Goal: Information Seeking & Learning: Learn about a topic

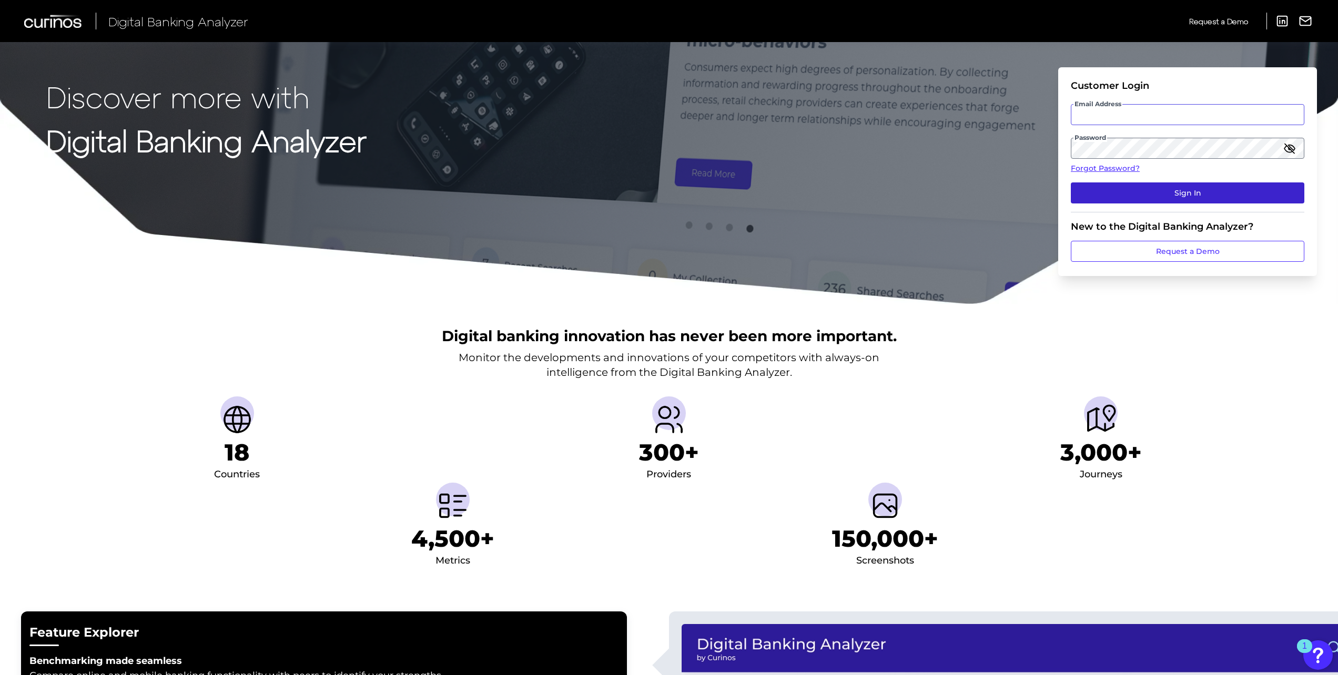
type input "[PERSON_NAME][EMAIL_ADDRESS][PERSON_NAME][DOMAIN_NAME]"
click at [1196, 195] on button "Sign In" at bounding box center [1188, 193] width 234 height 21
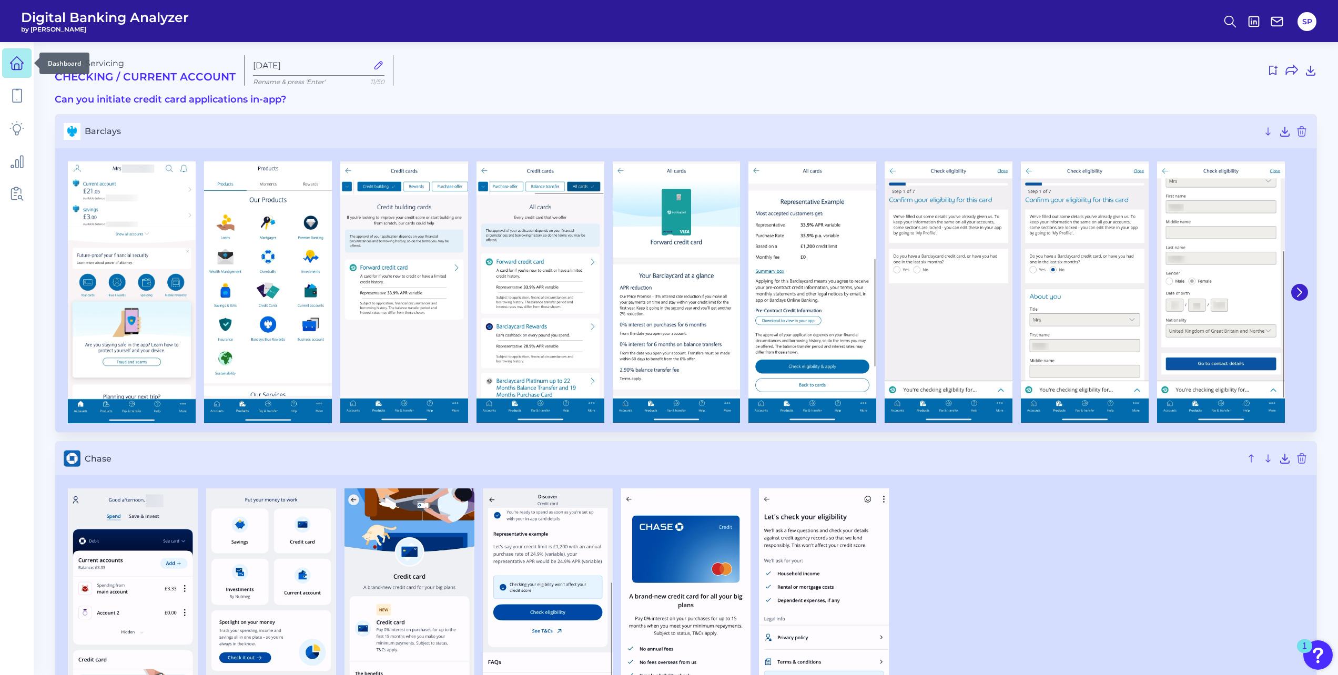
click at [16, 65] on icon at bounding box center [16, 63] width 15 height 15
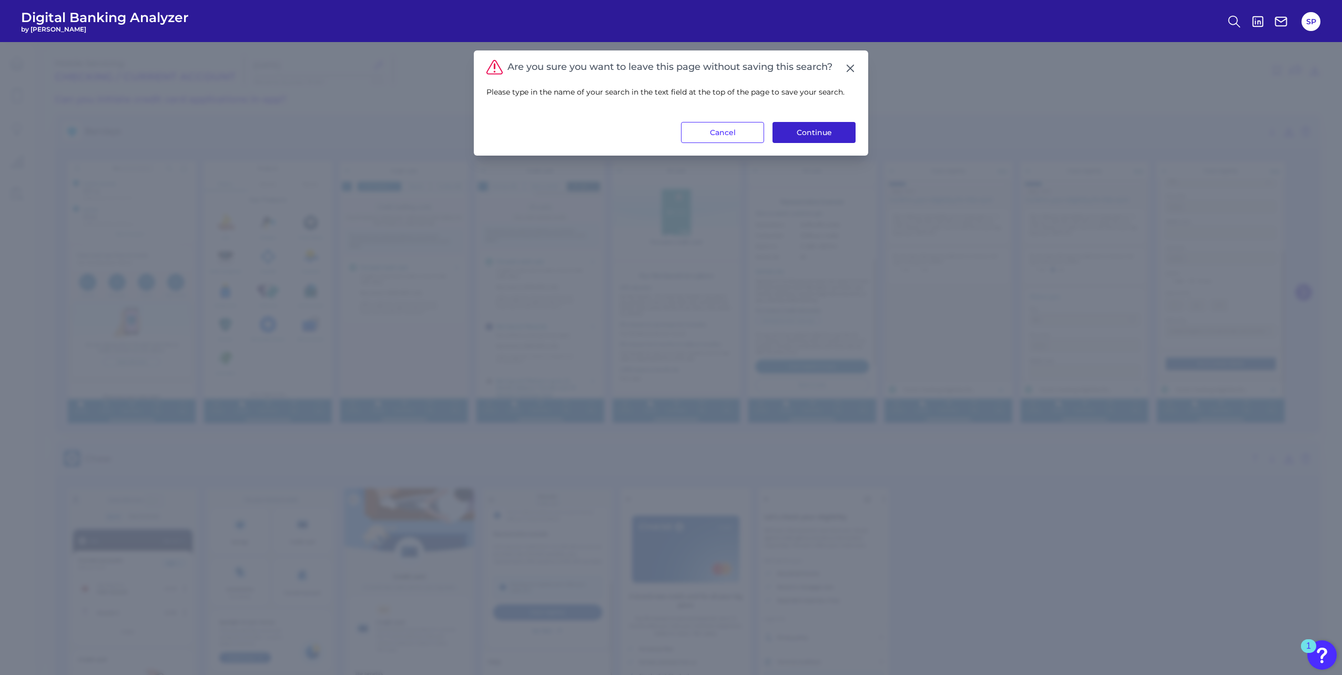
click at [831, 137] on button "Continue" at bounding box center [814, 132] width 83 height 21
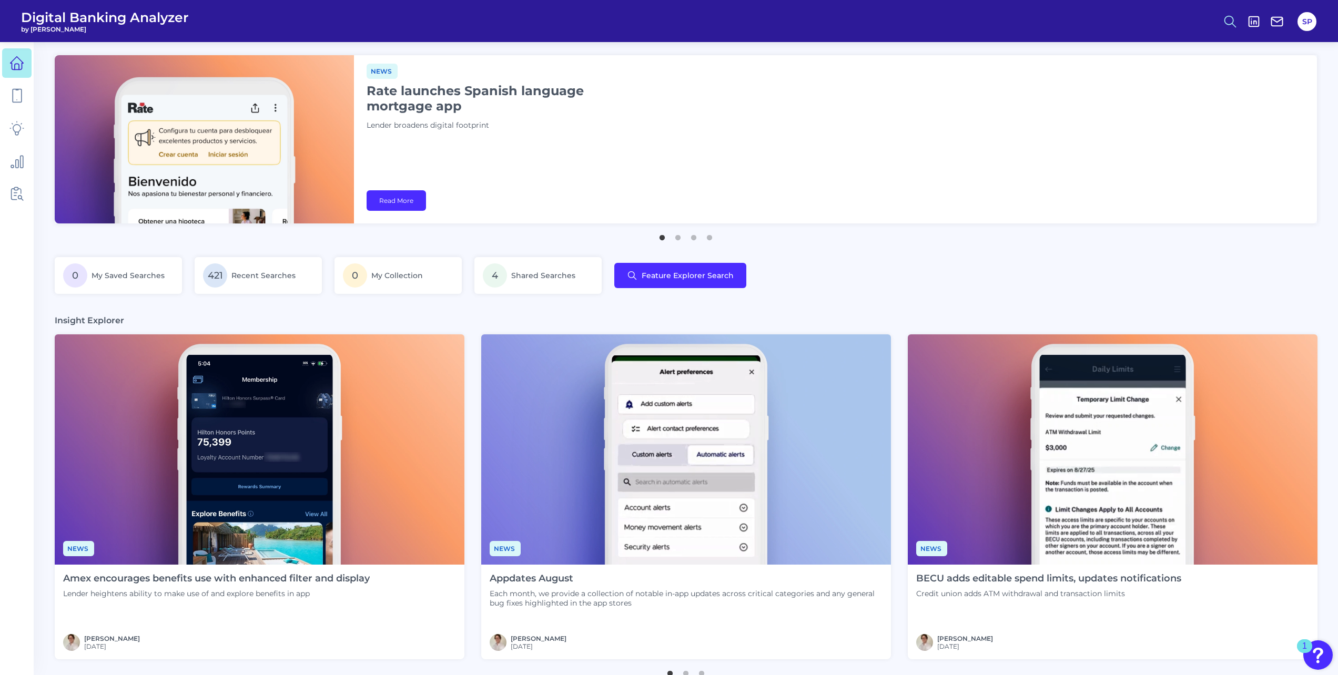
click at [1226, 17] on circle at bounding box center [1229, 20] width 8 height 8
click at [1172, 76] on button "Feature Explorer Search" at bounding box center [1179, 76] width 126 height 26
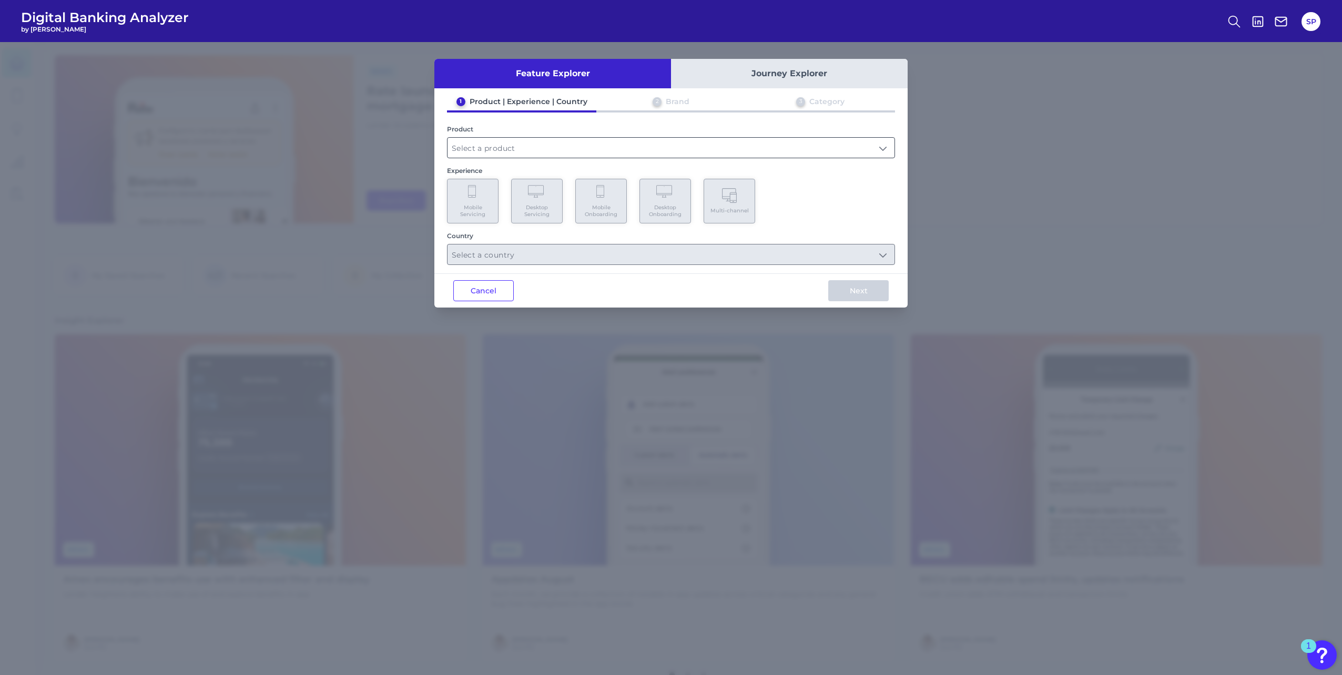
click at [536, 148] on input "text" at bounding box center [671, 148] width 447 height 20
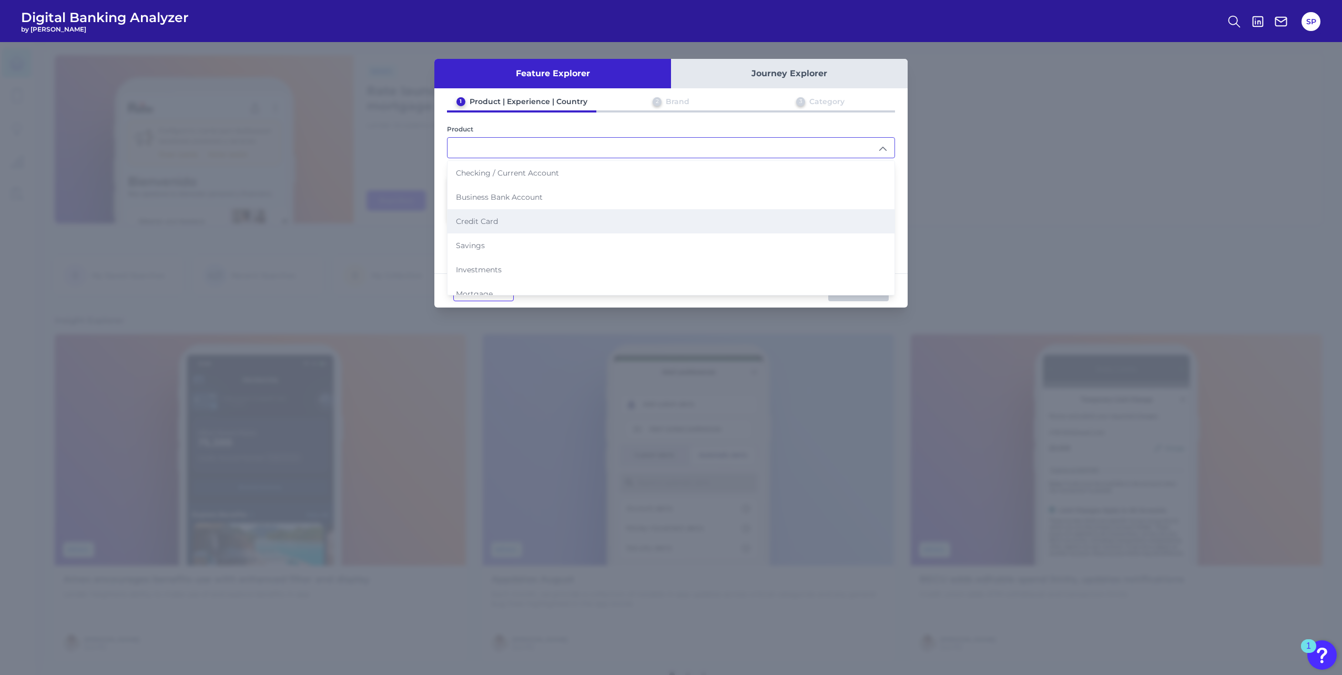
click at [514, 217] on li "Credit Card" at bounding box center [671, 221] width 447 height 24
type input "Credit Card"
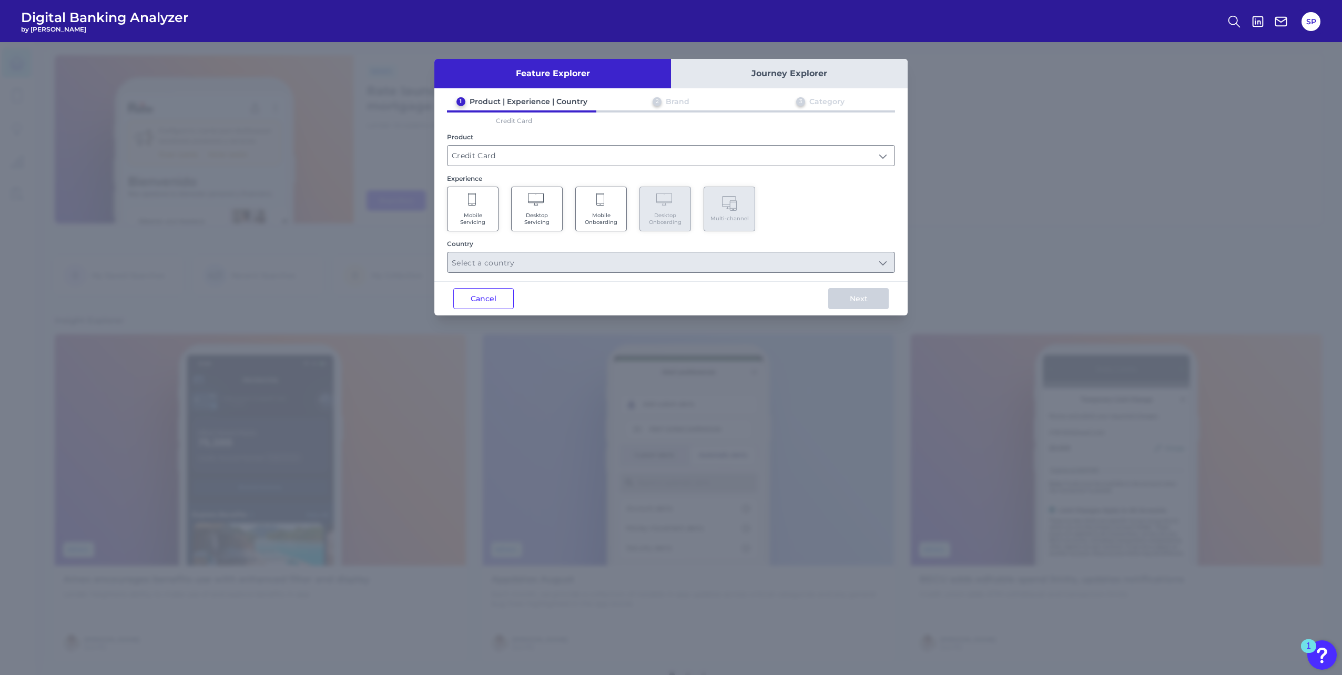
click at [598, 210] on Onboarding "Mobile Onboarding" at bounding box center [601, 209] width 52 height 45
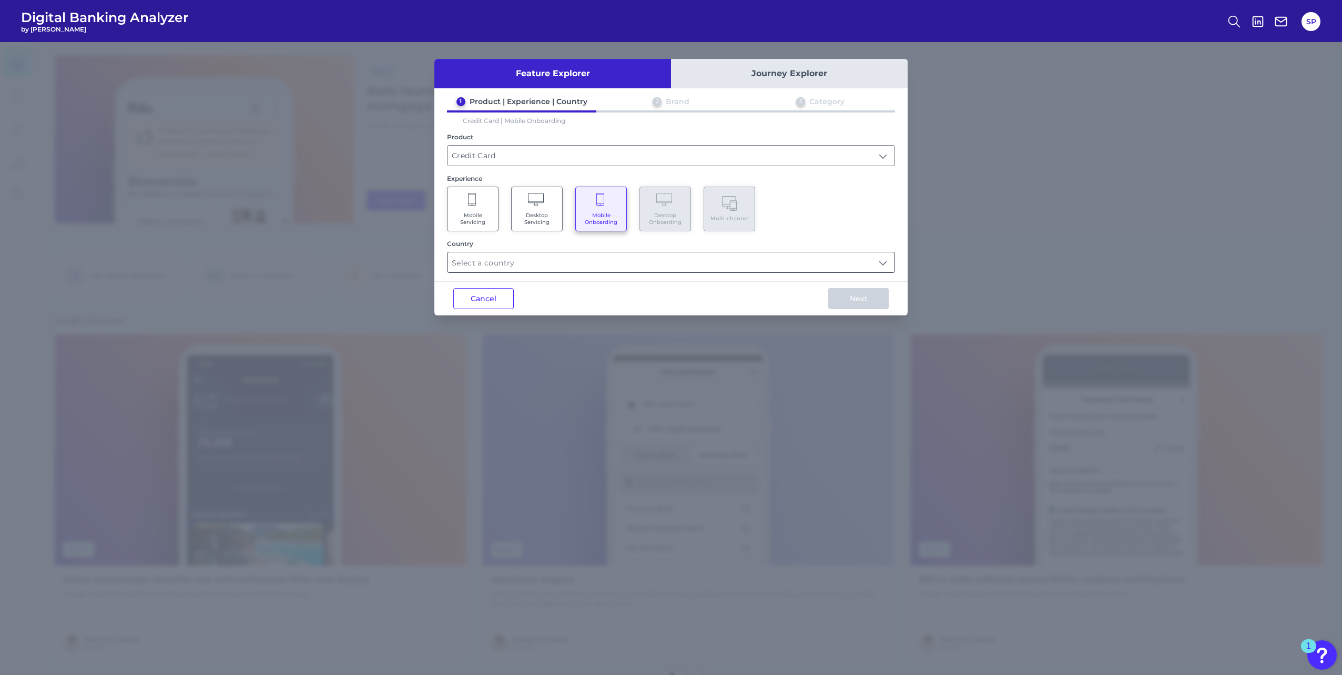
click at [790, 271] on input "text" at bounding box center [671, 262] width 447 height 20
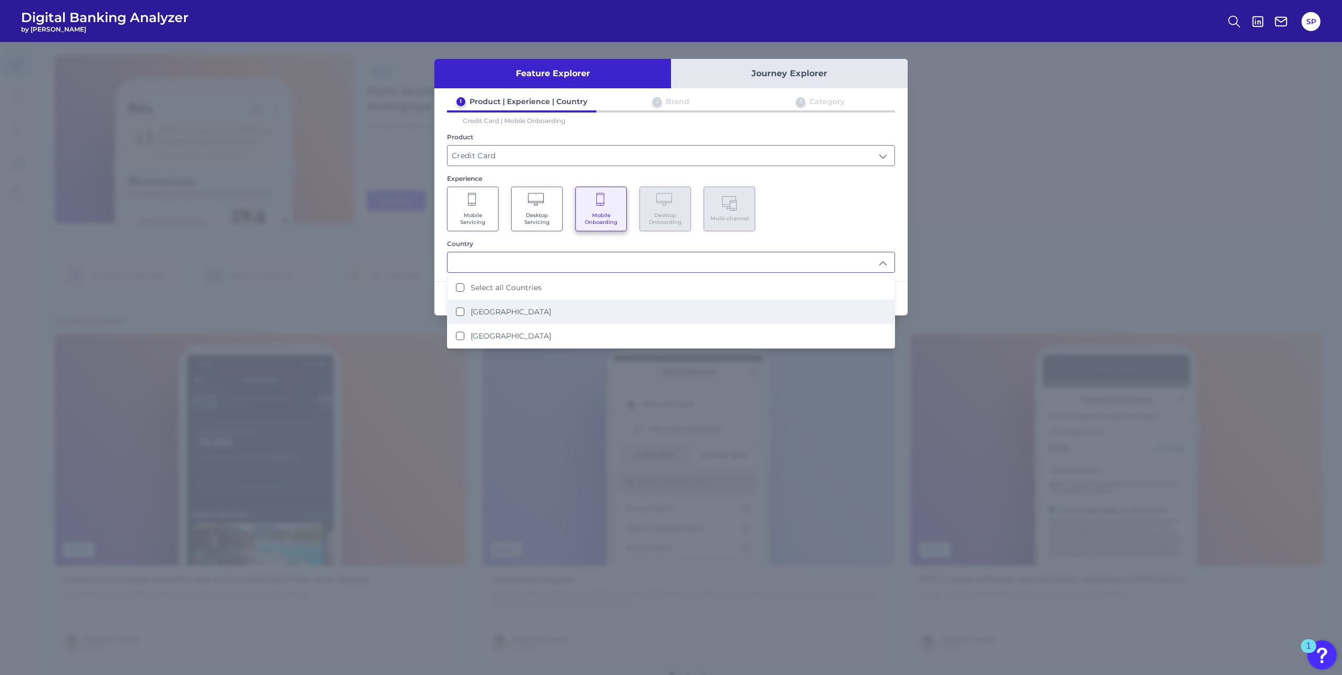
click at [594, 316] on li "[GEOGRAPHIC_DATA]" at bounding box center [671, 312] width 447 height 24
type input "[GEOGRAPHIC_DATA]"
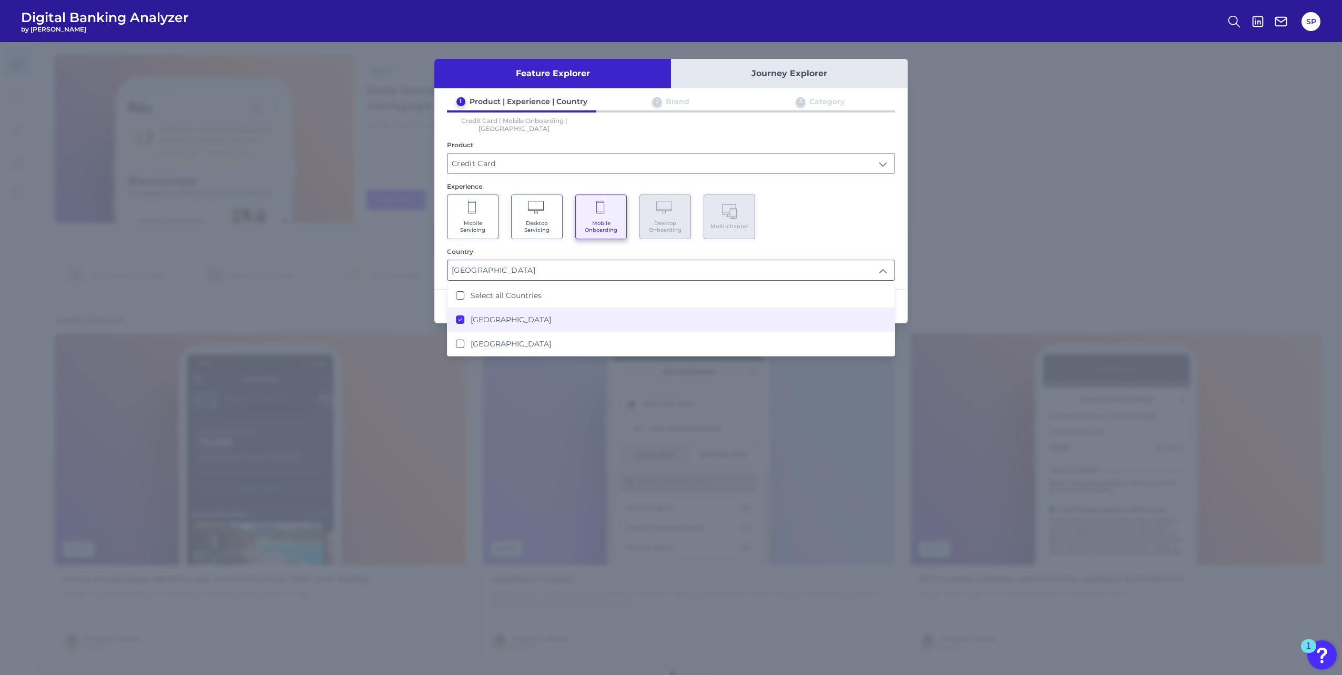
click at [909, 310] on div "Feature Explorer Journey Explorer 1 Product | Experience | Country 2 Brand 3 Ca…" at bounding box center [671, 358] width 1342 height 633
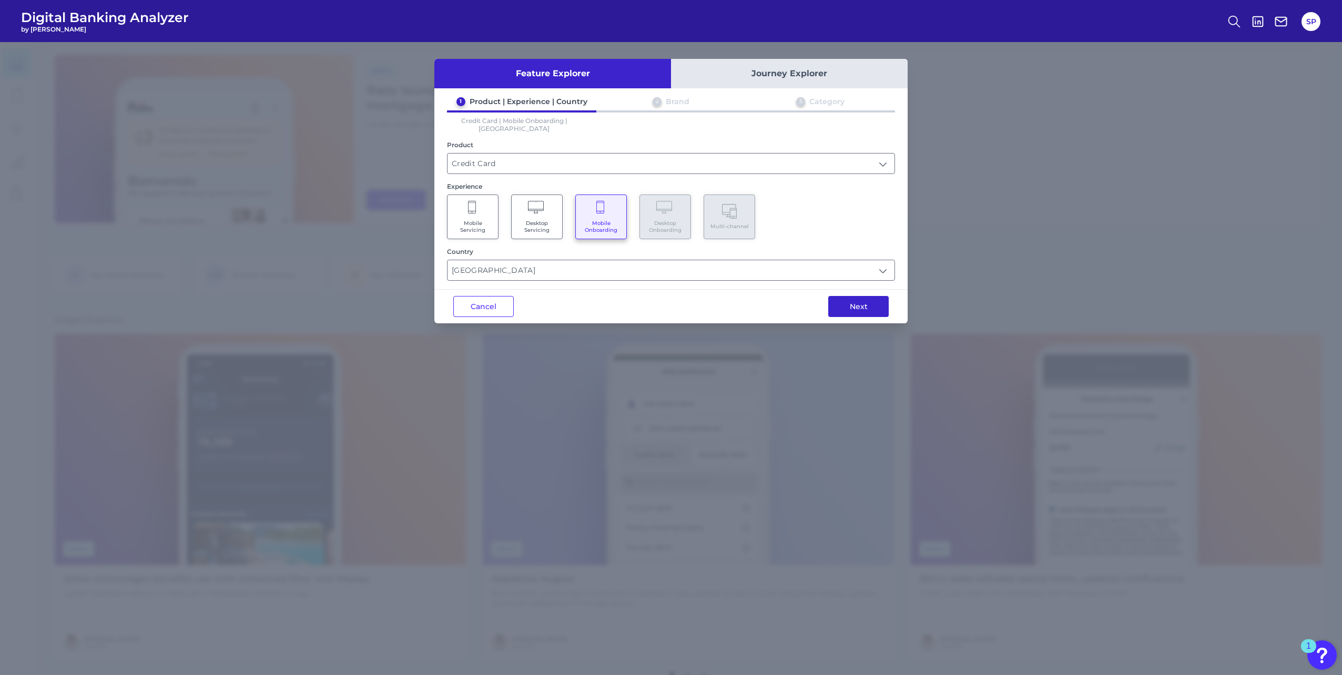
click at [865, 299] on button "Next" at bounding box center [858, 306] width 60 height 21
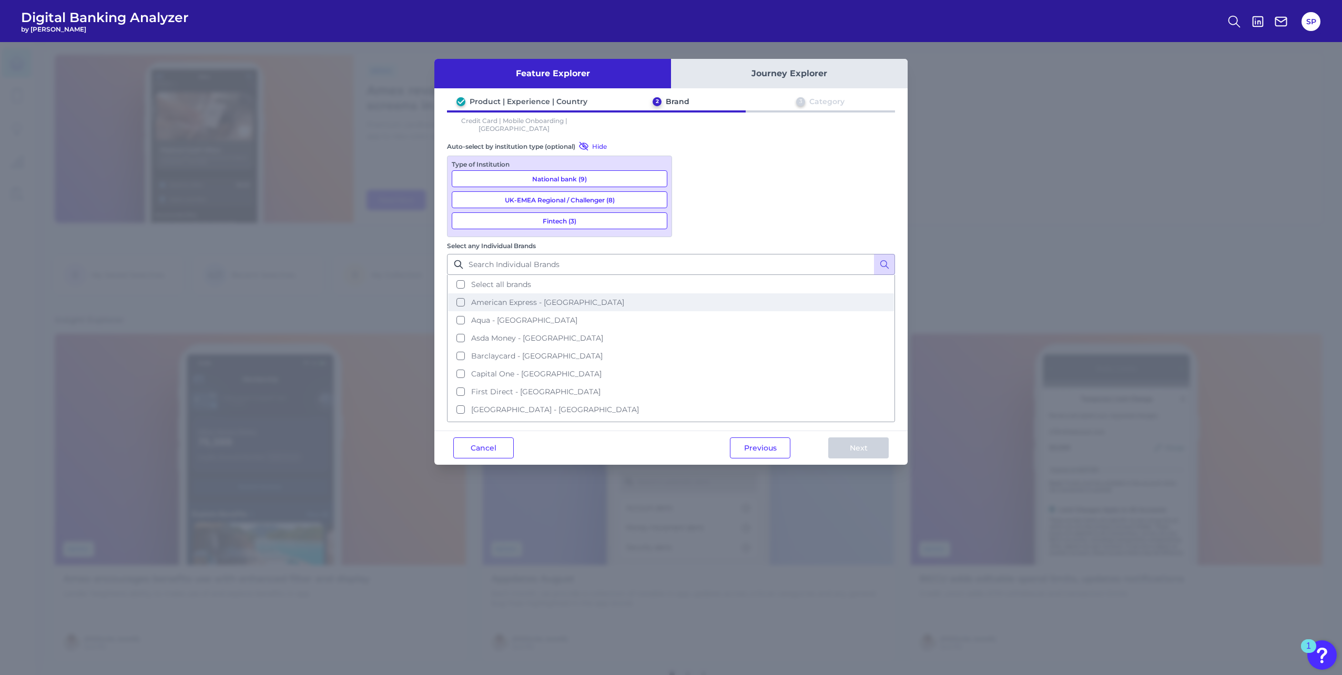
scroll to position [0, 0]
click at [734, 276] on button "Select all brands" at bounding box center [671, 285] width 446 height 18
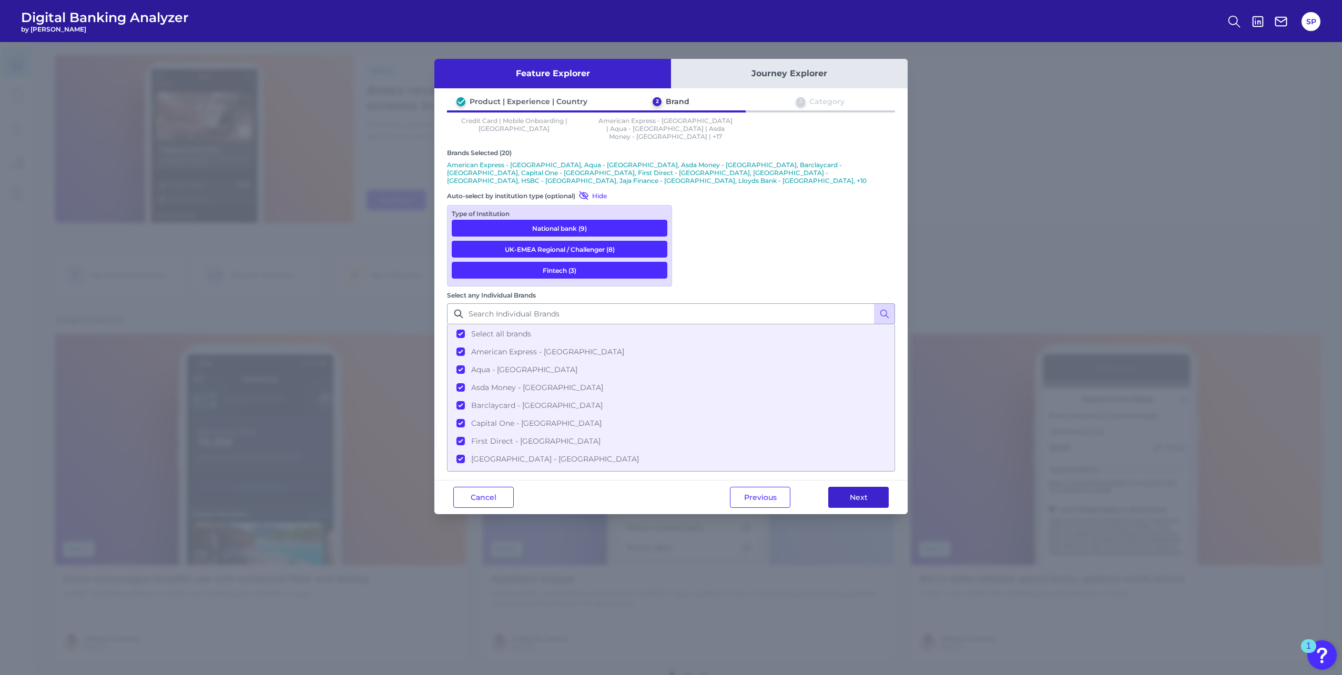
click at [860, 487] on button "Next" at bounding box center [858, 497] width 60 height 21
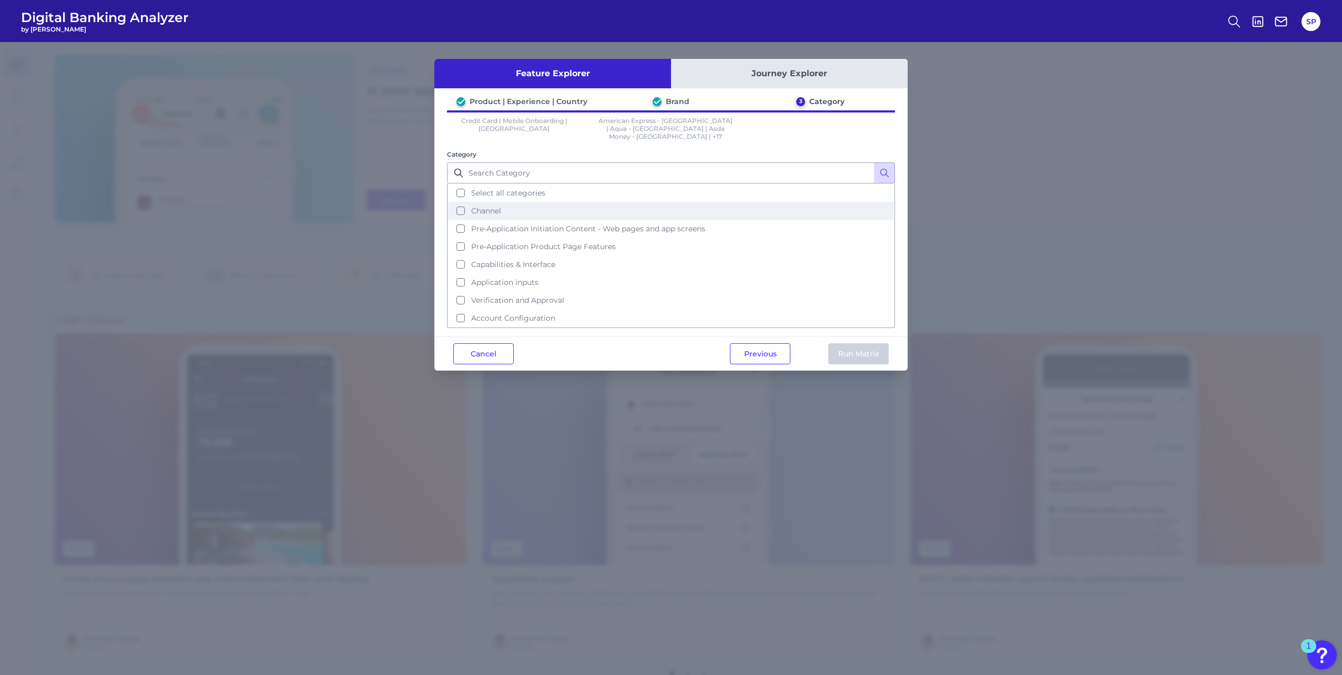
click at [501, 208] on button "Channel" at bounding box center [671, 211] width 446 height 18
click at [854, 345] on button "Run Matrix" at bounding box center [858, 353] width 60 height 21
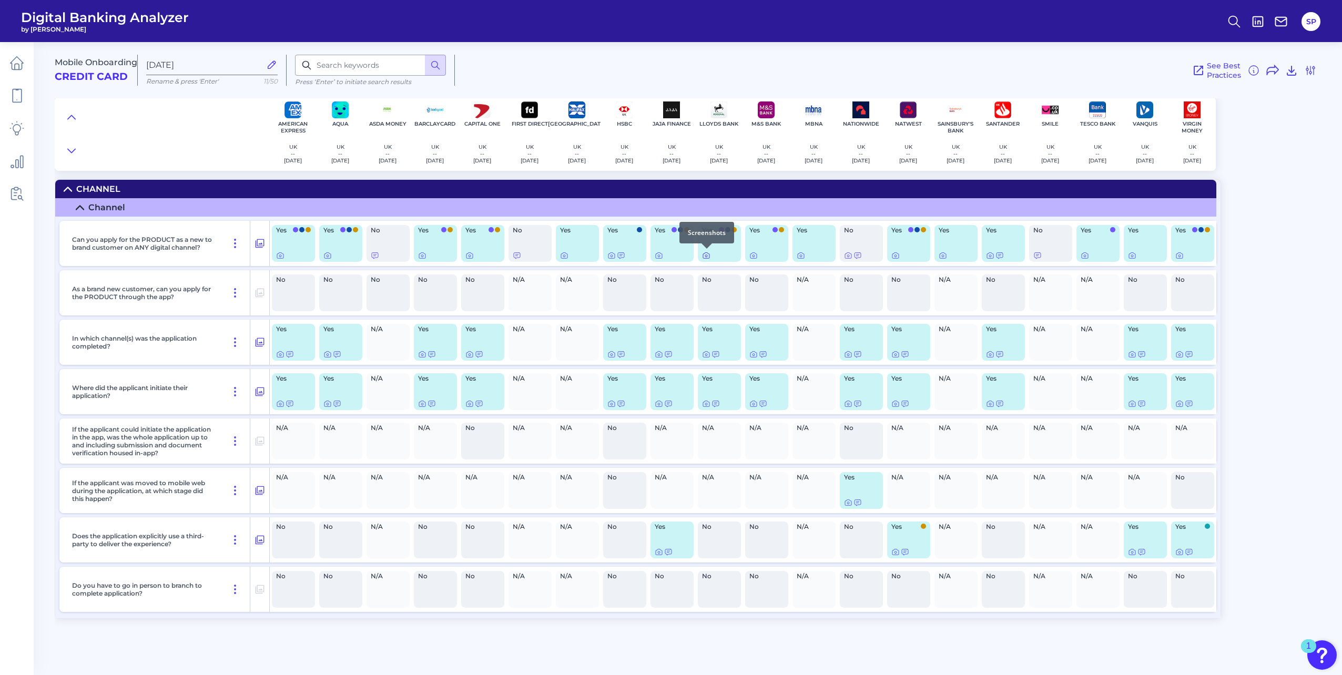
click at [705, 259] on icon at bounding box center [706, 255] width 8 height 8
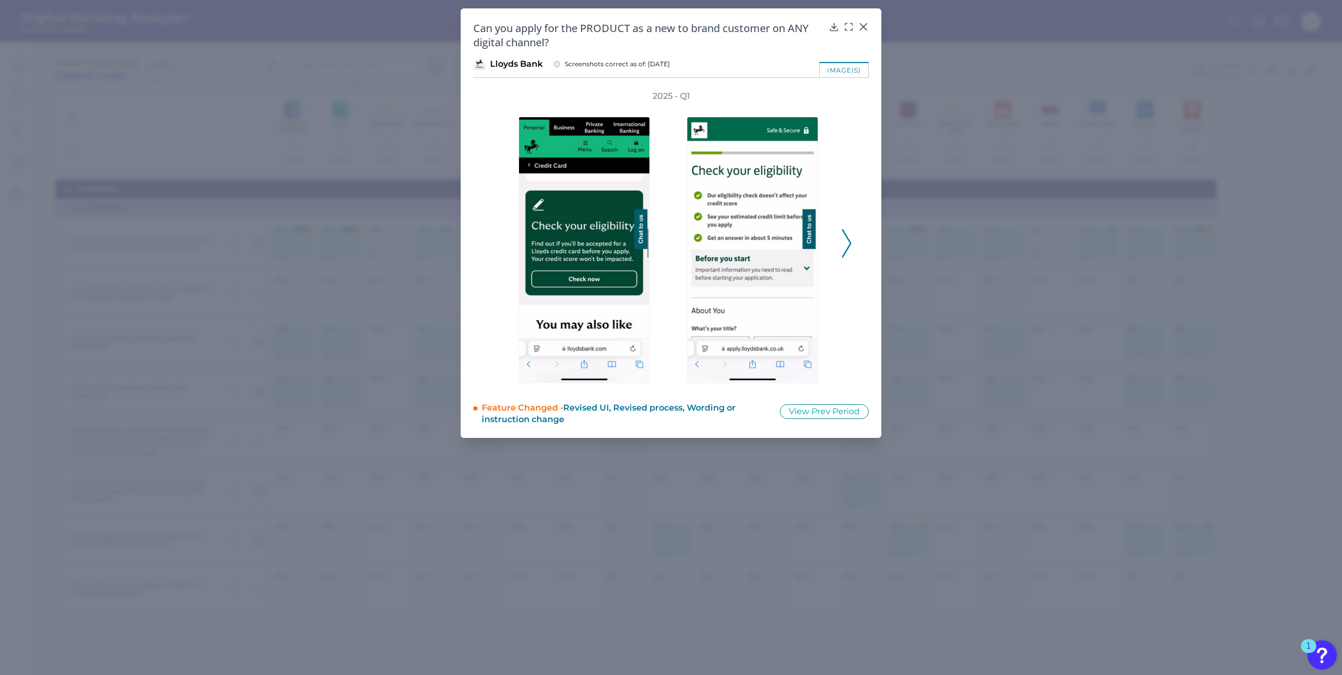
click at [846, 246] on icon at bounding box center [846, 243] width 9 height 28
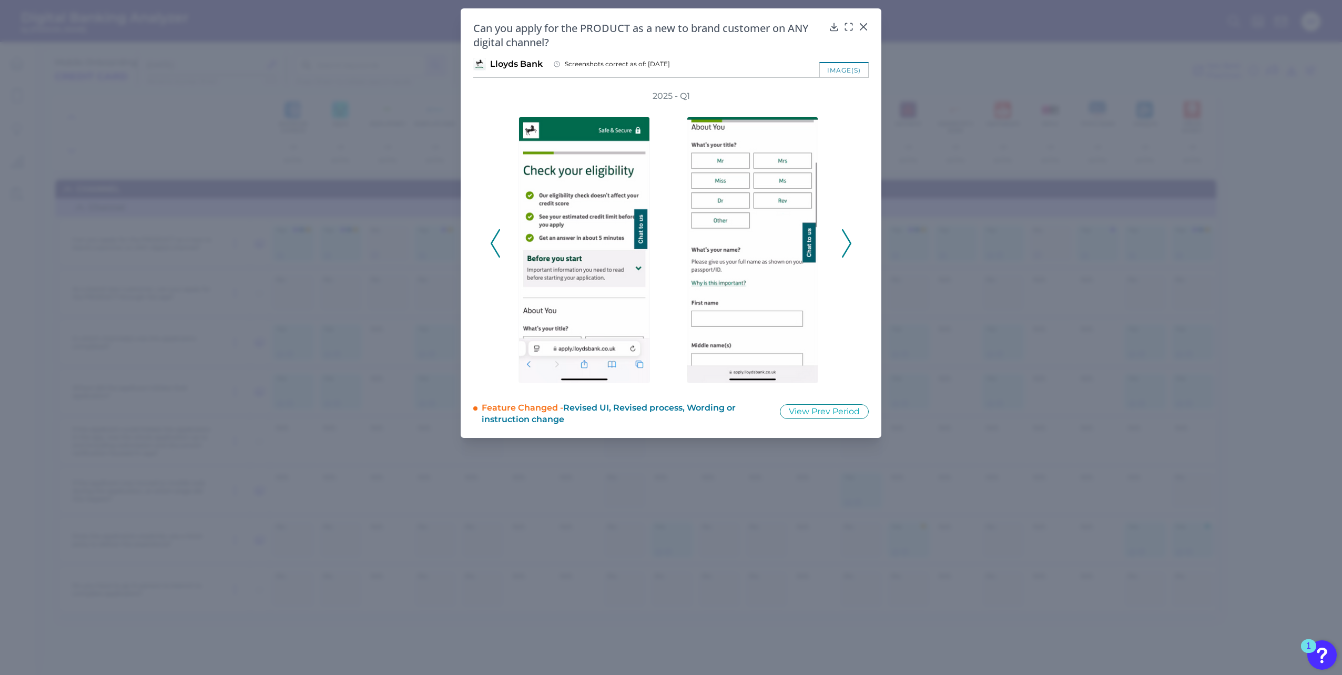
click at [488, 241] on div "2025 - Q1" at bounding box center [671, 237] width 396 height 295
click at [490, 242] on button at bounding box center [495, 243] width 11 height 28
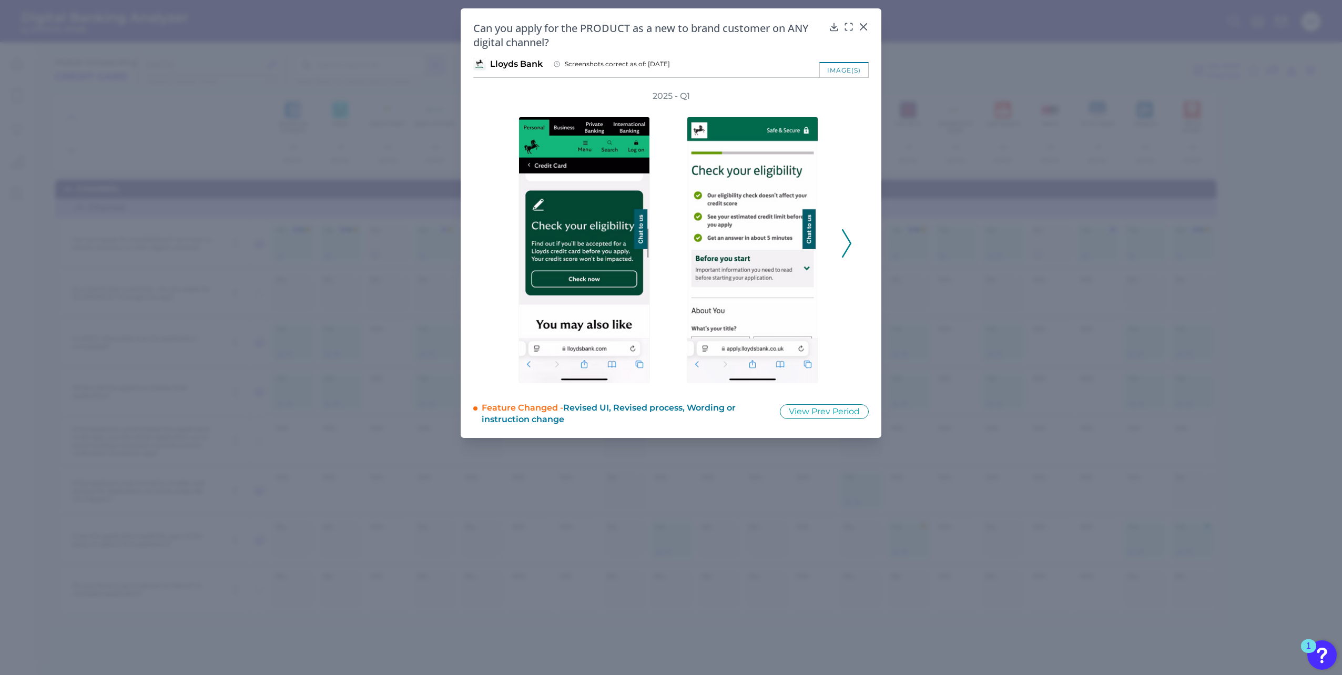
click at [853, 240] on div "2025 - Q1" at bounding box center [671, 237] width 396 height 295
click at [847, 245] on icon at bounding box center [846, 243] width 9 height 28
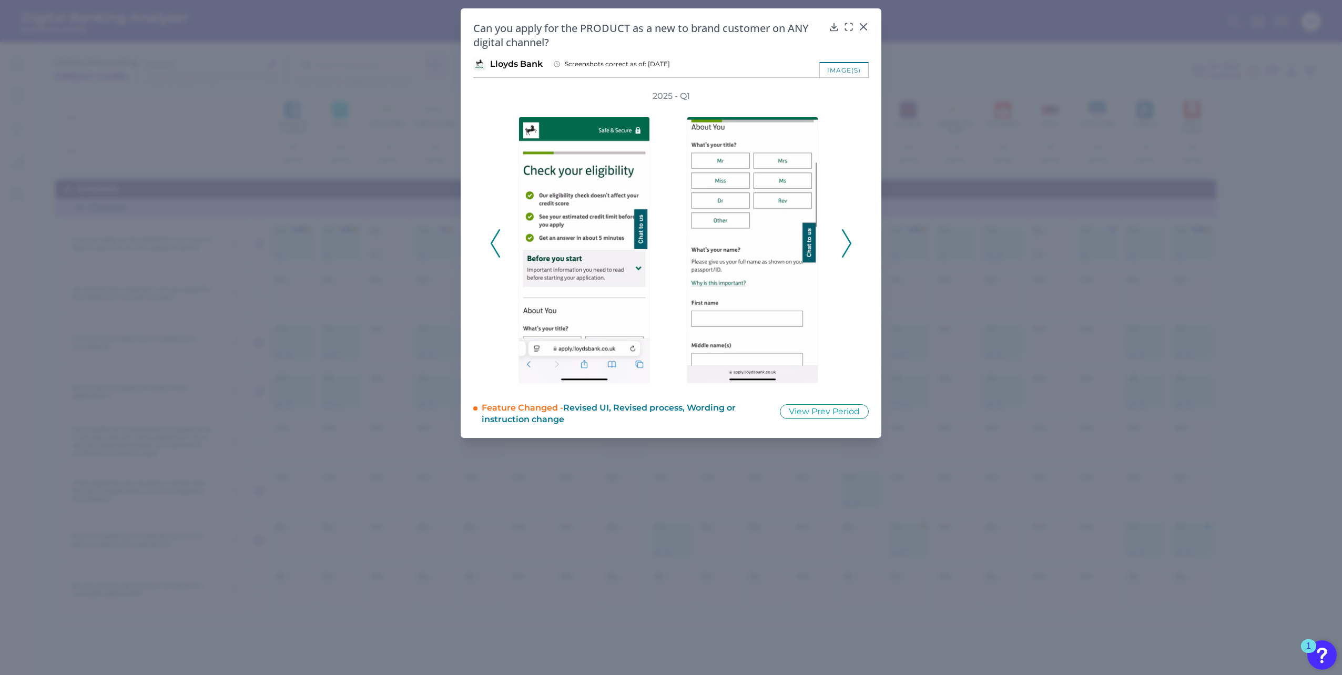
click at [846, 245] on icon at bounding box center [846, 243] width 9 height 28
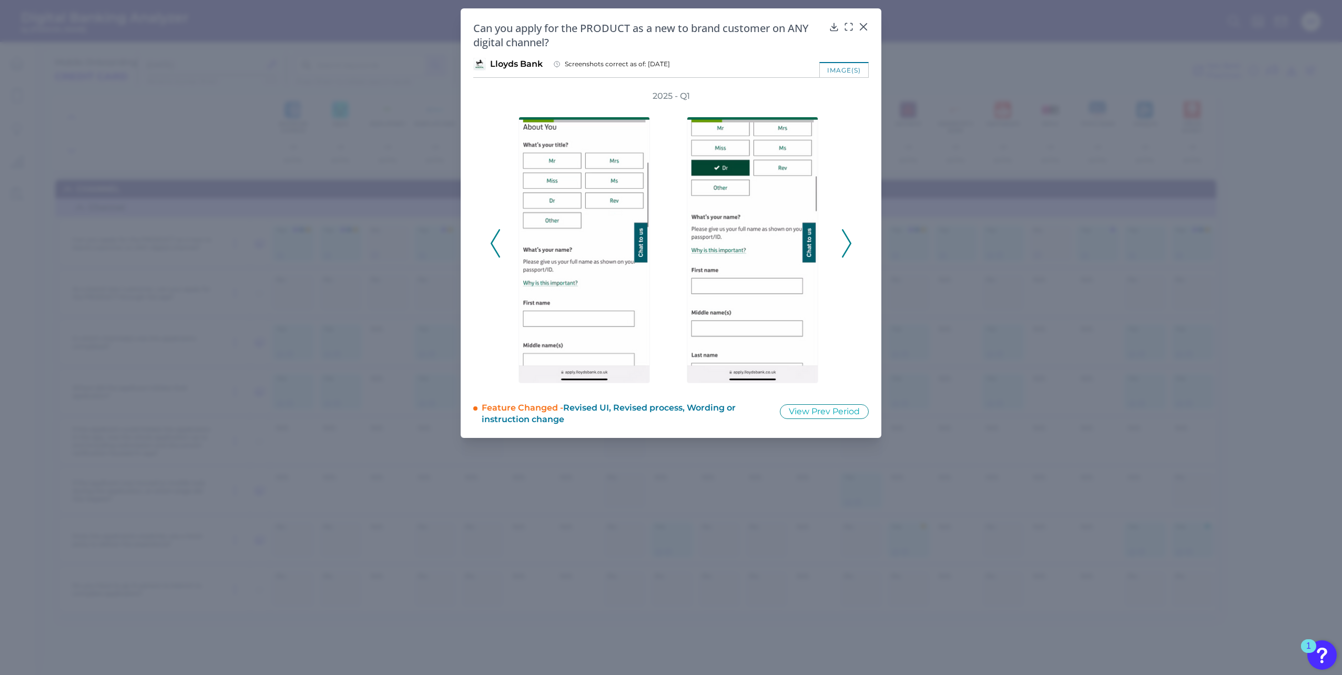
click at [846, 245] on icon at bounding box center [846, 243] width 9 height 28
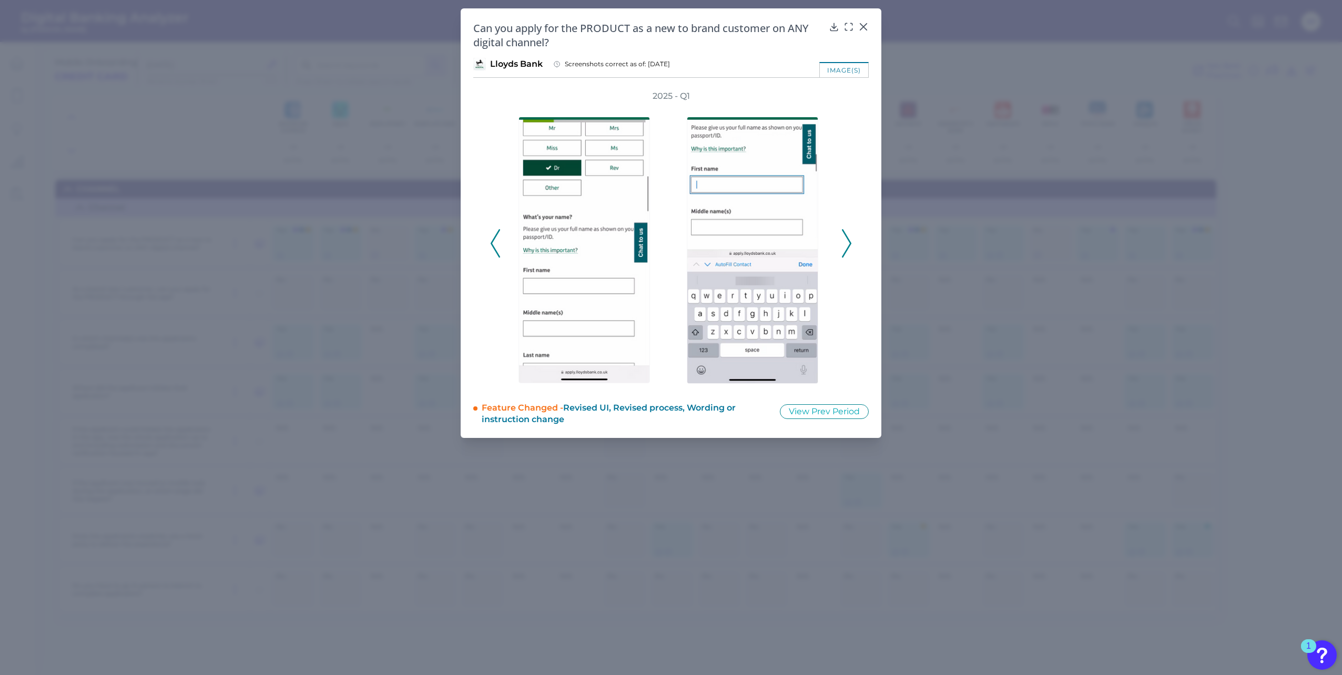
click at [845, 247] on icon at bounding box center [846, 243] width 9 height 28
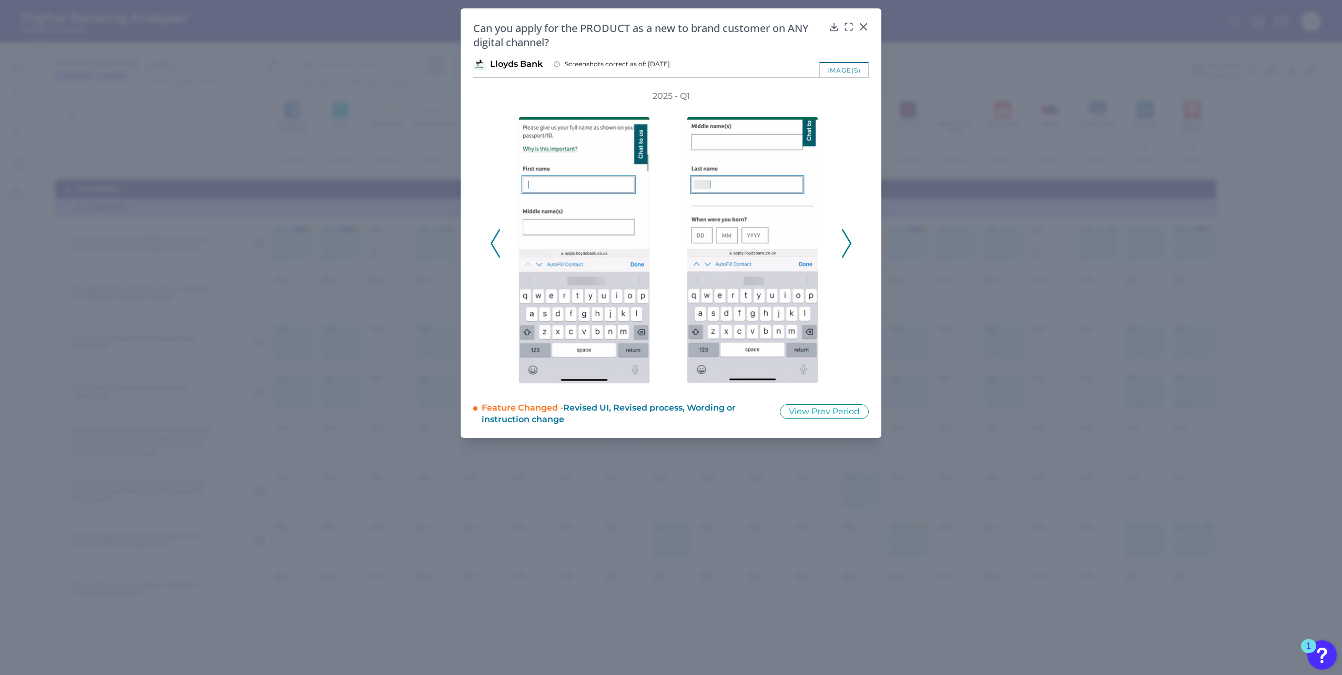
click at [845, 247] on icon at bounding box center [846, 243] width 9 height 28
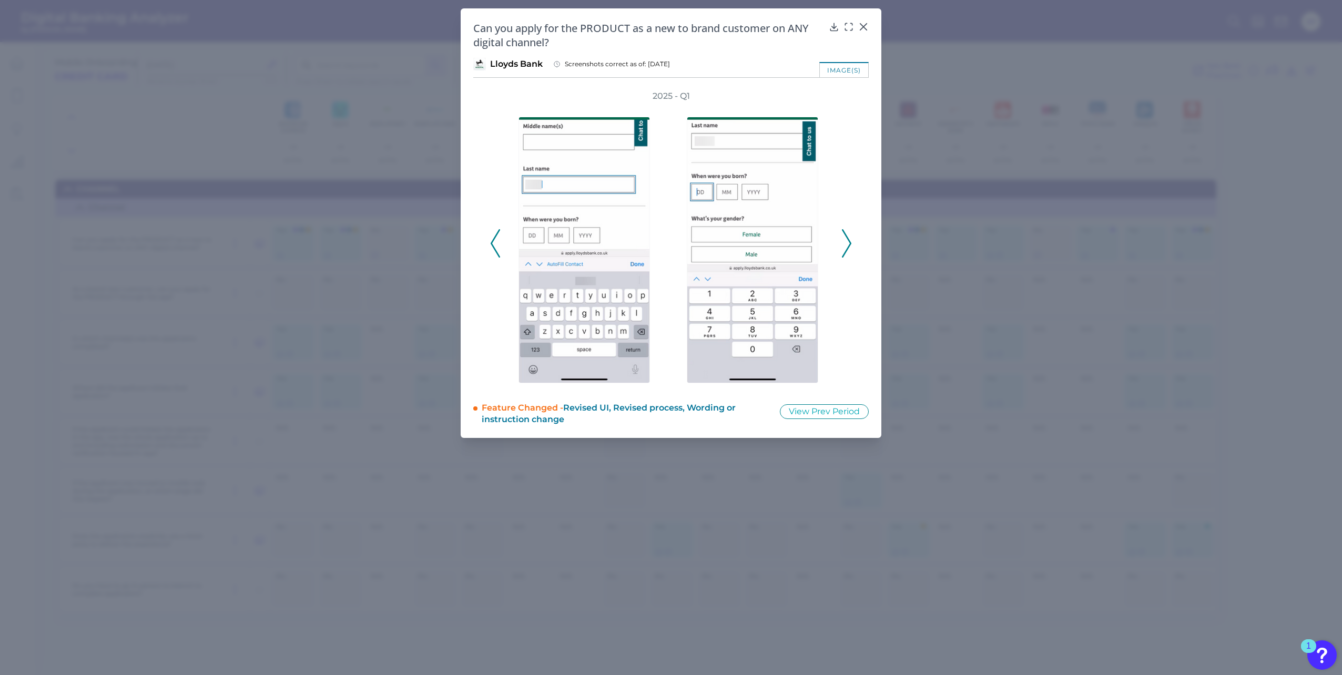
click at [847, 247] on icon at bounding box center [846, 243] width 9 height 28
click at [847, 245] on icon at bounding box center [846, 243] width 9 height 28
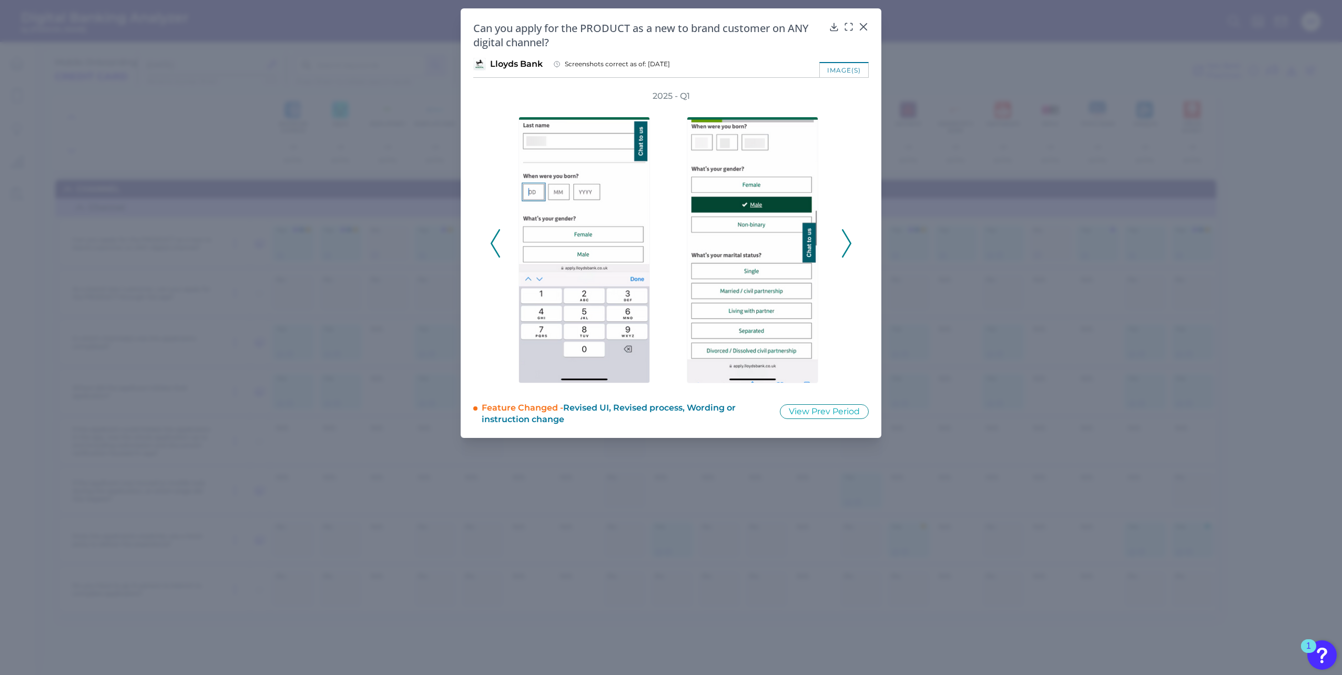
click at [847, 245] on icon at bounding box center [846, 243] width 9 height 28
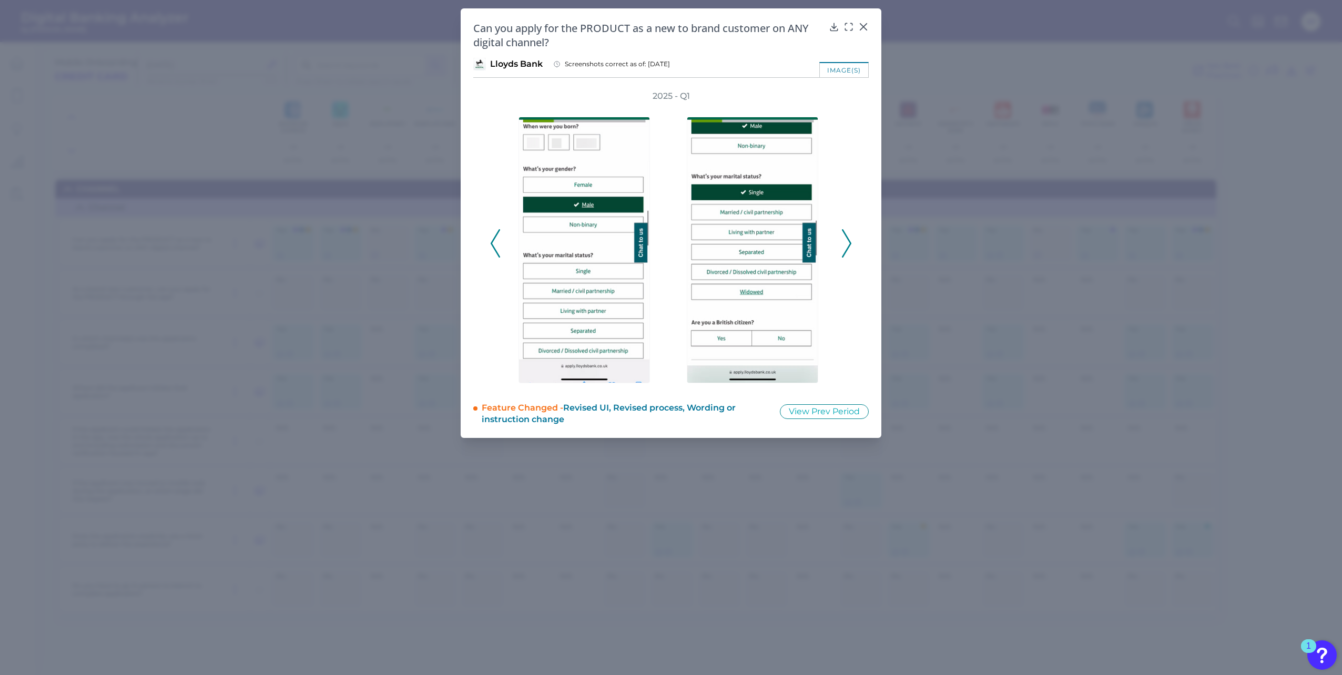
click at [848, 245] on icon at bounding box center [846, 243] width 9 height 28
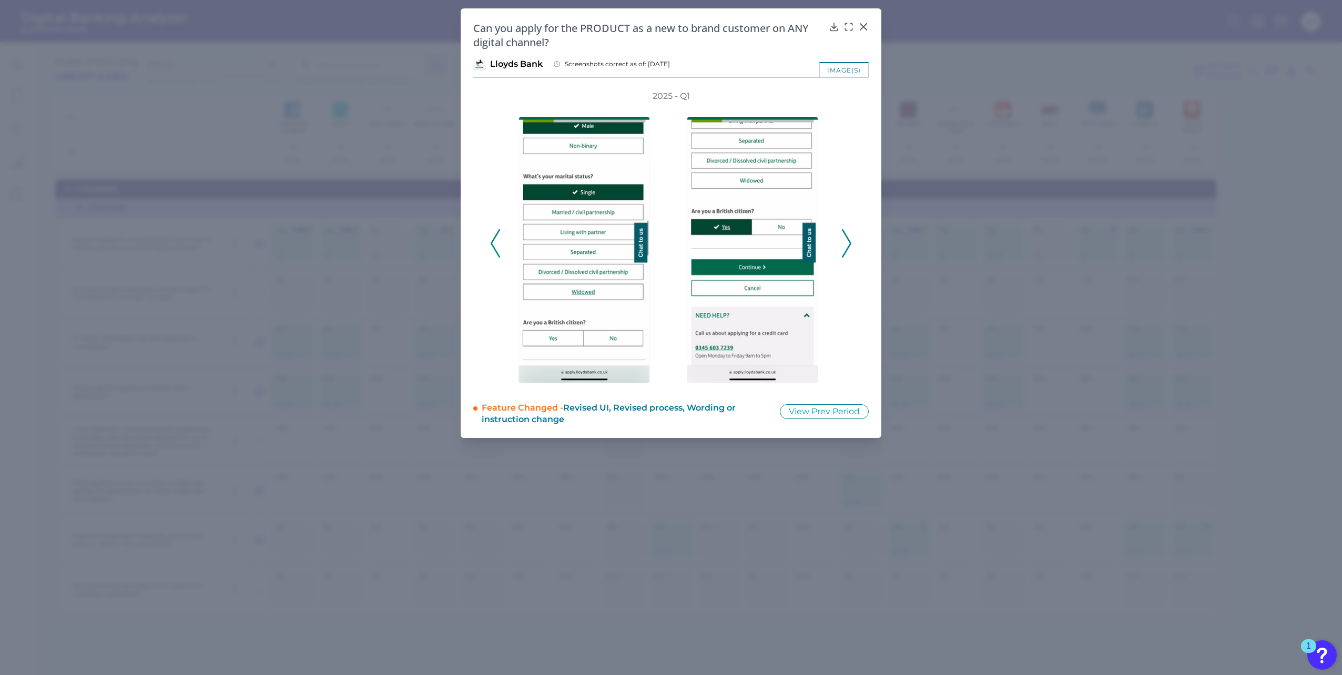
click at [848, 245] on icon at bounding box center [846, 243] width 9 height 28
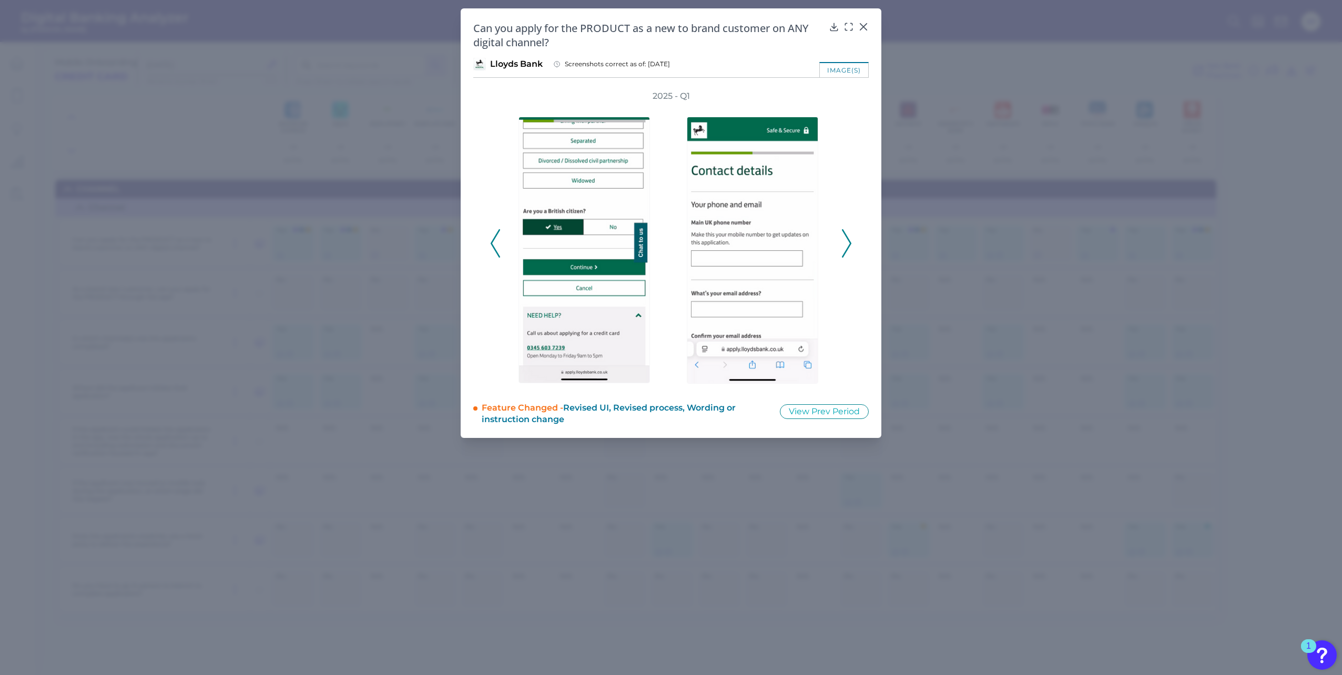
click at [848, 245] on icon at bounding box center [846, 243] width 9 height 28
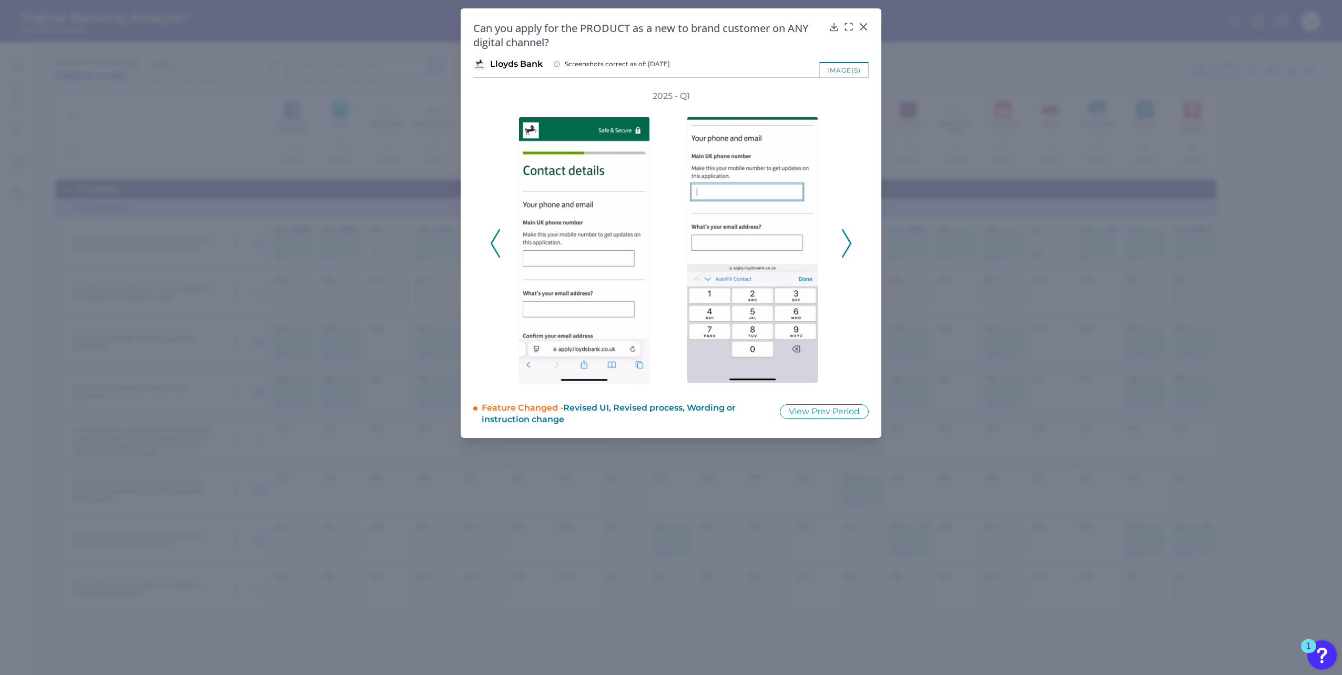
click at [848, 245] on icon at bounding box center [846, 243] width 9 height 28
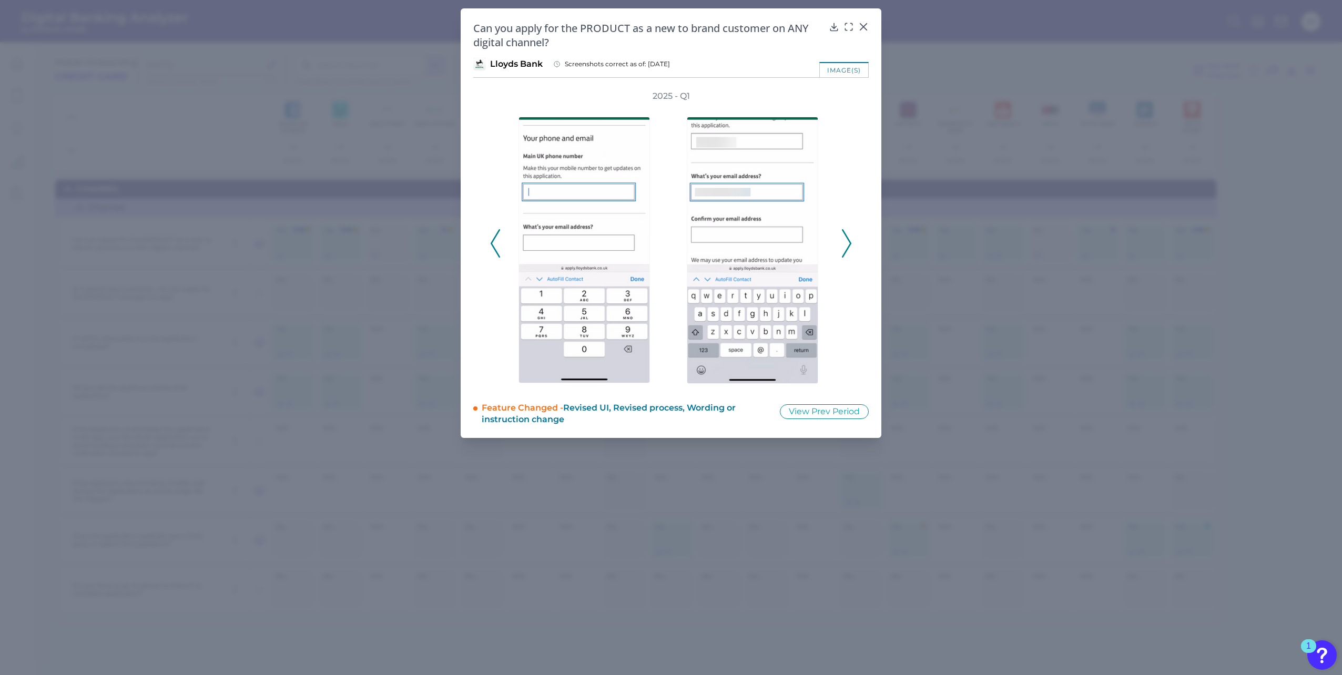
click at [848, 245] on icon at bounding box center [846, 243] width 9 height 28
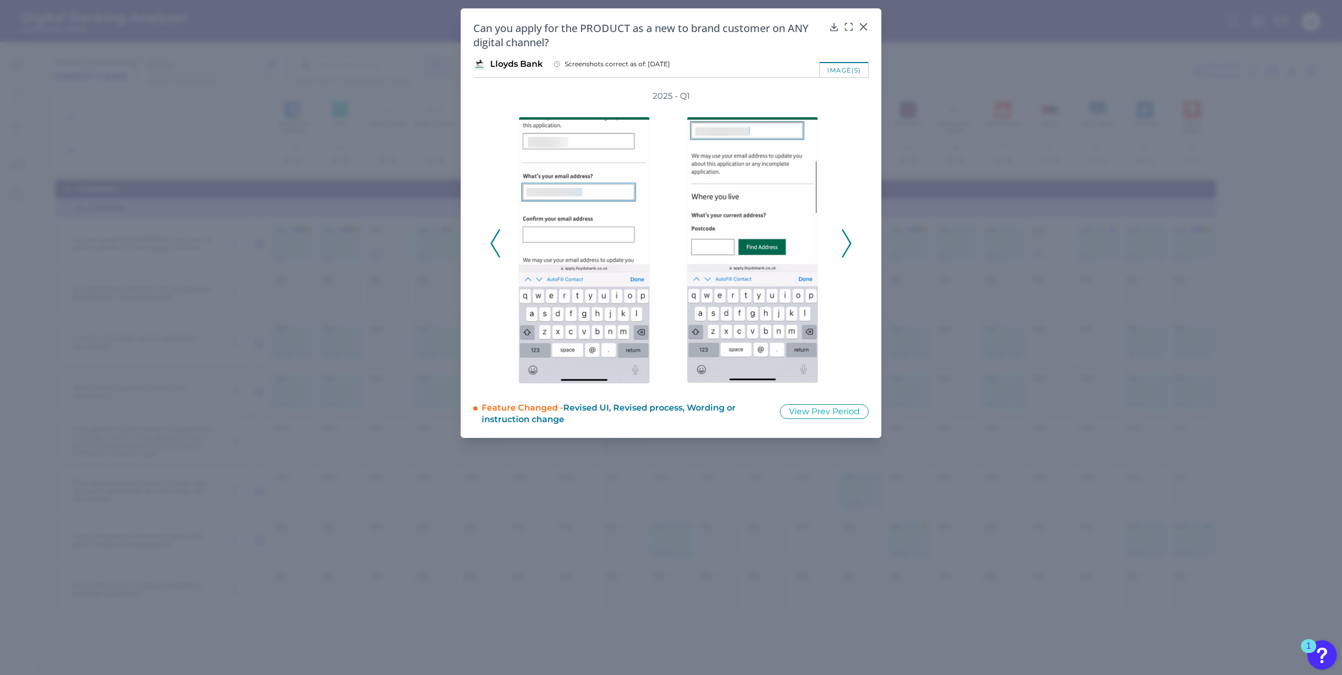
click at [848, 245] on icon at bounding box center [846, 243] width 9 height 28
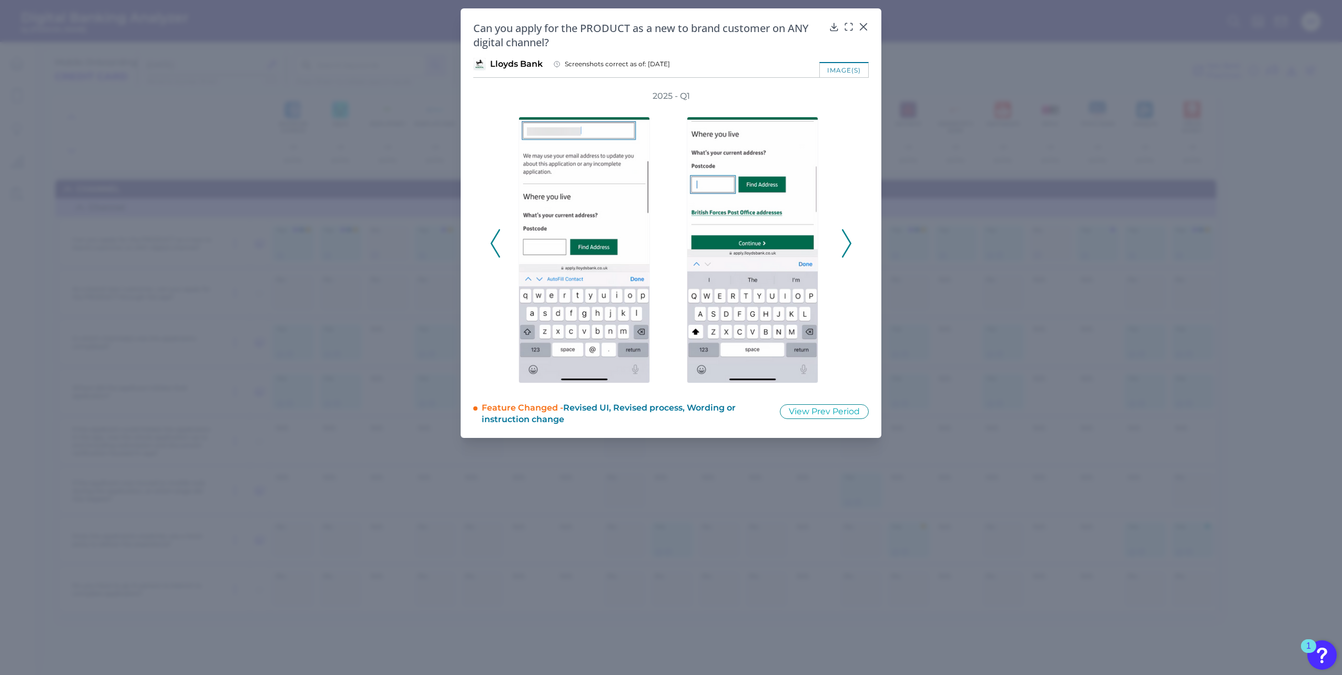
click at [848, 245] on icon at bounding box center [846, 243] width 9 height 28
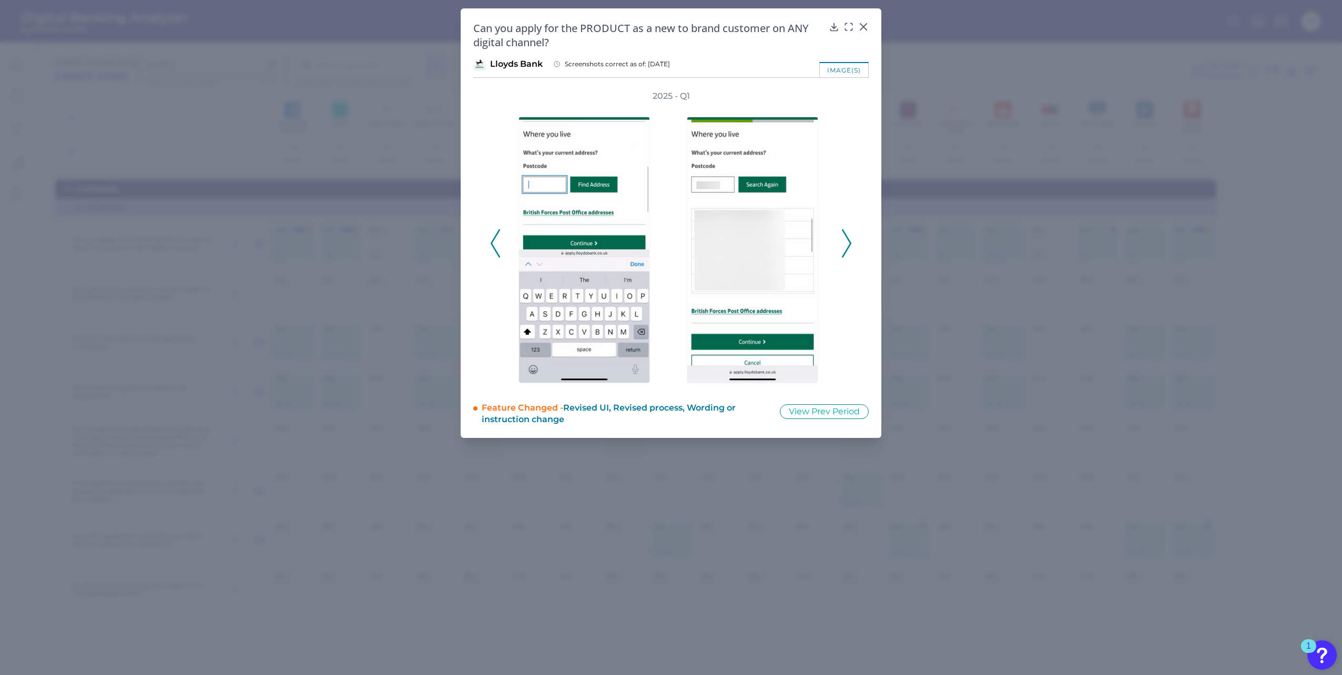
click at [848, 245] on icon at bounding box center [846, 243] width 9 height 28
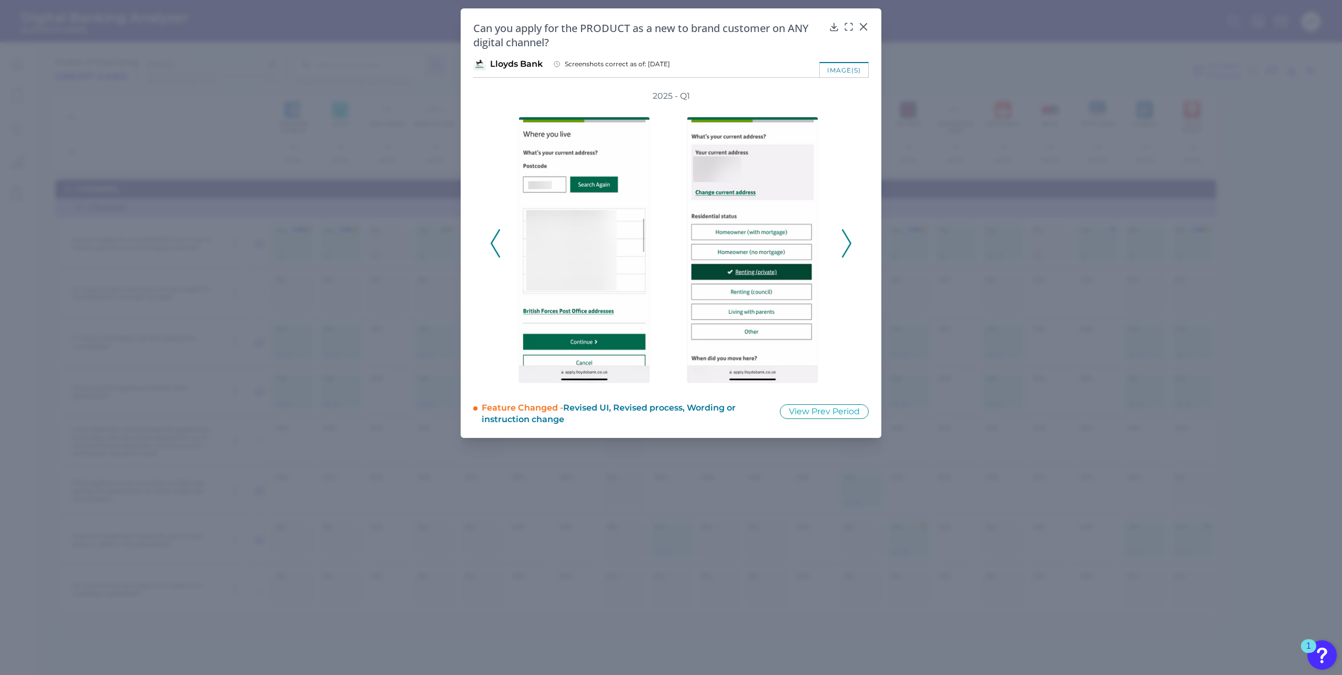
click at [848, 245] on icon at bounding box center [846, 243] width 9 height 28
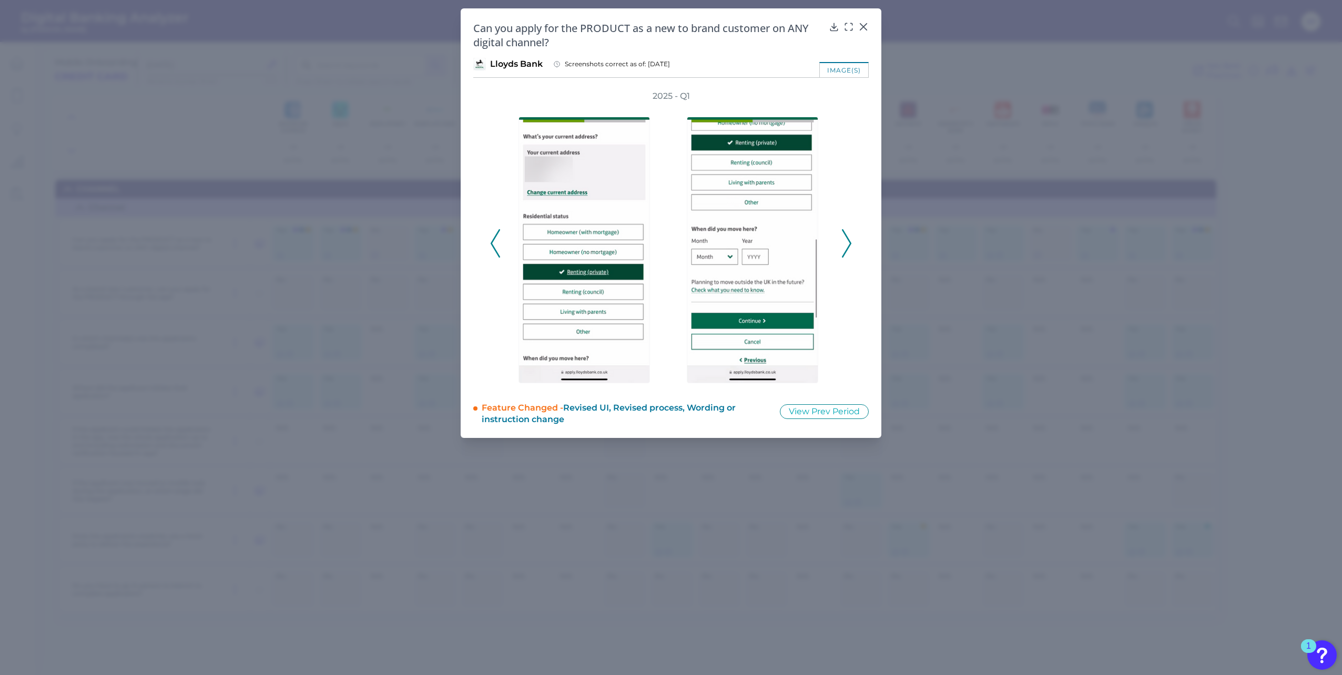
click at [848, 245] on icon at bounding box center [846, 243] width 9 height 28
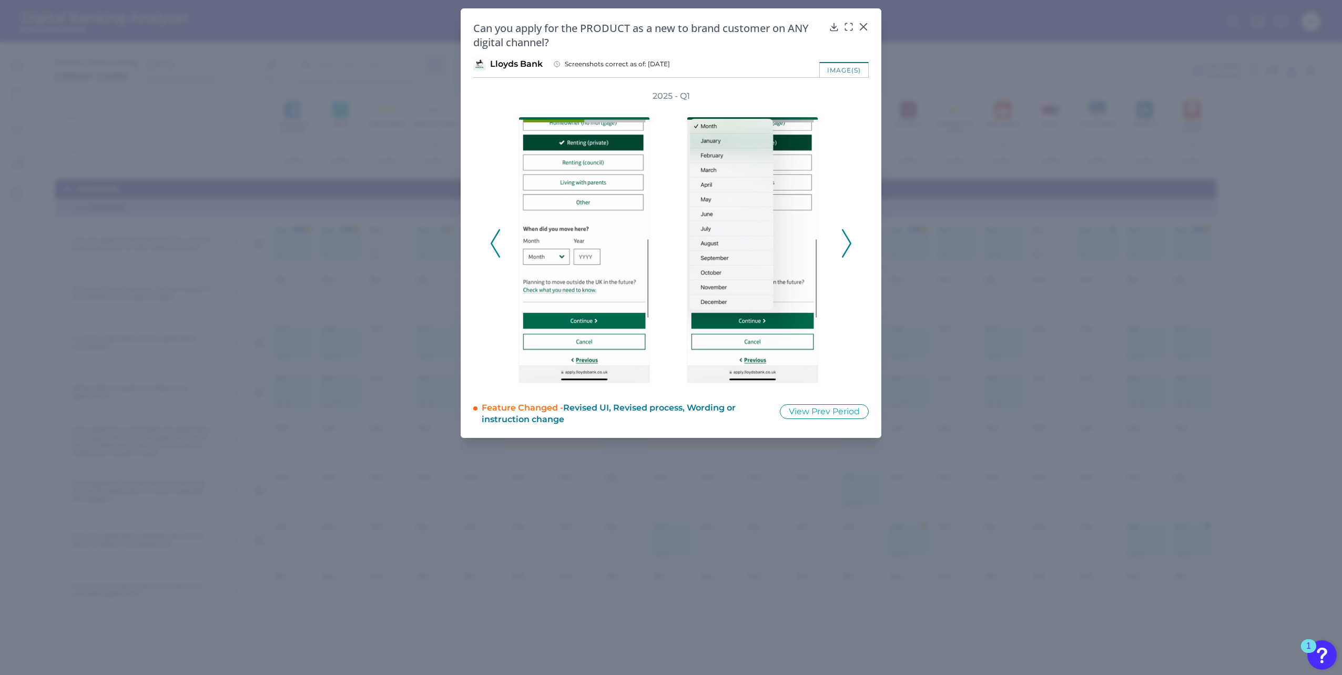
click at [848, 245] on icon at bounding box center [846, 243] width 9 height 28
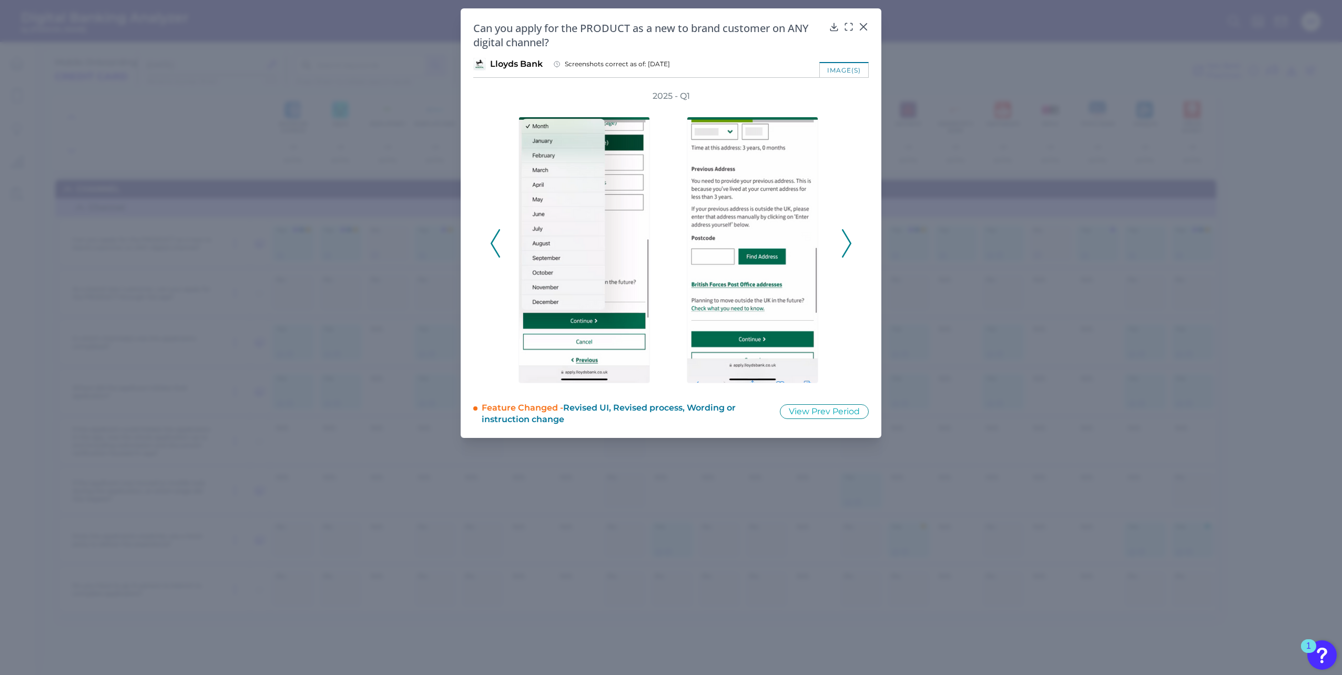
click at [849, 245] on icon at bounding box center [846, 243] width 9 height 28
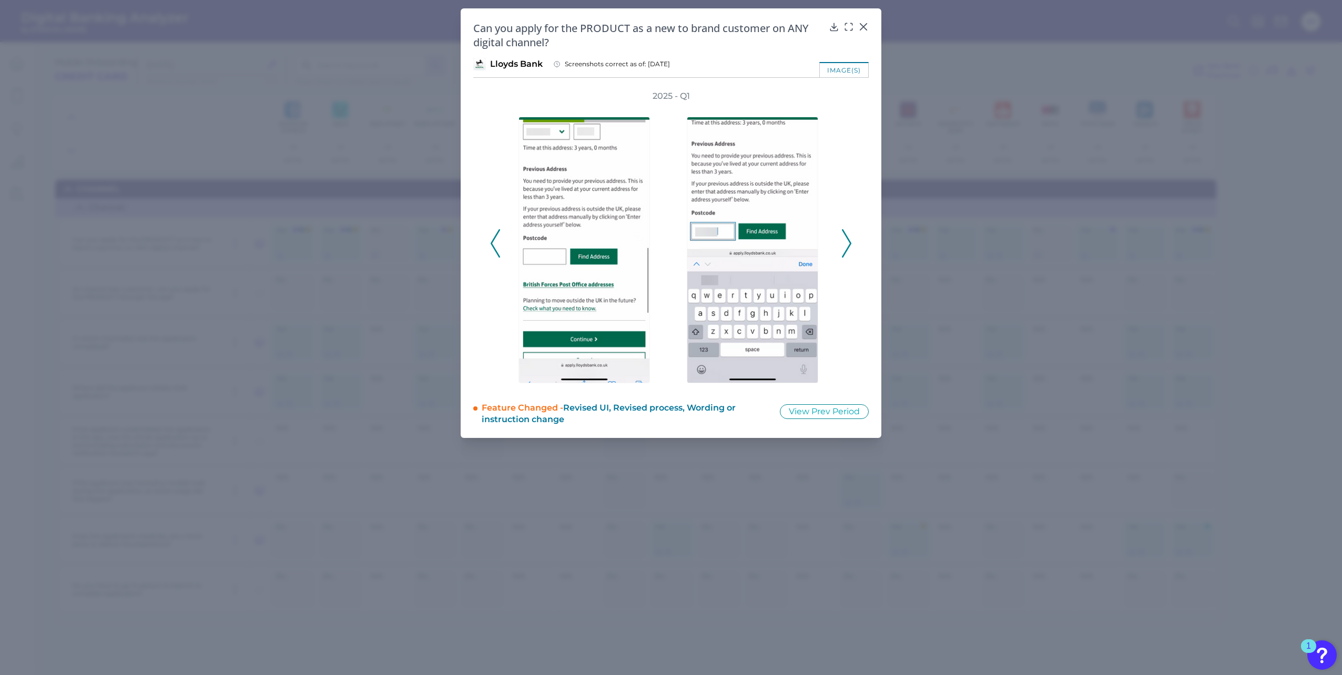
click at [849, 244] on icon at bounding box center [846, 243] width 9 height 28
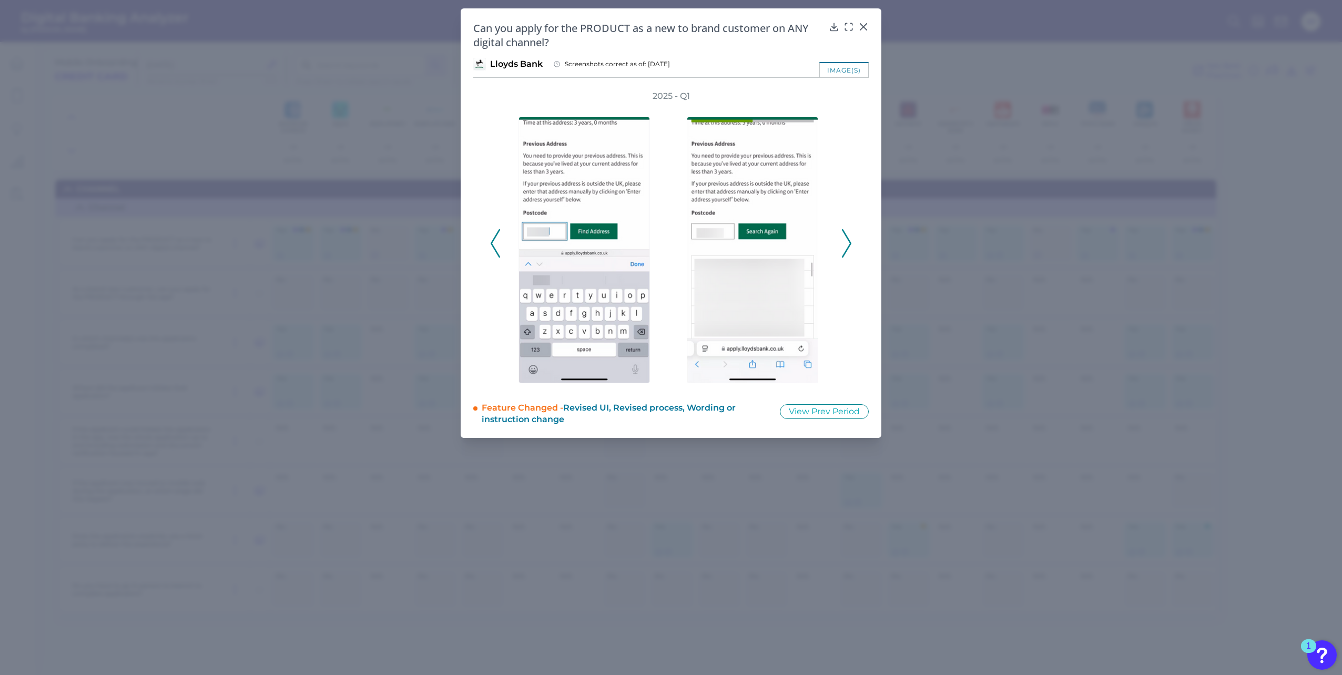
click at [850, 244] on icon at bounding box center [846, 243] width 9 height 28
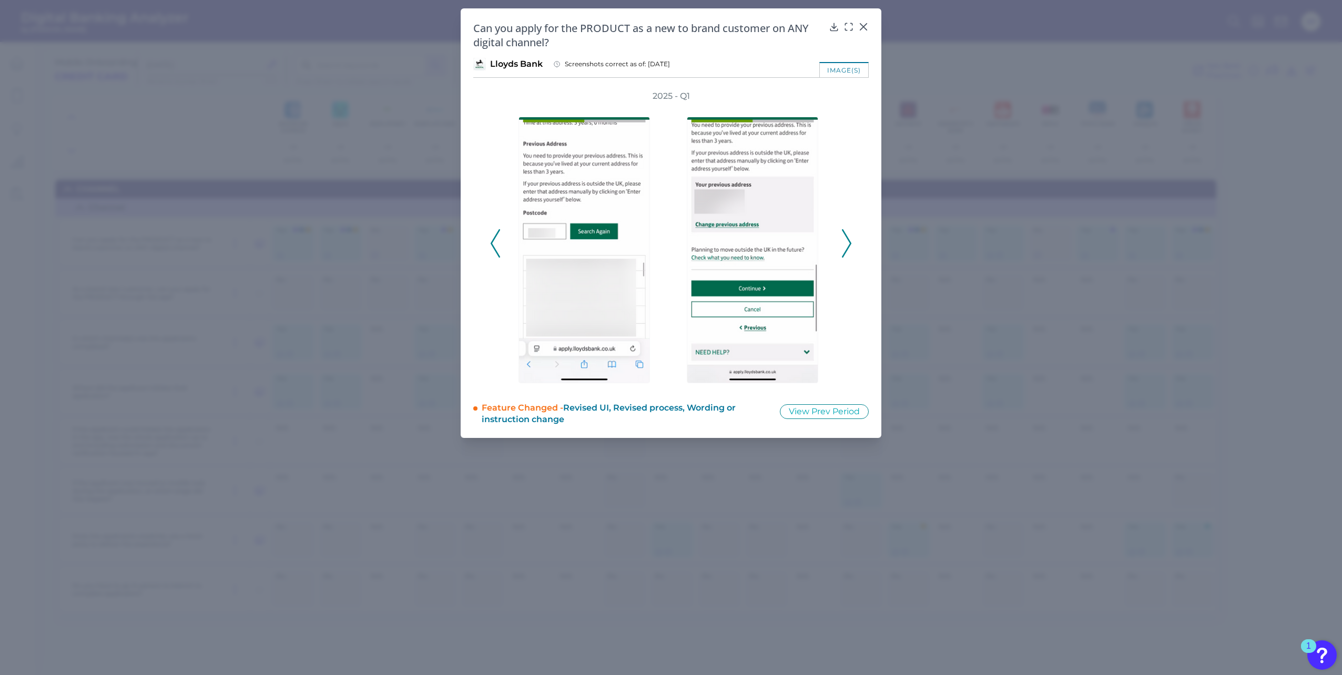
click at [850, 244] on icon at bounding box center [846, 243] width 9 height 28
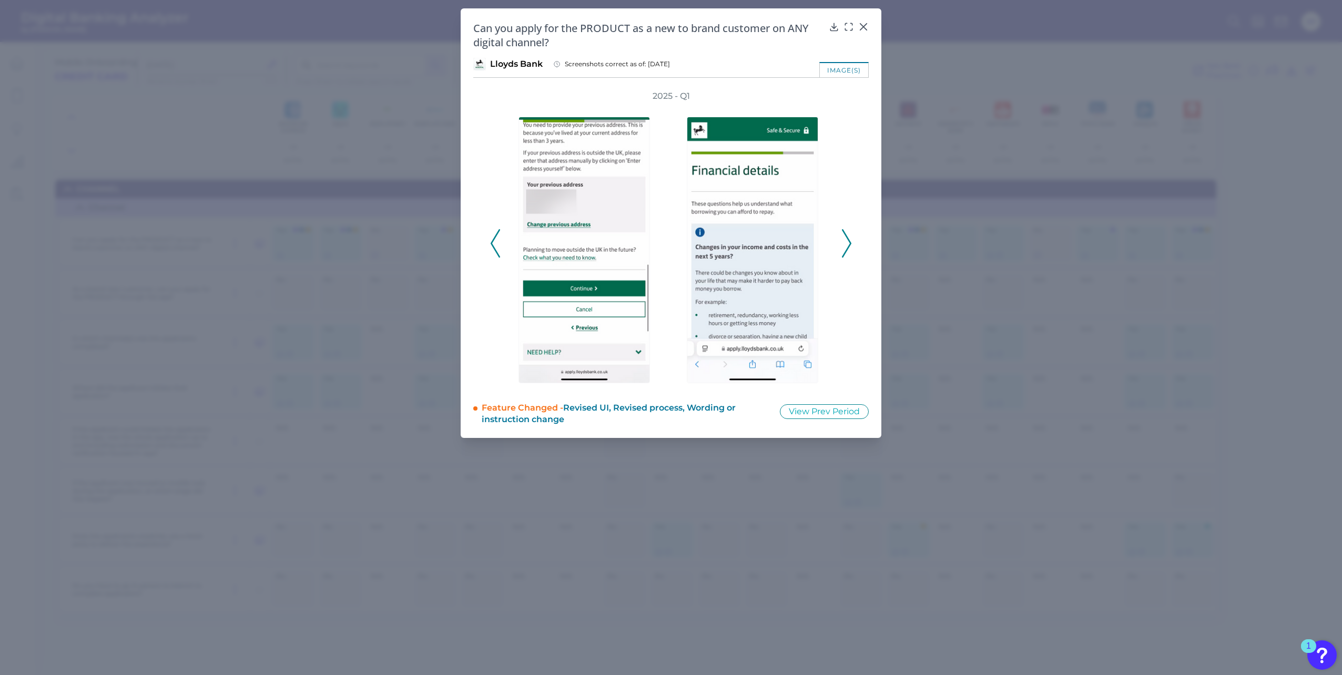
click at [850, 244] on icon at bounding box center [846, 243] width 9 height 28
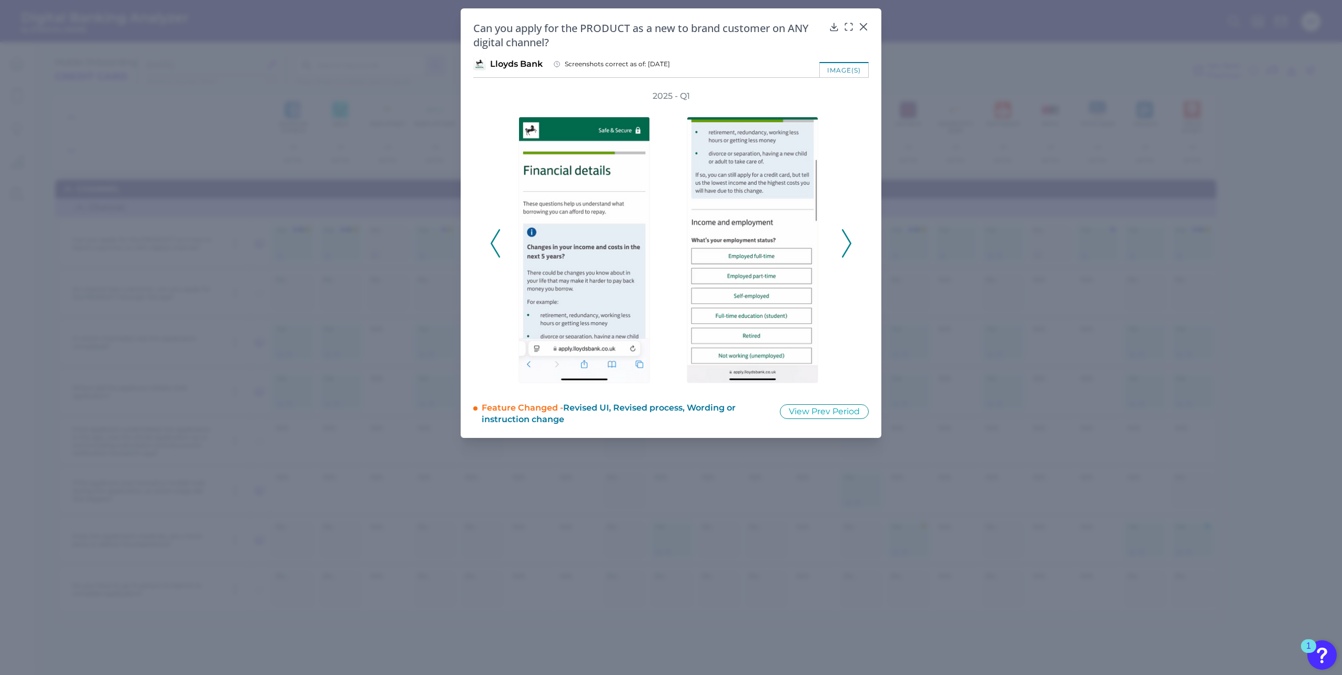
click at [850, 244] on icon at bounding box center [846, 243] width 9 height 28
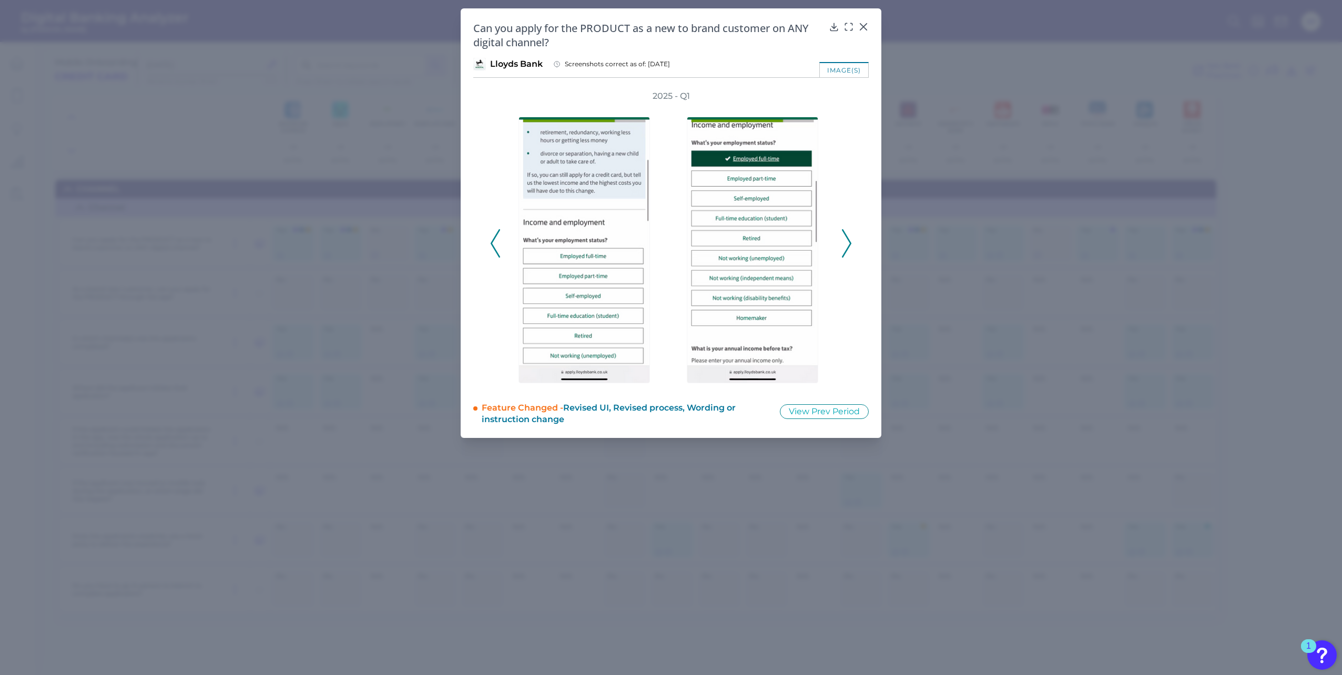
click at [850, 244] on icon at bounding box center [846, 243] width 9 height 28
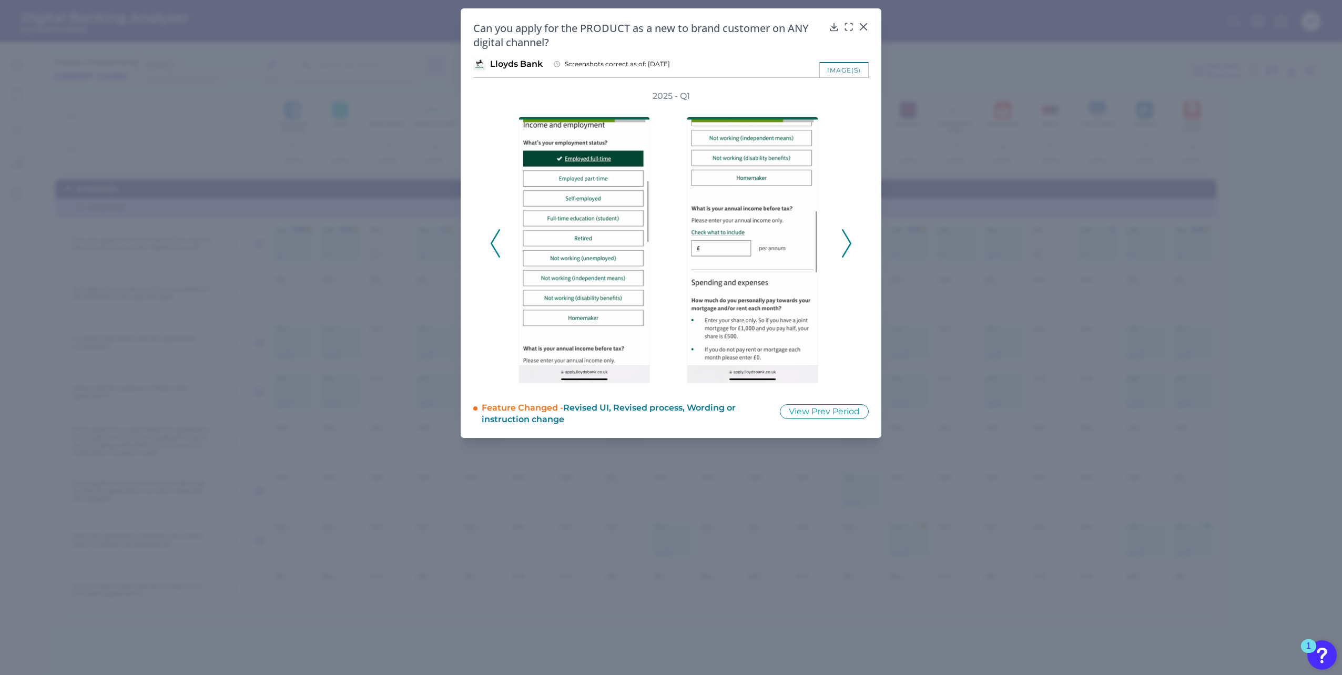
click at [849, 244] on icon at bounding box center [846, 243] width 9 height 28
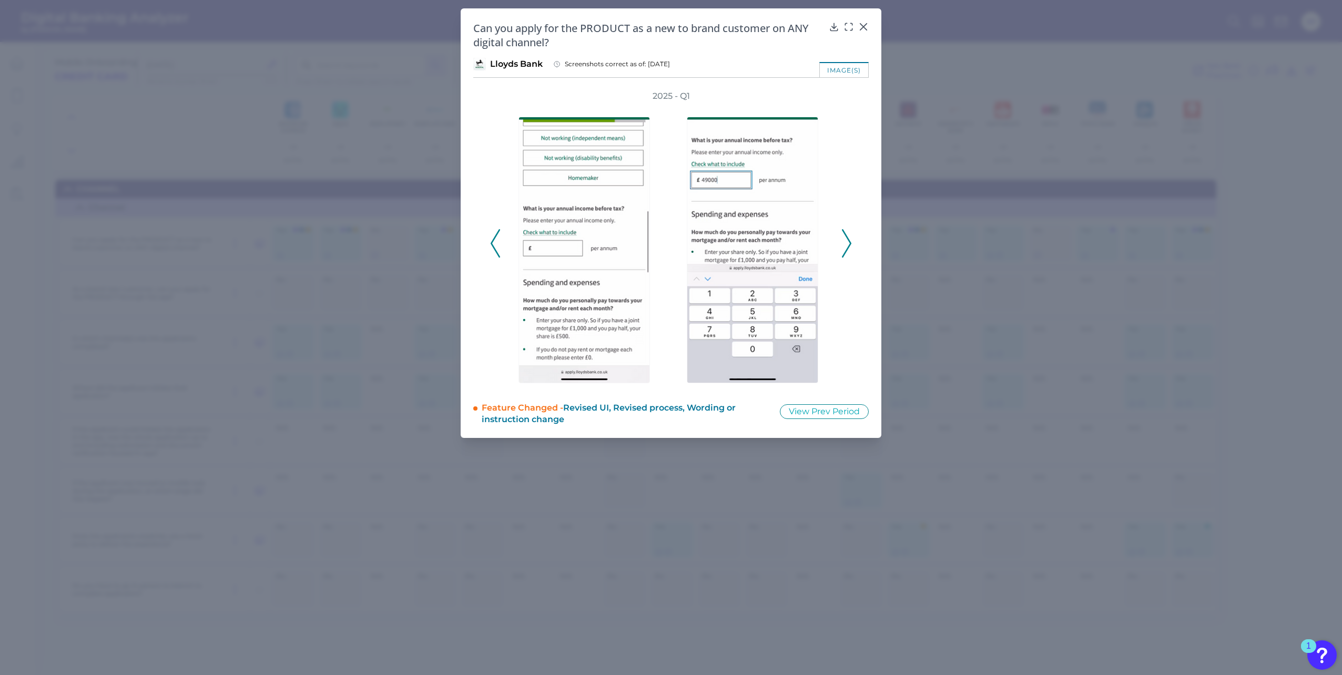
click at [849, 244] on icon at bounding box center [846, 243] width 9 height 28
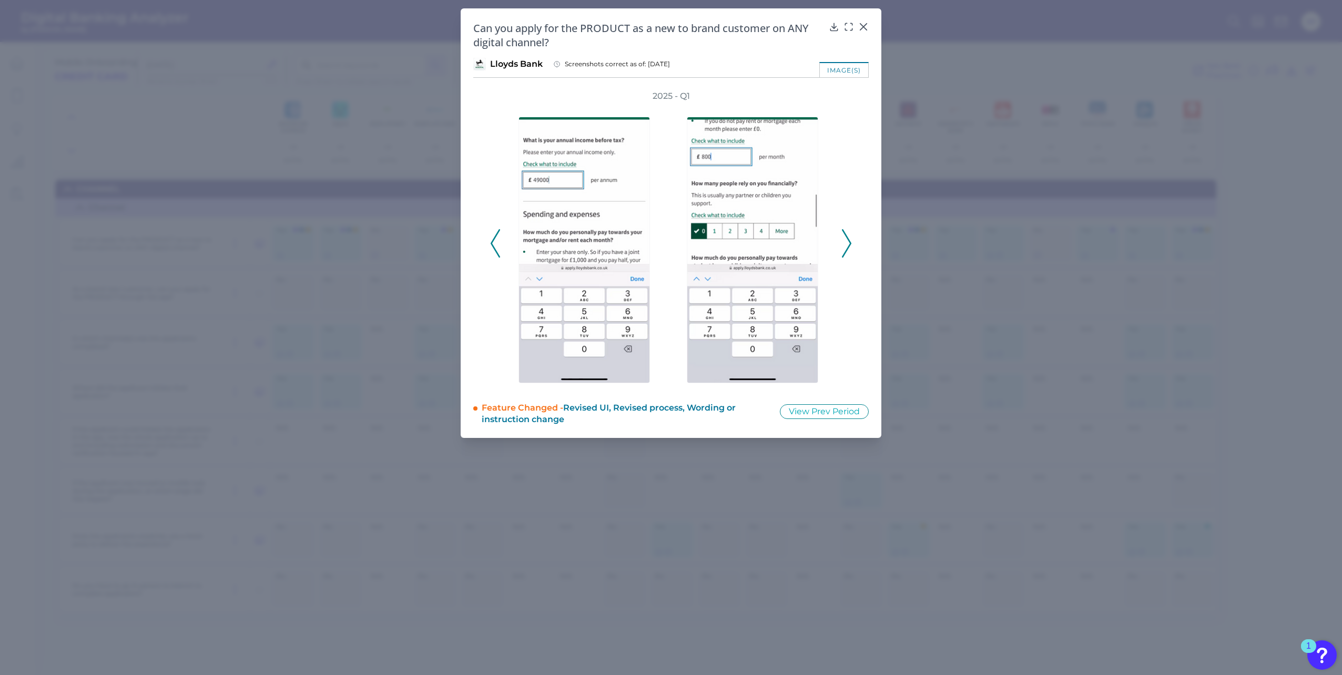
click at [847, 242] on icon at bounding box center [846, 243] width 9 height 28
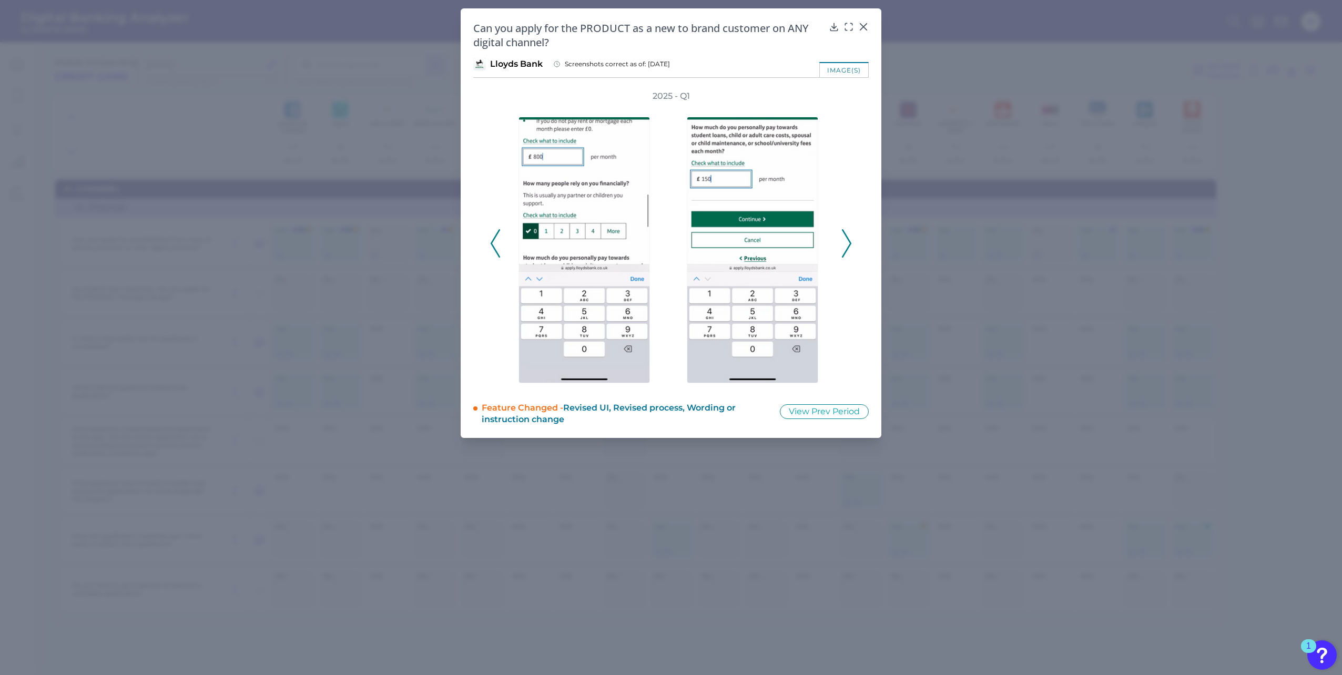
click at [847, 238] on polyline at bounding box center [847, 243] width 8 height 27
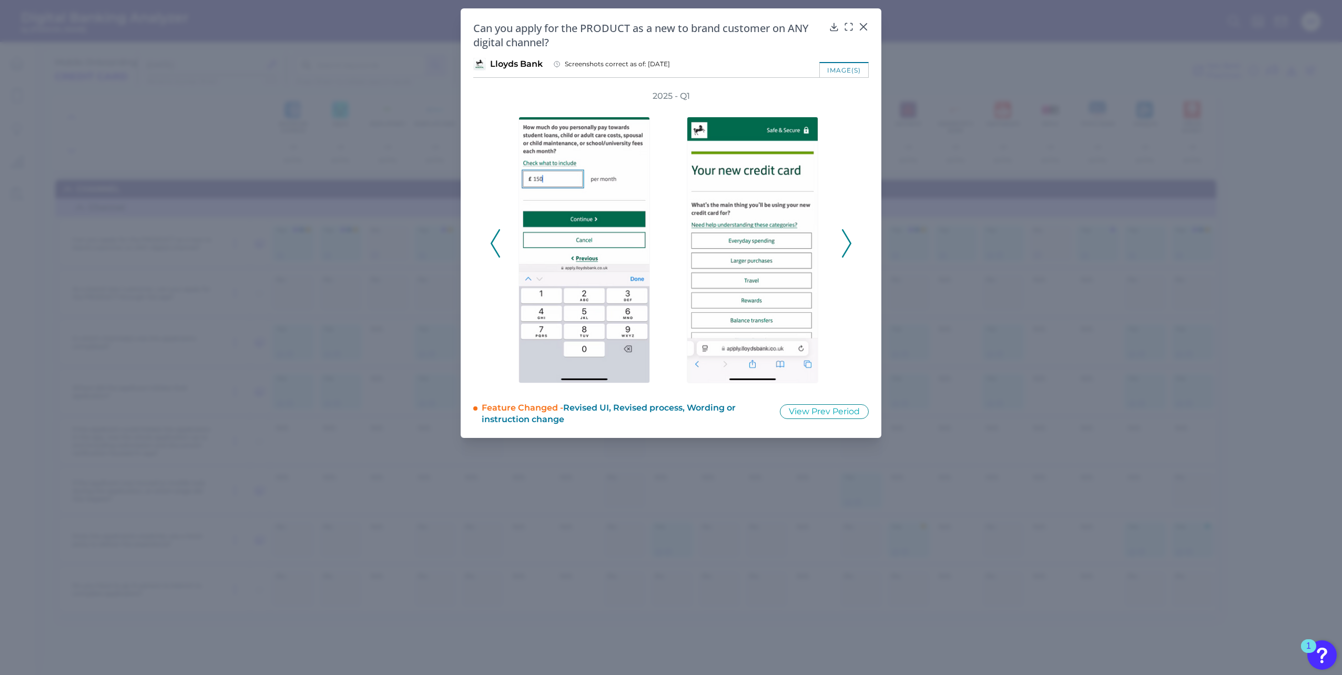
click at [847, 238] on polyline at bounding box center [847, 243] width 8 height 27
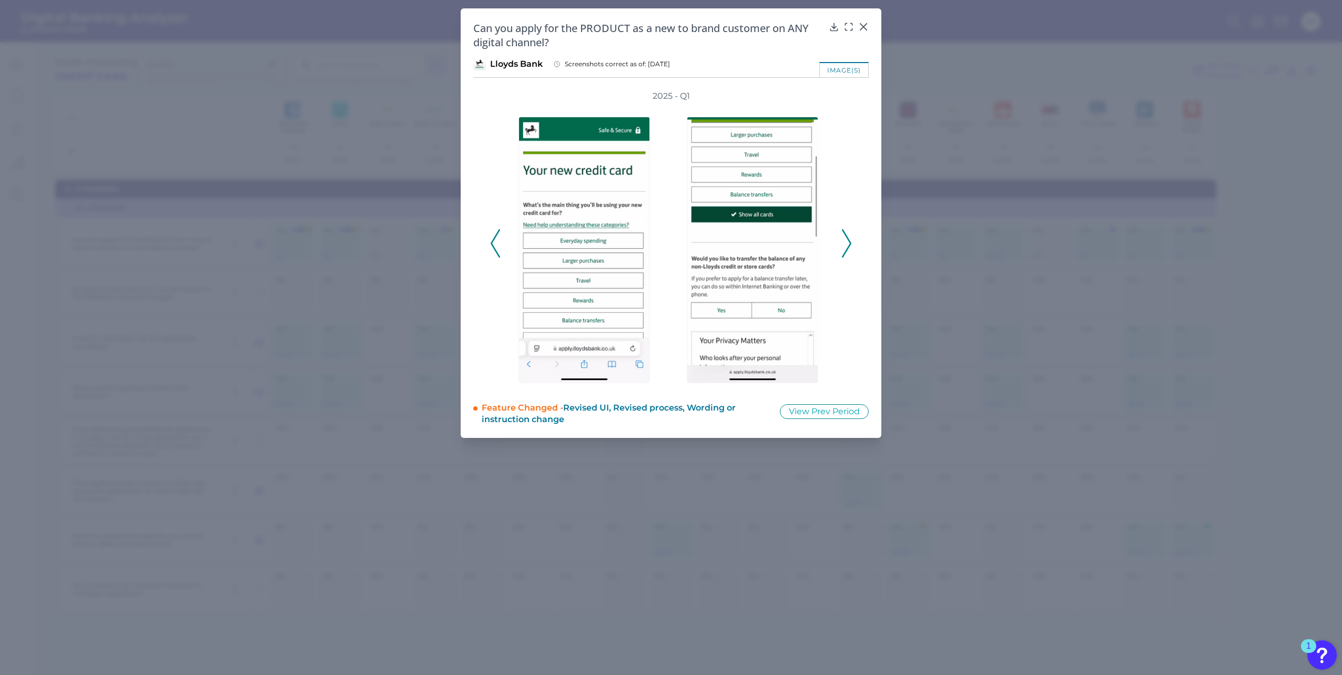
click at [847, 237] on polyline at bounding box center [847, 243] width 8 height 27
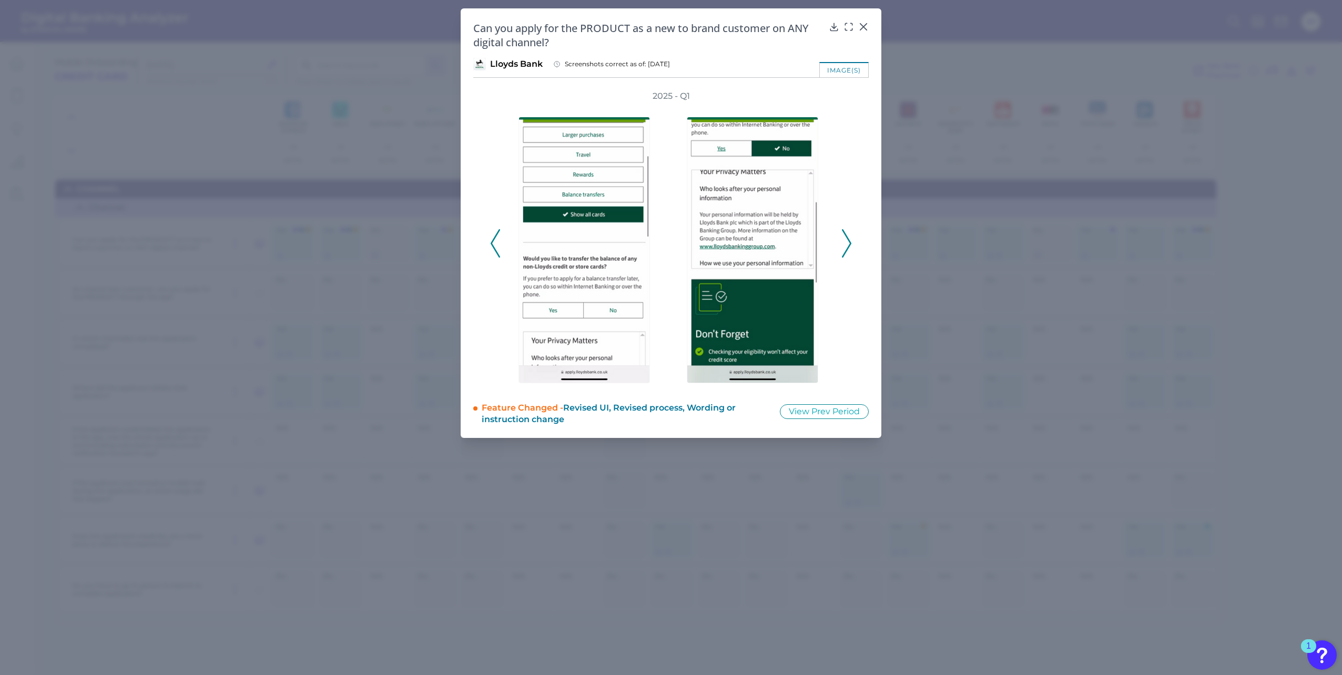
click at [847, 239] on icon at bounding box center [846, 243] width 9 height 28
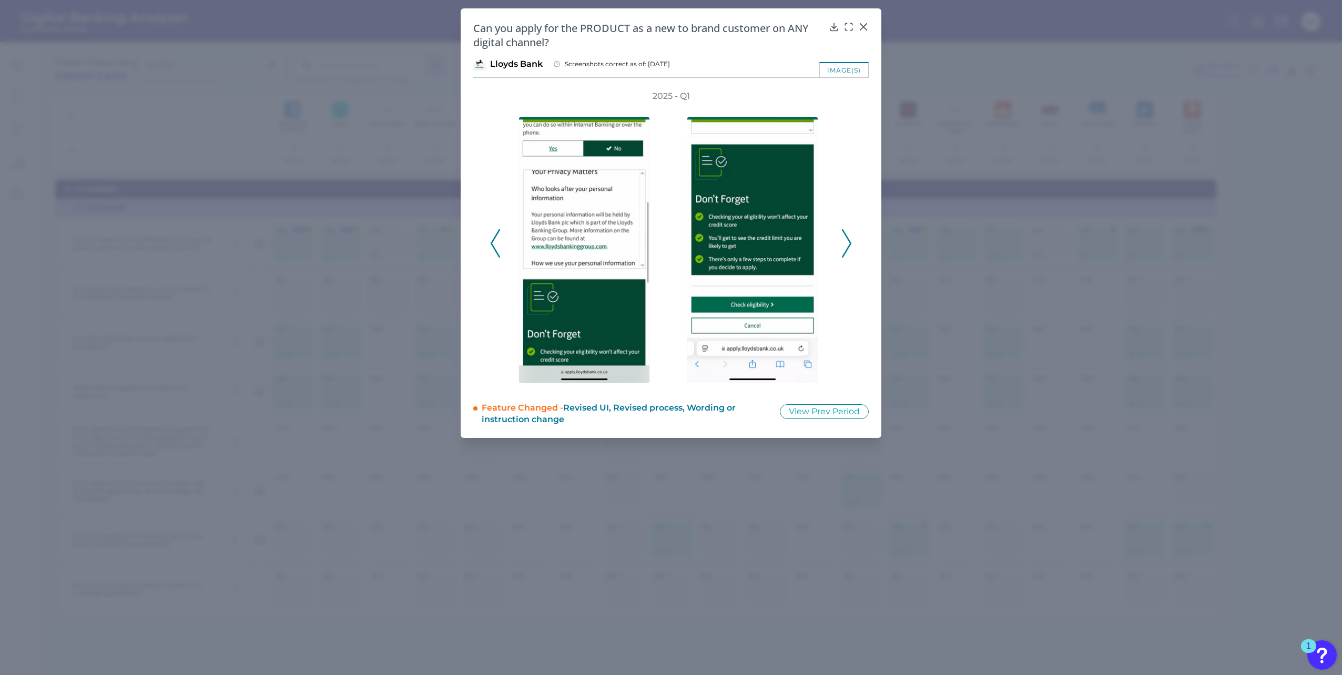
click at [847, 239] on polyline at bounding box center [847, 243] width 8 height 27
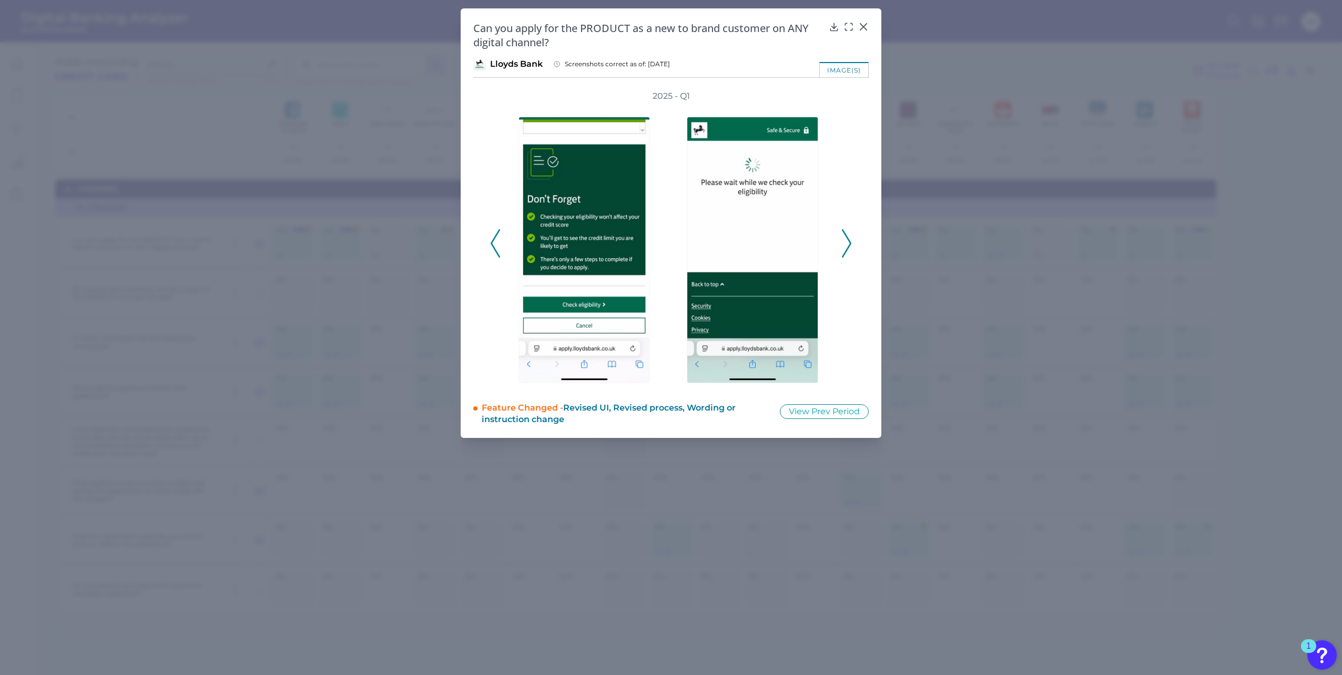
click at [847, 239] on polyline at bounding box center [847, 243] width 8 height 27
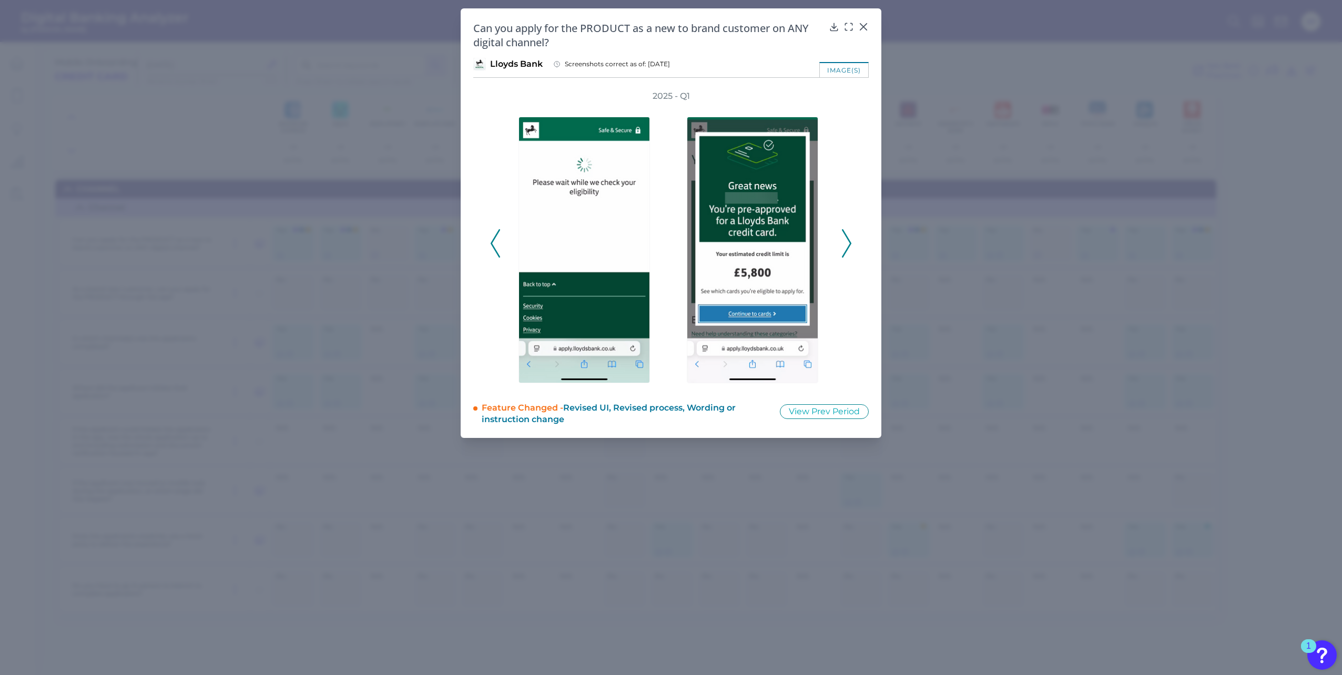
click at [847, 239] on polyline at bounding box center [847, 243] width 8 height 27
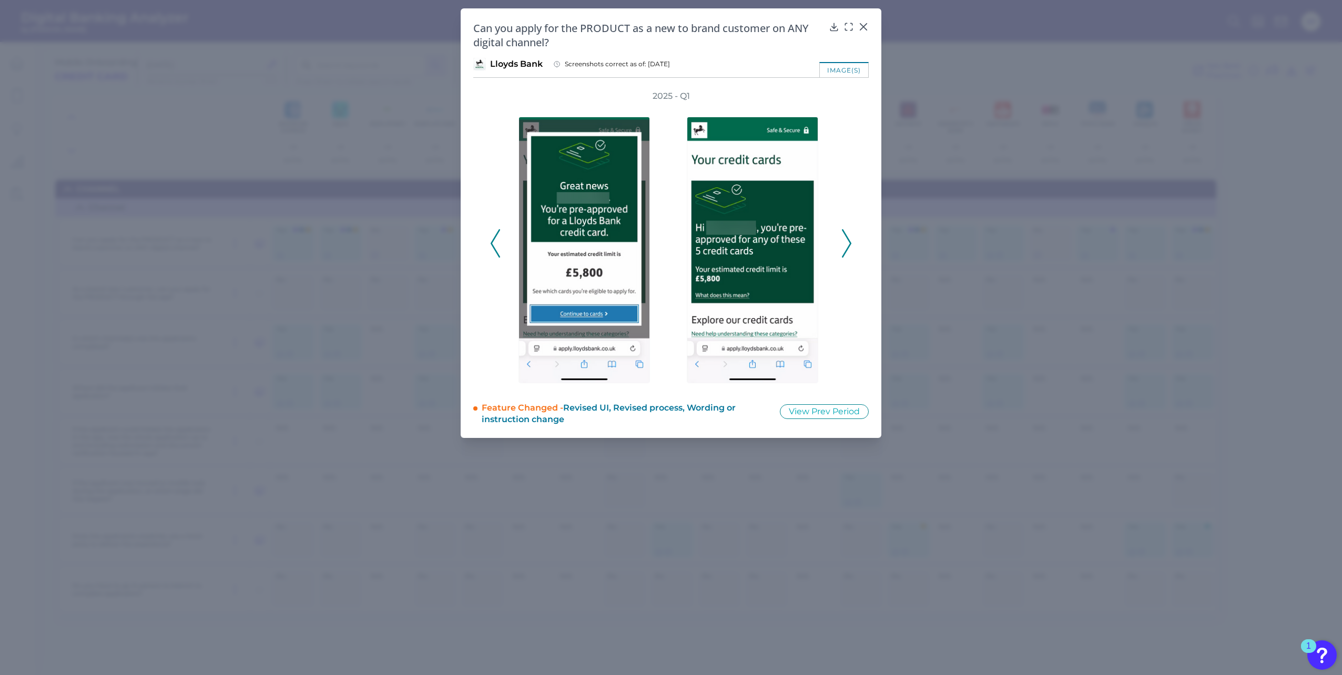
click at [847, 239] on polyline at bounding box center [847, 243] width 8 height 27
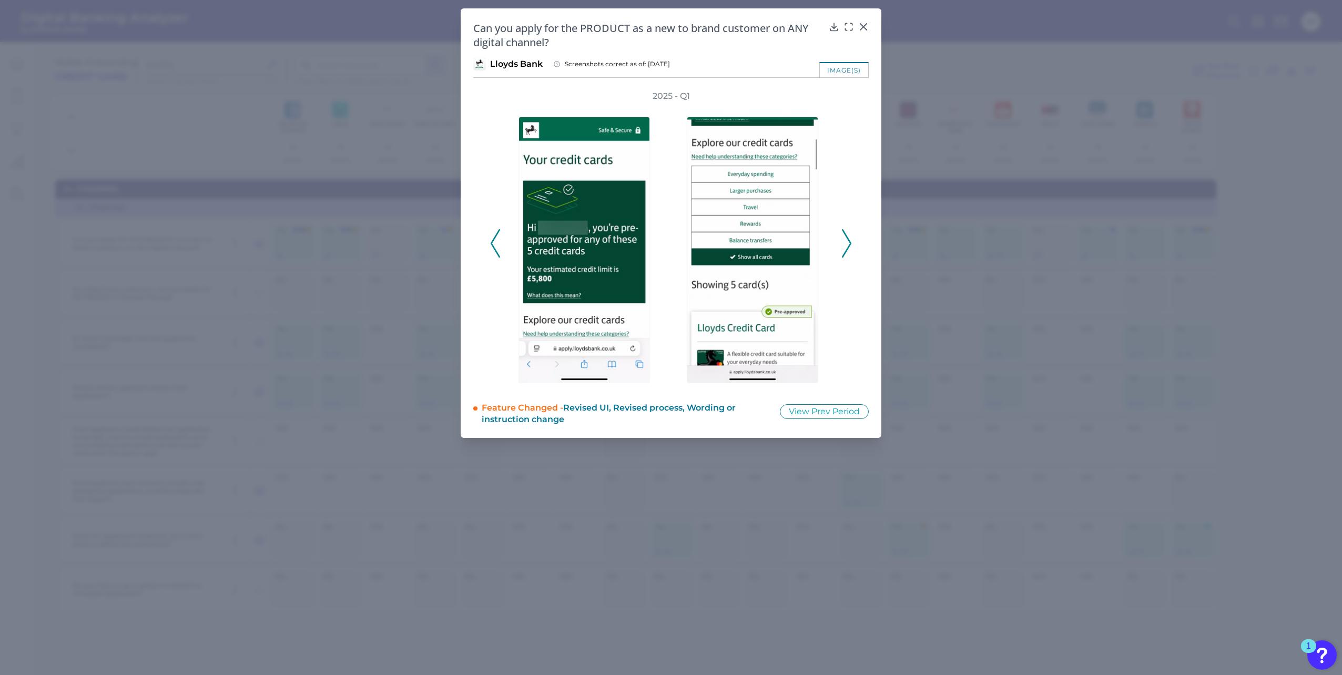
click at [847, 239] on polyline at bounding box center [847, 243] width 8 height 27
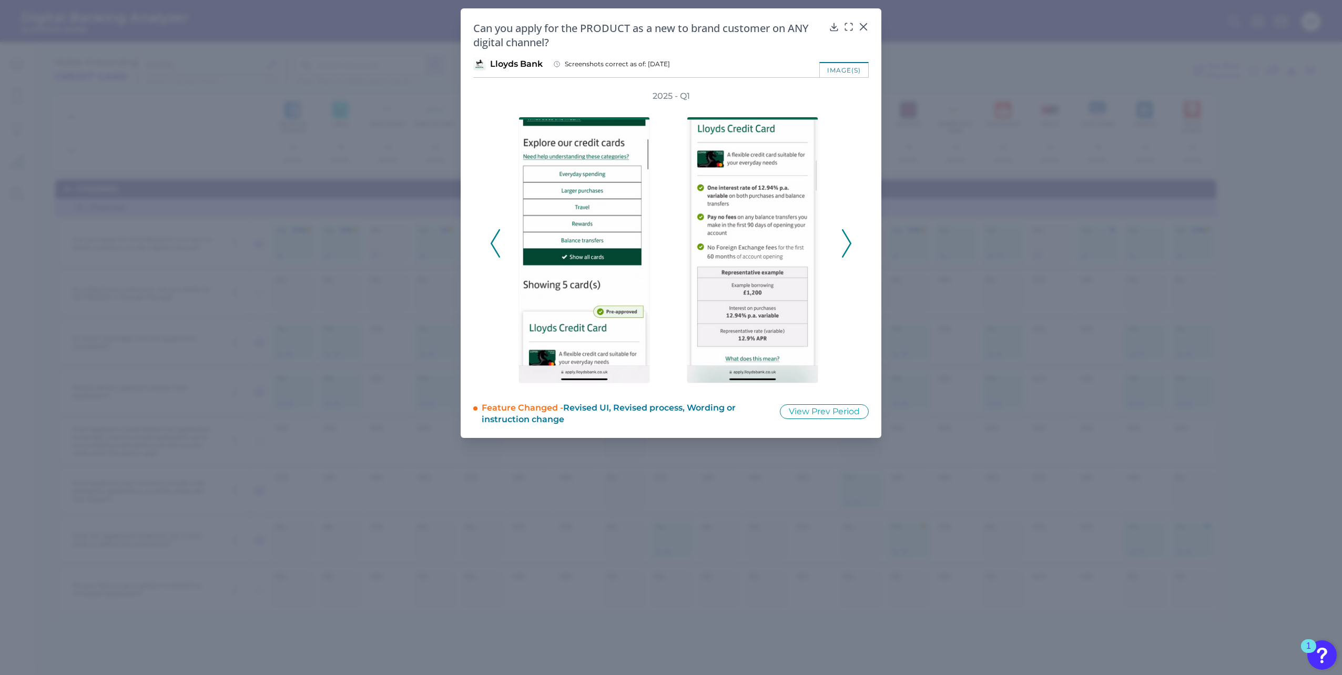
click at [847, 239] on polyline at bounding box center [847, 243] width 8 height 27
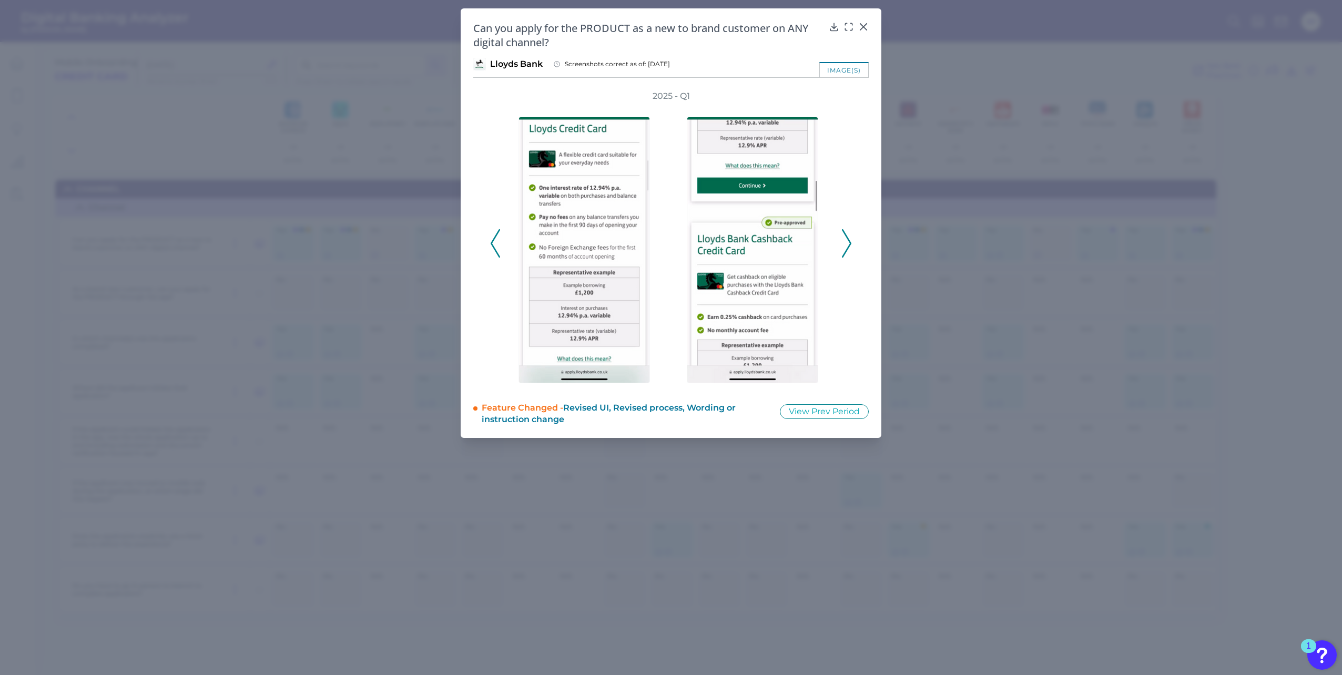
click at [847, 239] on polyline at bounding box center [847, 243] width 8 height 27
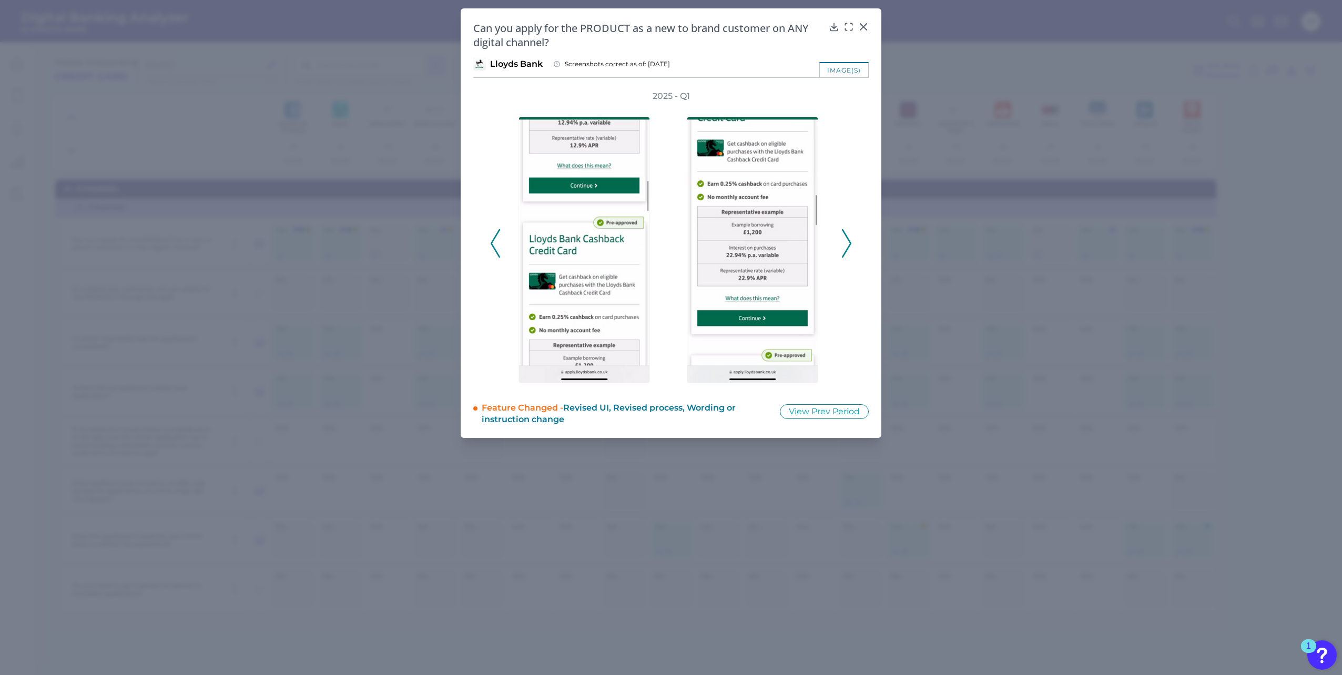
click at [848, 239] on polyline at bounding box center [847, 243] width 8 height 27
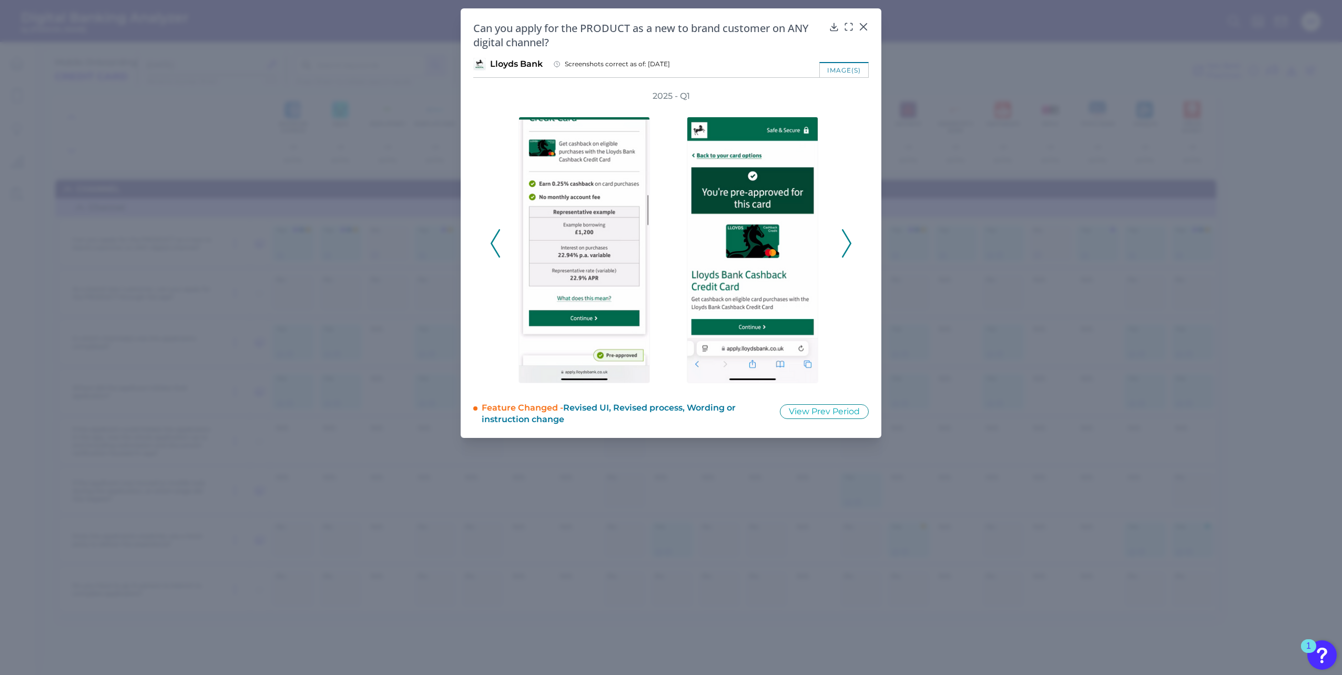
click at [848, 239] on polyline at bounding box center [847, 243] width 8 height 27
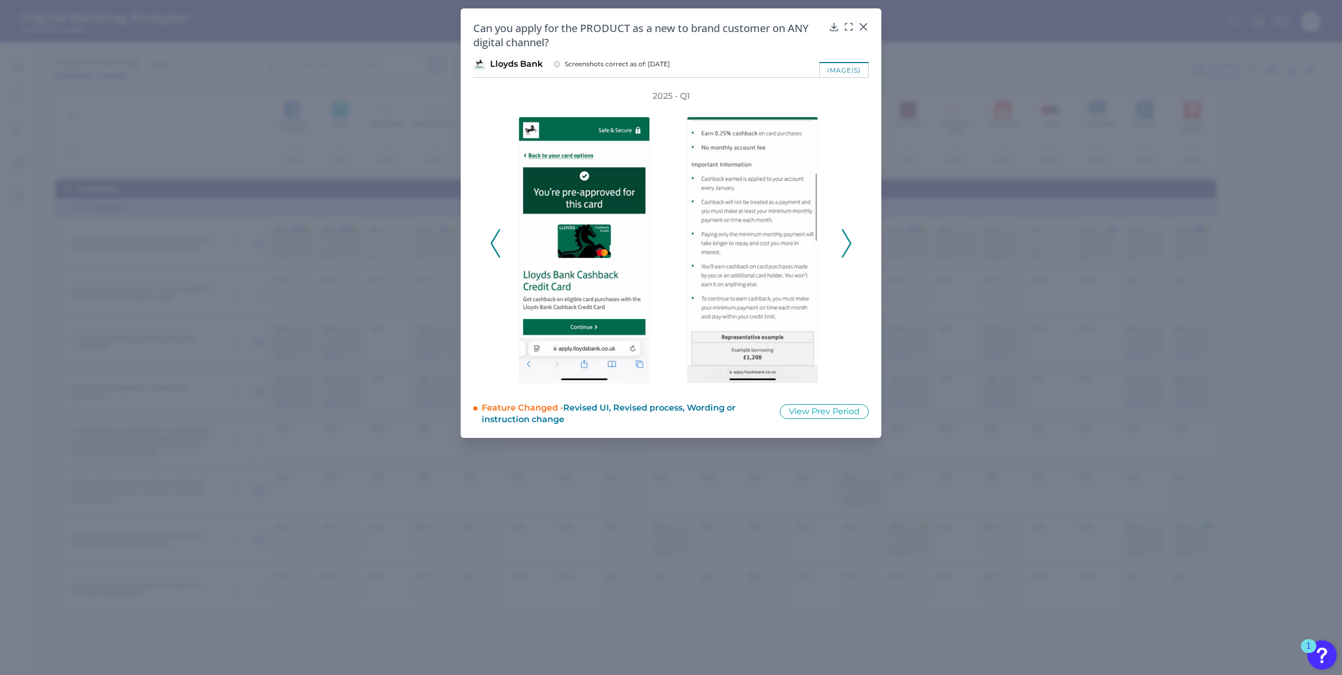
click at [848, 238] on icon at bounding box center [846, 243] width 9 height 28
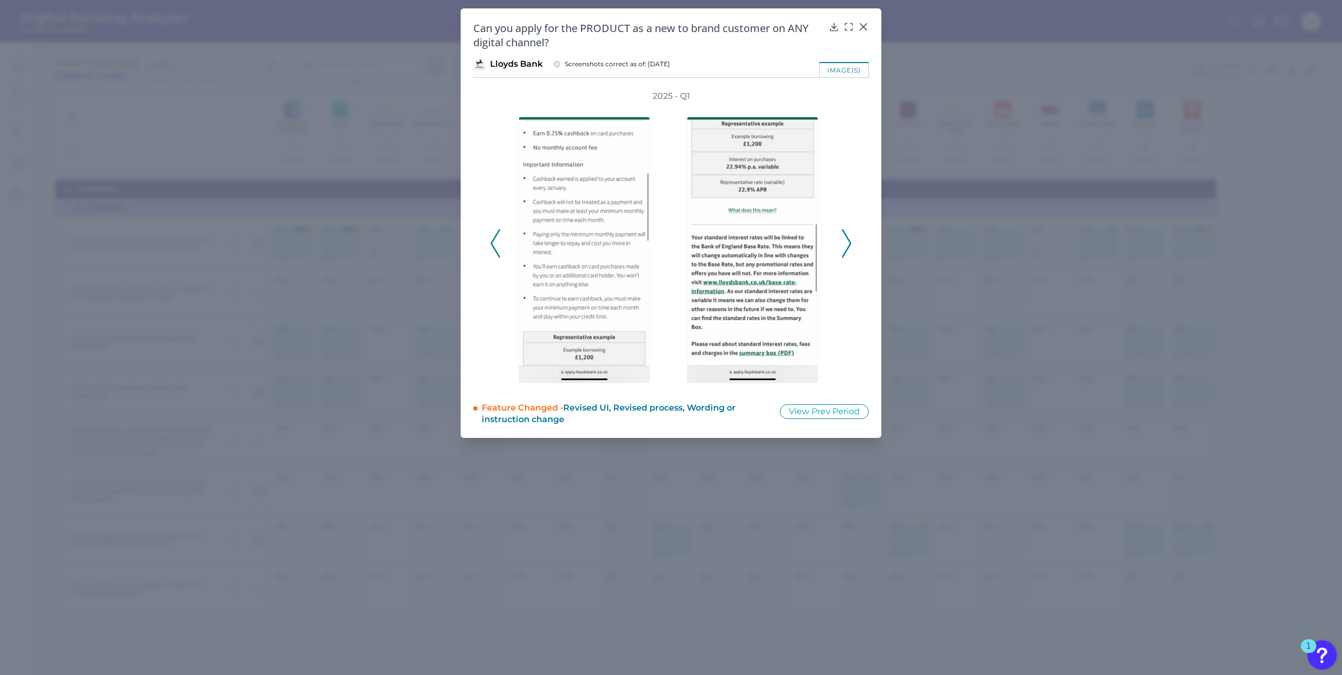
click at [848, 238] on icon at bounding box center [846, 243] width 9 height 28
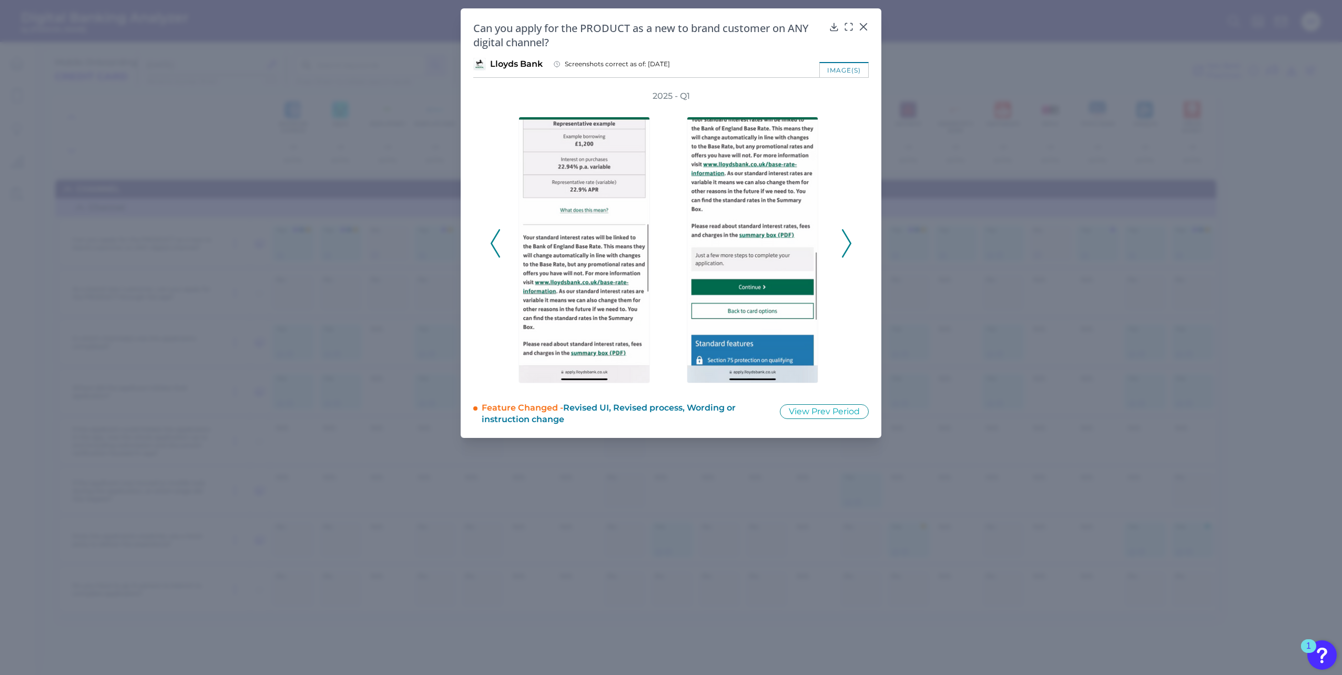
click at [847, 238] on polyline at bounding box center [847, 243] width 8 height 27
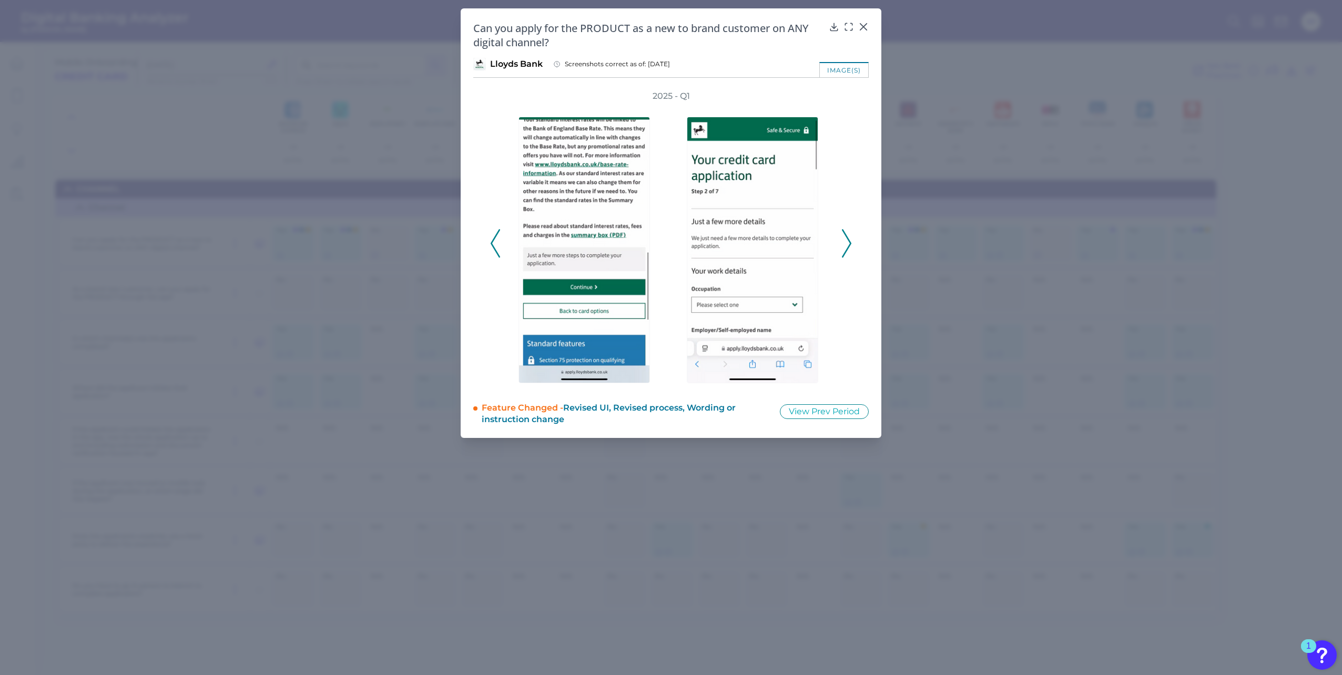
click at [847, 238] on polyline at bounding box center [847, 243] width 8 height 27
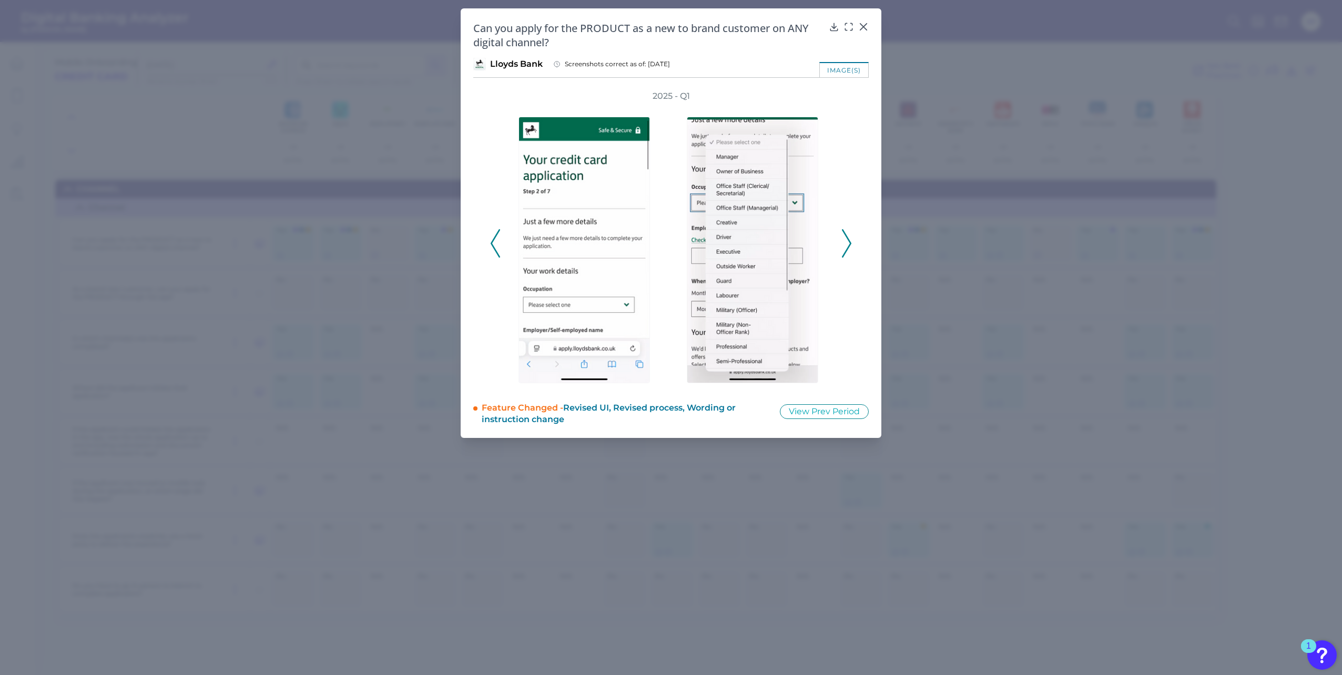
click at [847, 238] on polyline at bounding box center [847, 243] width 8 height 27
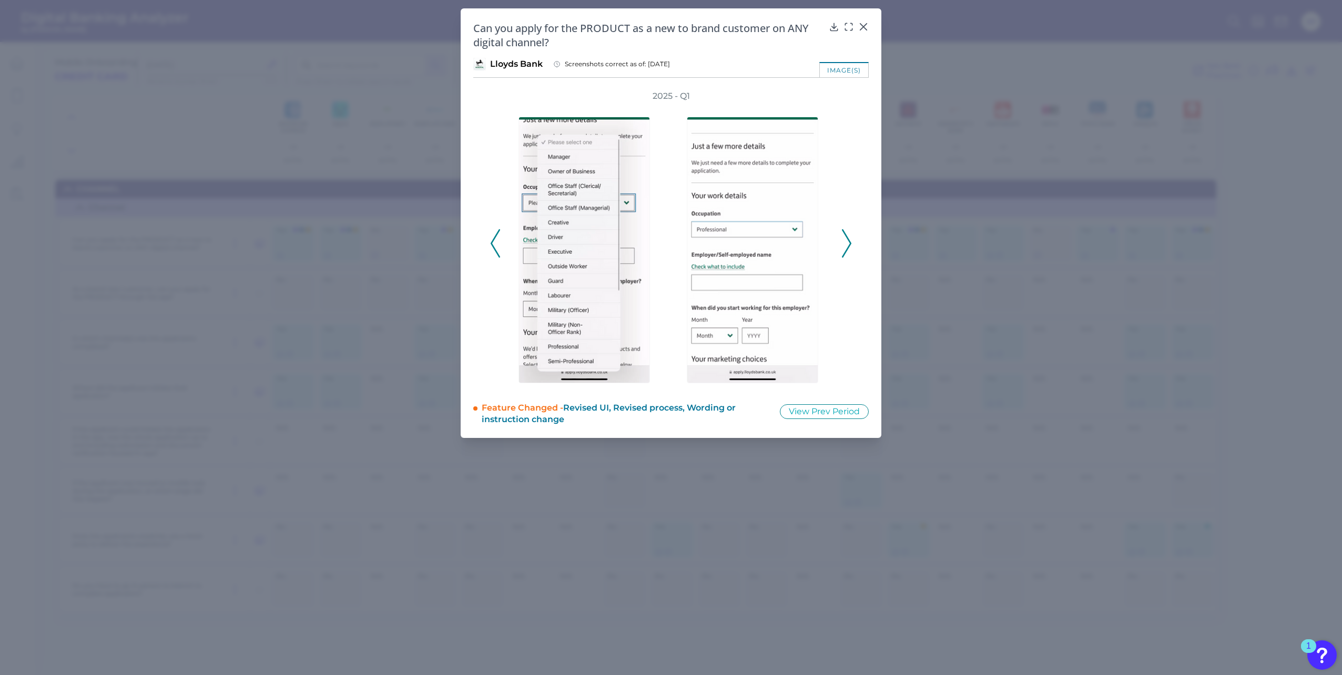
click at [847, 238] on polyline at bounding box center [847, 243] width 8 height 27
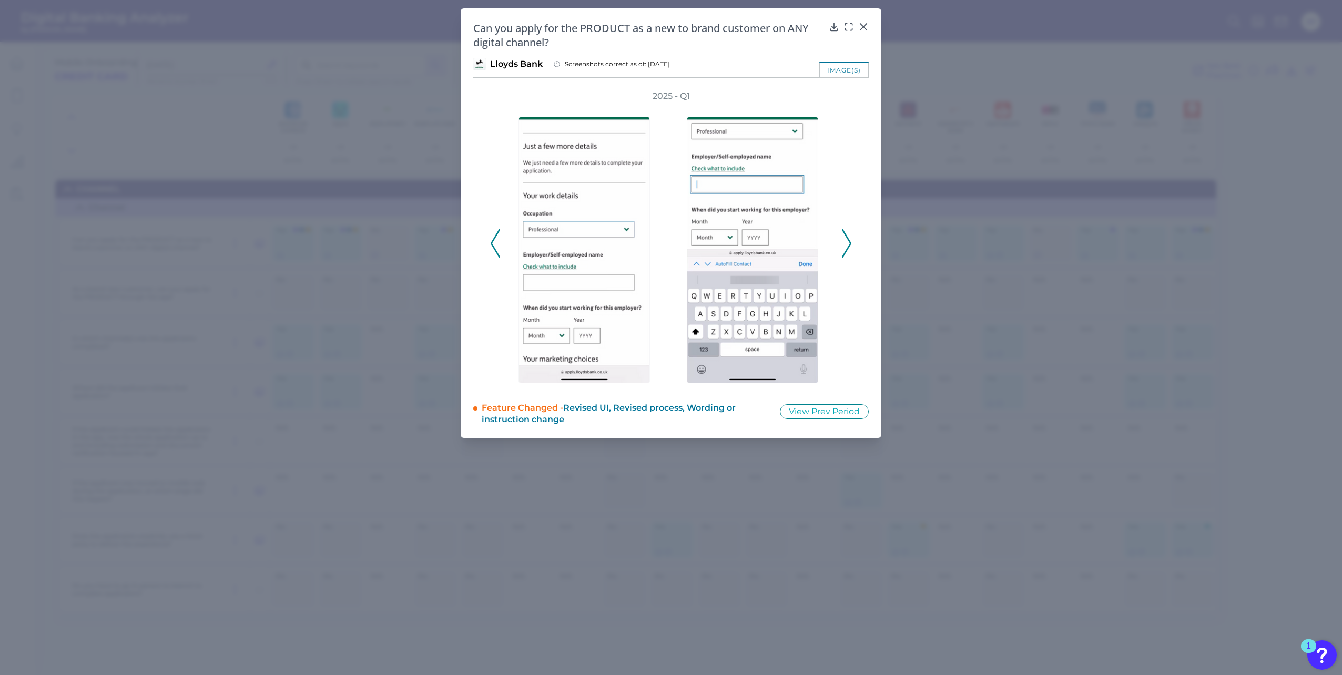
click at [847, 238] on polyline at bounding box center [847, 243] width 8 height 27
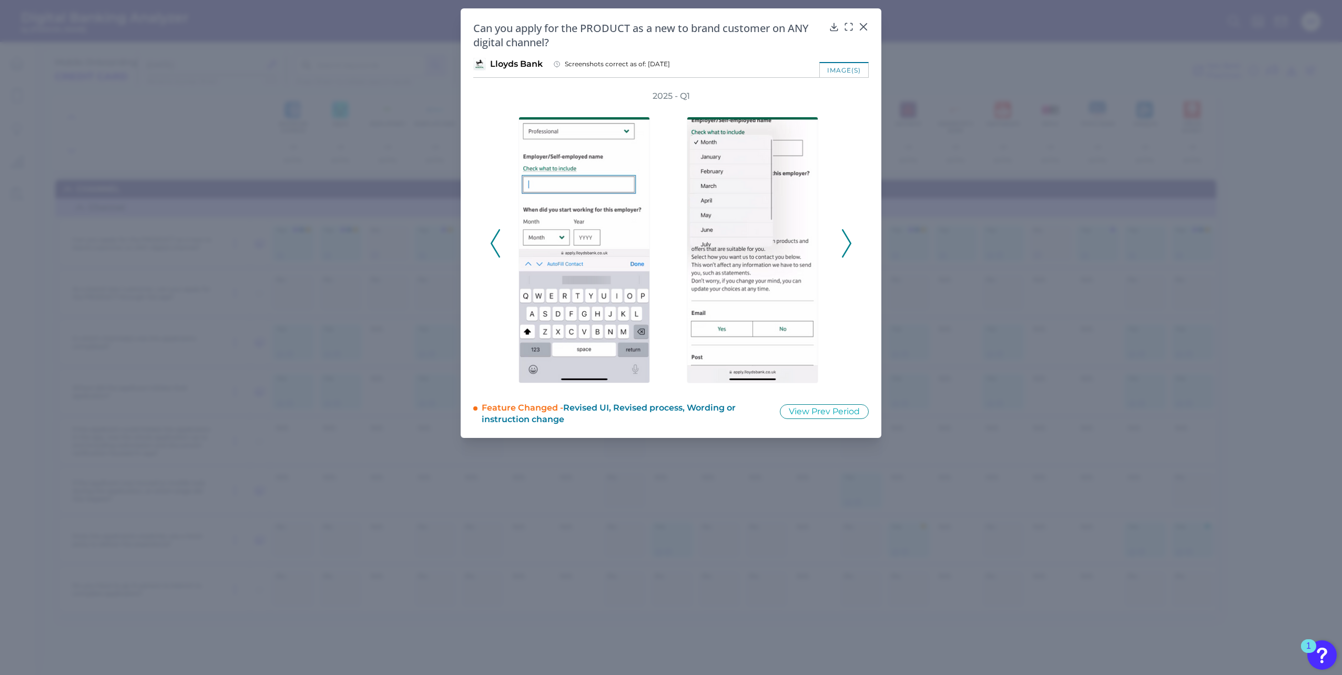
click at [847, 238] on polyline at bounding box center [847, 243] width 8 height 27
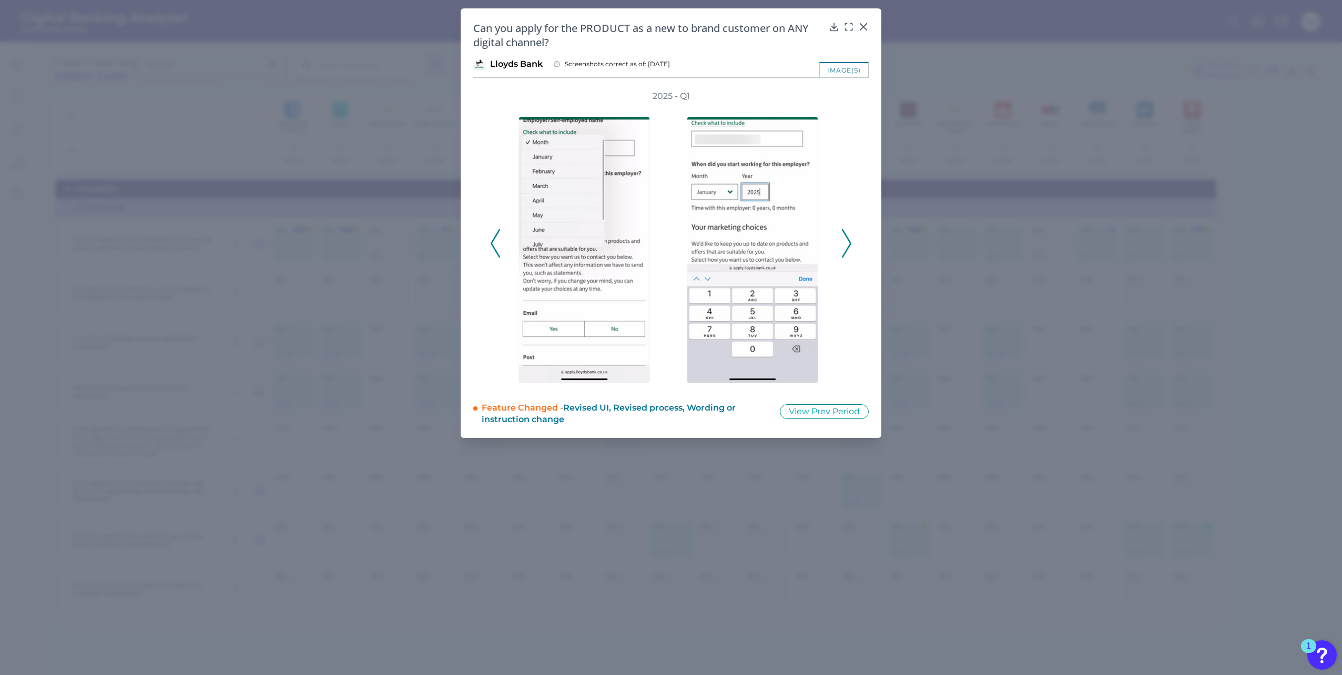
click at [847, 238] on polyline at bounding box center [847, 243] width 8 height 27
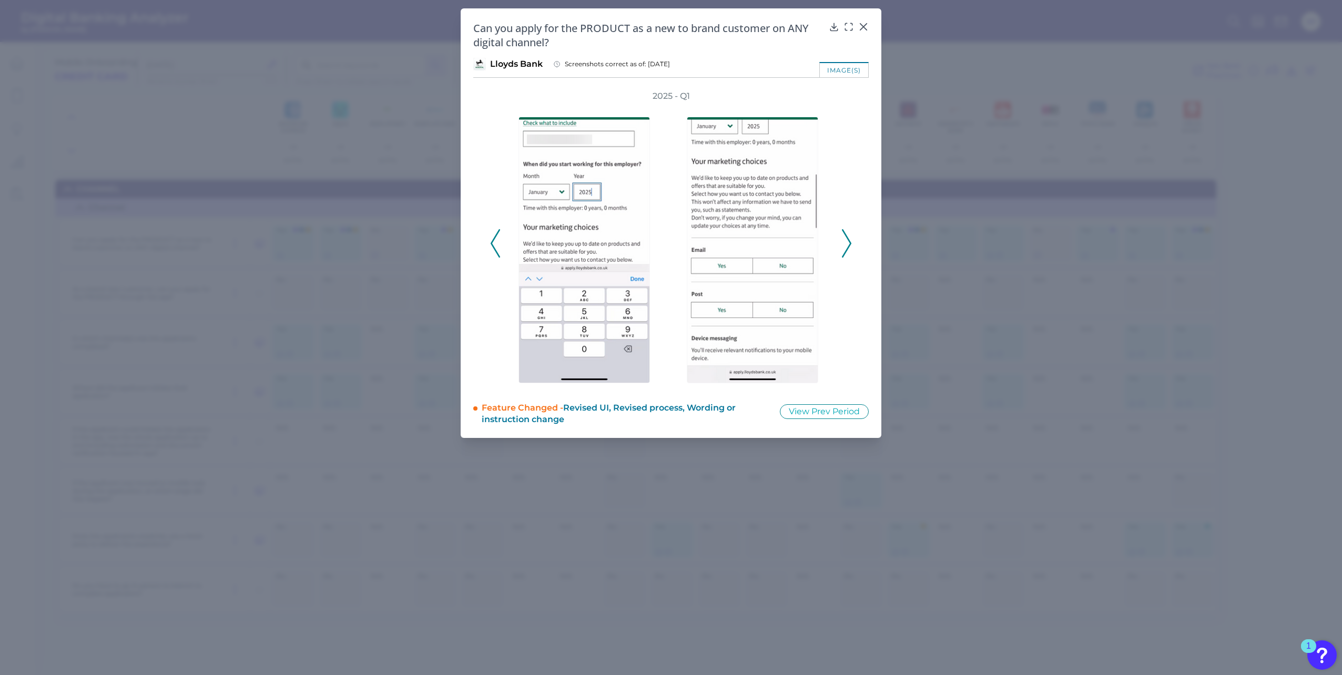
click at [847, 238] on polyline at bounding box center [847, 243] width 8 height 27
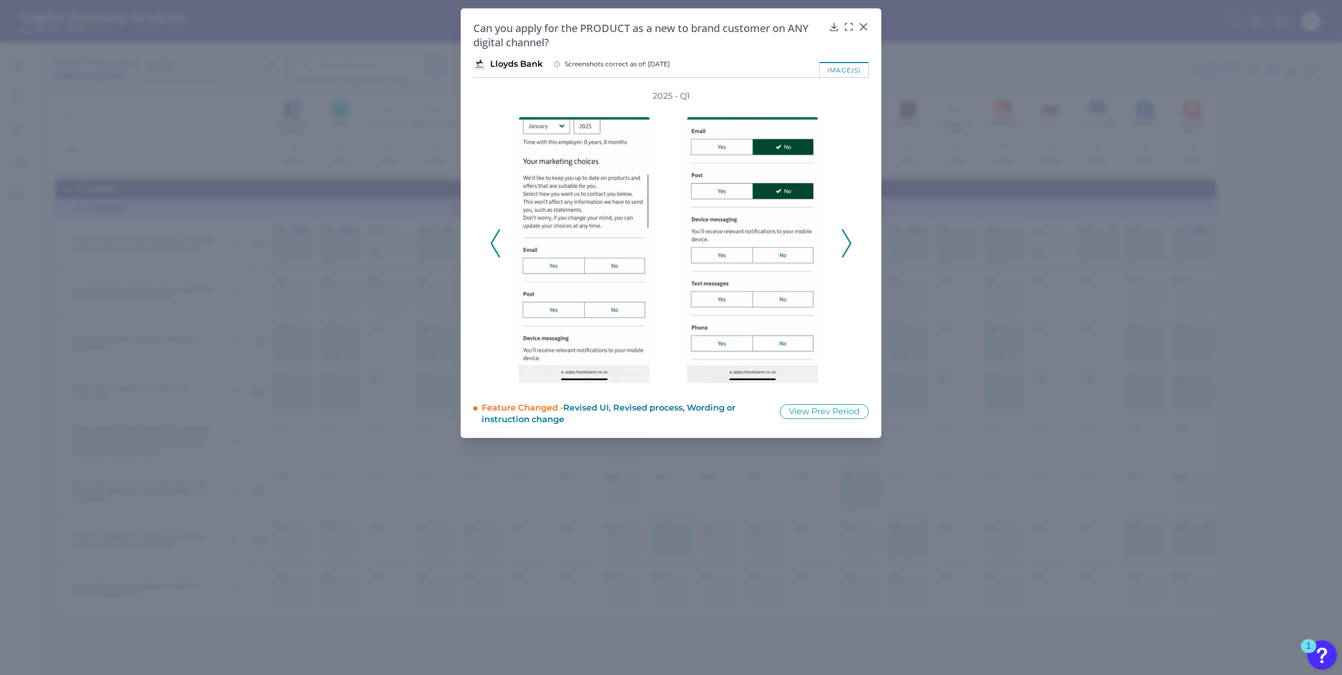
click at [847, 238] on polyline at bounding box center [847, 243] width 8 height 27
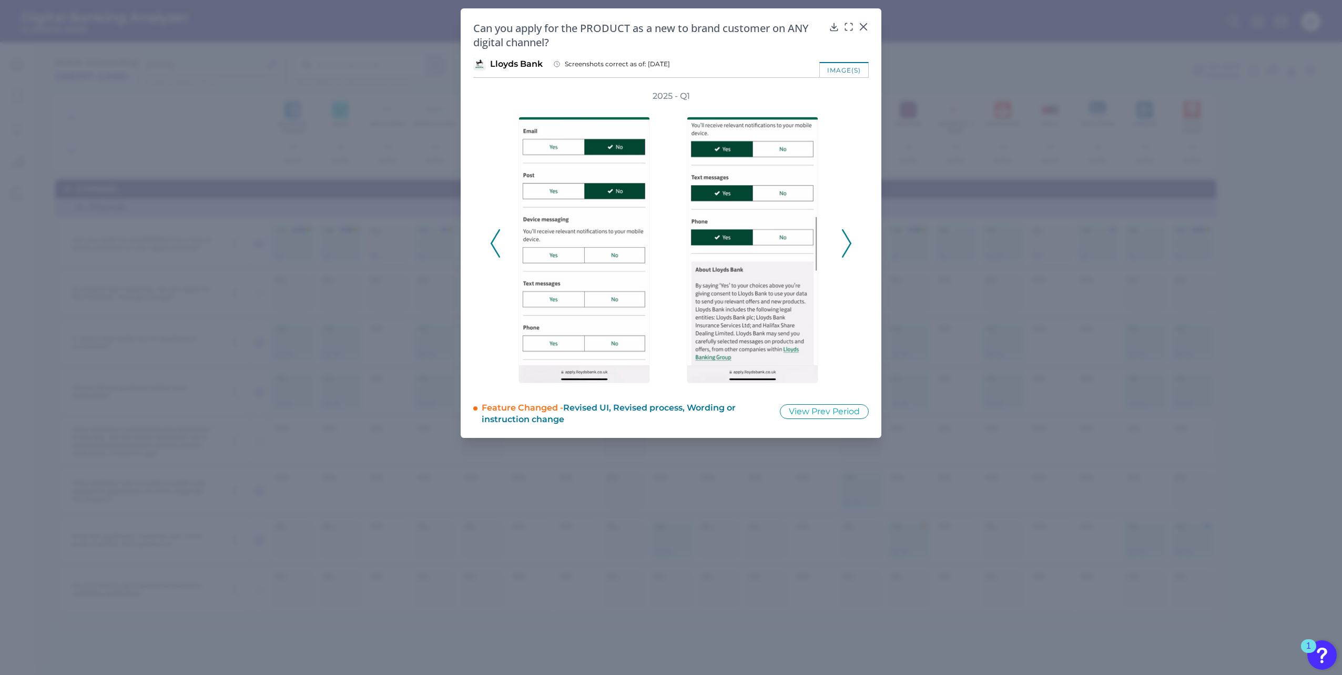
click at [847, 238] on polyline at bounding box center [847, 243] width 8 height 27
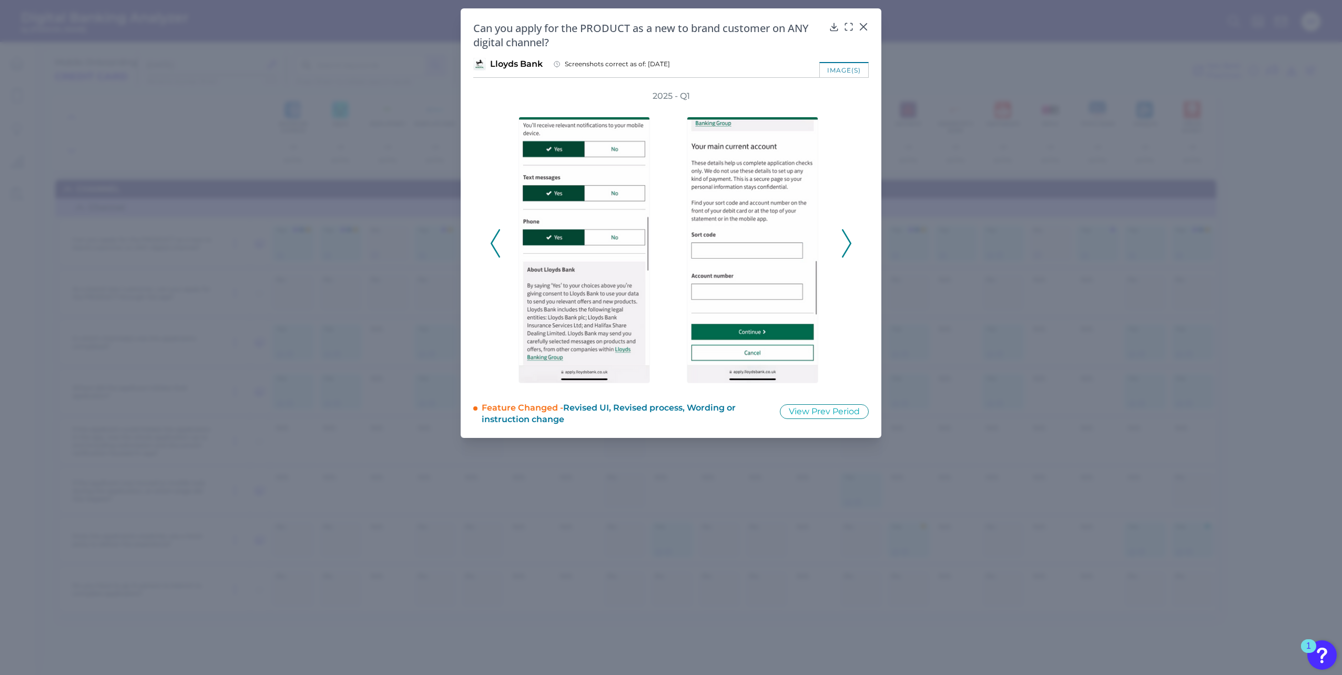
click at [847, 238] on polyline at bounding box center [847, 243] width 8 height 27
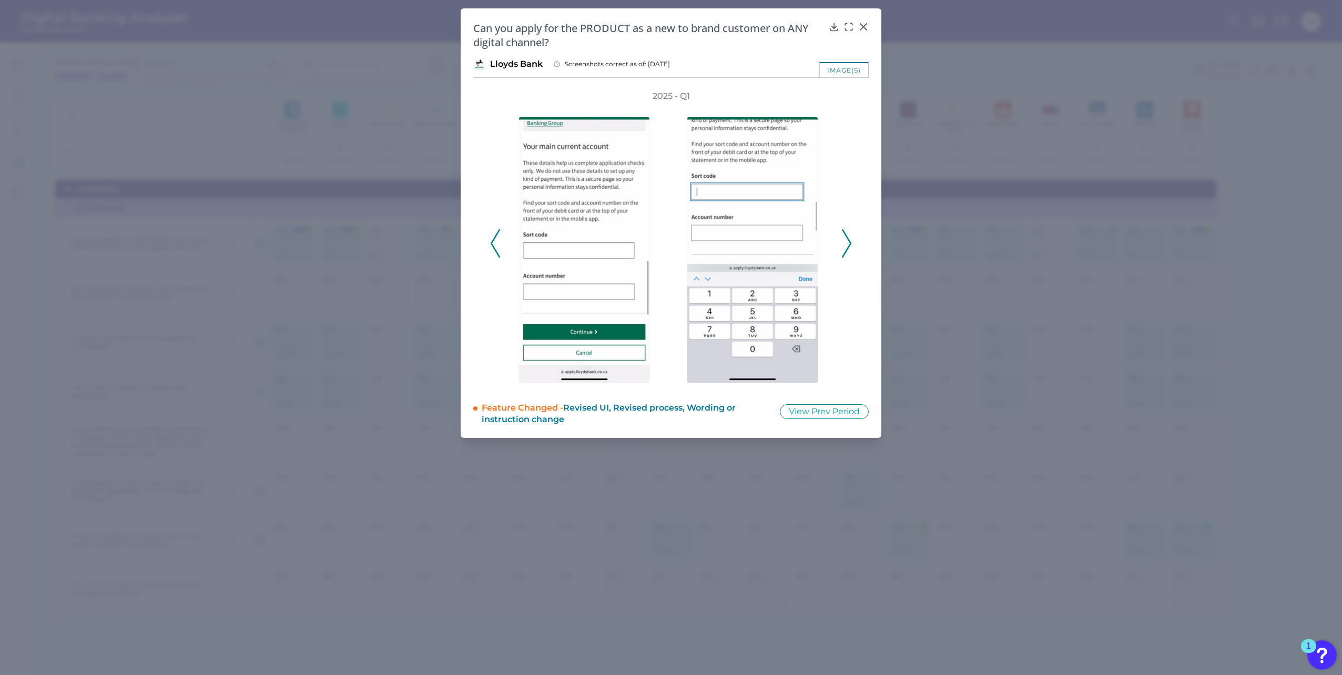
click at [847, 238] on polyline at bounding box center [847, 243] width 8 height 27
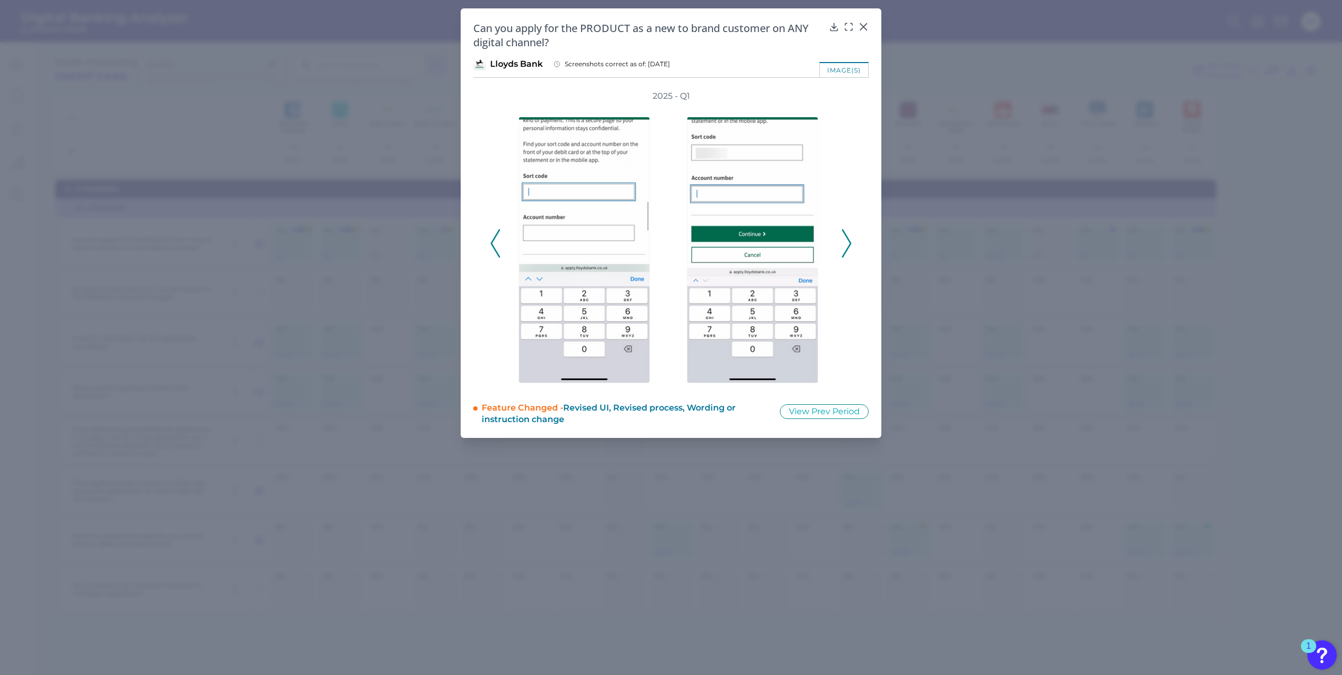
click at [847, 238] on polyline at bounding box center [847, 243] width 8 height 27
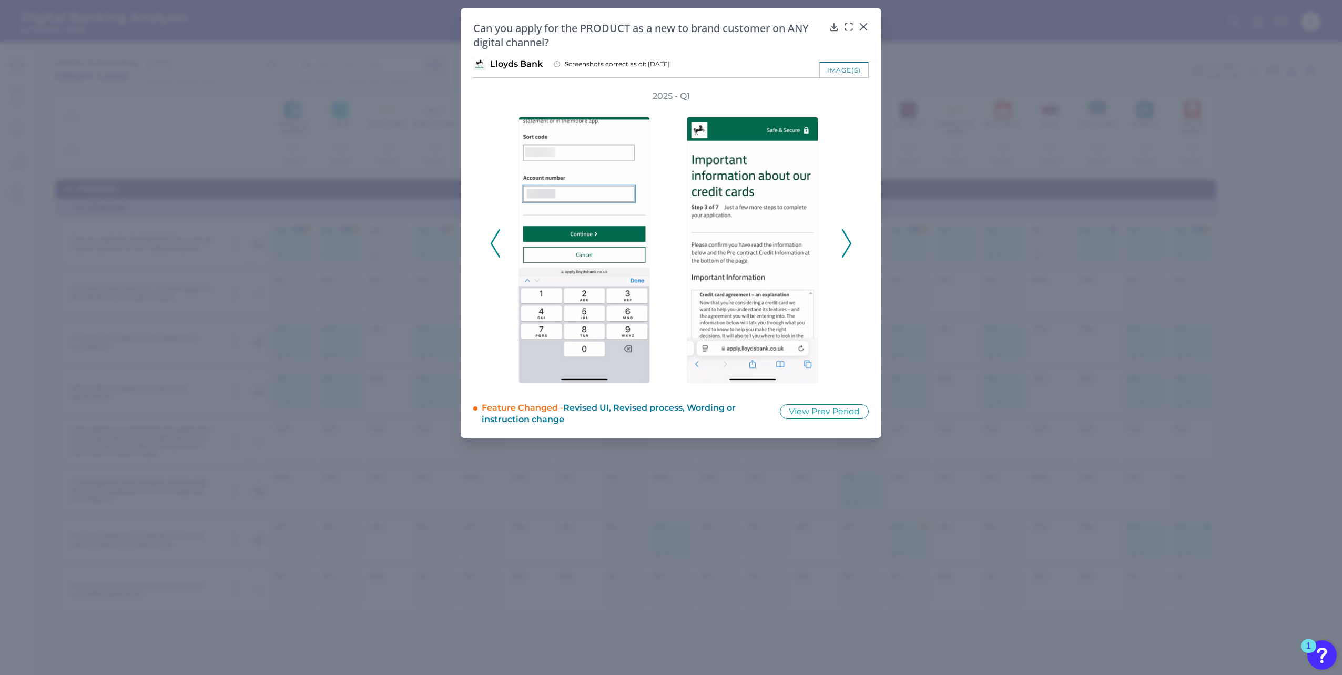
click at [847, 238] on polyline at bounding box center [847, 243] width 8 height 27
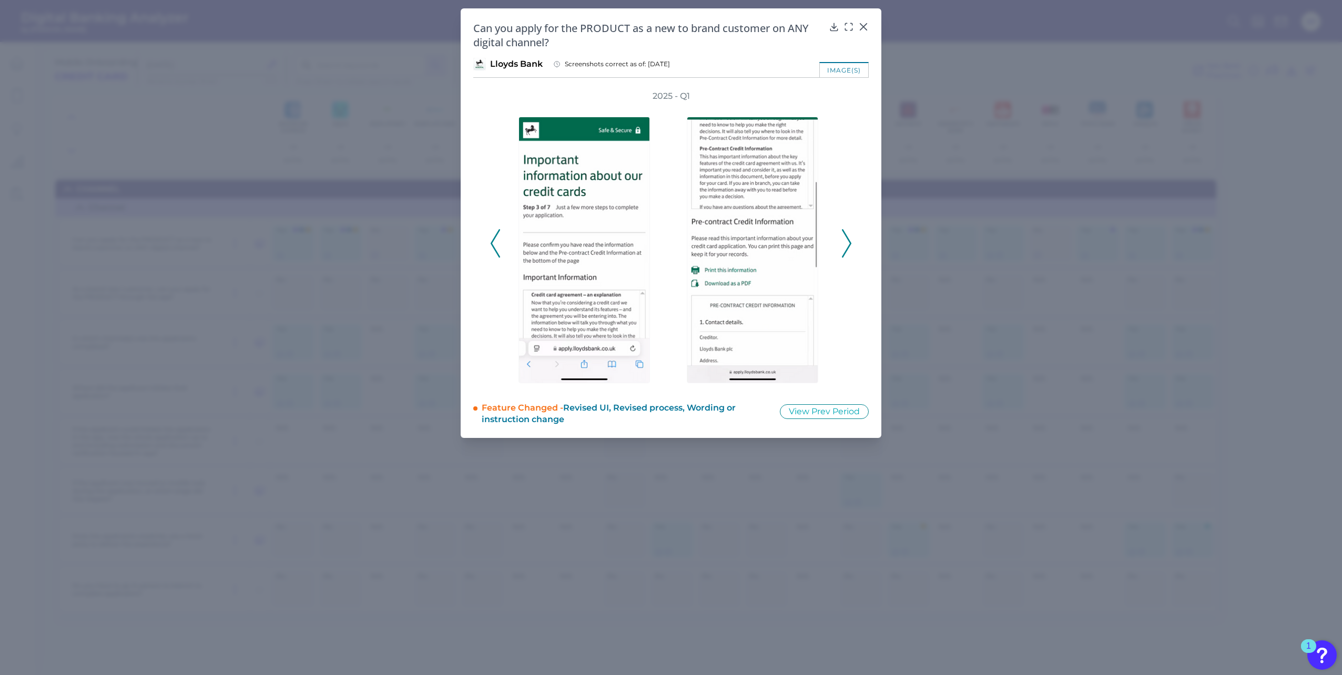
click at [847, 238] on polyline at bounding box center [847, 243] width 8 height 27
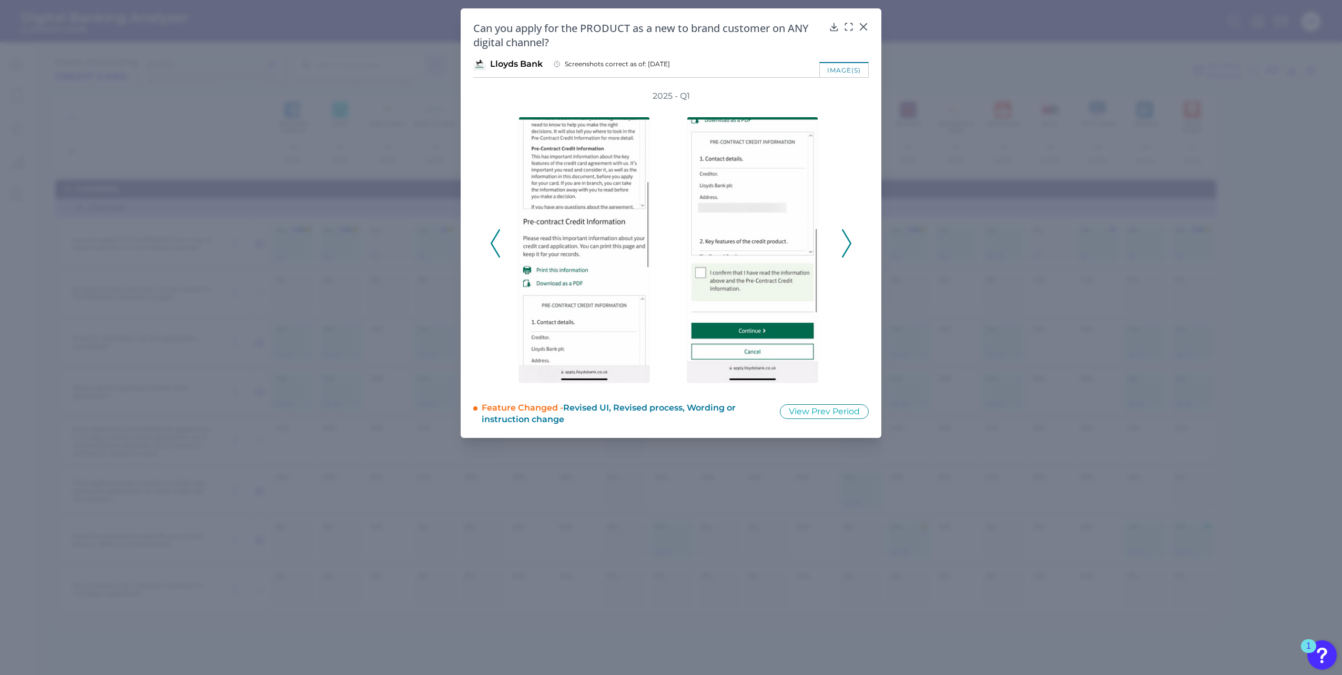
click at [847, 238] on polyline at bounding box center [847, 243] width 8 height 27
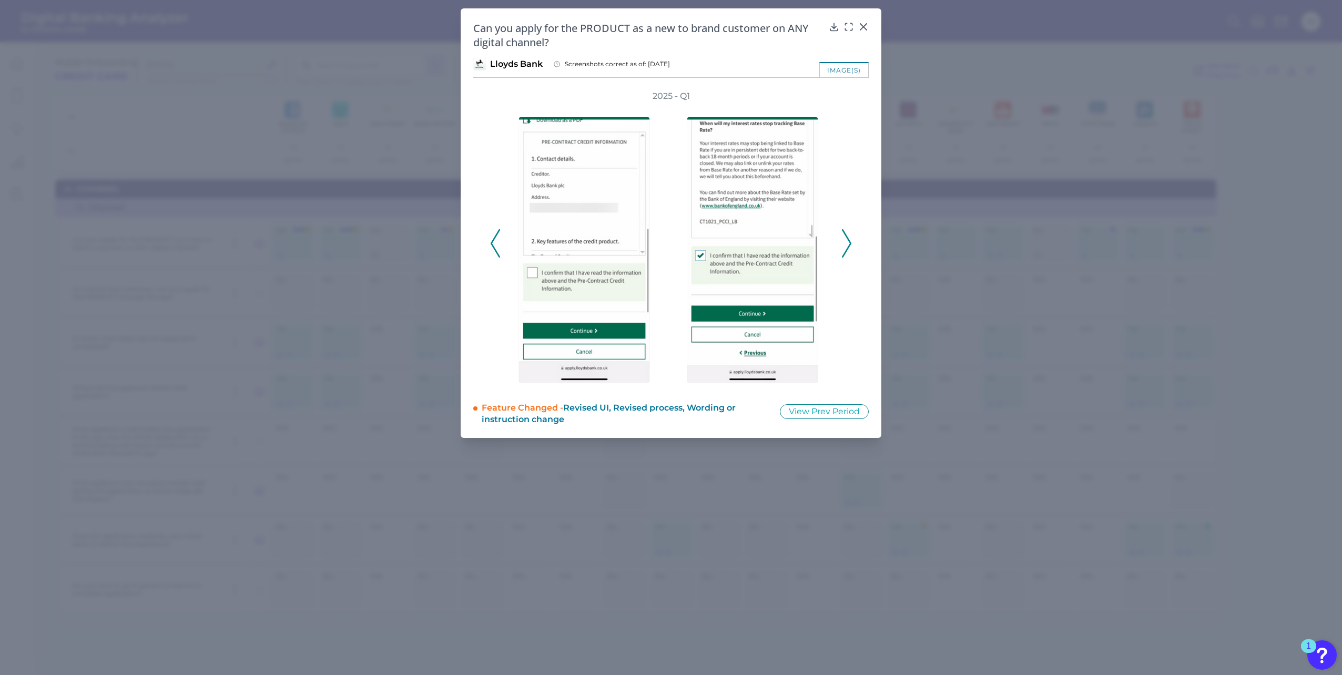
click at [847, 238] on polyline at bounding box center [847, 243] width 8 height 27
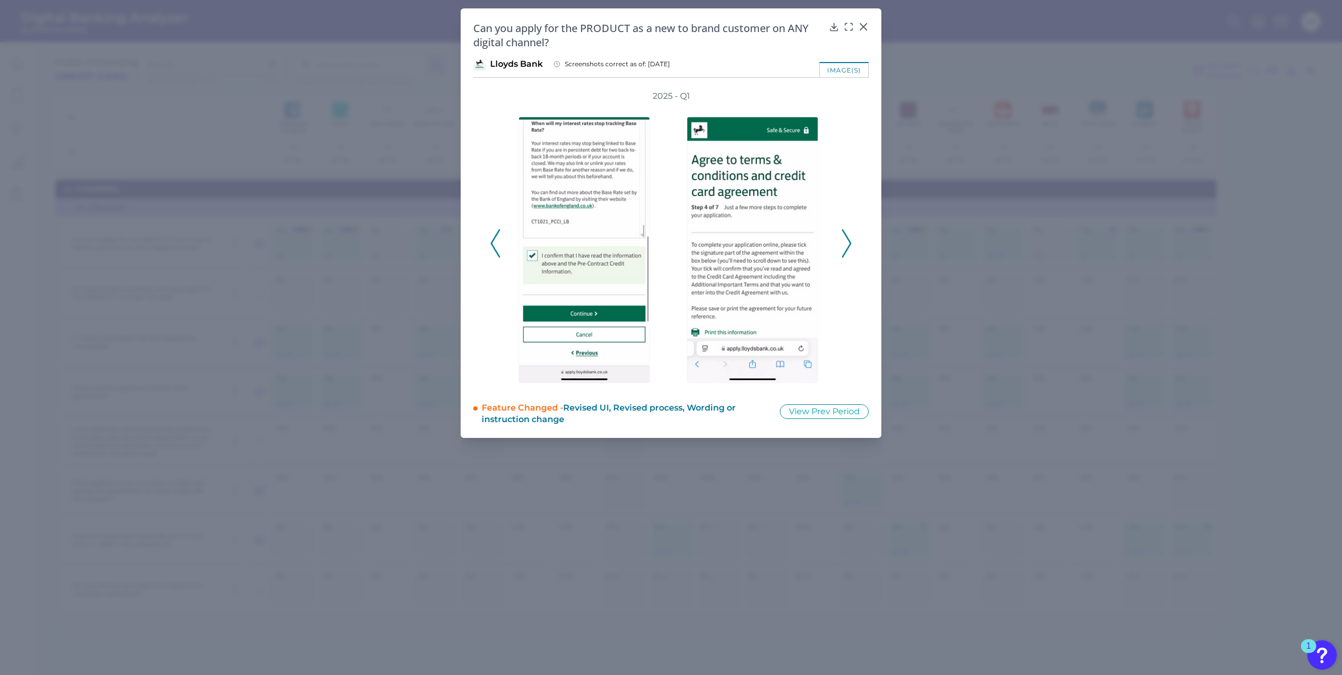
click at [847, 238] on polyline at bounding box center [847, 243] width 8 height 27
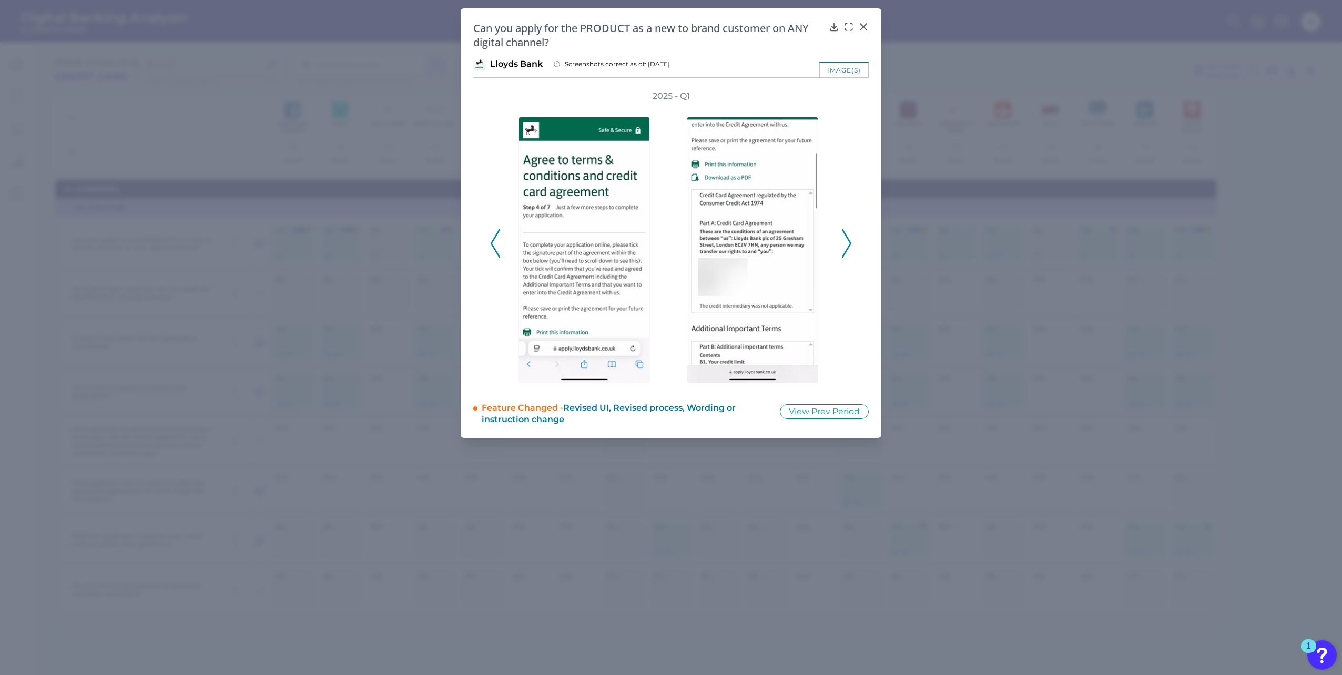
click at [847, 238] on polyline at bounding box center [847, 243] width 8 height 27
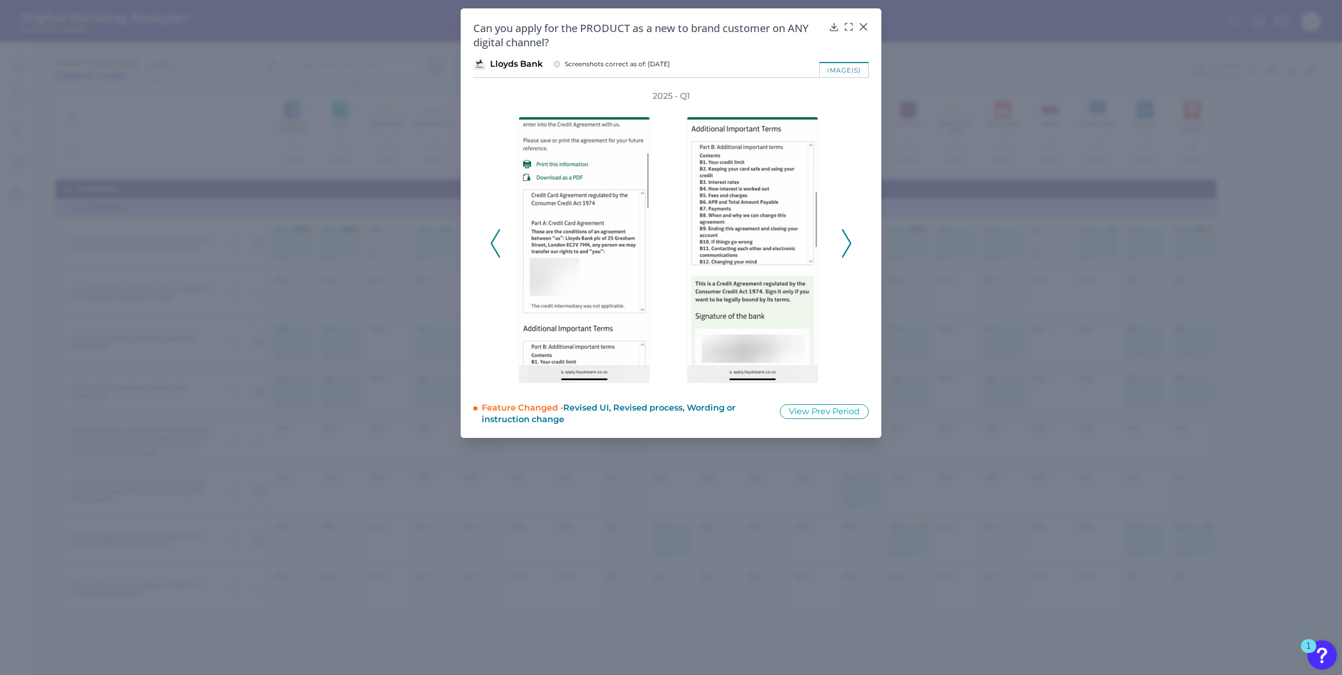
click at [847, 238] on polyline at bounding box center [847, 243] width 8 height 27
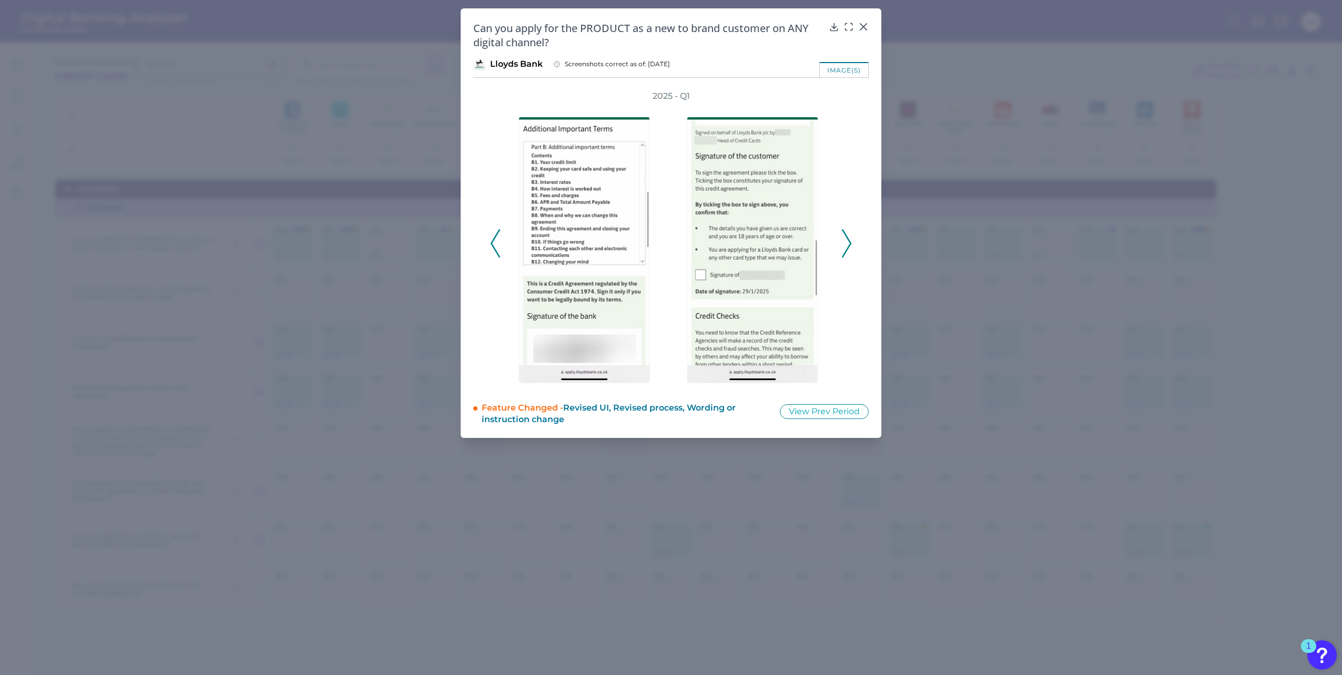
click at [847, 238] on polyline at bounding box center [847, 243] width 8 height 27
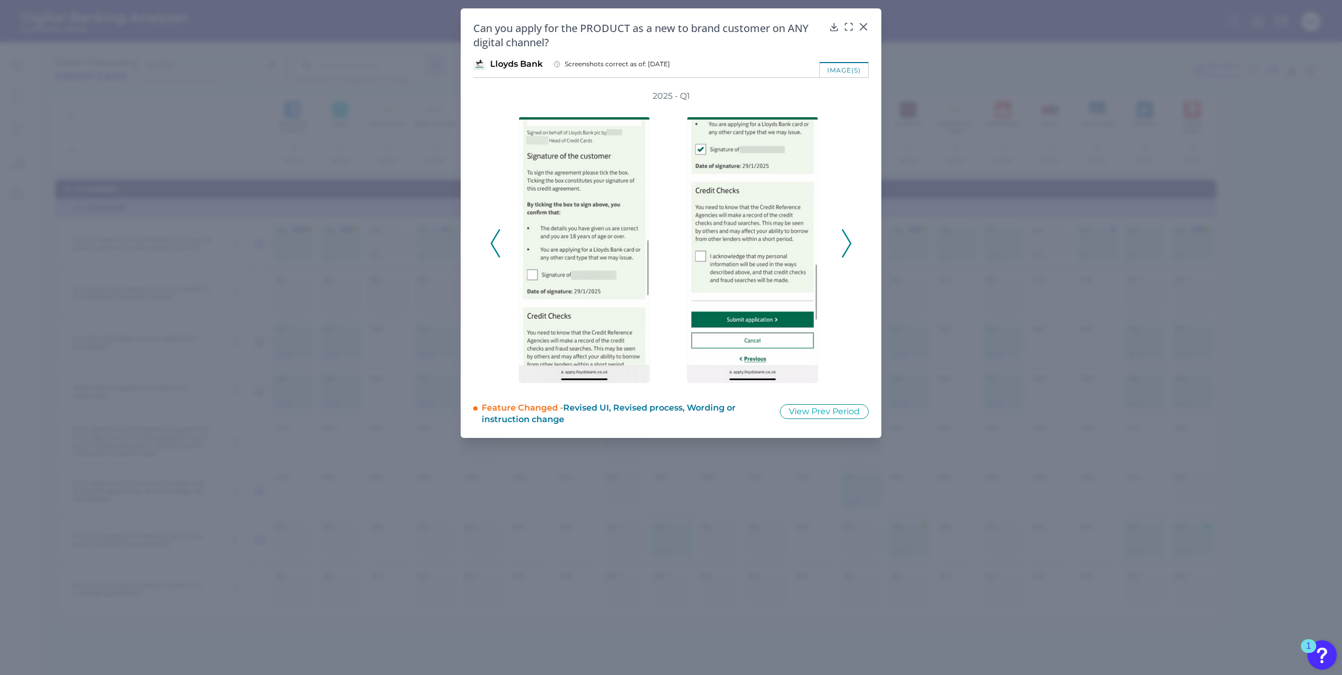
click at [847, 238] on polyline at bounding box center [847, 243] width 8 height 27
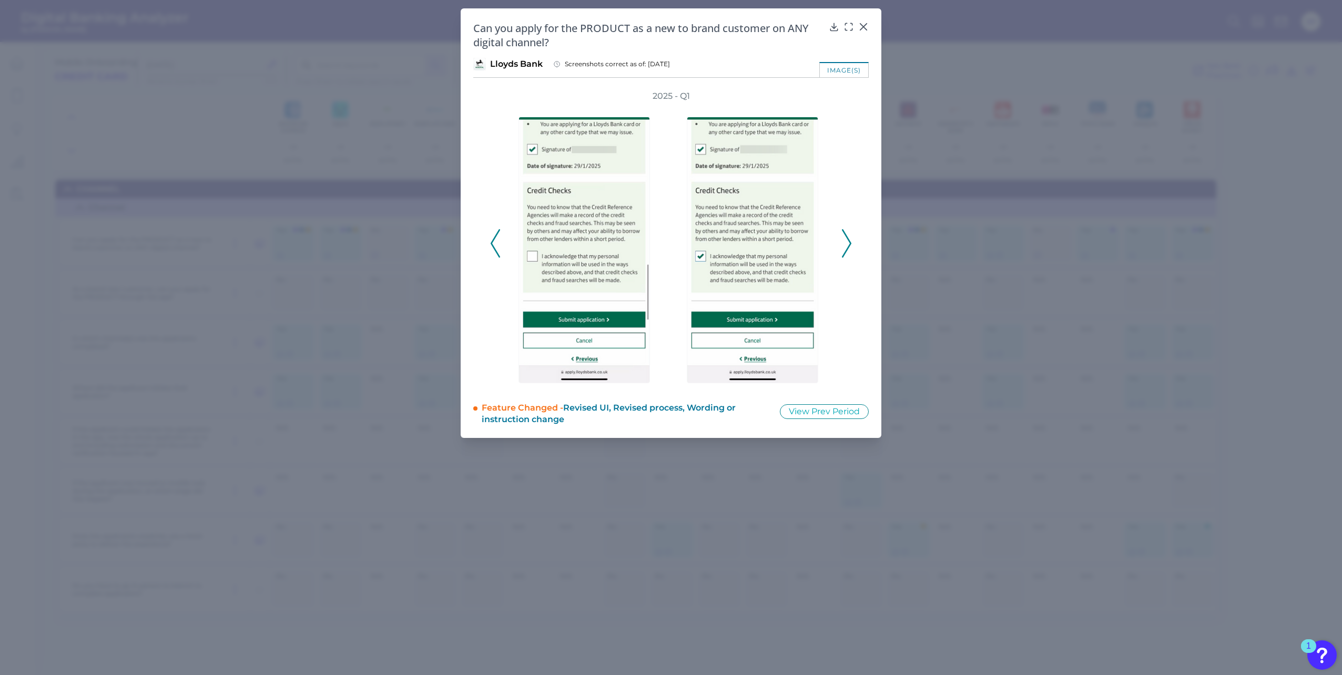
click at [846, 238] on icon at bounding box center [846, 243] width 9 height 28
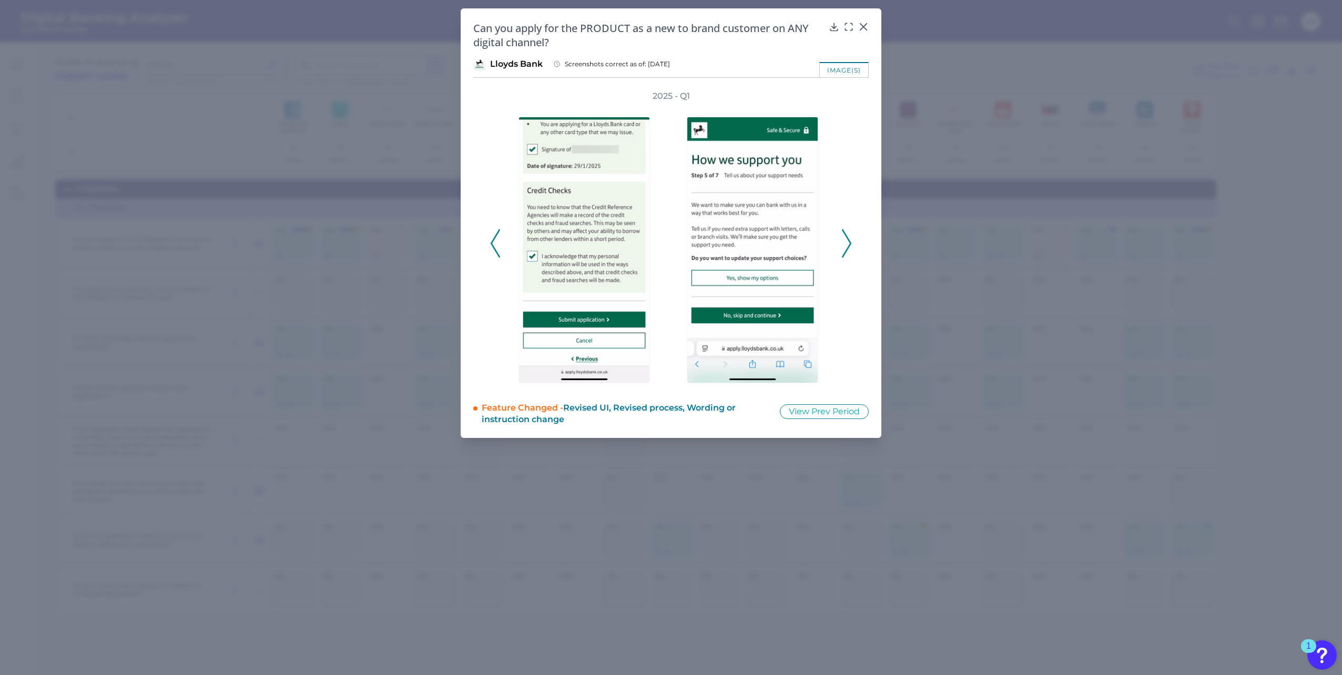
click at [846, 238] on icon at bounding box center [846, 243] width 9 height 28
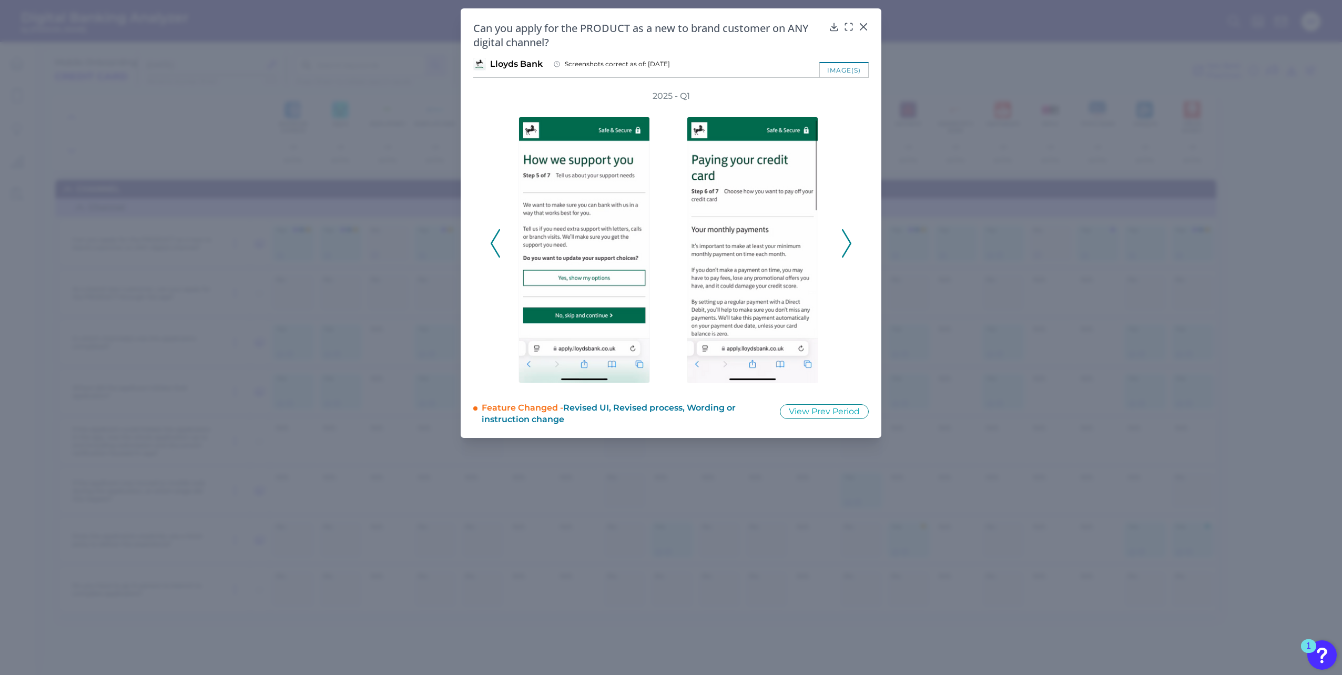
click at [846, 238] on icon at bounding box center [846, 243] width 9 height 28
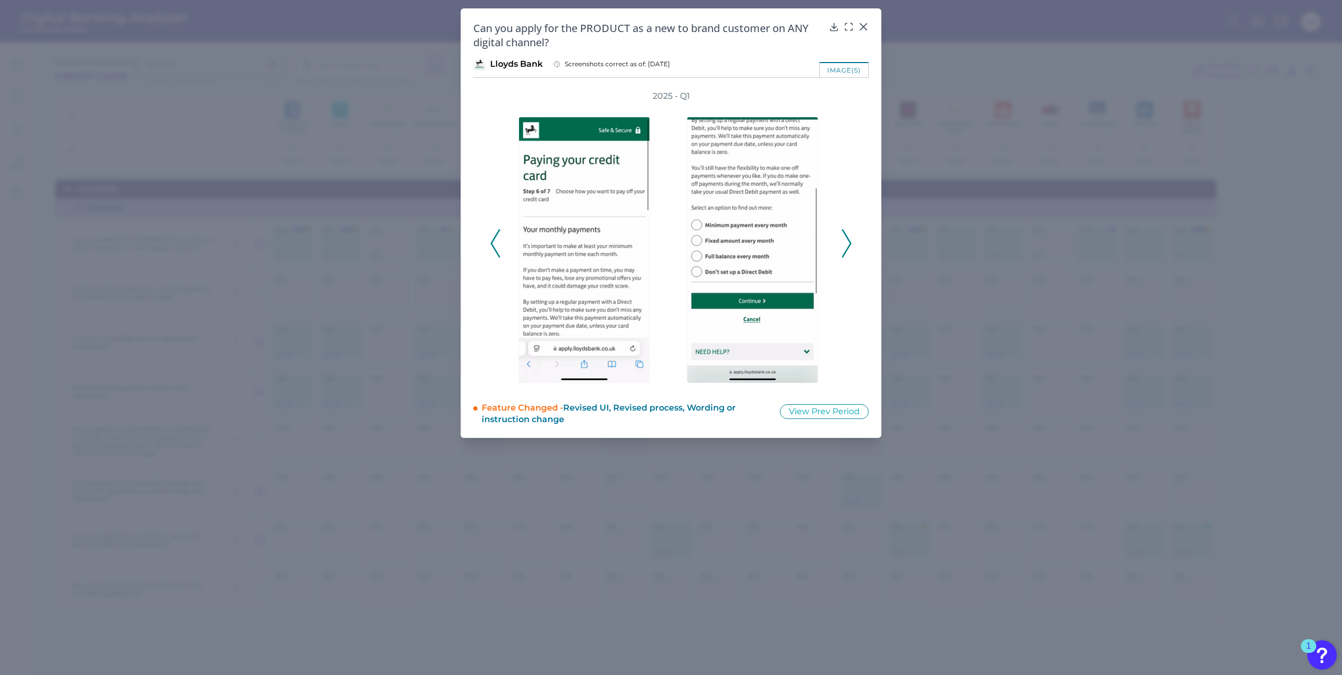
click at [846, 238] on icon at bounding box center [846, 243] width 9 height 28
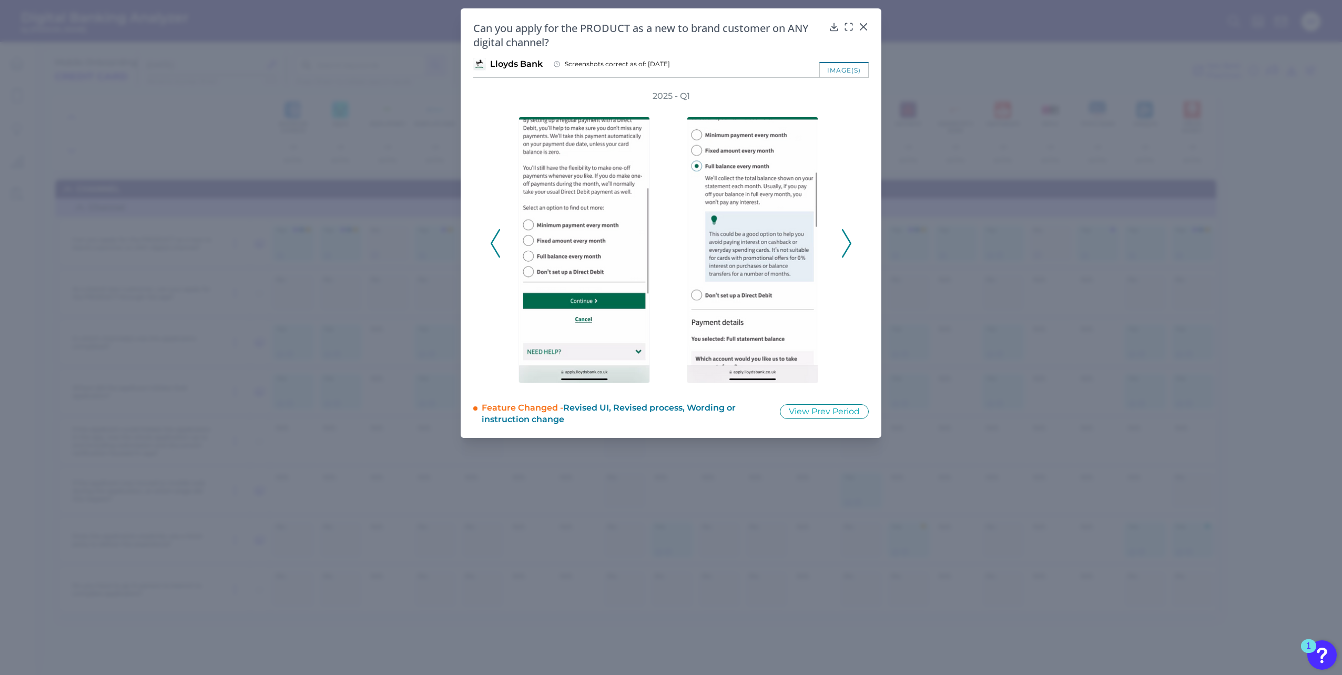
click at [846, 238] on icon at bounding box center [846, 243] width 9 height 28
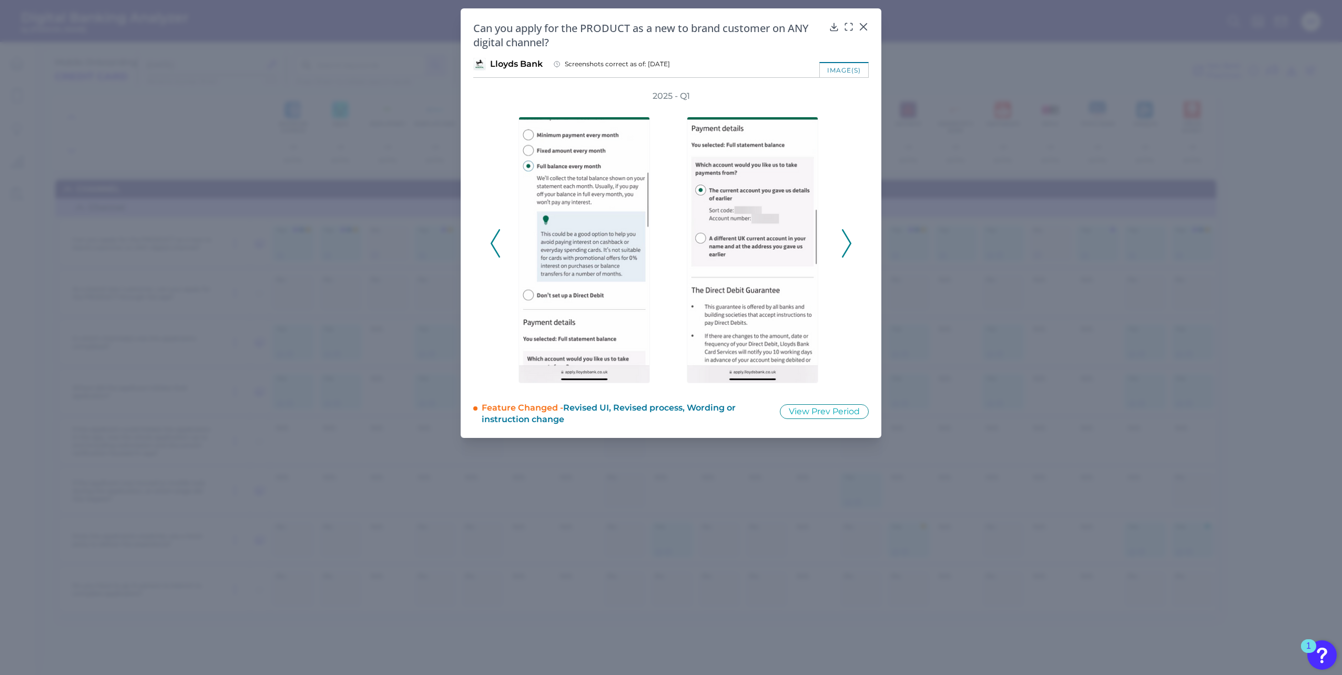
click at [846, 238] on icon at bounding box center [846, 243] width 9 height 28
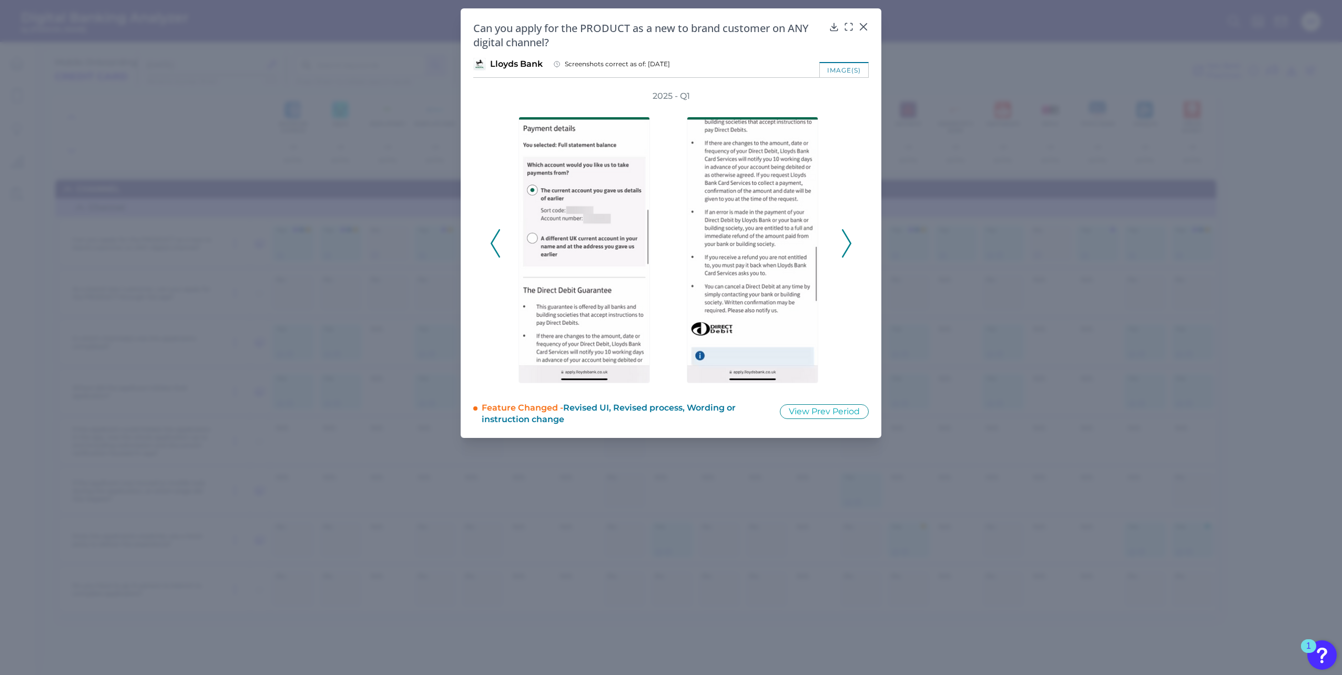
click at [845, 238] on icon at bounding box center [846, 243] width 9 height 28
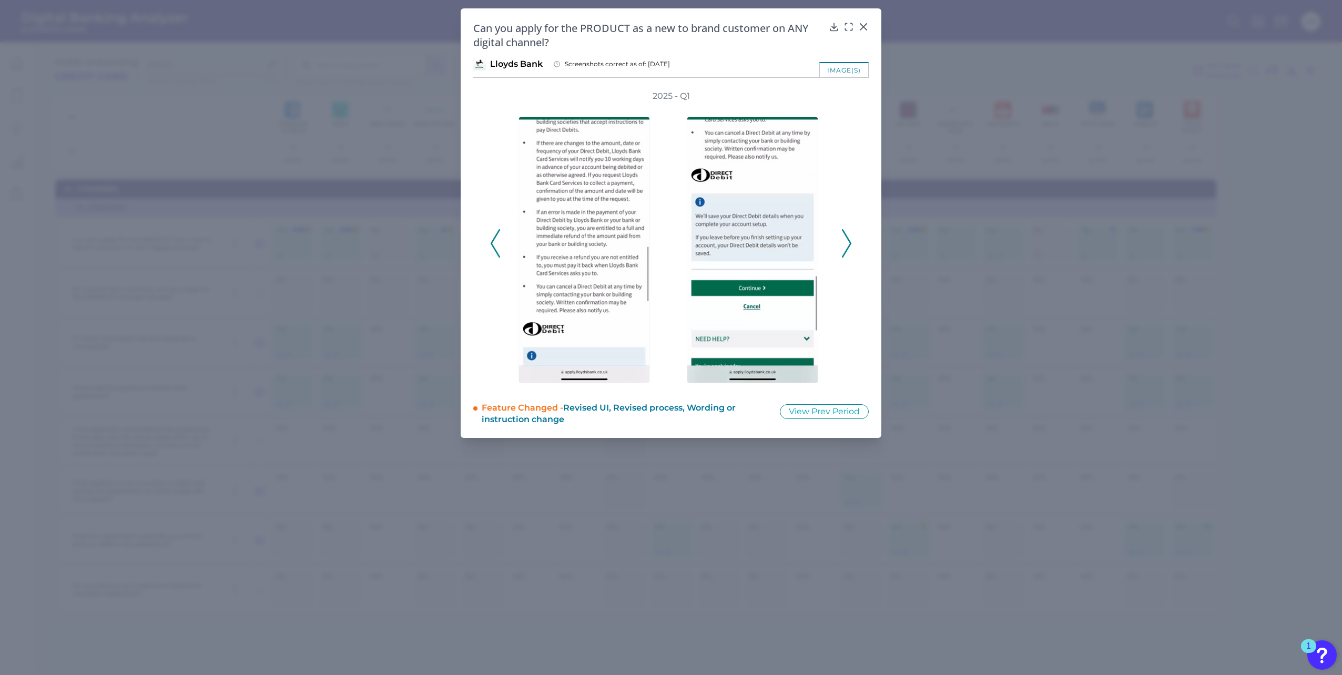
click at [845, 238] on icon at bounding box center [846, 243] width 9 height 28
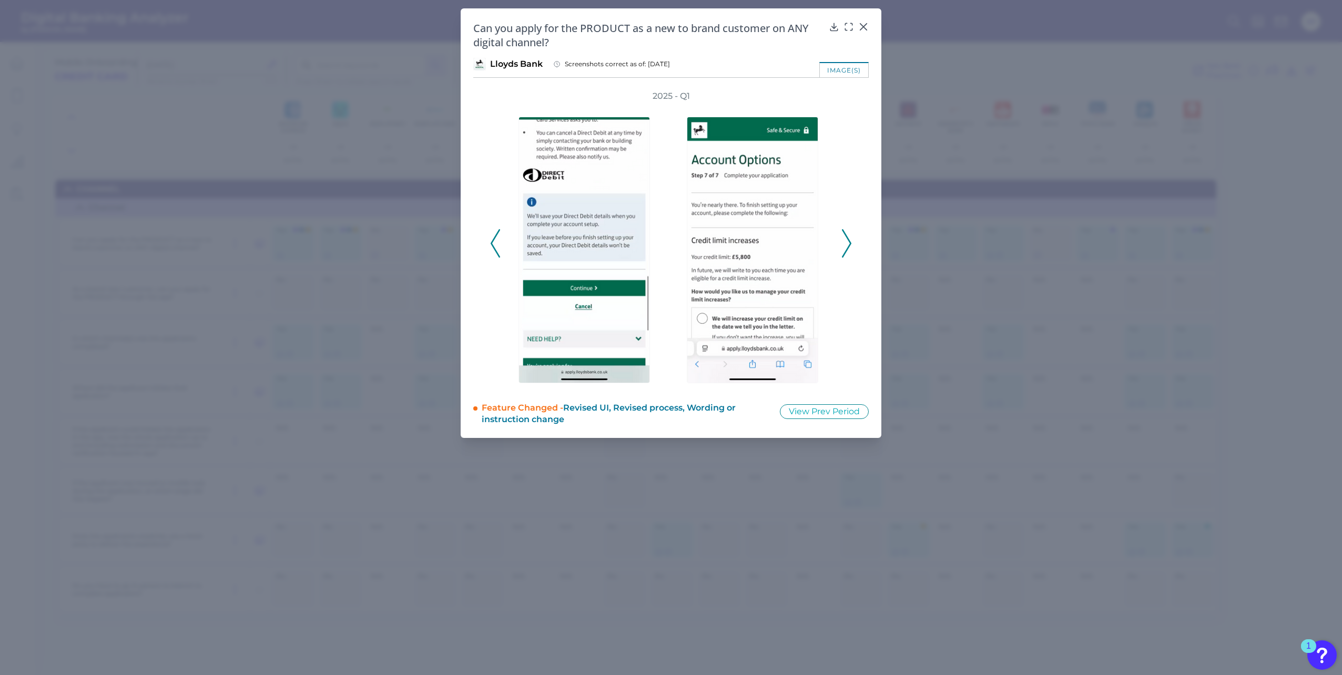
click at [845, 238] on icon at bounding box center [846, 243] width 9 height 28
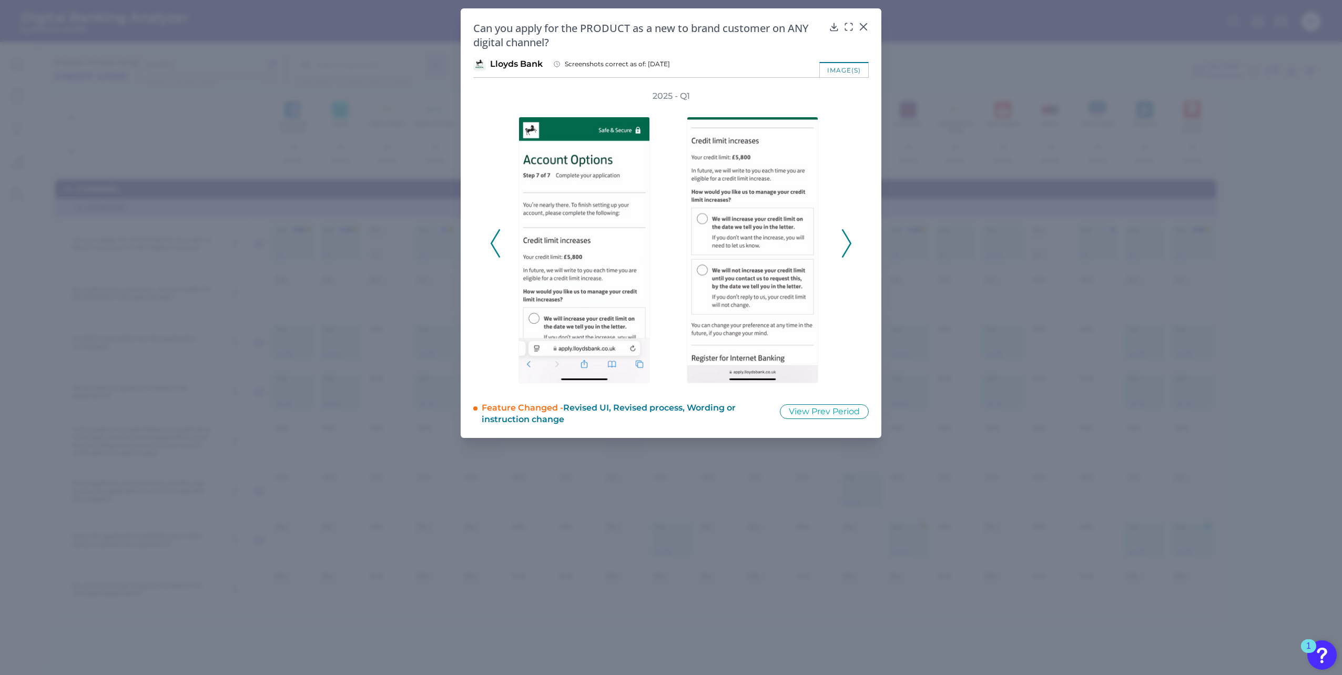
click at [846, 245] on icon at bounding box center [846, 243] width 9 height 28
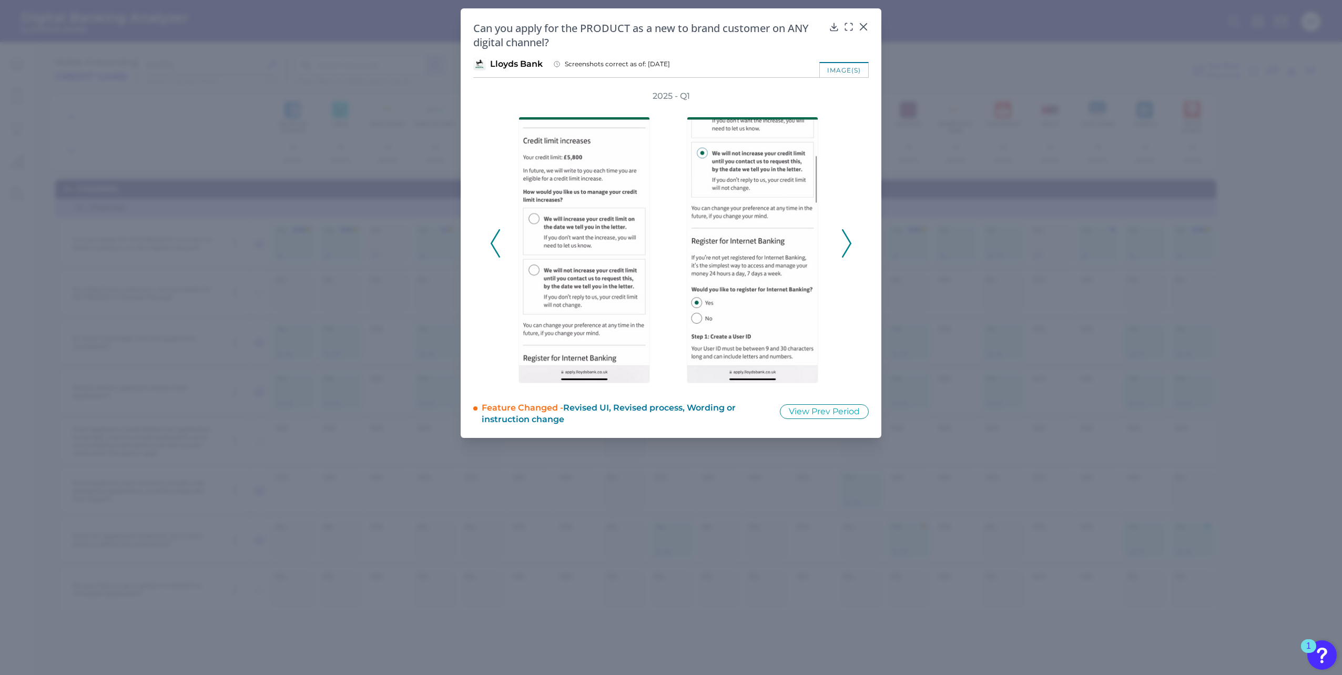
click at [847, 240] on icon at bounding box center [846, 243] width 9 height 28
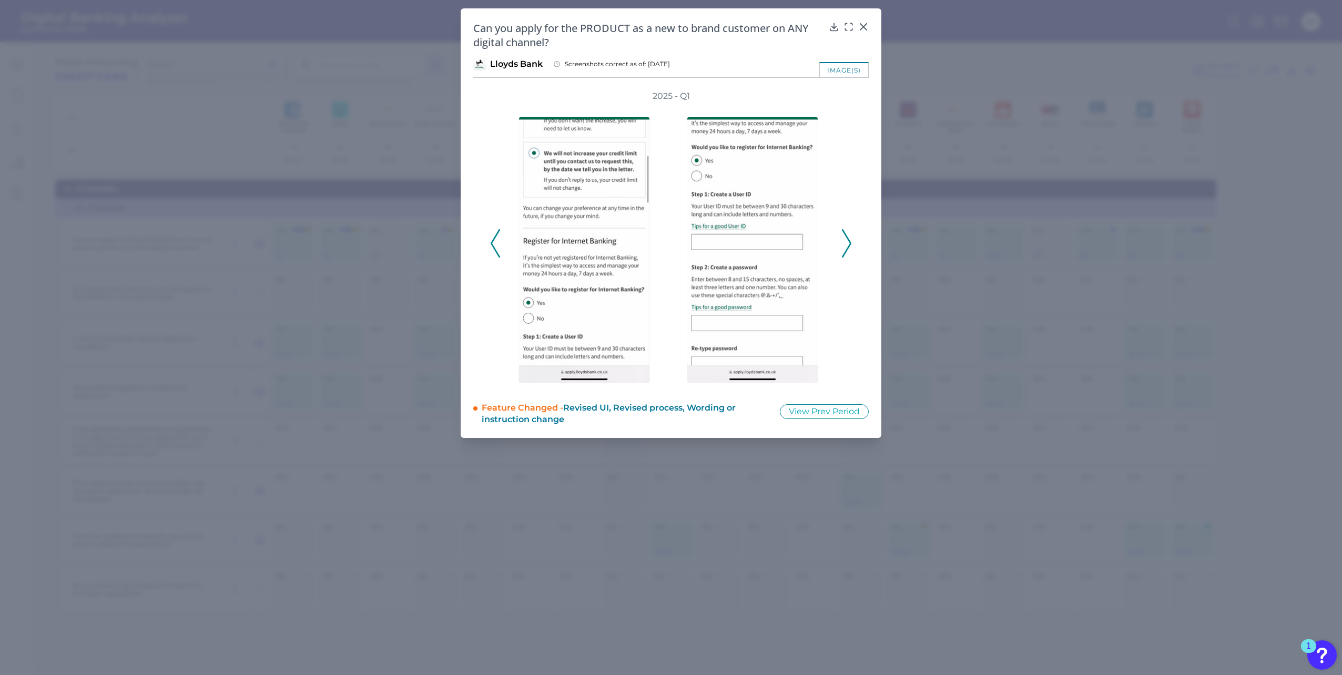
click at [846, 244] on icon at bounding box center [846, 243] width 9 height 28
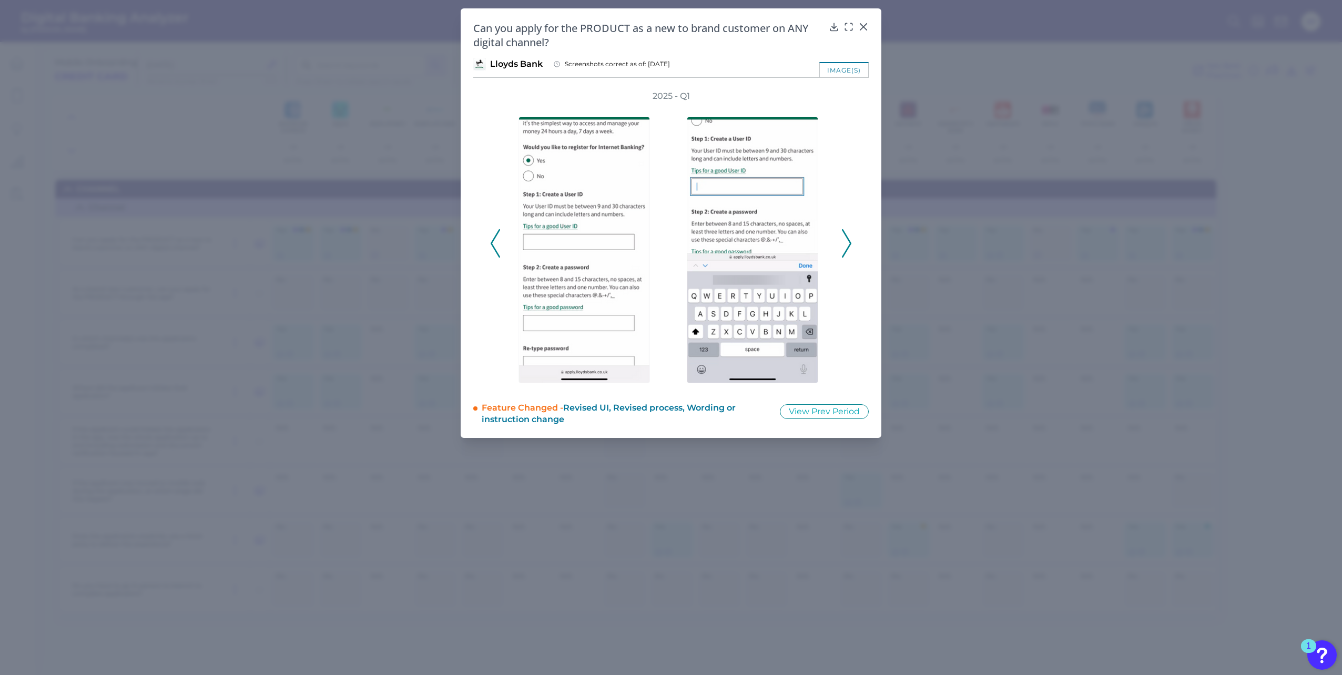
click at [846, 244] on icon at bounding box center [846, 243] width 9 height 28
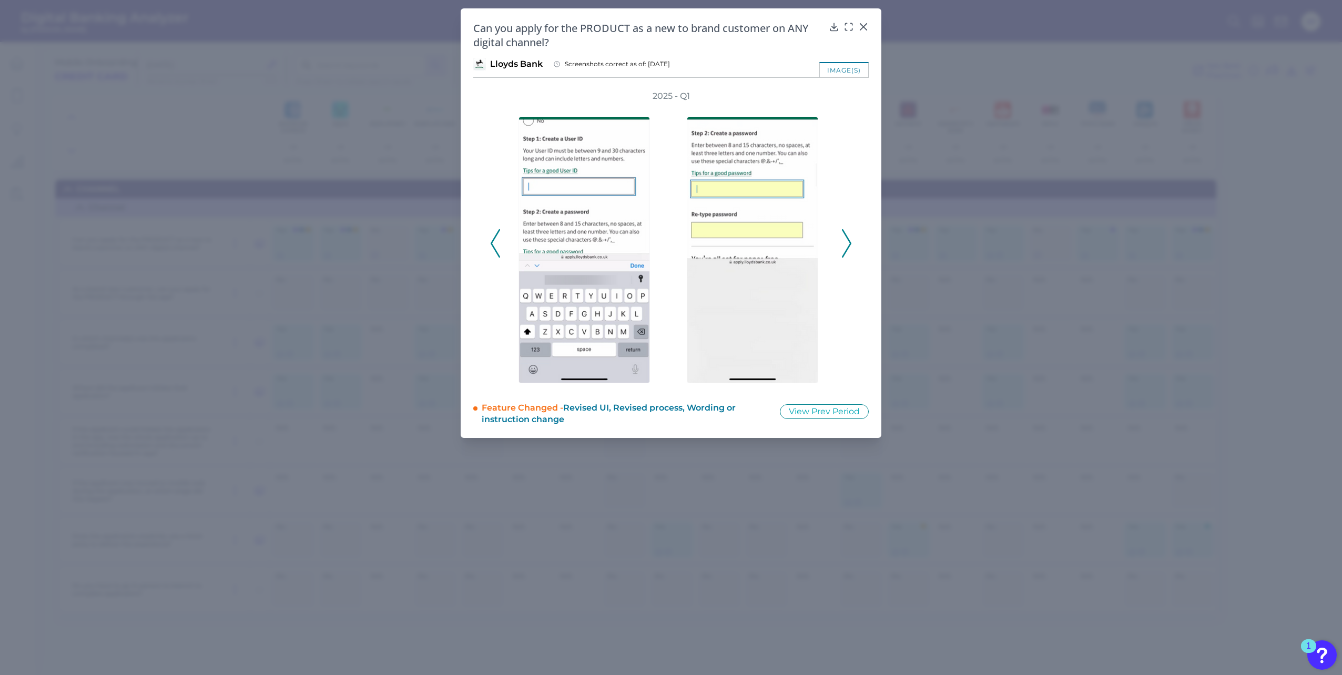
click at [846, 242] on icon at bounding box center [846, 243] width 9 height 28
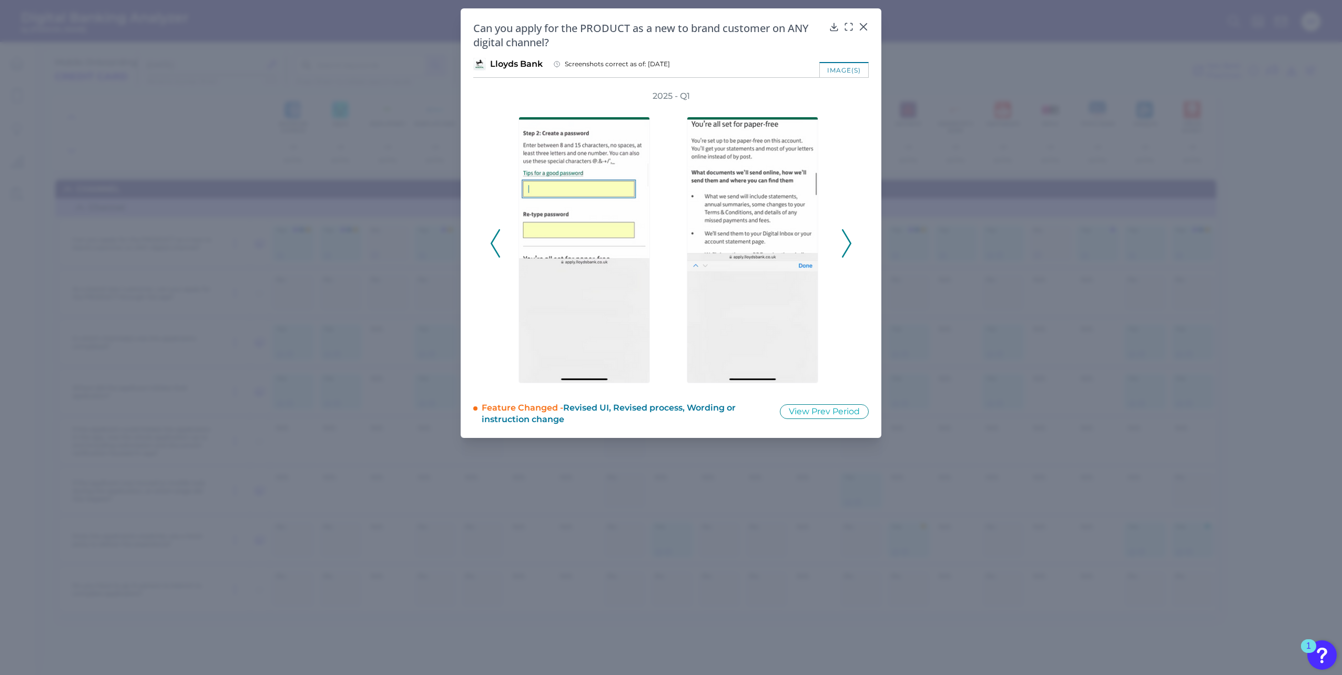
click at [846, 242] on icon at bounding box center [846, 243] width 9 height 28
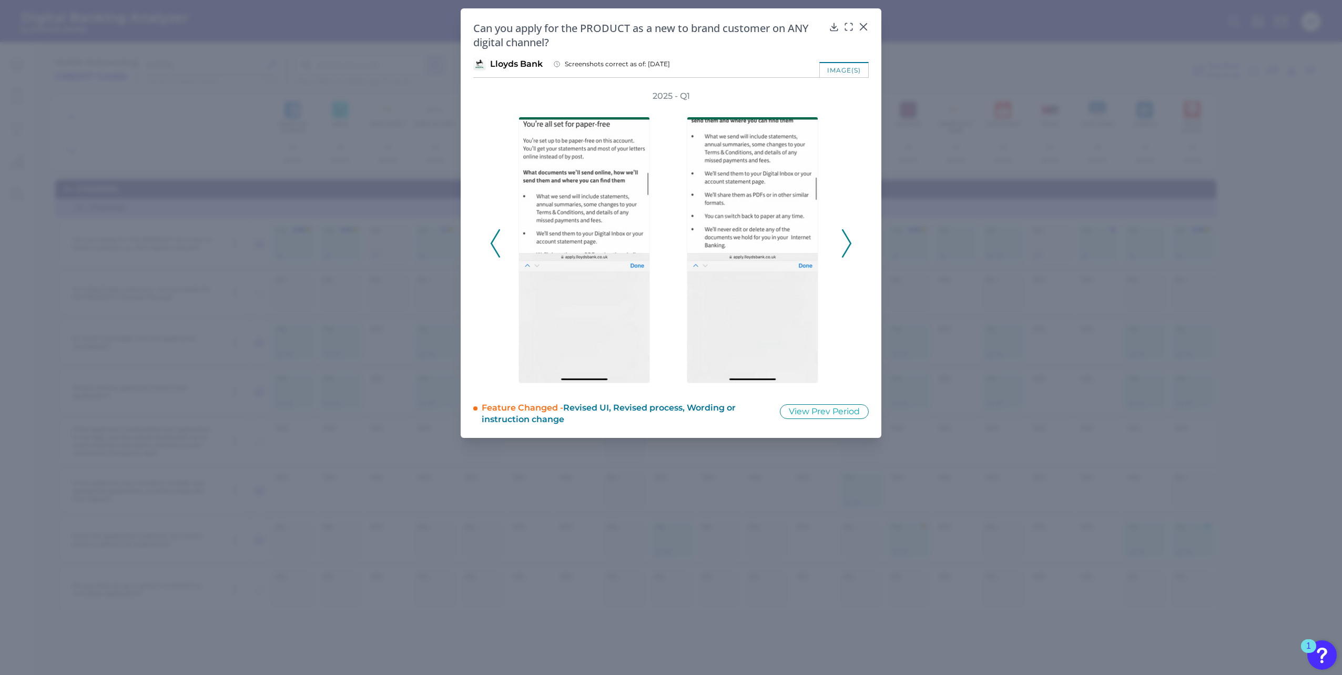
click at [846, 242] on icon at bounding box center [846, 243] width 9 height 28
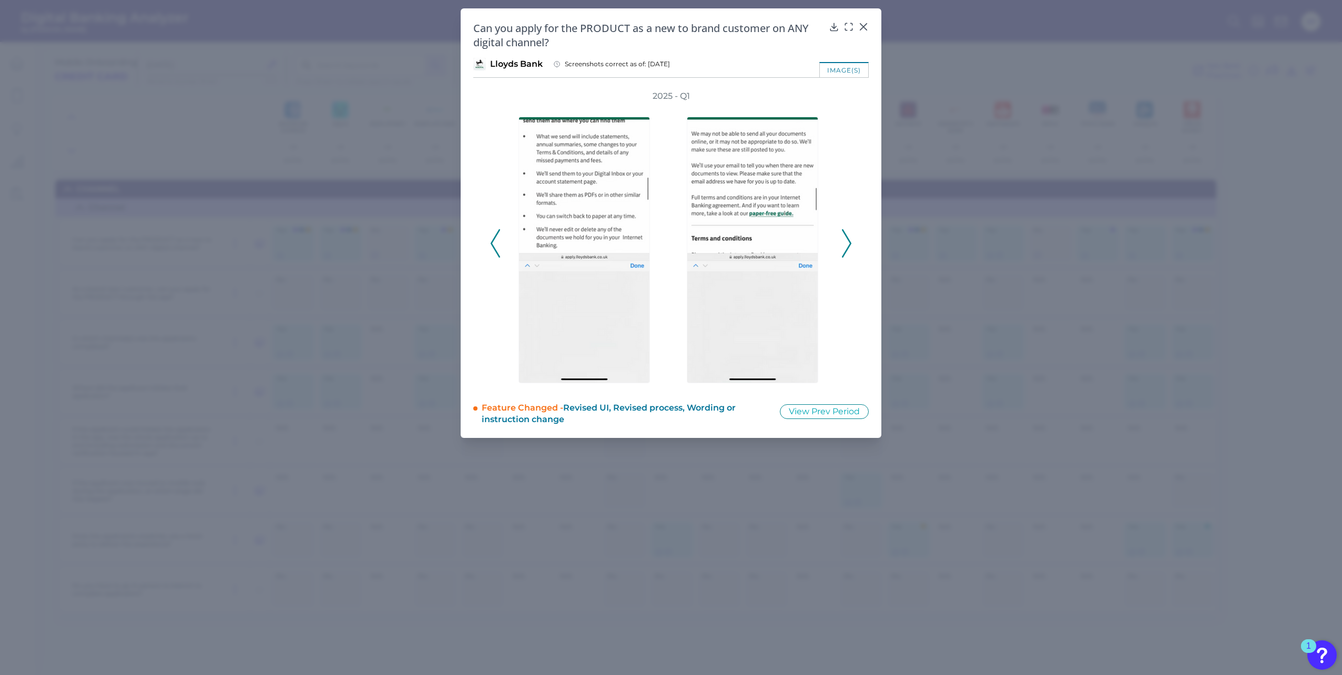
click at [846, 242] on icon at bounding box center [846, 243] width 9 height 28
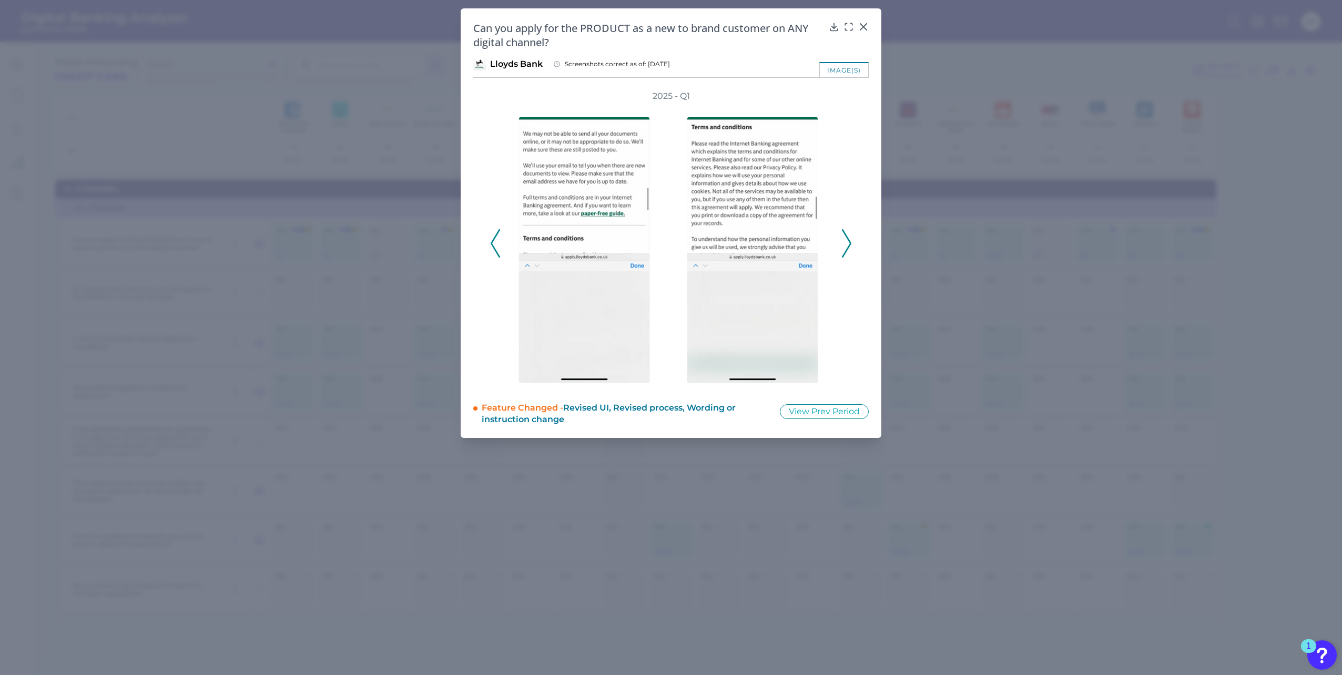
click at [846, 242] on icon at bounding box center [846, 243] width 9 height 28
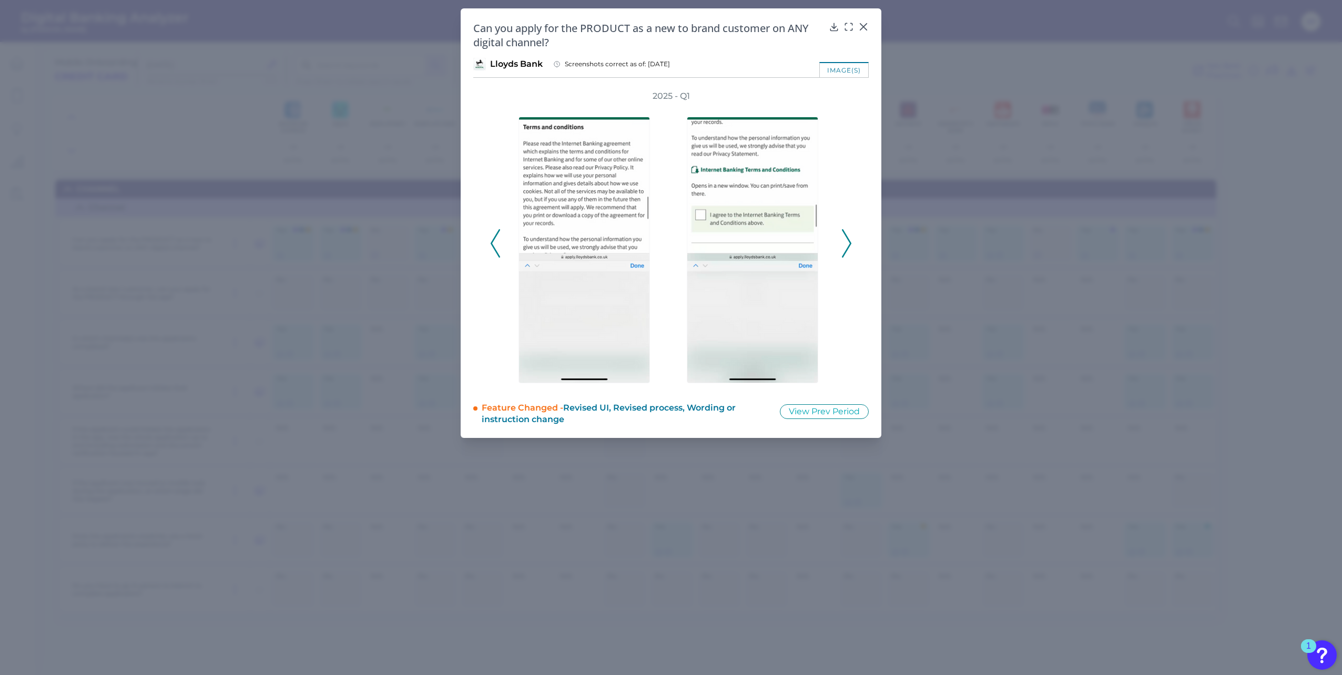
click at [846, 242] on icon at bounding box center [846, 243] width 9 height 28
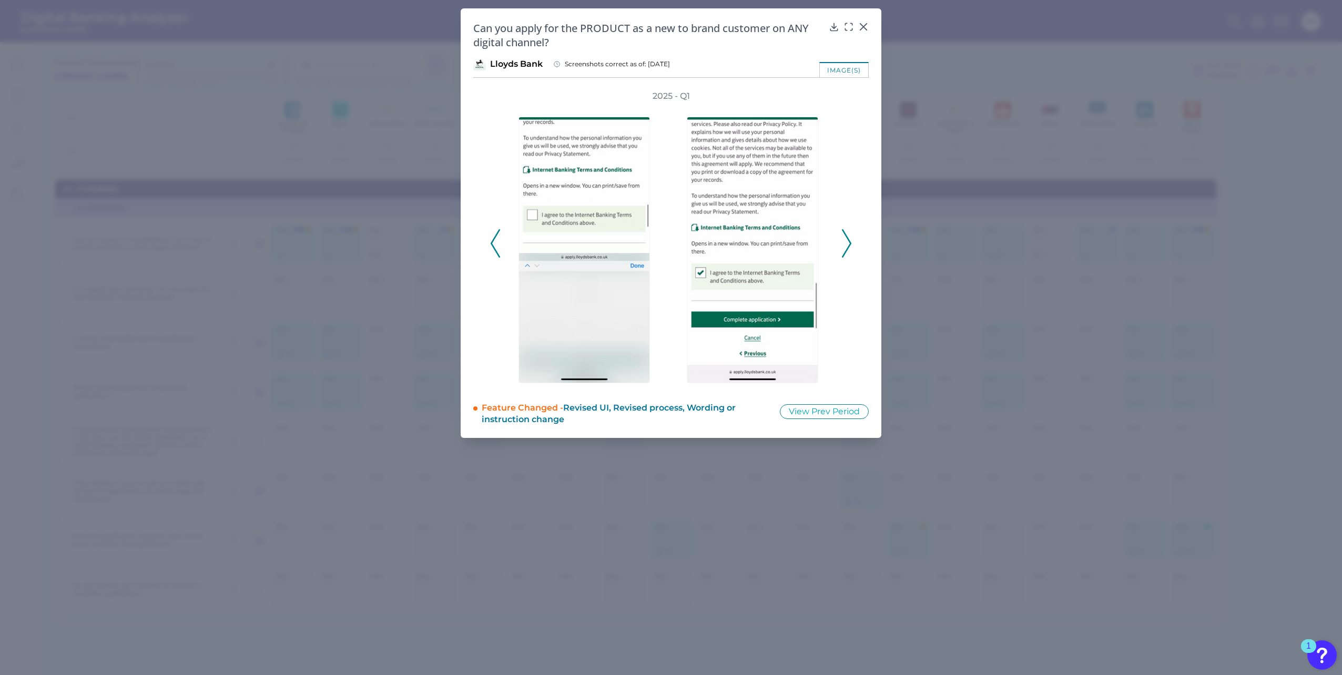
click at [846, 242] on icon at bounding box center [846, 243] width 9 height 28
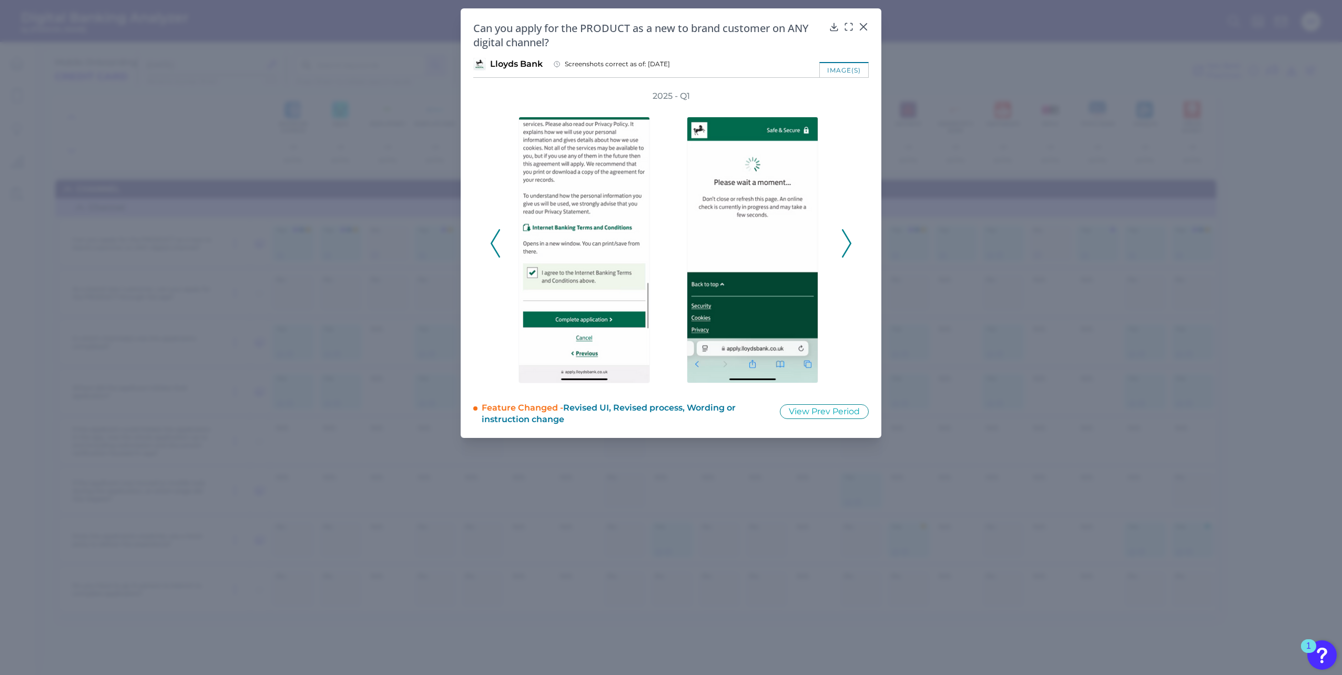
click at [492, 249] on icon at bounding box center [495, 243] width 9 height 28
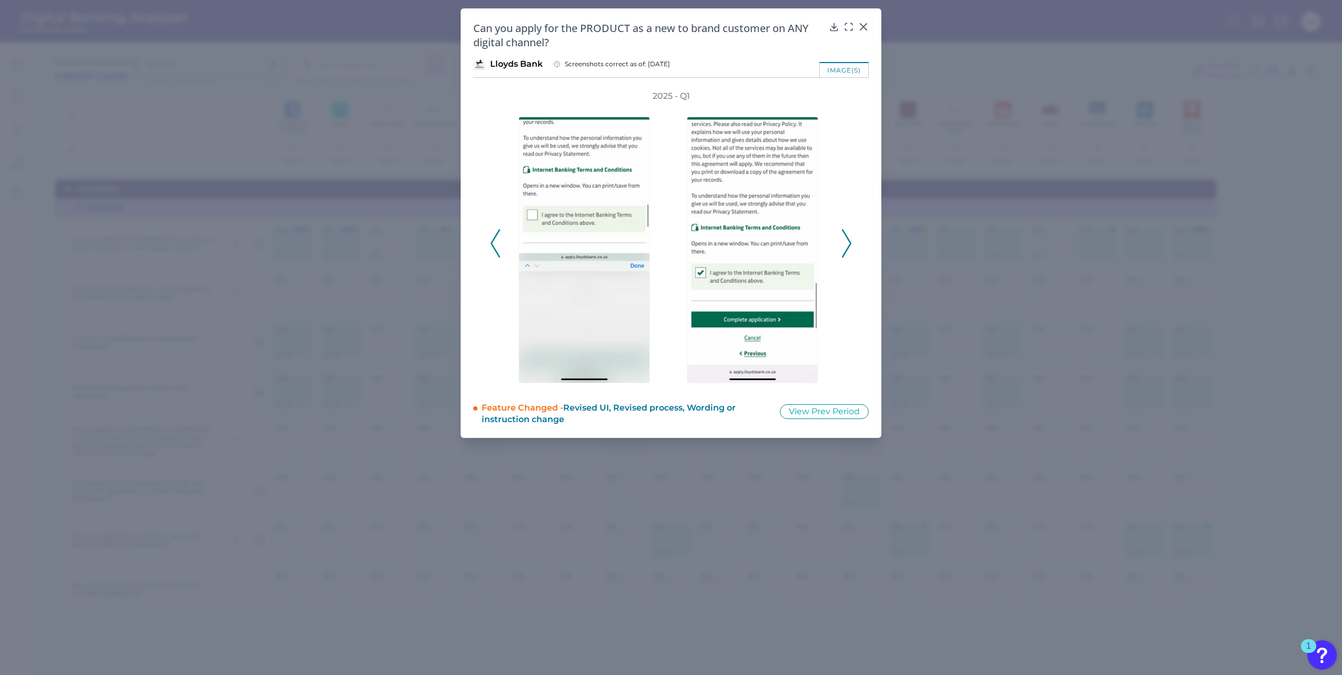
click at [494, 247] on polyline at bounding box center [495, 243] width 8 height 27
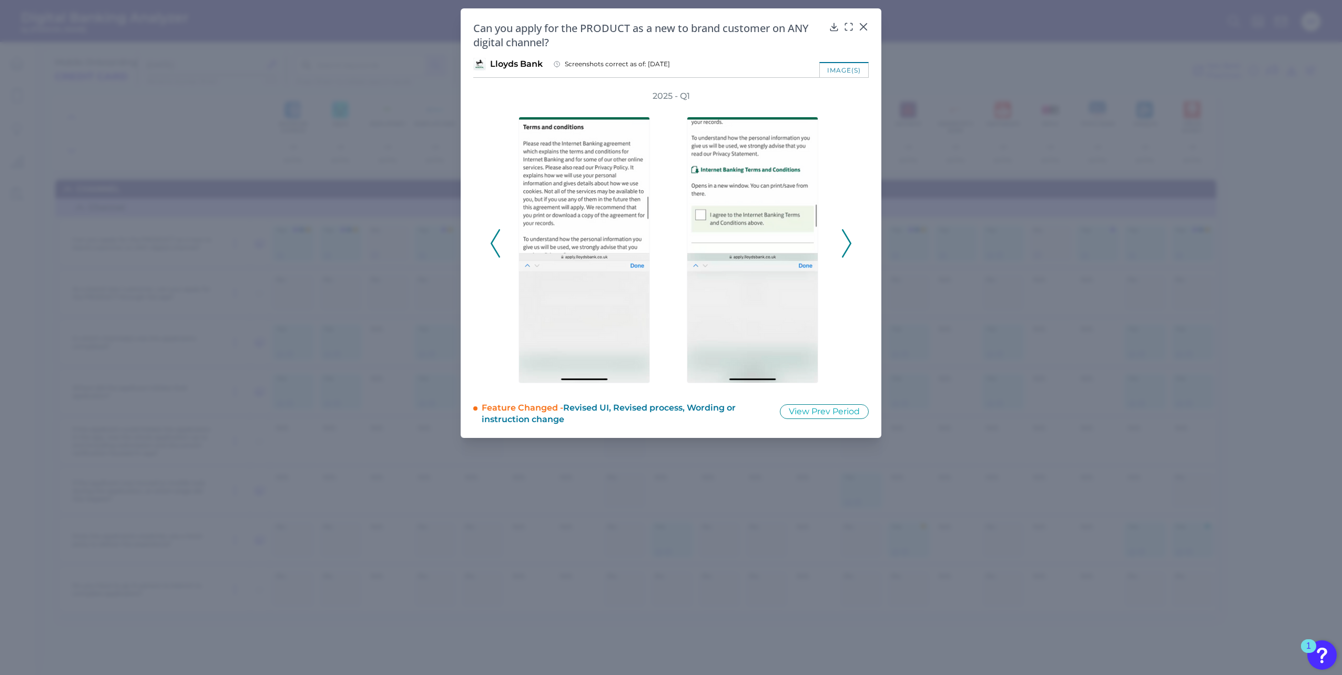
click at [494, 245] on icon at bounding box center [495, 243] width 9 height 28
click at [491, 243] on icon at bounding box center [495, 243] width 9 height 28
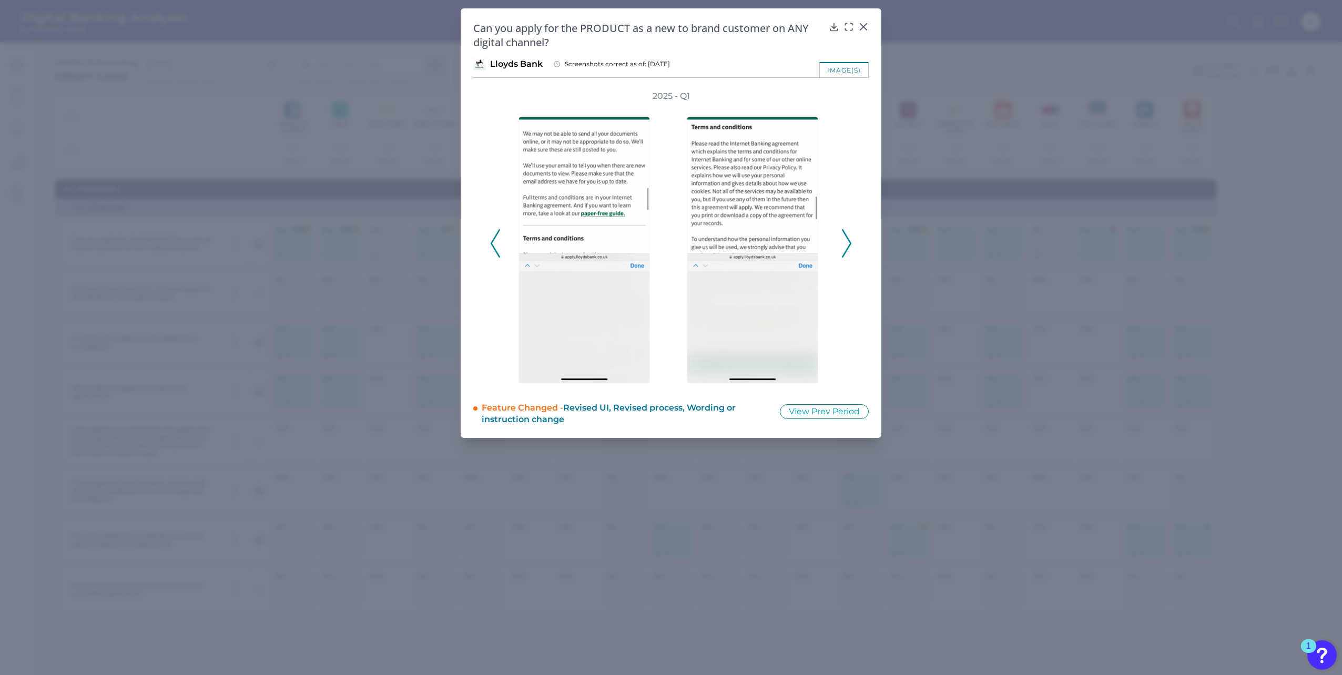
click at [493, 240] on polyline at bounding box center [495, 243] width 8 height 27
click at [494, 241] on icon at bounding box center [495, 243] width 9 height 28
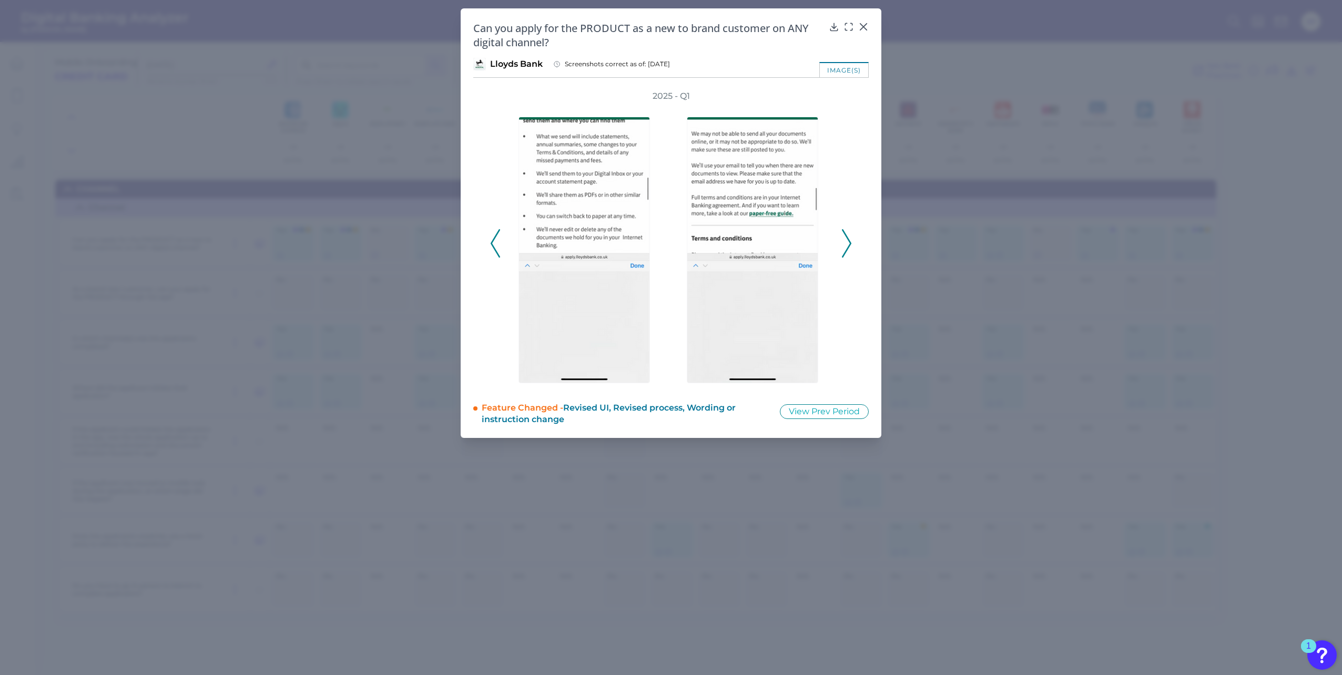
click at [494, 240] on icon at bounding box center [495, 243] width 9 height 28
click at [493, 240] on polyline at bounding box center [495, 243] width 8 height 27
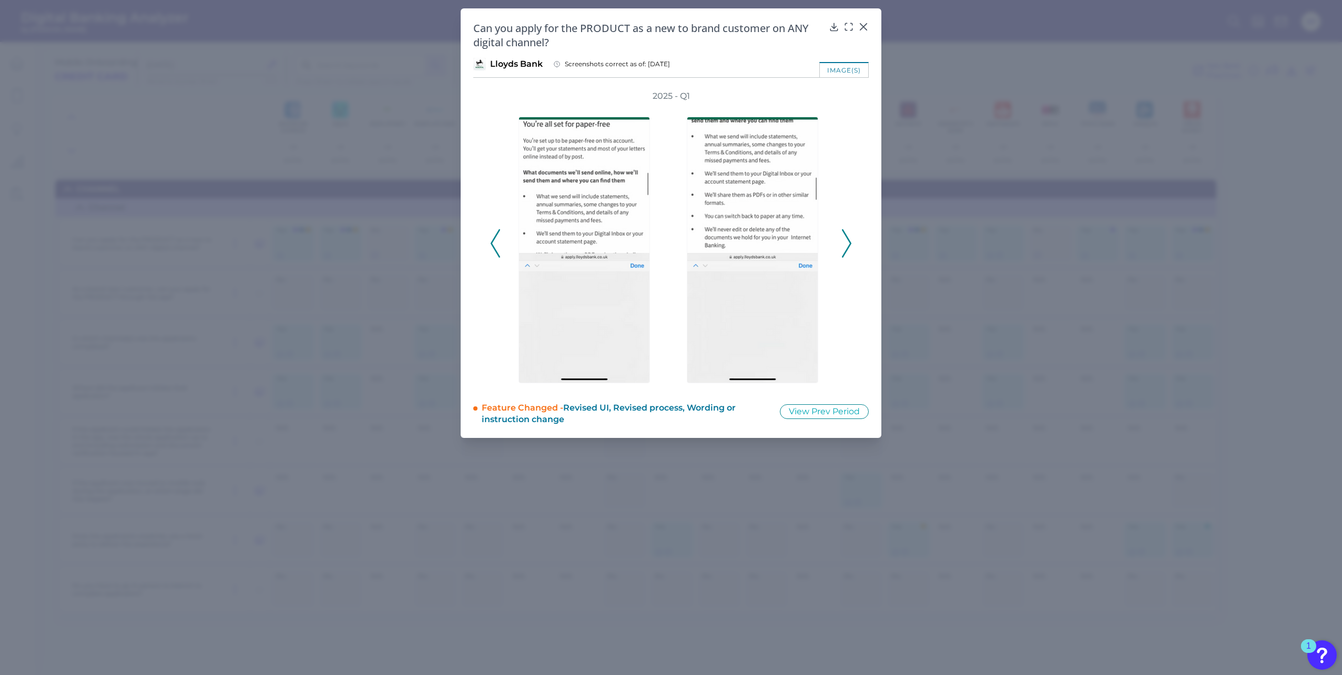
click at [491, 242] on polyline at bounding box center [495, 243] width 8 height 27
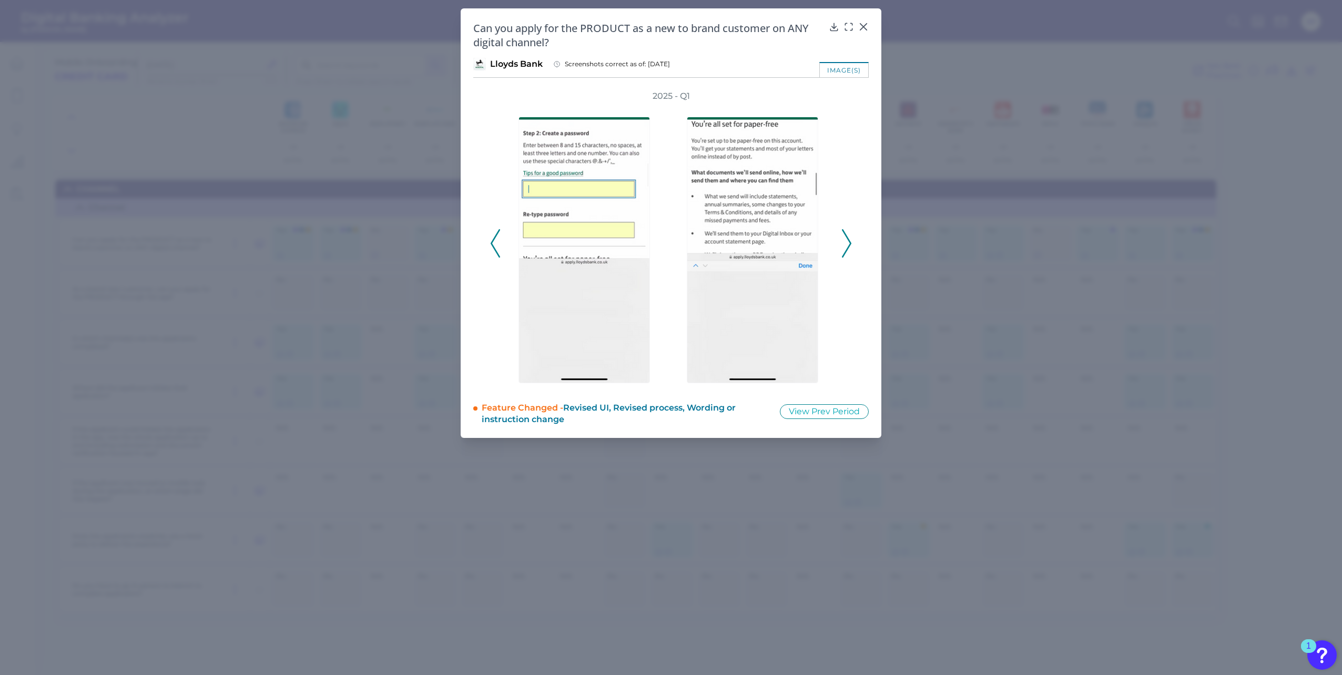
click at [491, 242] on polyline at bounding box center [495, 243] width 8 height 27
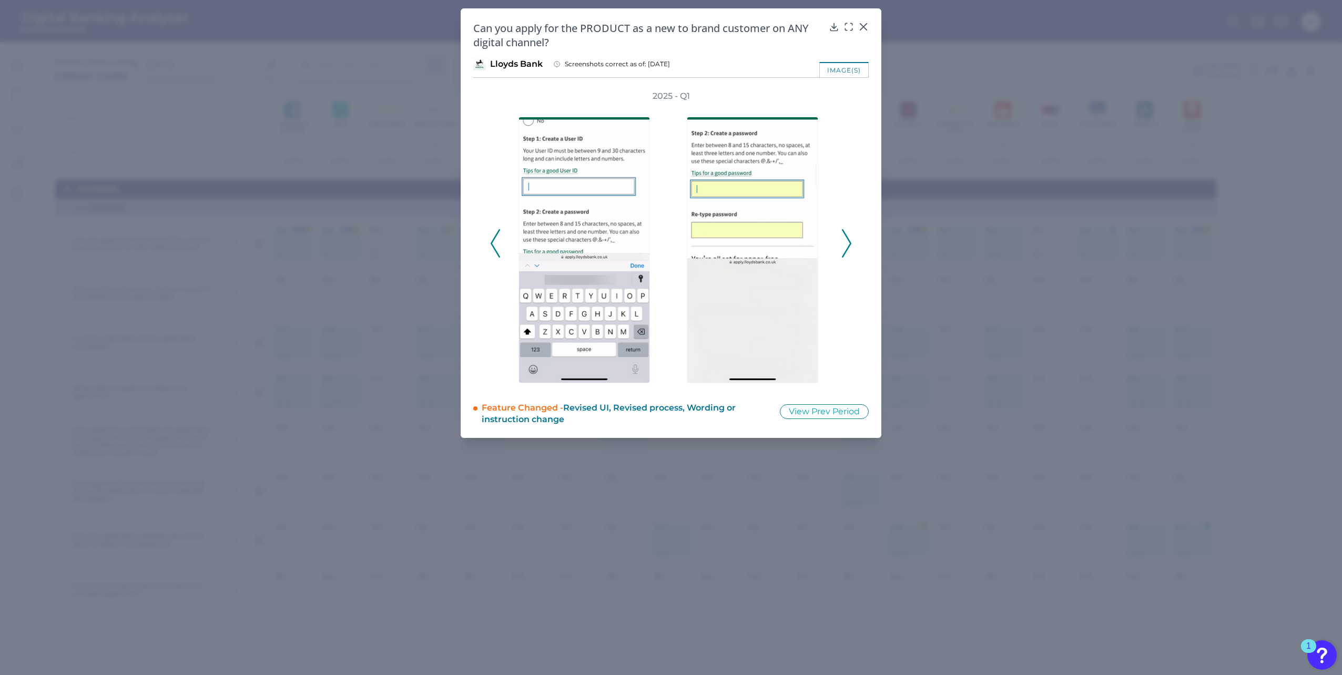
click at [492, 241] on icon at bounding box center [495, 243] width 9 height 28
click at [491, 242] on icon at bounding box center [495, 243] width 9 height 28
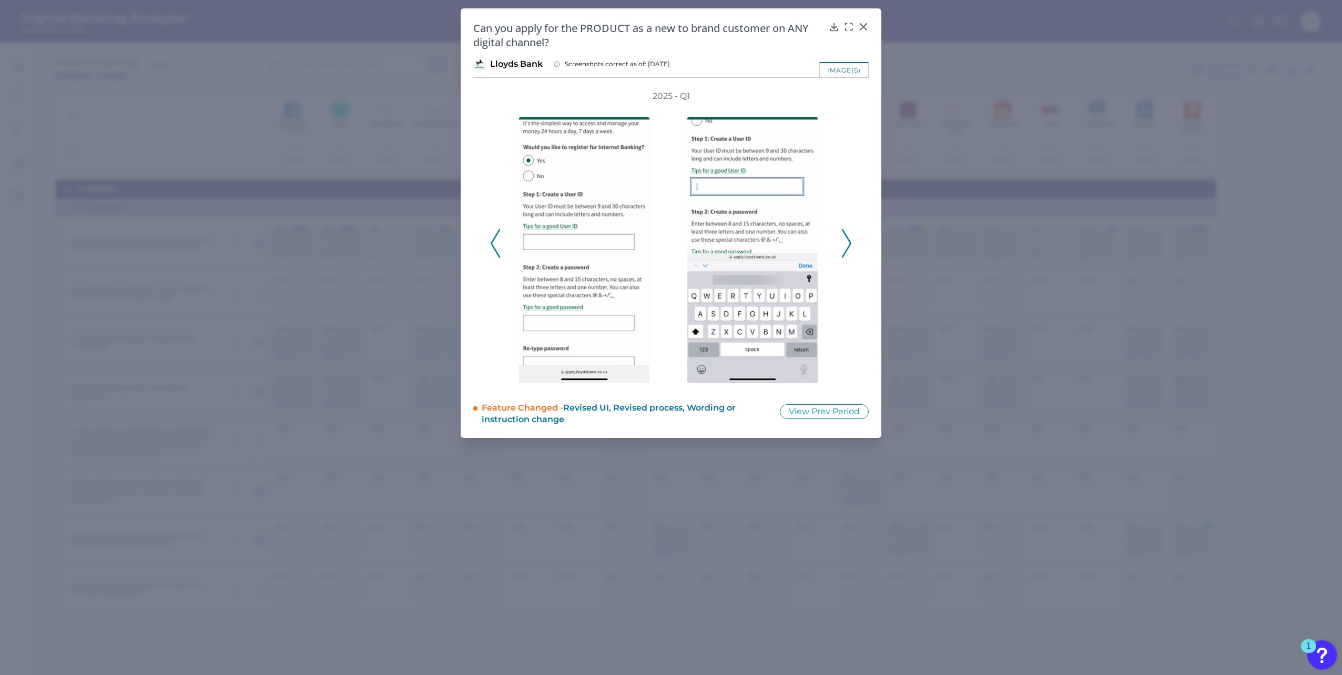
click at [491, 242] on icon at bounding box center [495, 243] width 9 height 28
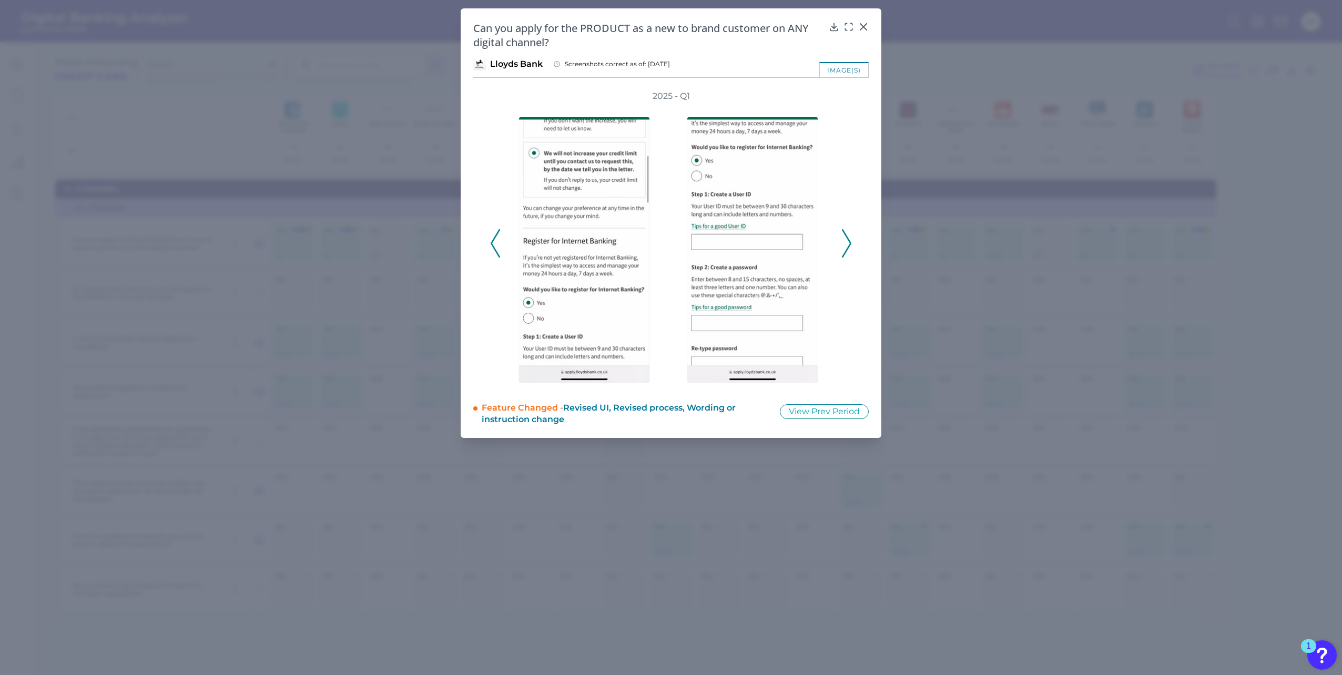
click at [492, 242] on polyline at bounding box center [495, 243] width 8 height 27
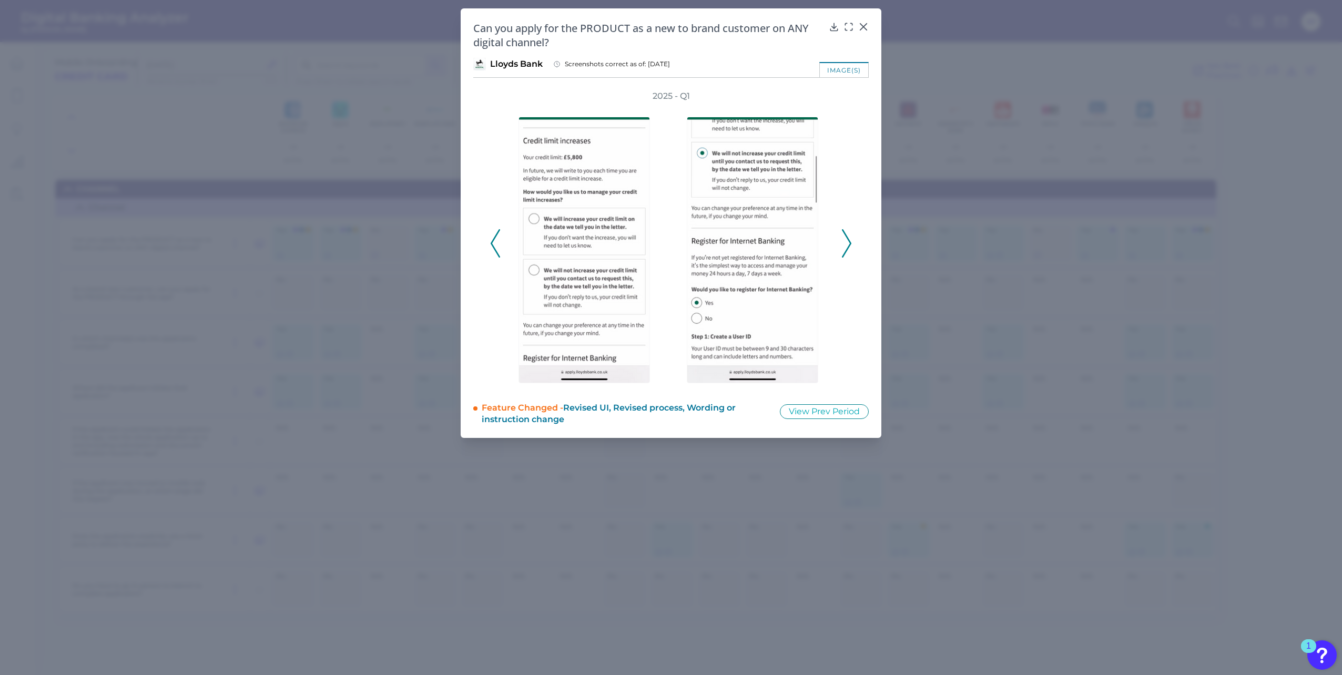
click at [492, 242] on polyline at bounding box center [495, 243] width 8 height 27
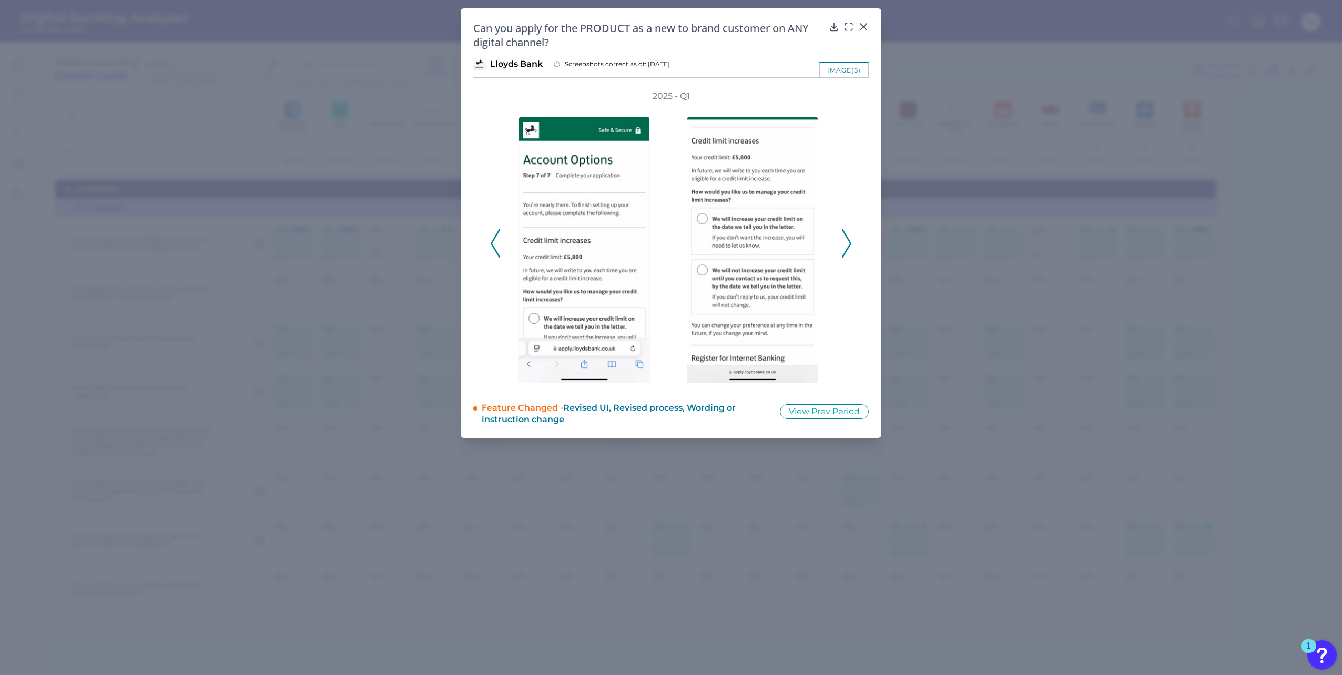
click at [492, 242] on polyline at bounding box center [495, 243] width 8 height 27
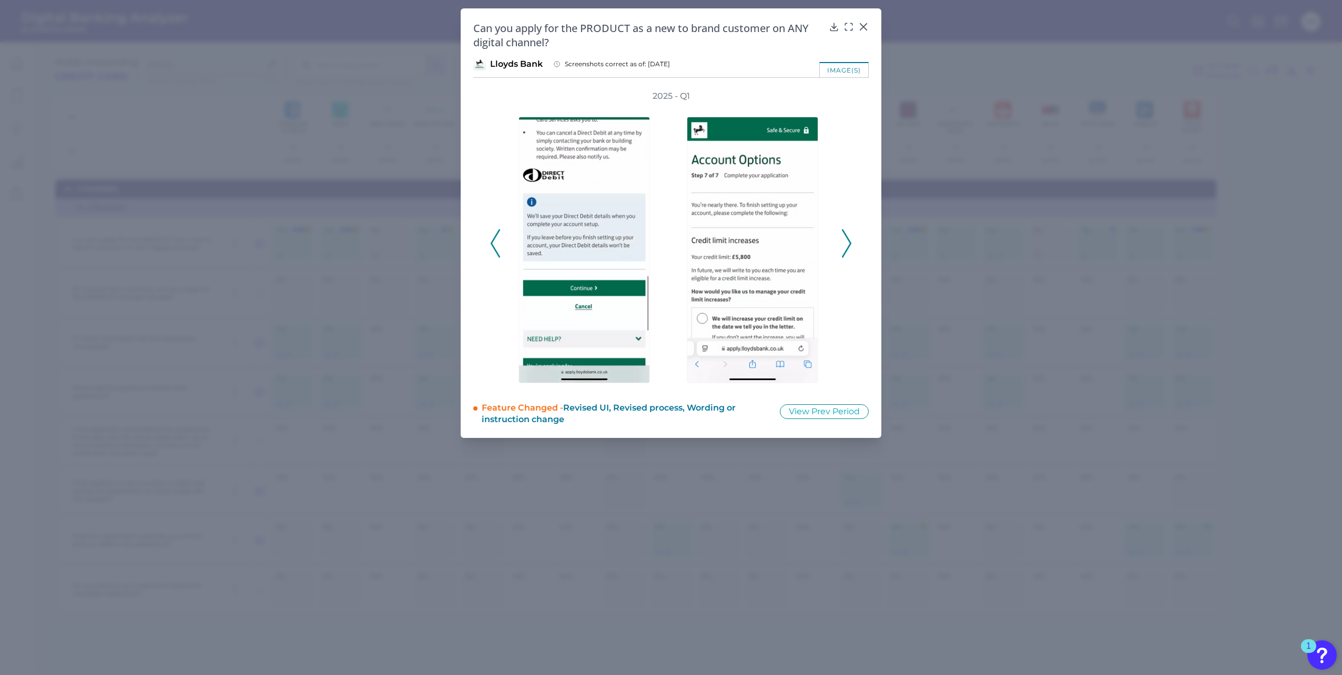
click at [492, 242] on polyline at bounding box center [495, 243] width 8 height 27
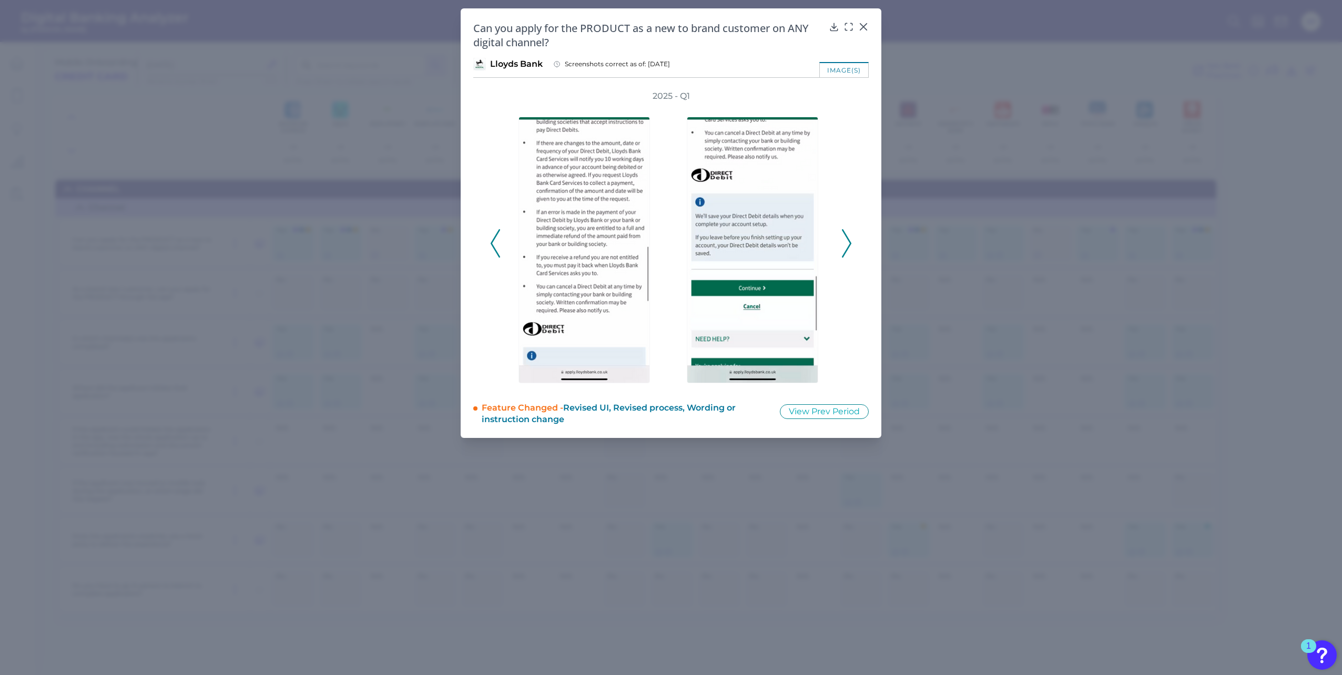
click at [492, 242] on polyline at bounding box center [495, 243] width 8 height 27
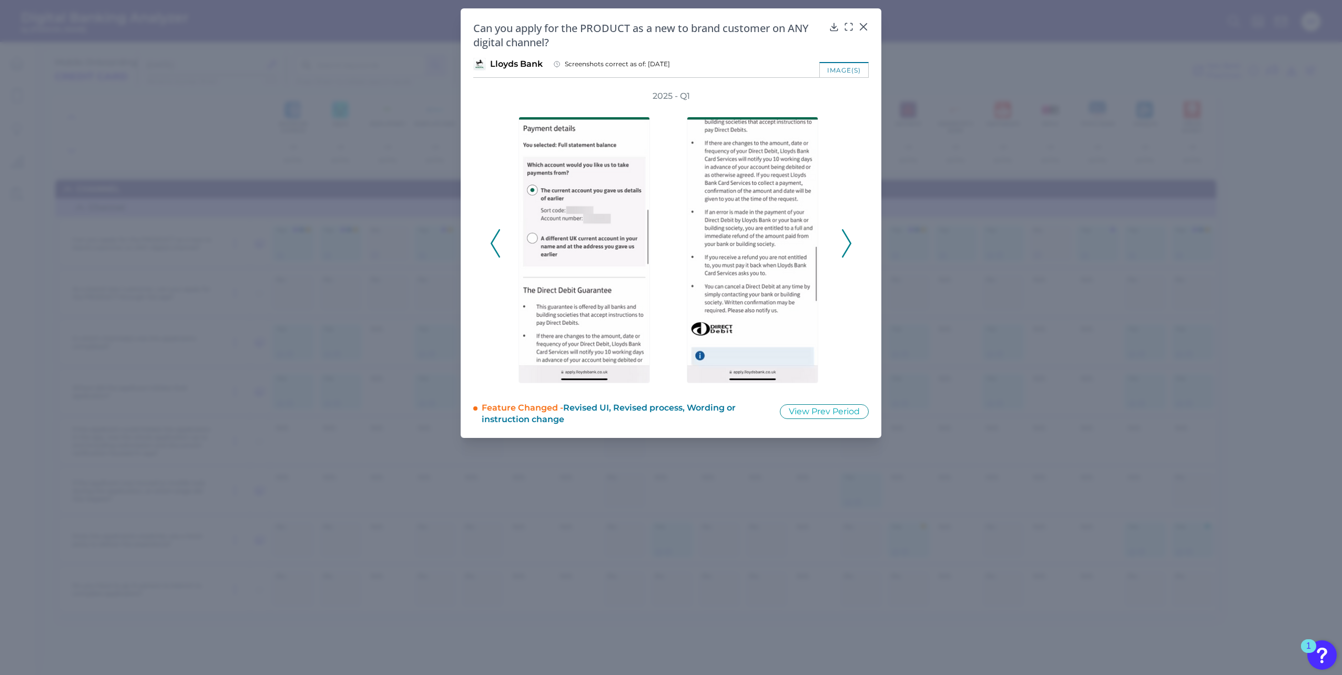
click at [492, 241] on icon at bounding box center [495, 243] width 9 height 28
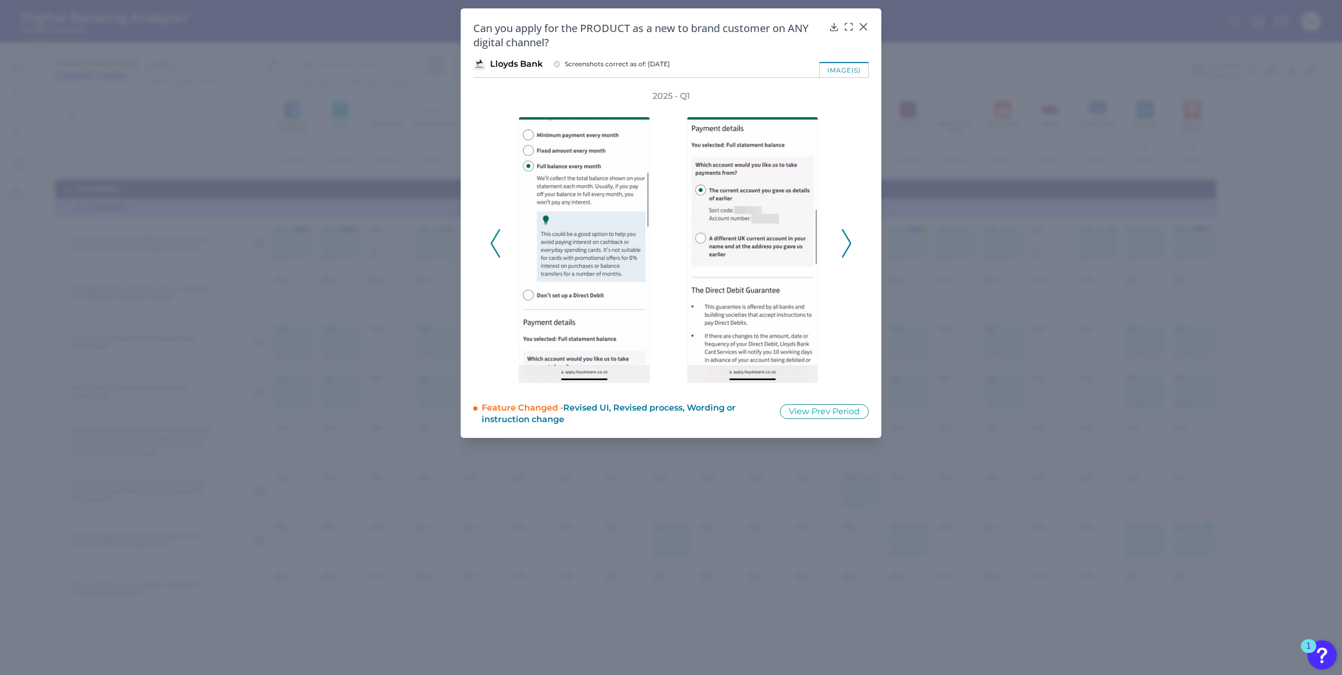
click at [491, 241] on icon at bounding box center [495, 243] width 9 height 28
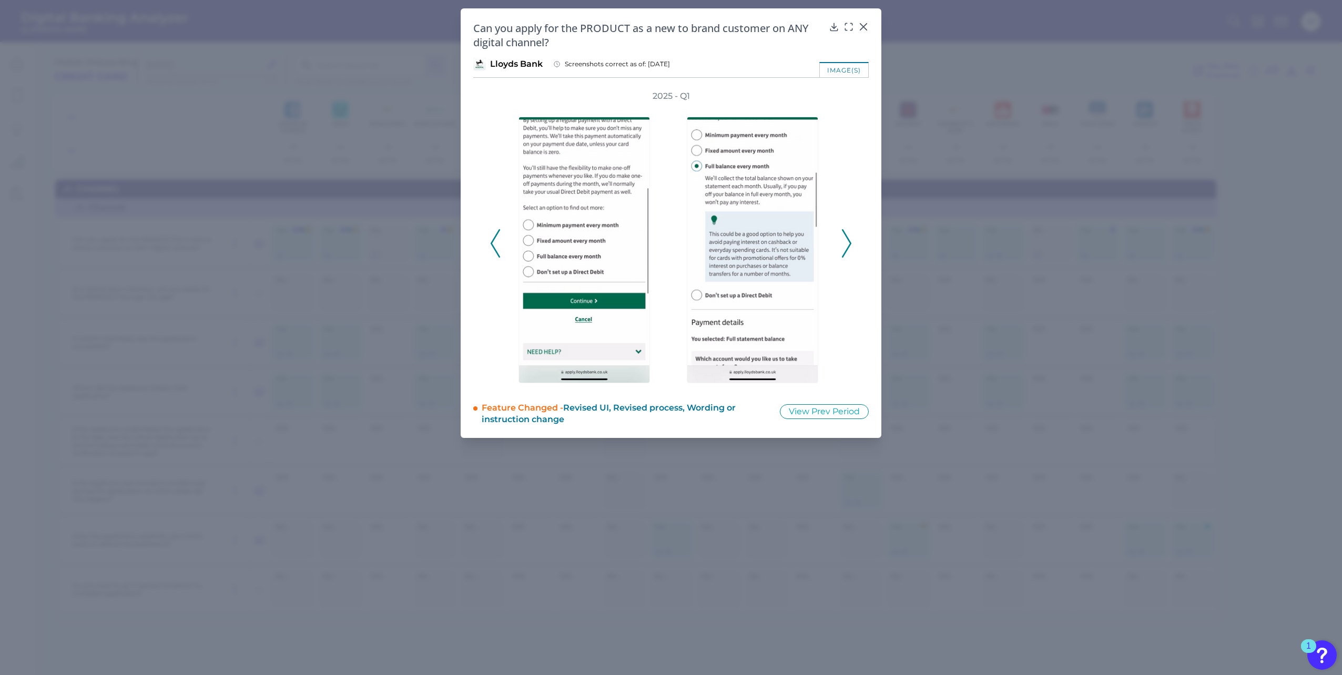
click at [491, 241] on icon at bounding box center [495, 243] width 9 height 28
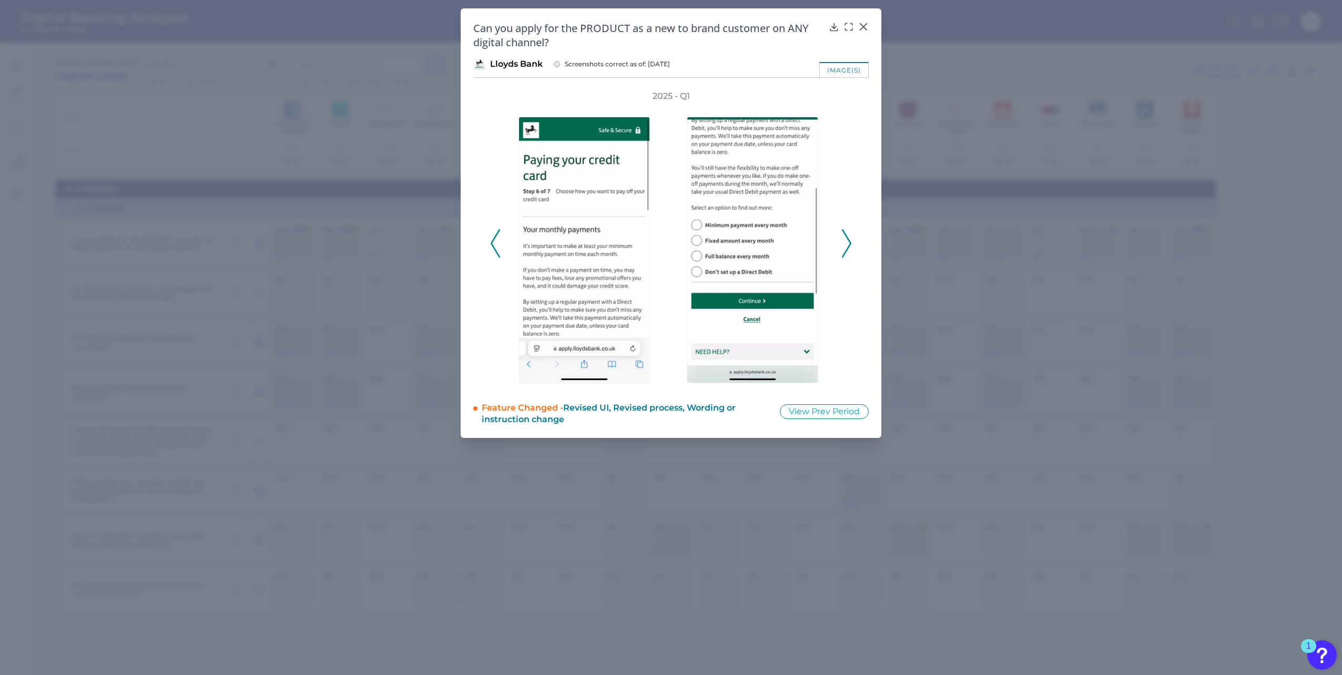
click at [491, 241] on icon at bounding box center [495, 243] width 9 height 28
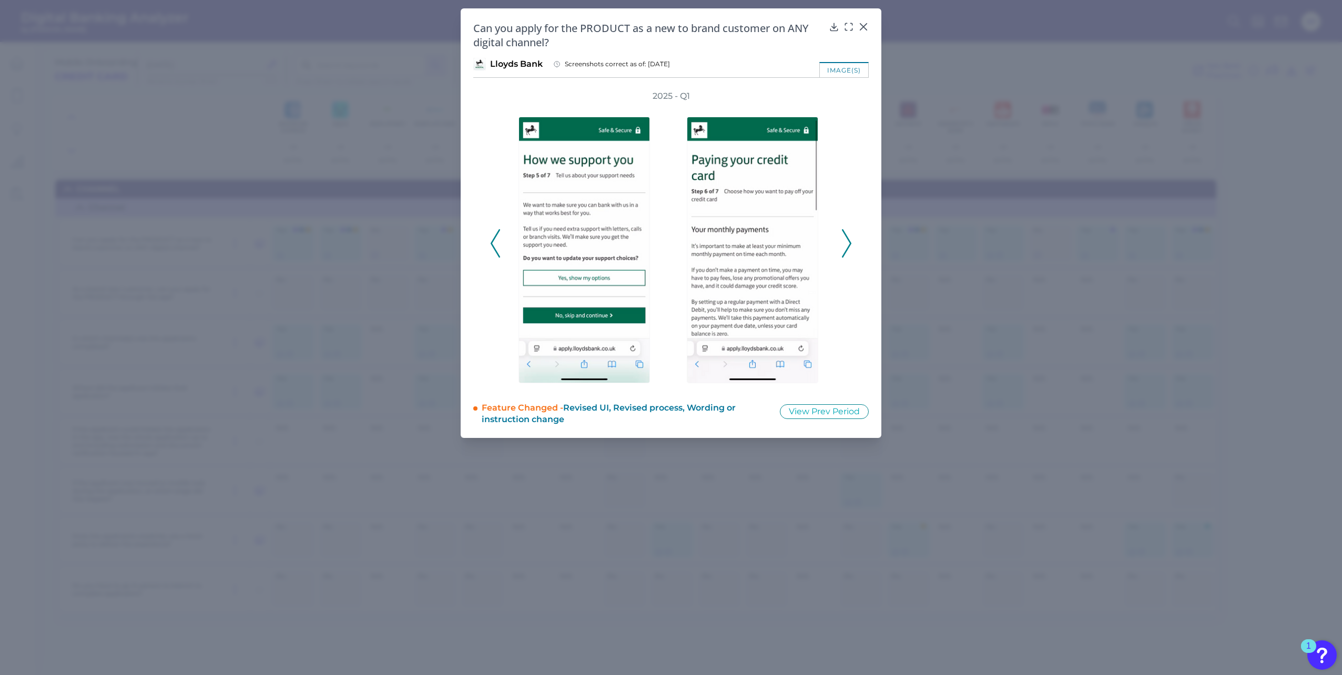
click at [491, 241] on icon at bounding box center [495, 243] width 9 height 28
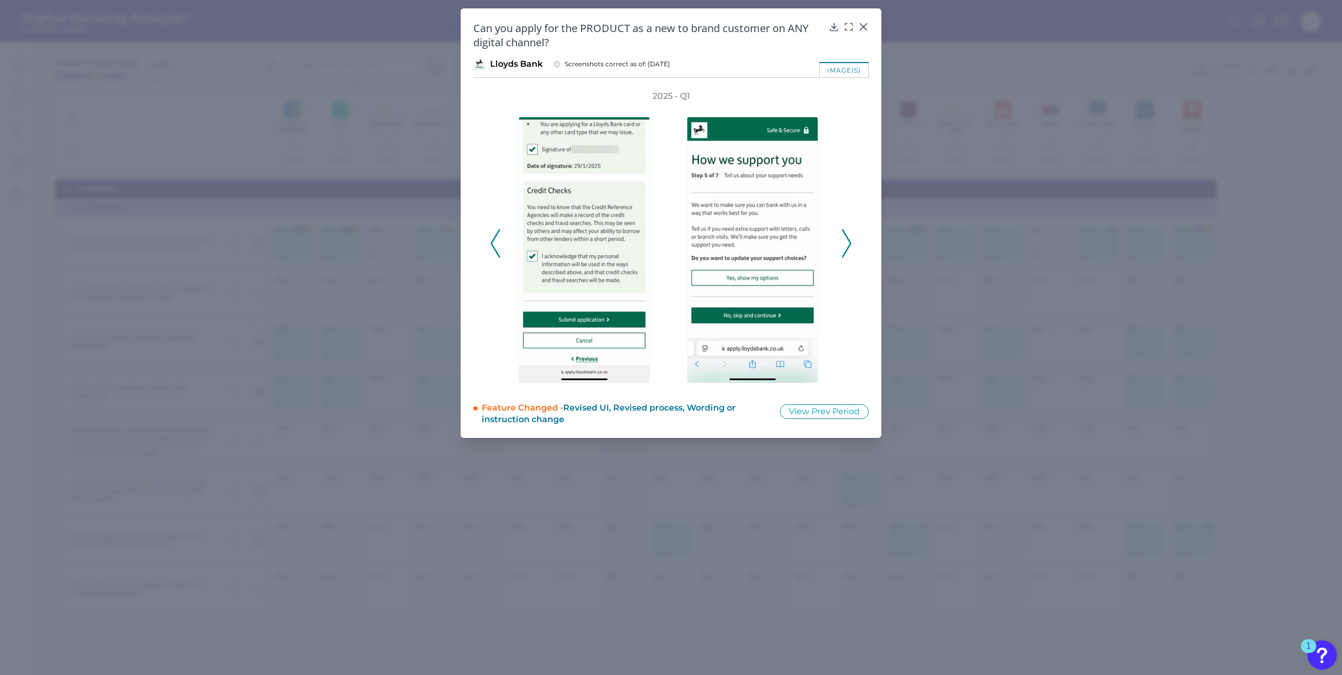
click at [491, 241] on icon at bounding box center [495, 243] width 9 height 28
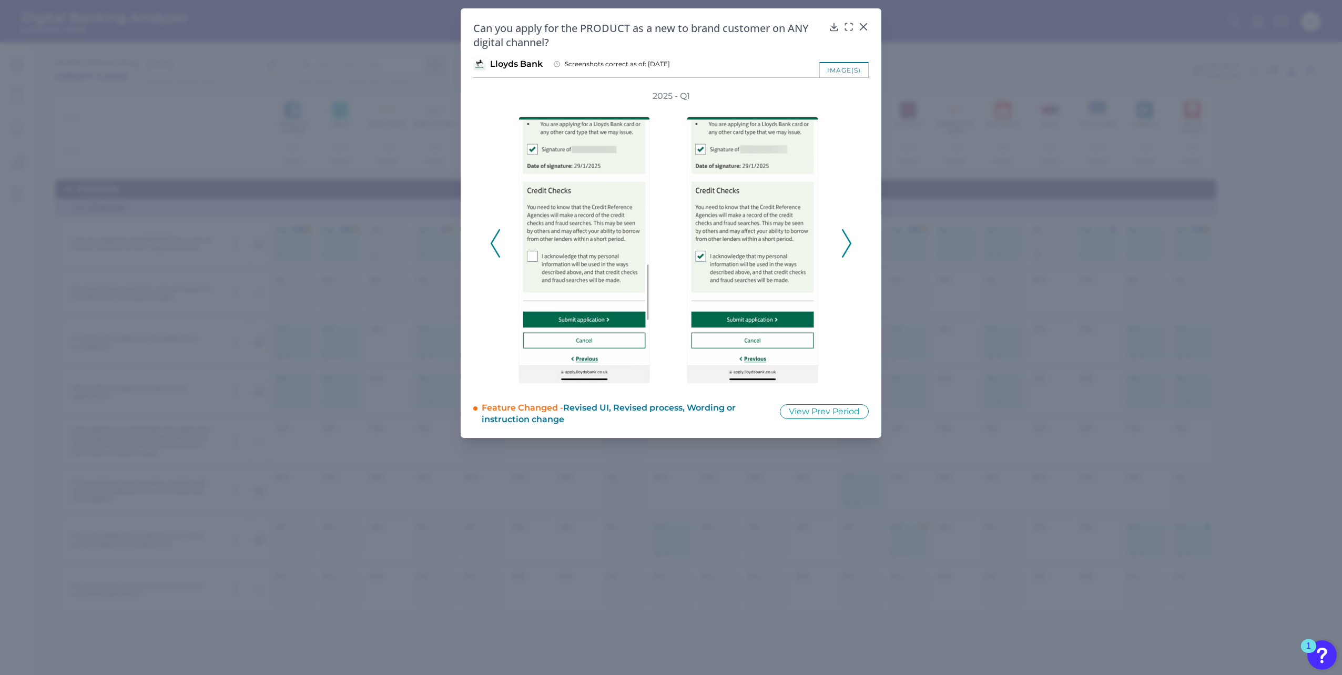
click at [844, 251] on icon at bounding box center [846, 243] width 9 height 28
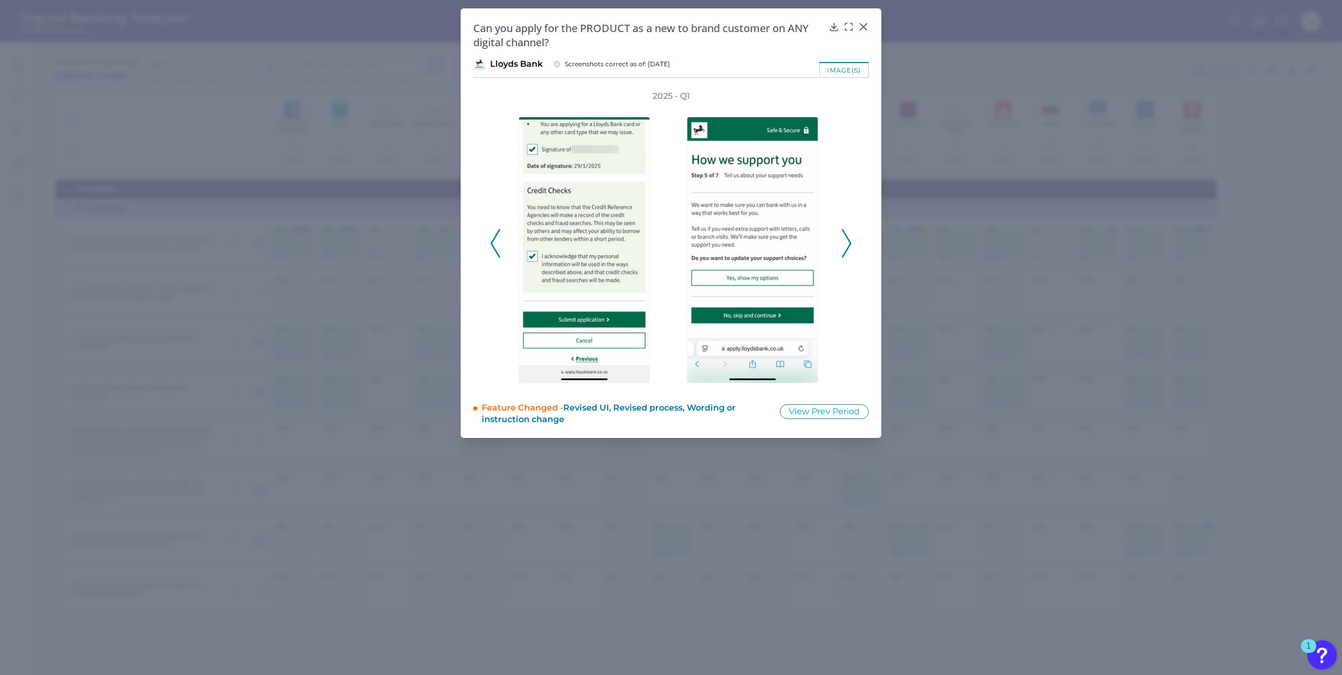
click at [850, 248] on icon at bounding box center [846, 243] width 9 height 28
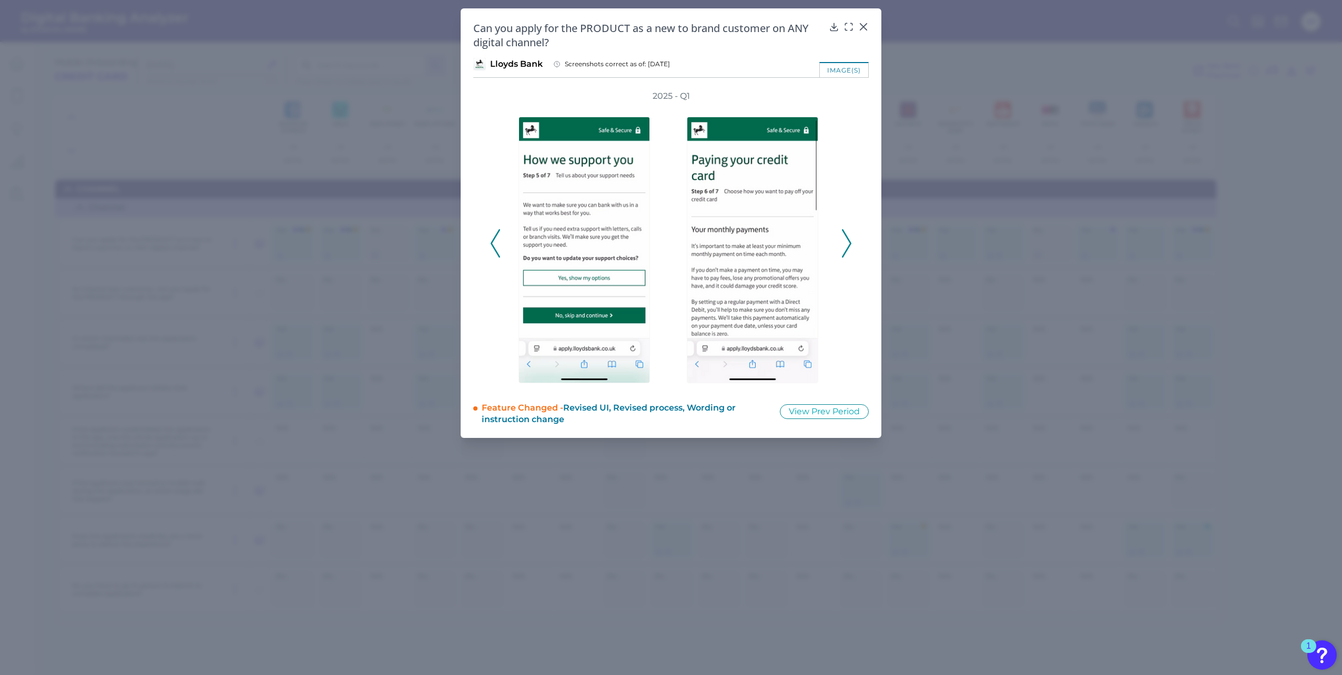
click at [849, 248] on polyline at bounding box center [847, 243] width 8 height 27
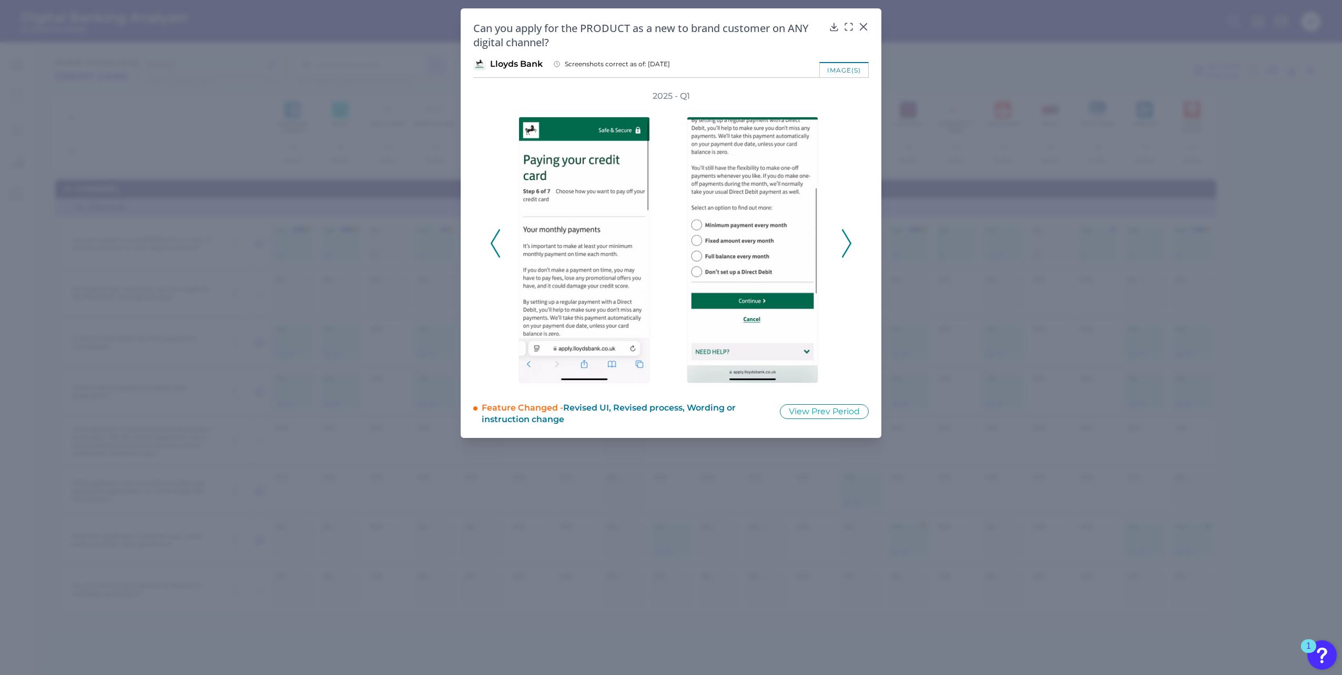
click at [849, 248] on polyline at bounding box center [847, 243] width 8 height 27
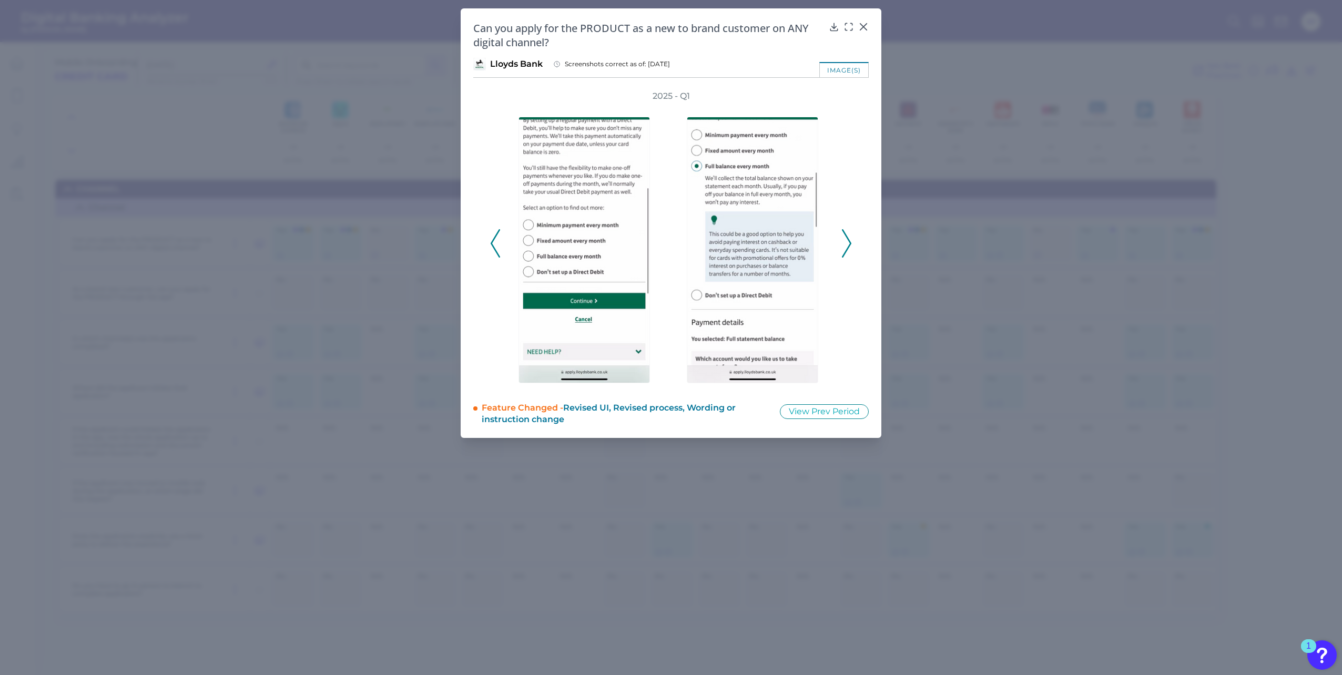
click at [849, 248] on polyline at bounding box center [847, 243] width 8 height 27
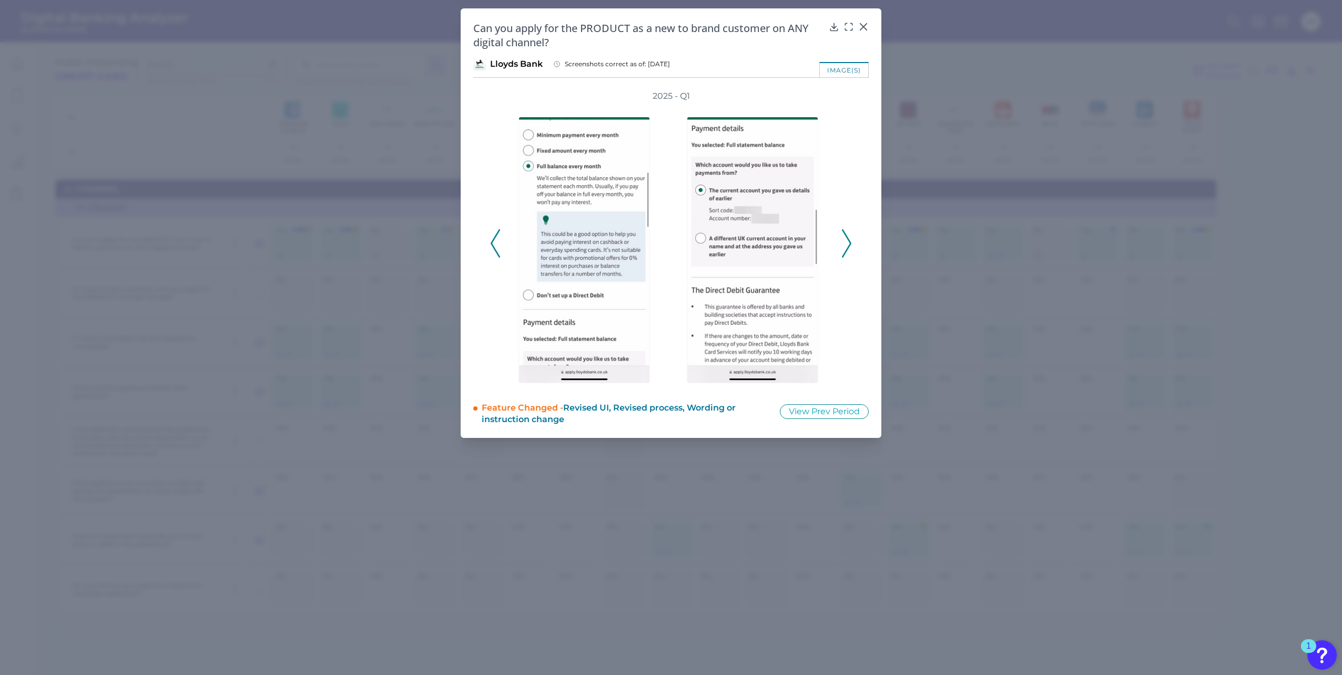
click at [848, 248] on polyline at bounding box center [847, 243] width 8 height 27
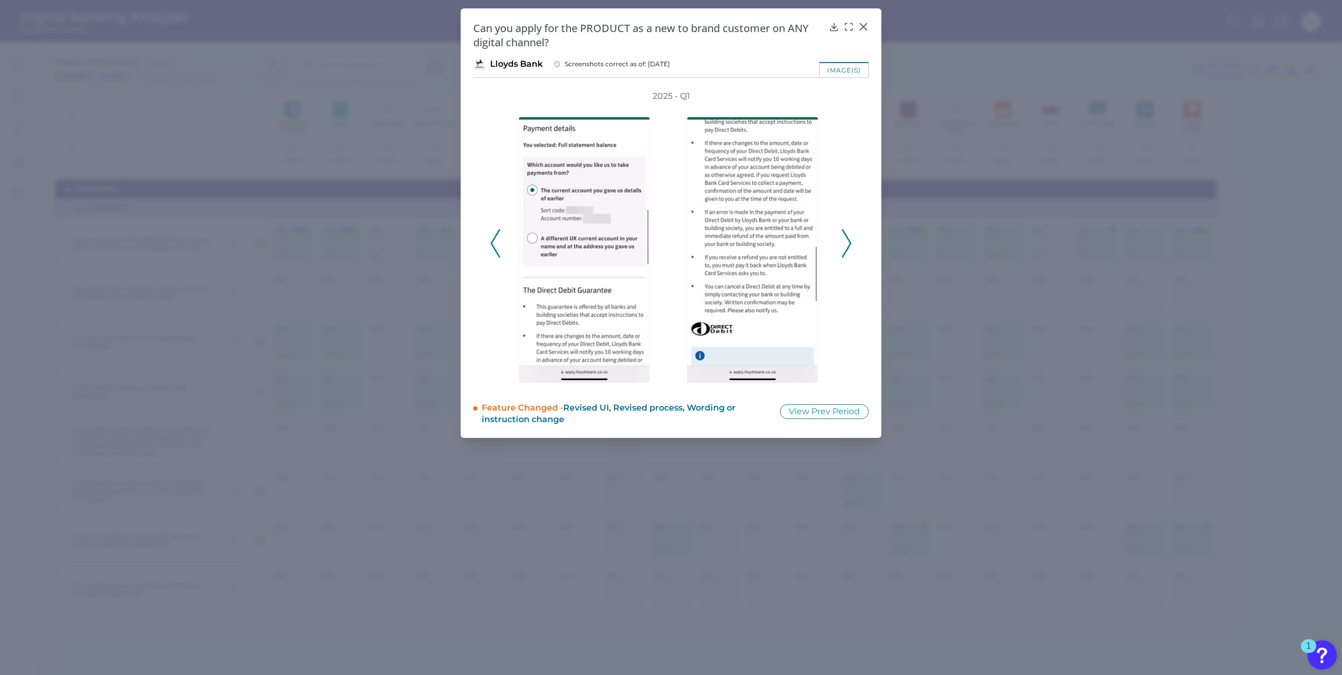
click at [848, 248] on polyline at bounding box center [847, 243] width 8 height 27
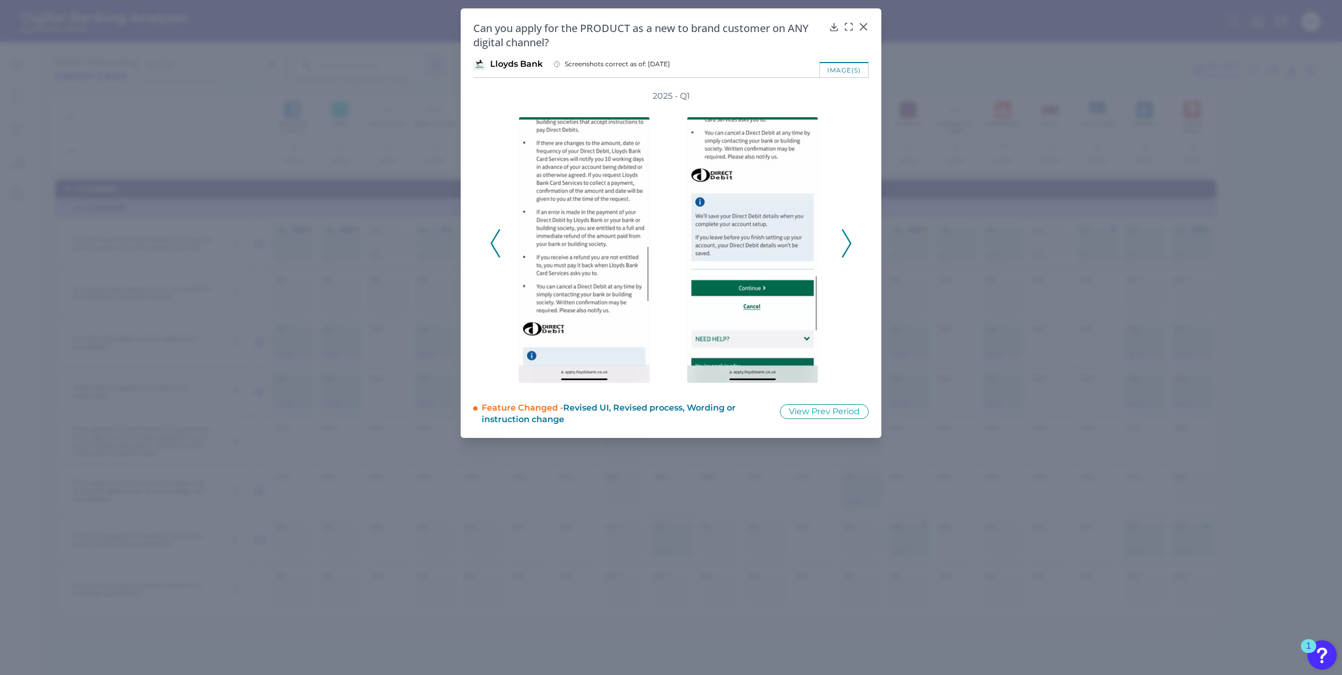
click at [848, 248] on polyline at bounding box center [847, 243] width 8 height 27
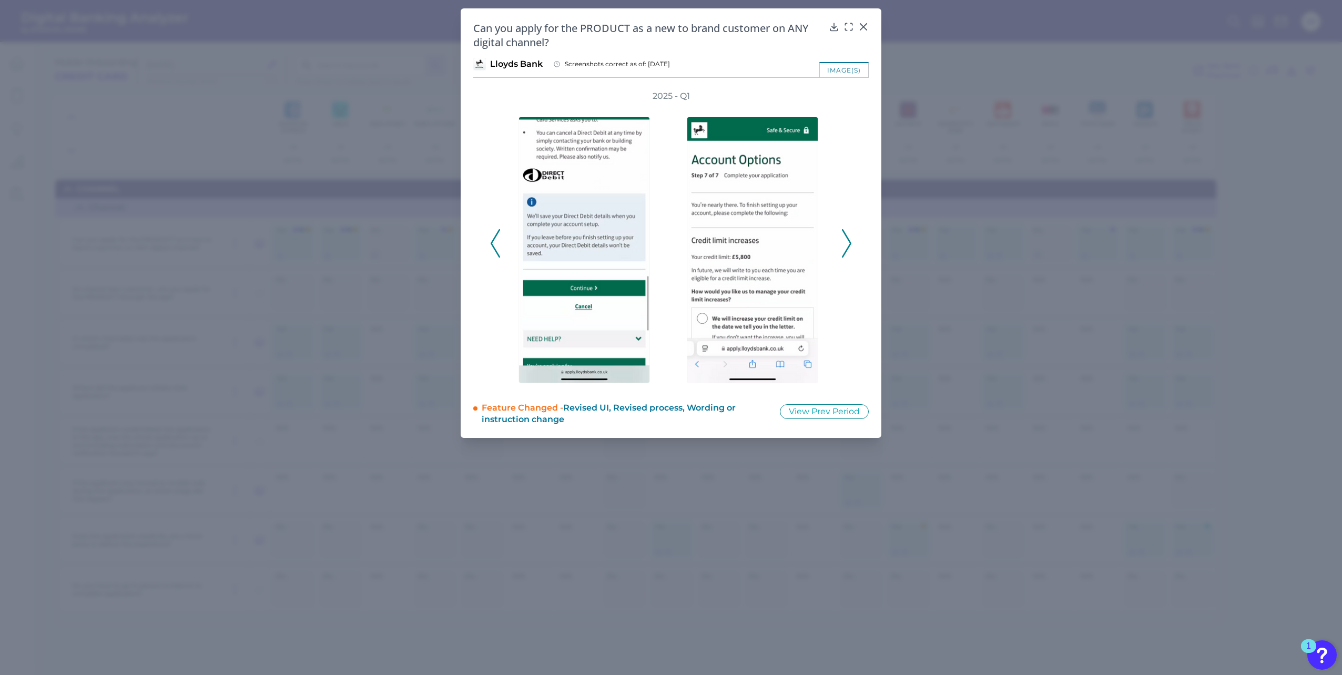
click at [848, 248] on polyline at bounding box center [847, 243] width 8 height 27
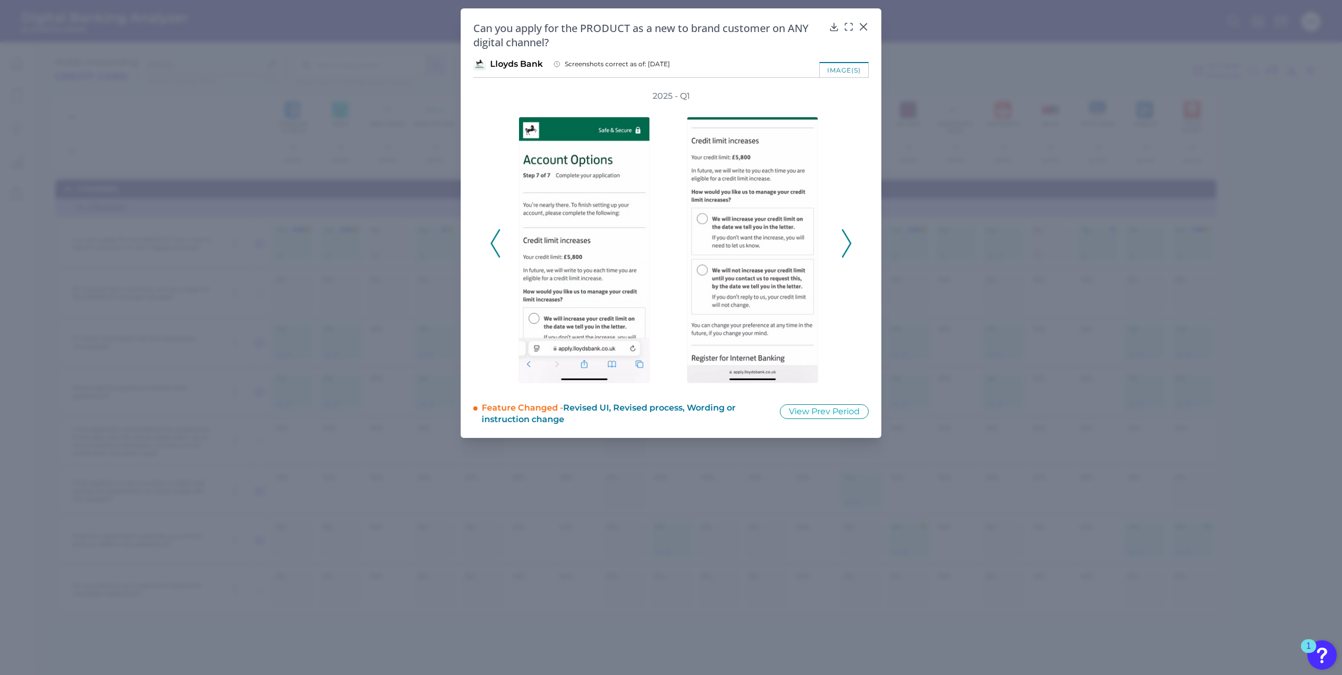
click at [848, 248] on polyline at bounding box center [847, 243] width 8 height 27
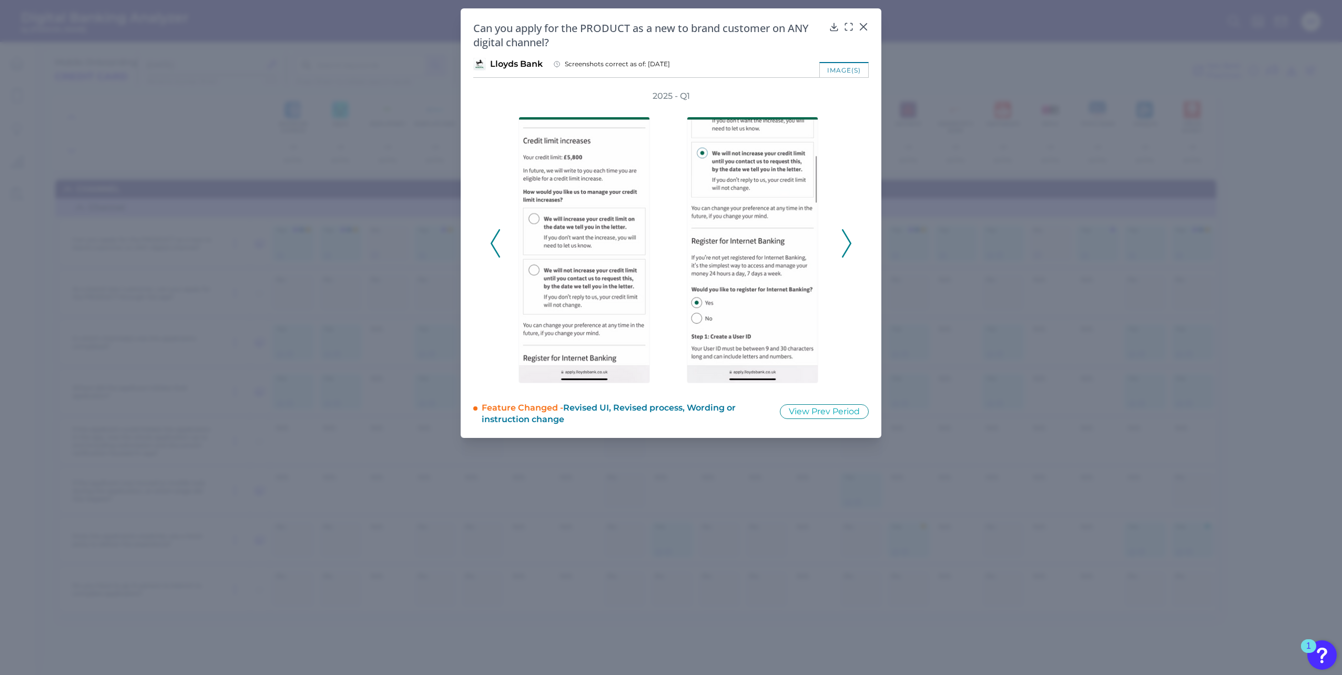
click at [848, 247] on icon at bounding box center [846, 243] width 9 height 28
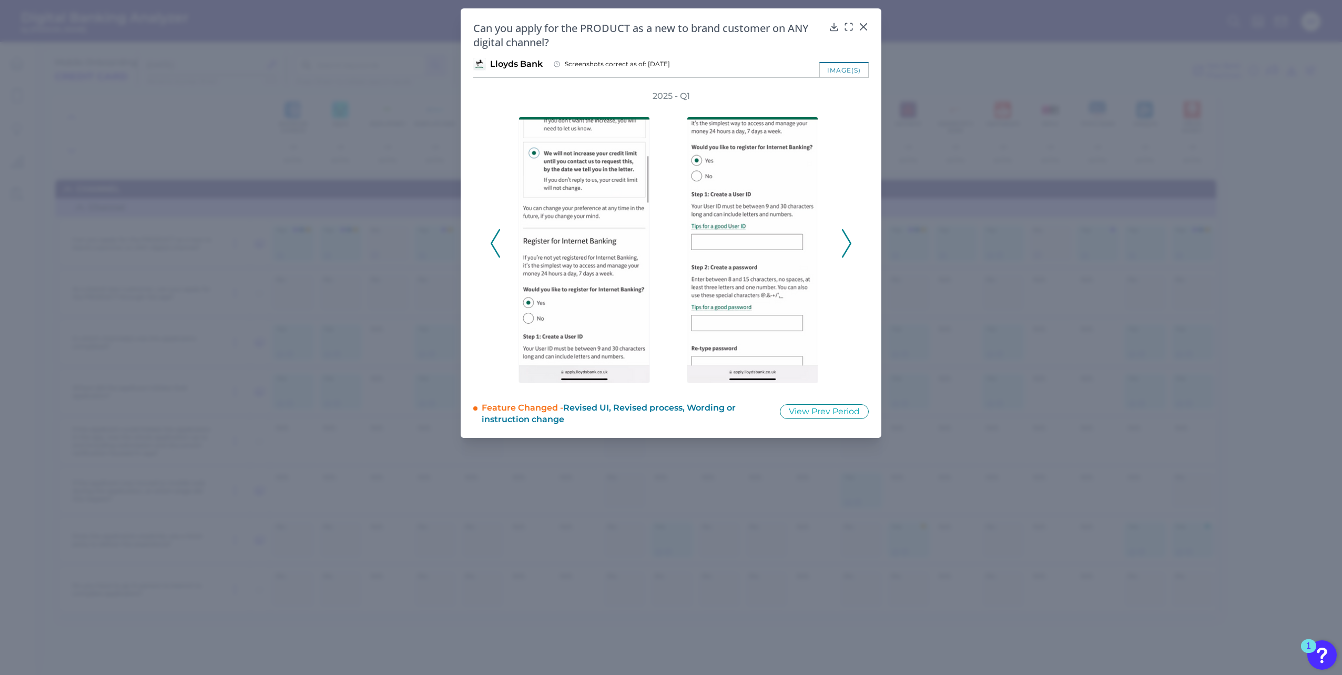
click at [847, 245] on icon at bounding box center [846, 243] width 9 height 28
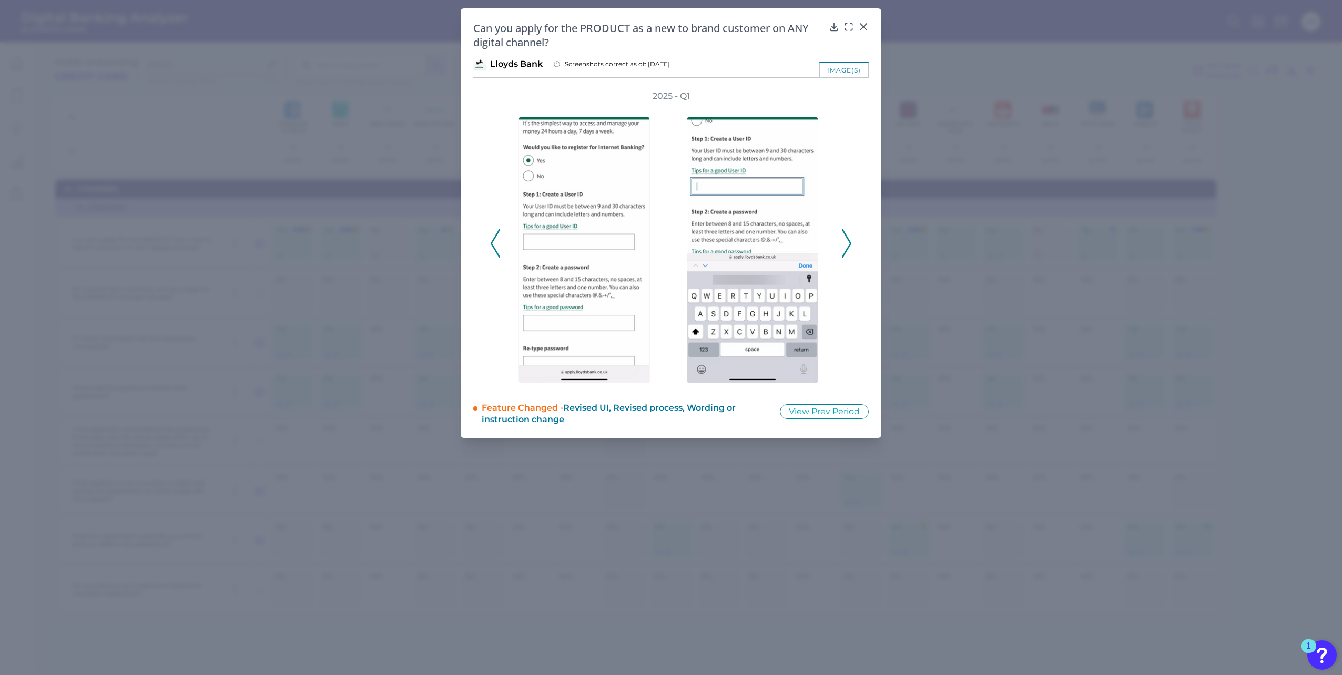
click at [844, 243] on icon at bounding box center [846, 243] width 9 height 28
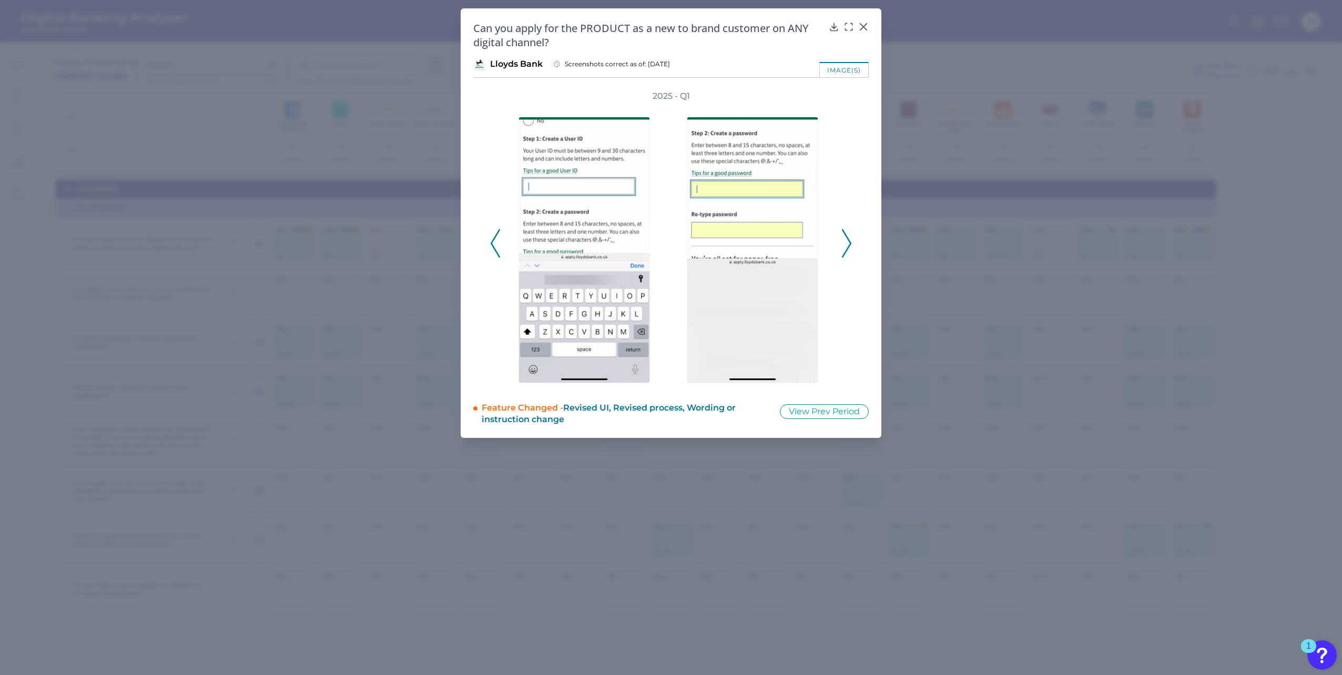
click at [844, 240] on icon at bounding box center [846, 243] width 9 height 28
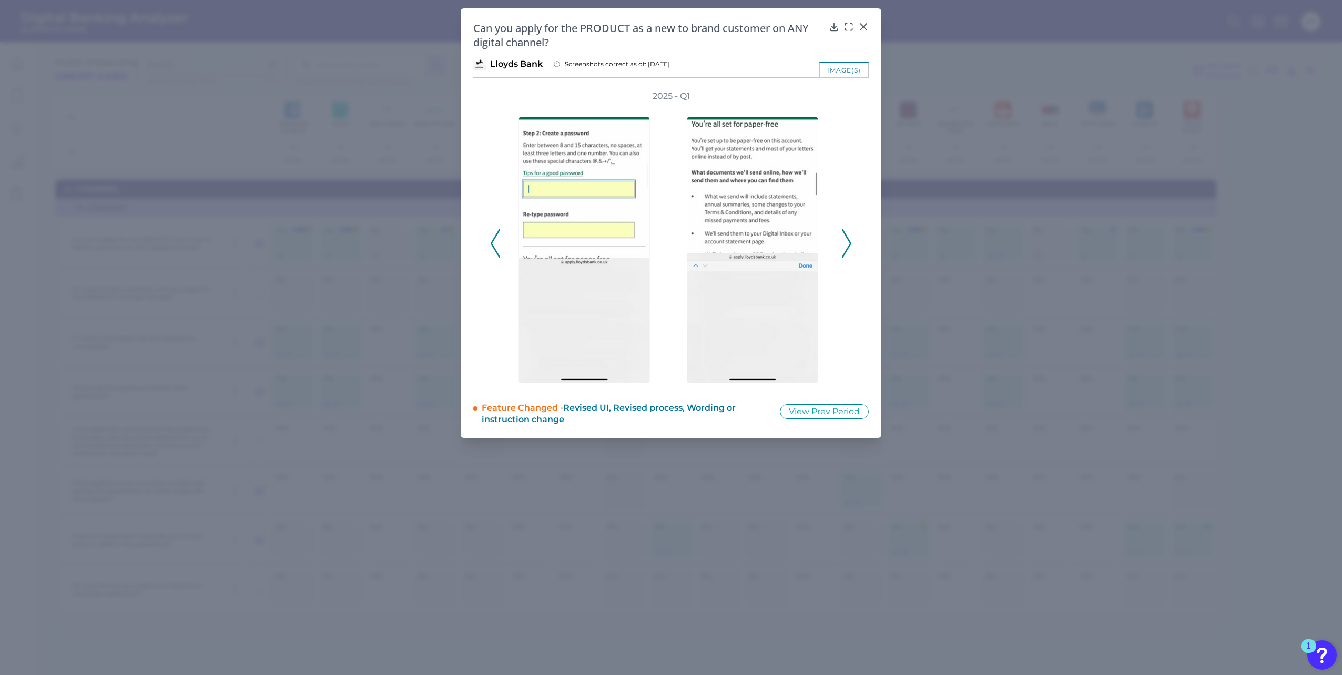
click at [844, 240] on icon at bounding box center [846, 243] width 9 height 28
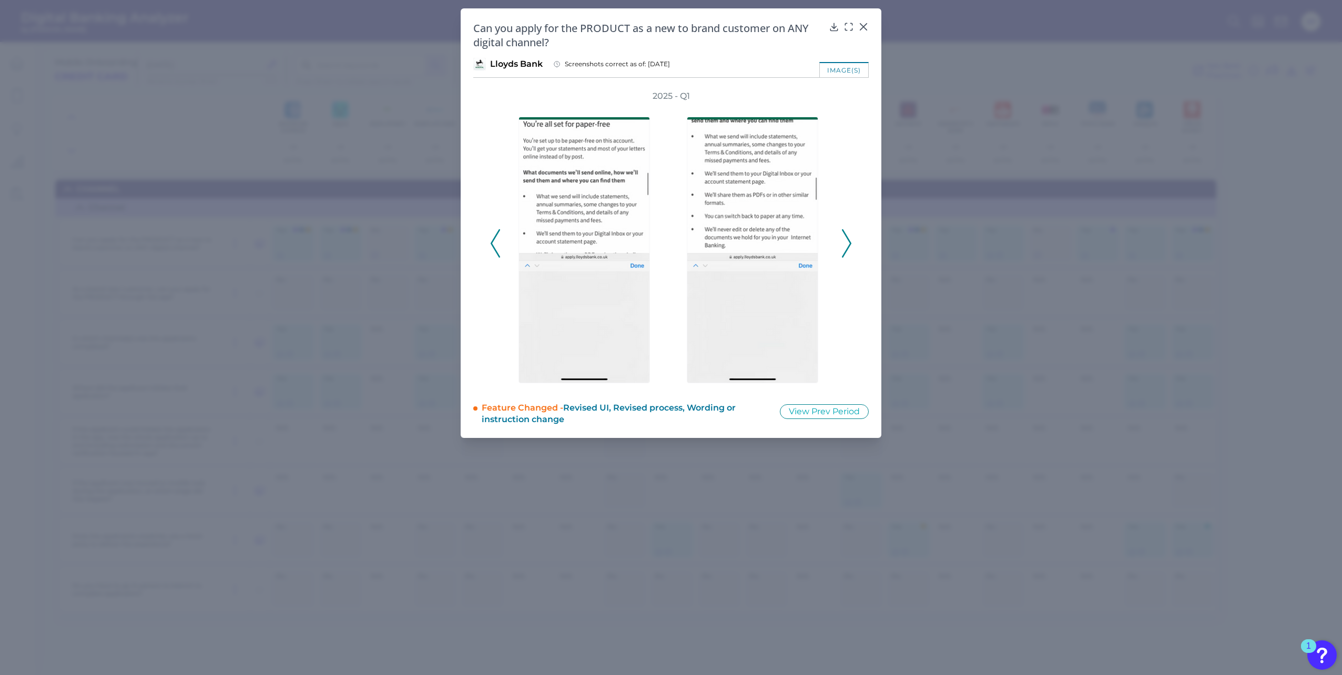
click at [844, 237] on icon at bounding box center [846, 243] width 9 height 28
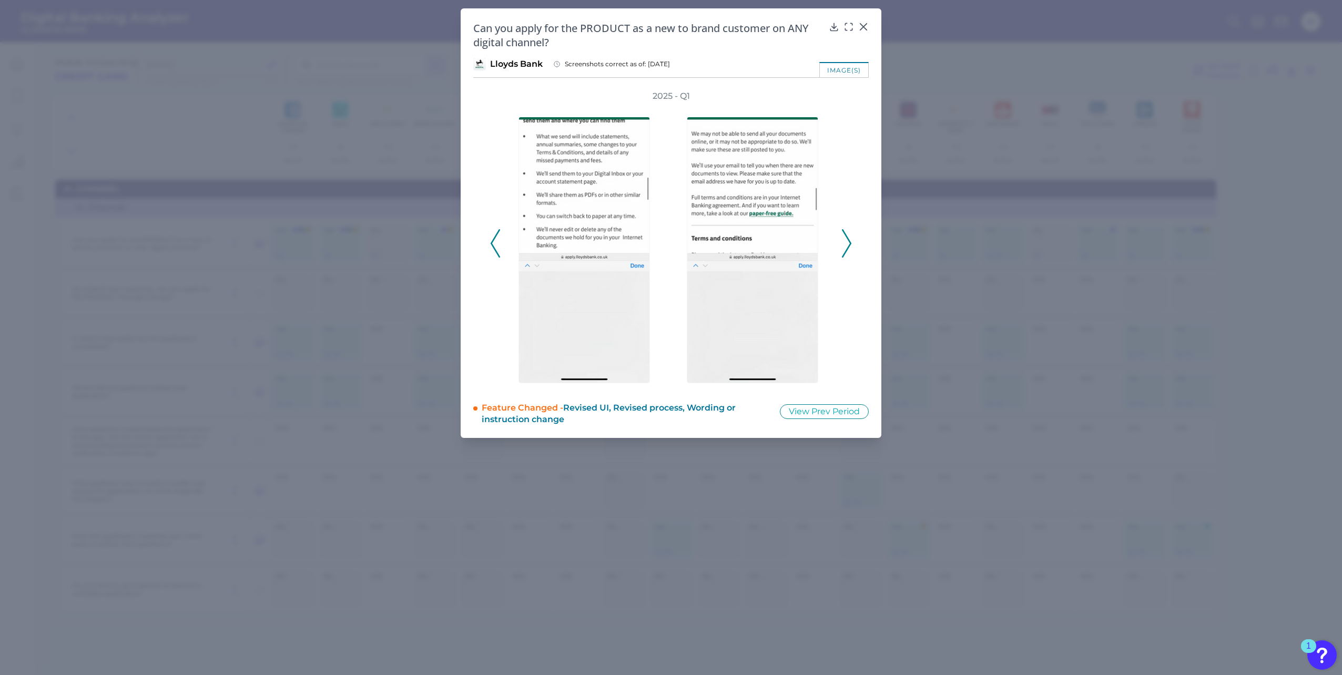
click at [844, 237] on icon at bounding box center [846, 243] width 9 height 28
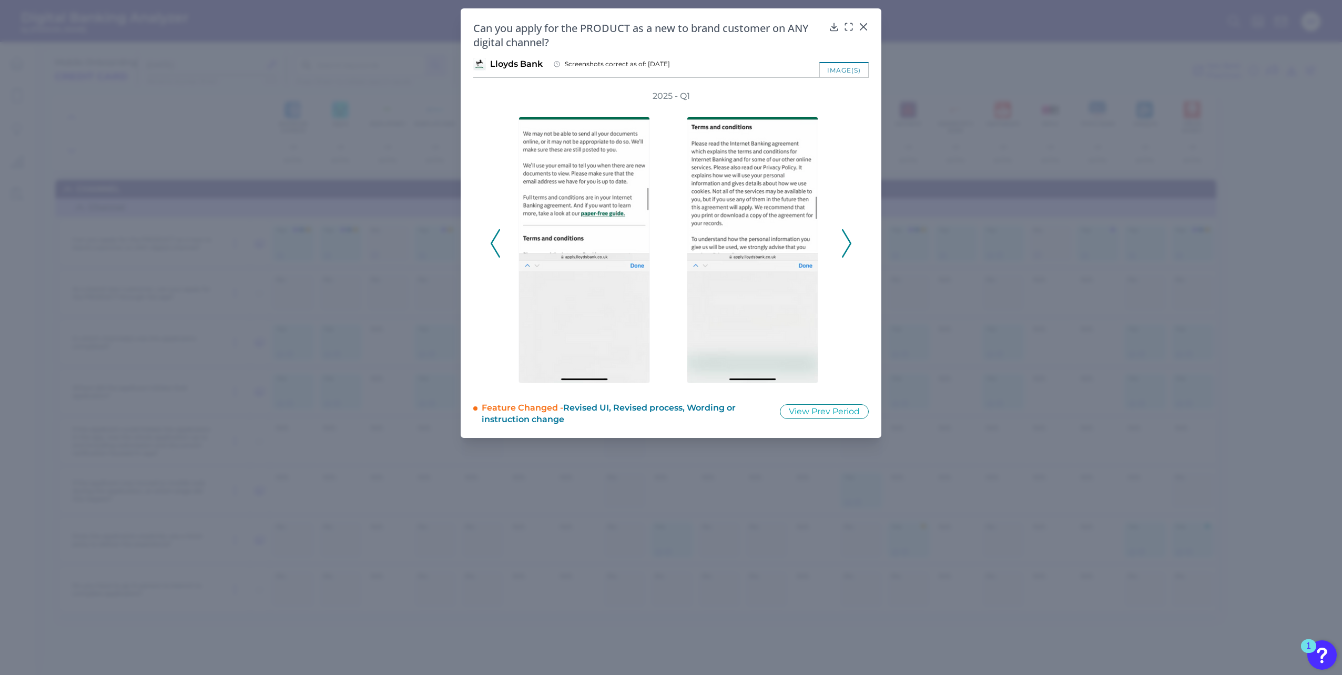
click at [843, 237] on icon at bounding box center [846, 243] width 9 height 28
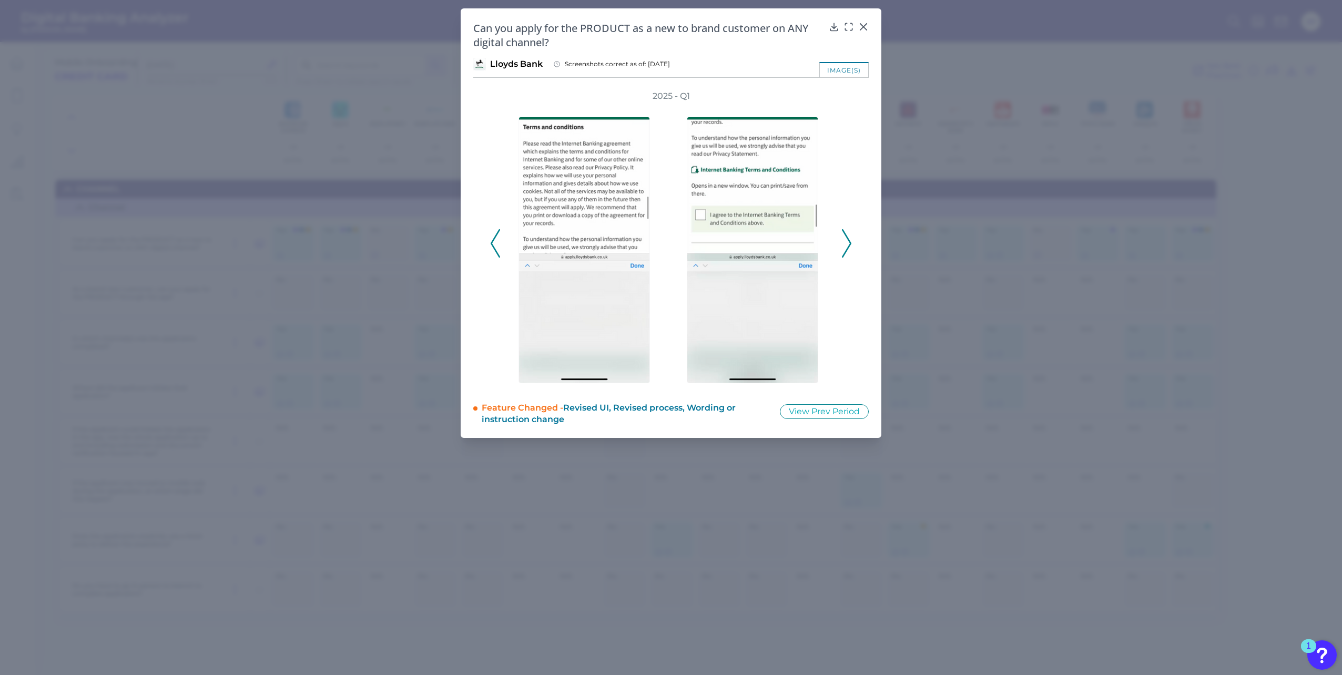
click at [844, 237] on icon at bounding box center [846, 243] width 9 height 28
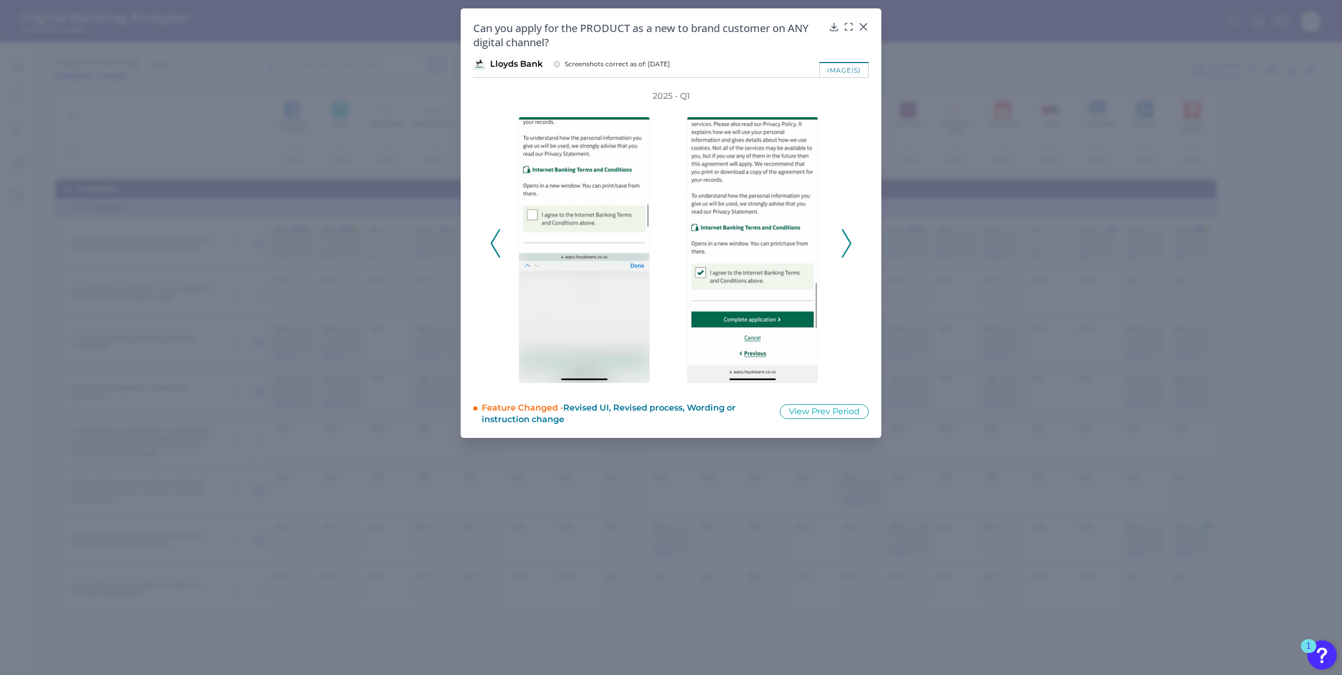
click at [844, 237] on icon at bounding box center [846, 243] width 9 height 28
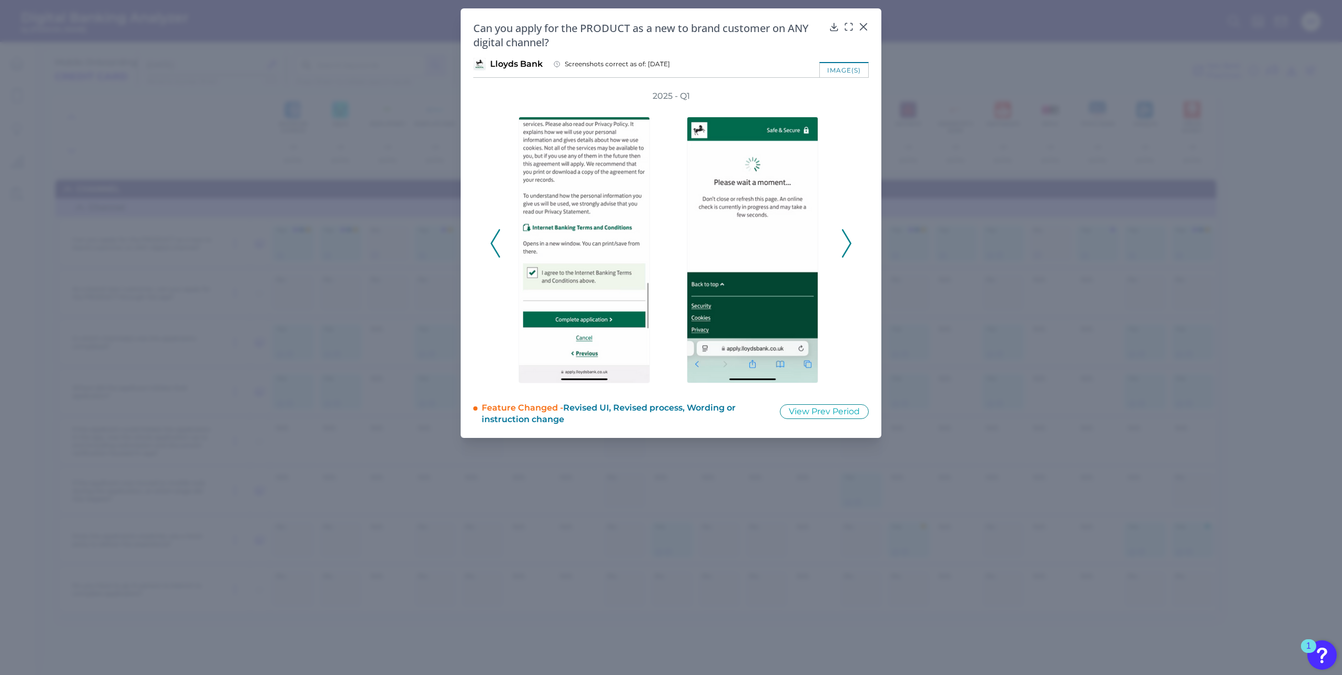
click at [492, 246] on polyline at bounding box center [495, 243] width 8 height 27
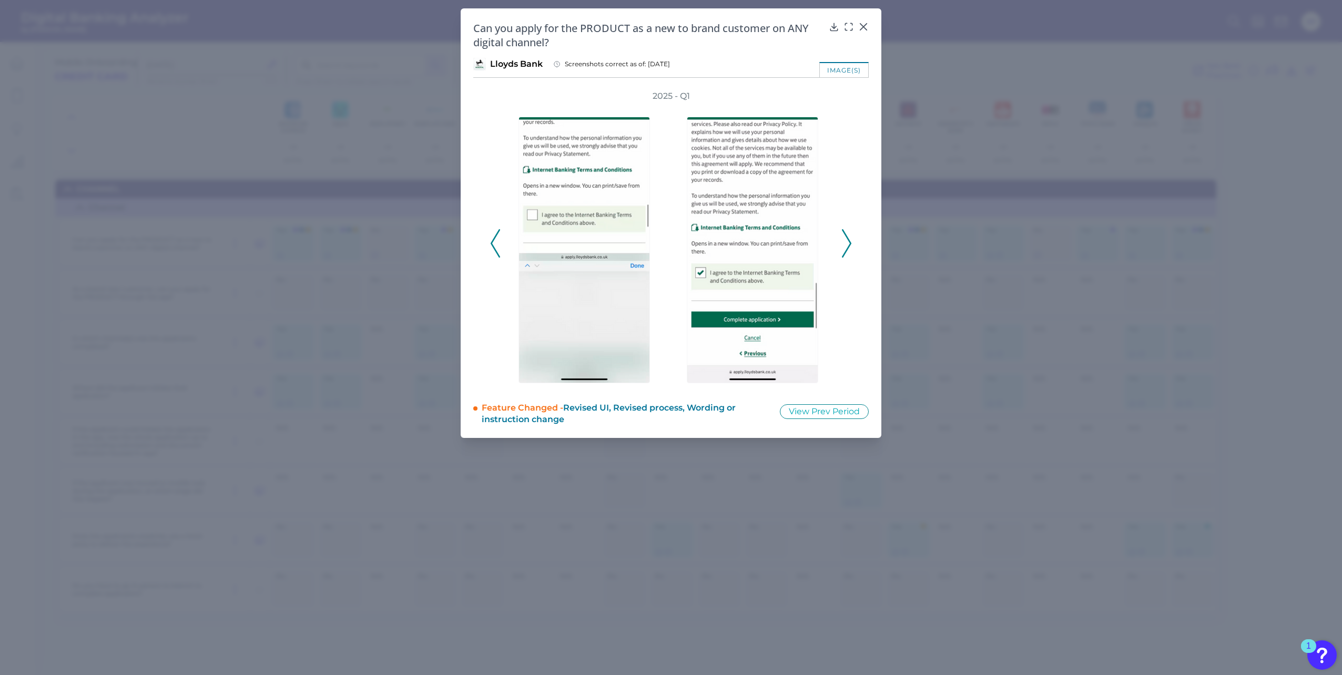
click at [482, 242] on div "2025 - Q1" at bounding box center [671, 237] width 396 height 295
click at [490, 236] on button at bounding box center [495, 243] width 11 height 28
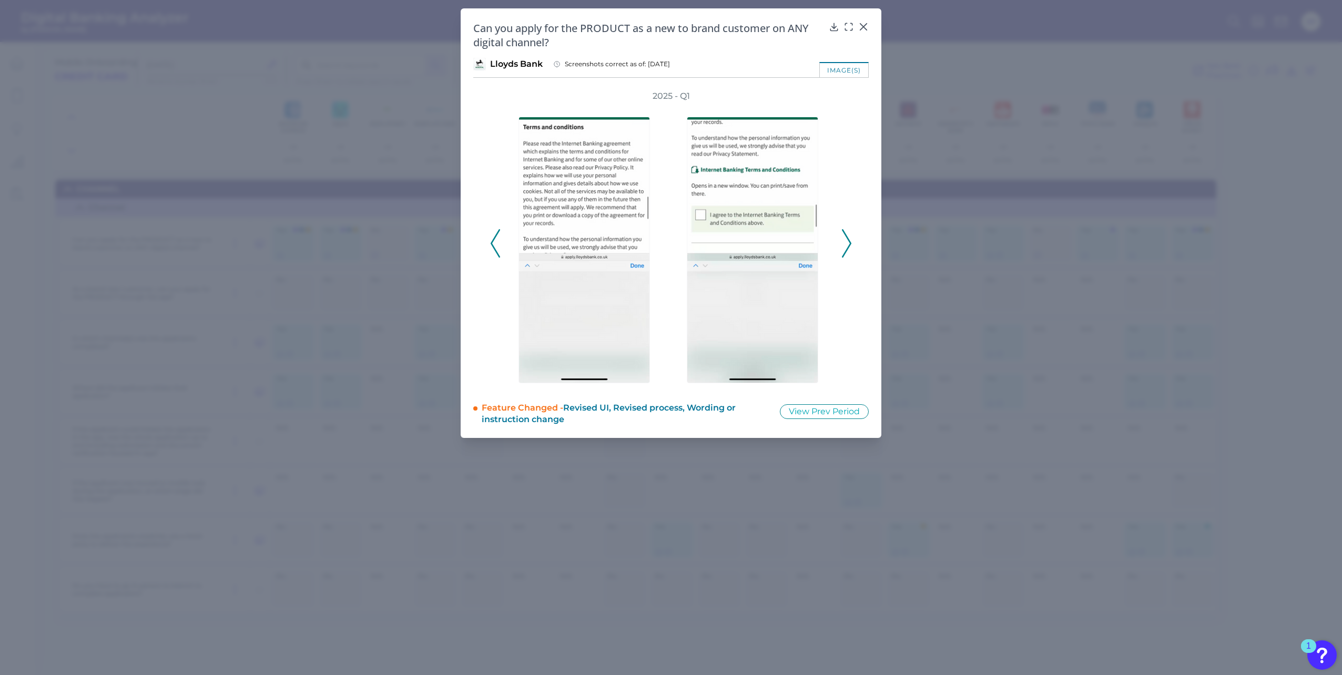
click at [488, 236] on div "2025 - Q1" at bounding box center [671, 237] width 396 height 295
click at [496, 238] on polyline at bounding box center [495, 243] width 8 height 27
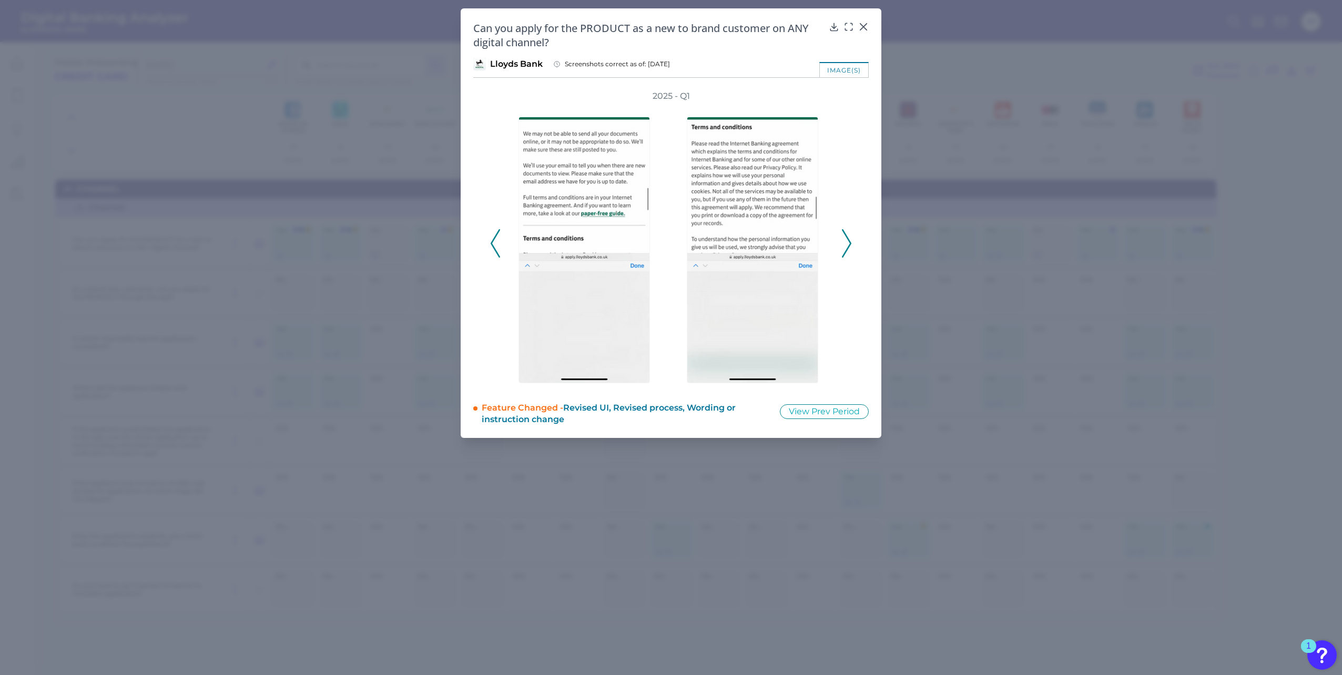
click at [490, 242] on button at bounding box center [495, 243] width 11 height 28
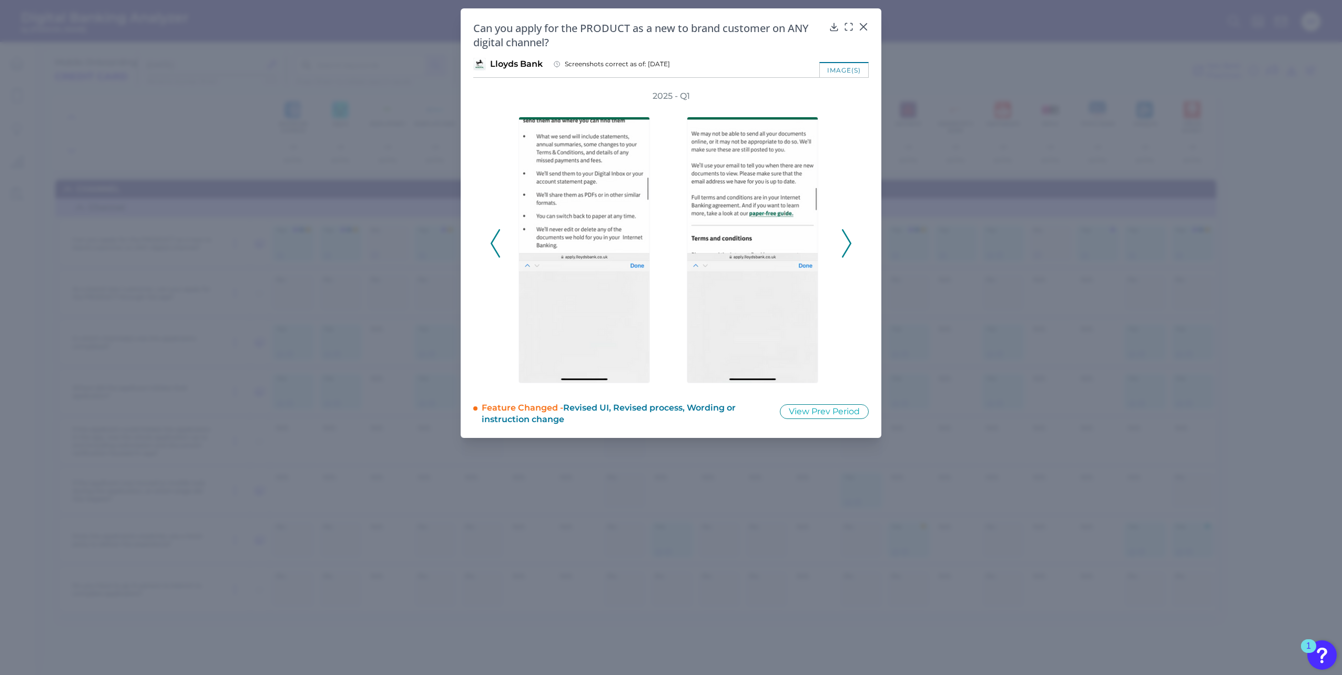
click at [847, 237] on polyline at bounding box center [847, 243] width 8 height 27
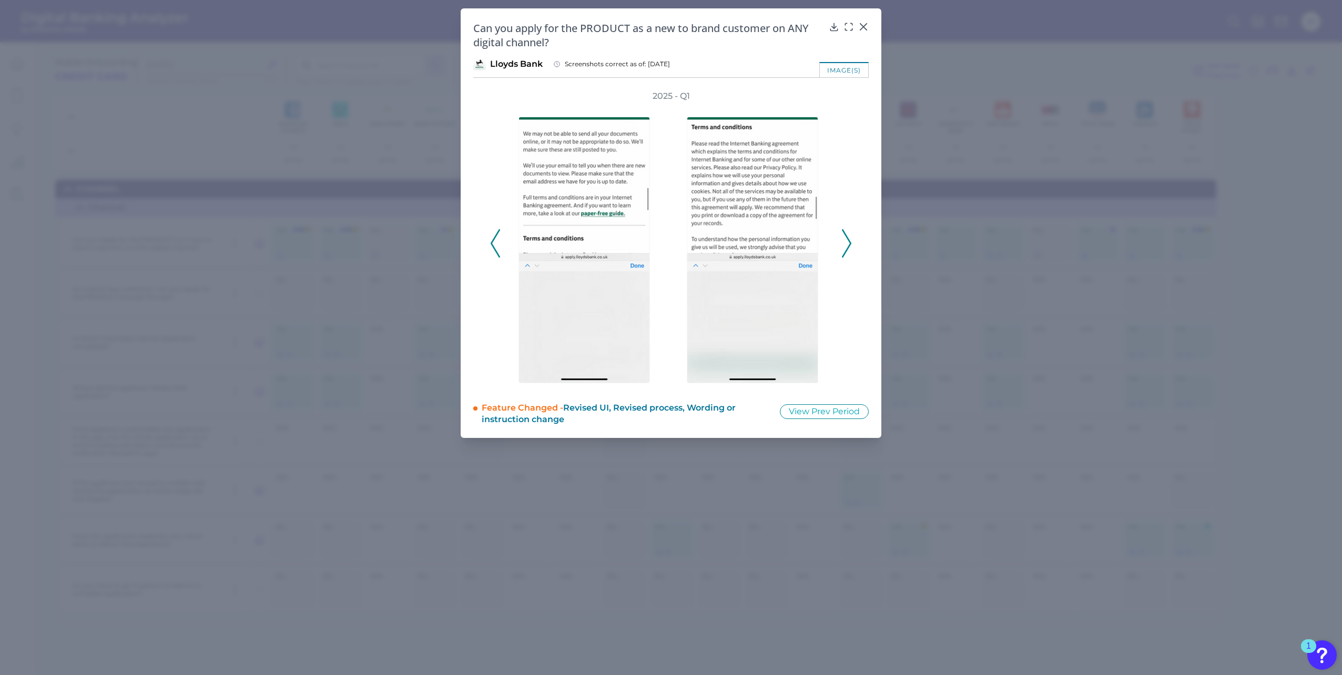
click at [850, 242] on polyline at bounding box center [847, 243] width 8 height 27
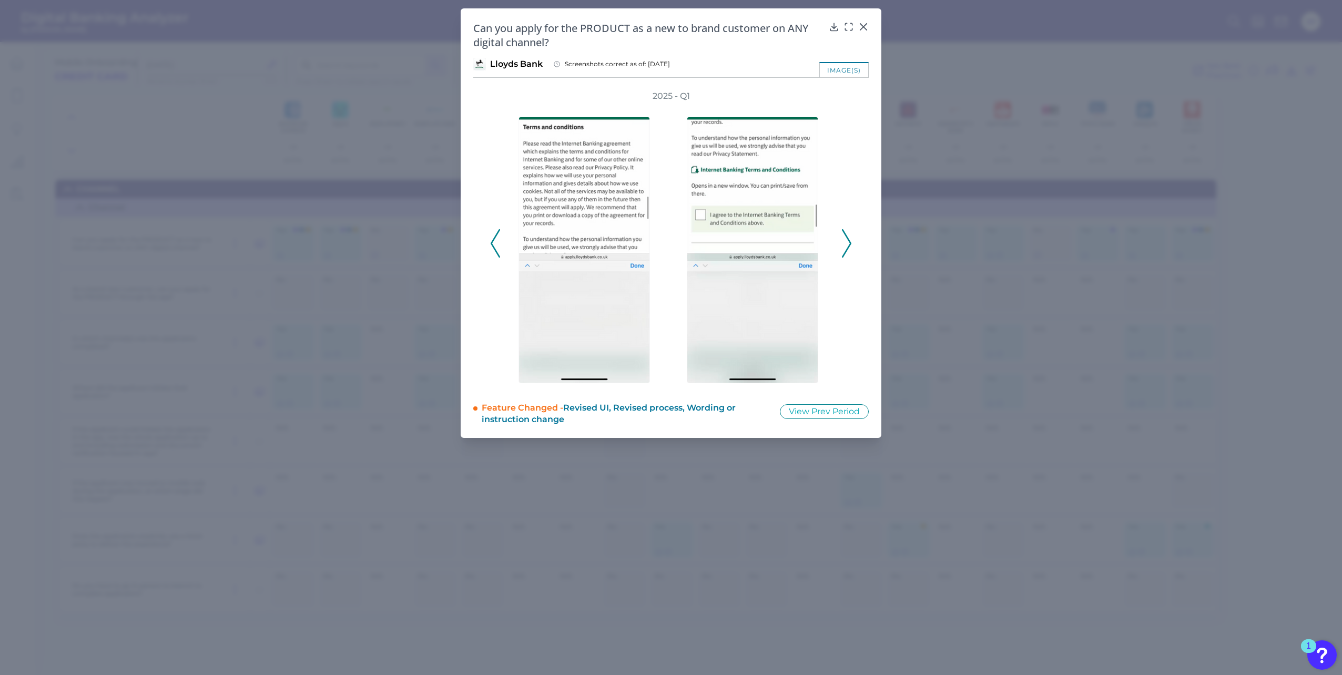
click at [848, 243] on icon at bounding box center [846, 243] width 9 height 28
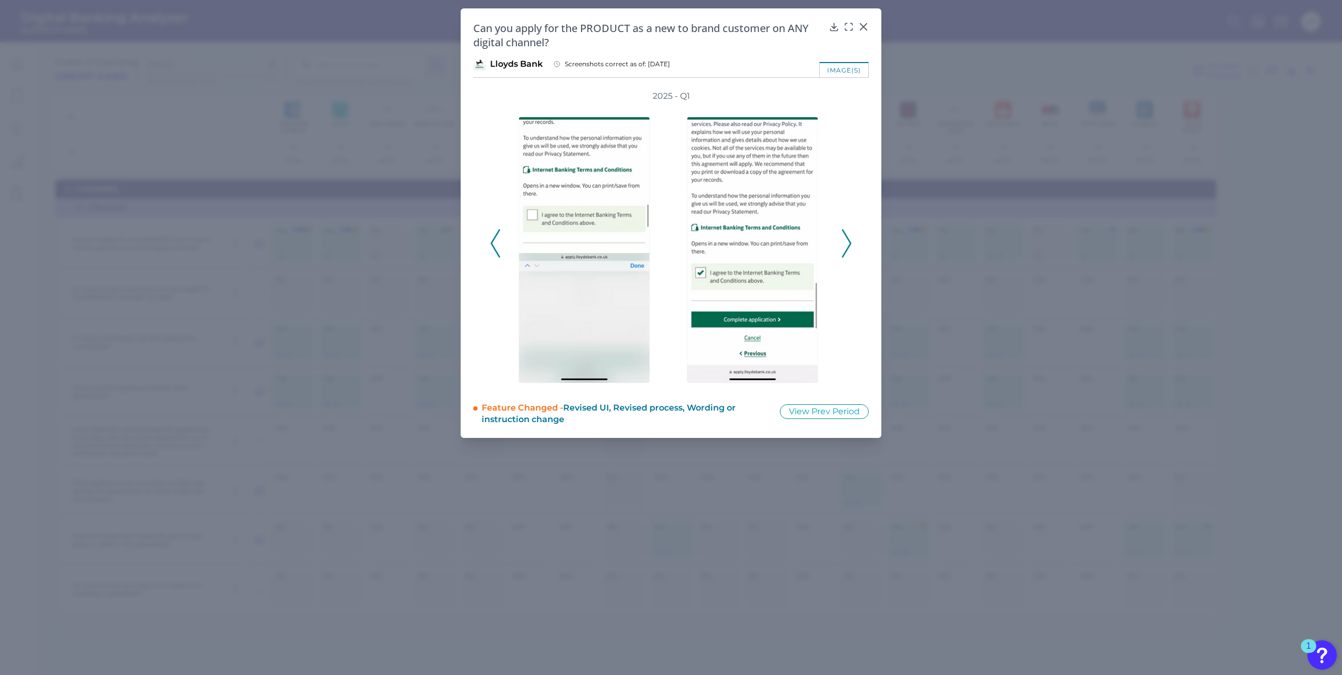
click at [493, 241] on polyline at bounding box center [495, 243] width 8 height 27
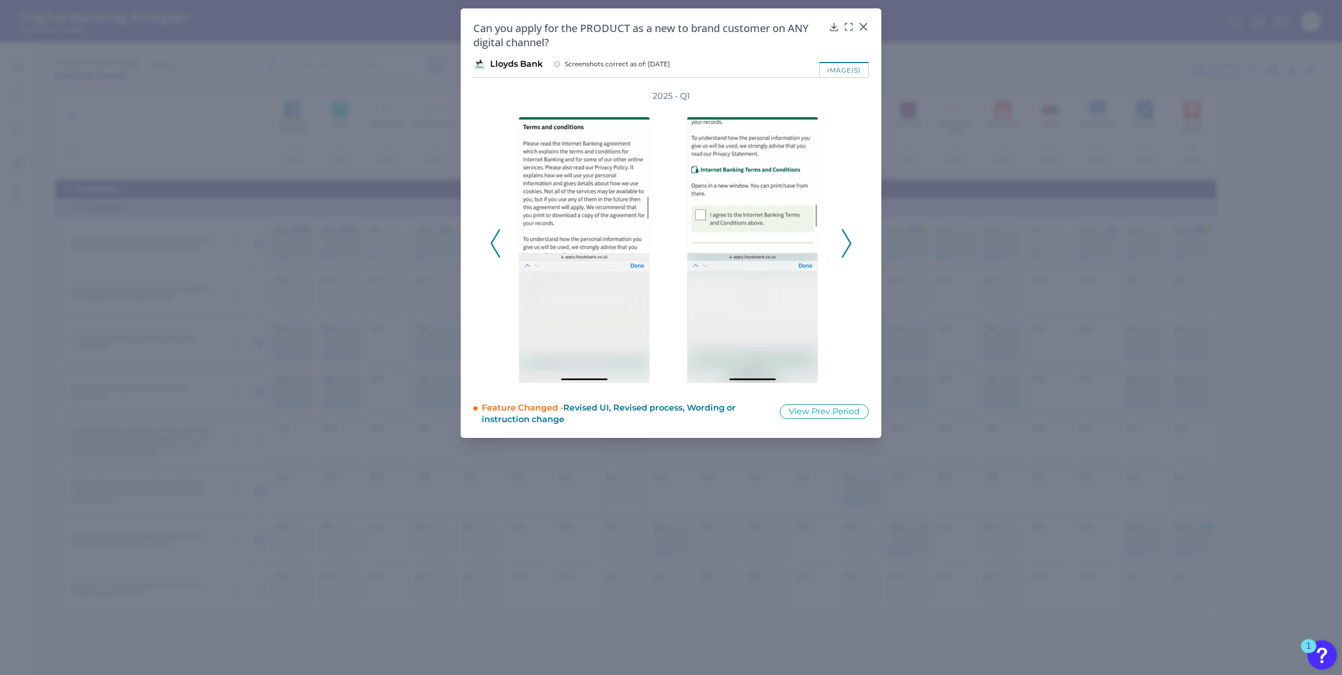
click at [493, 241] on polyline at bounding box center [495, 243] width 8 height 27
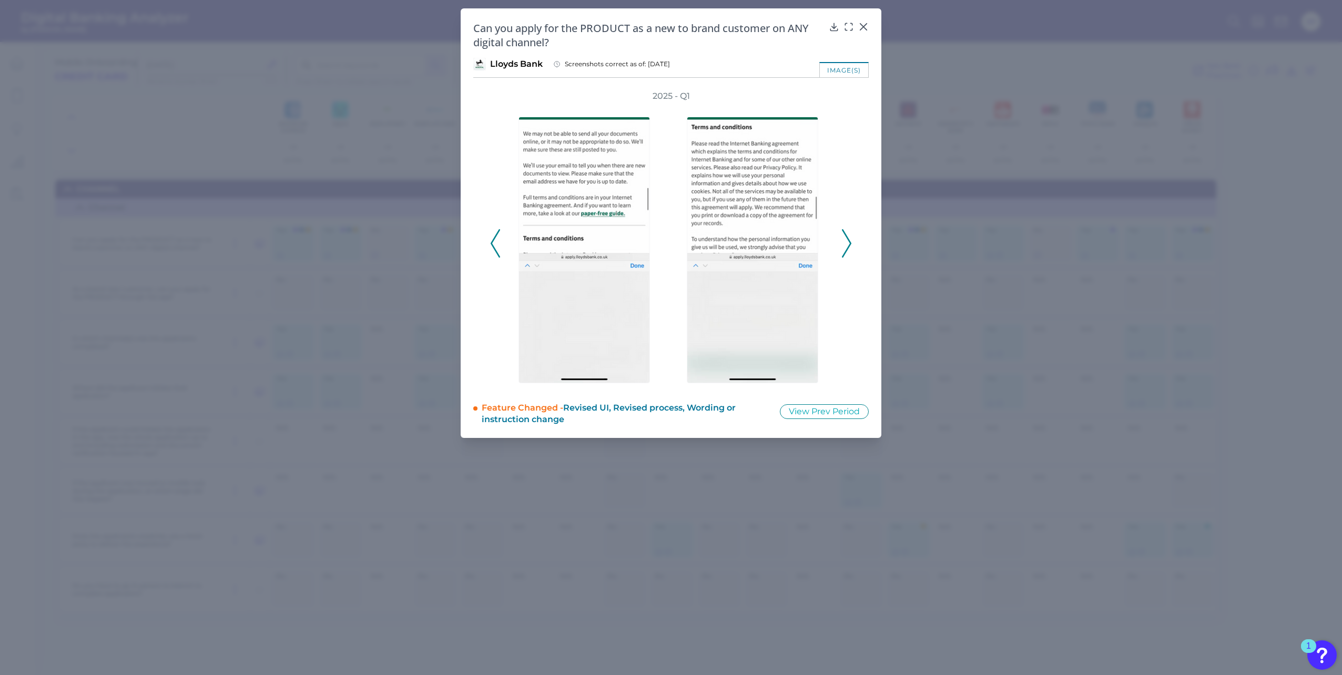
click at [493, 241] on polyline at bounding box center [495, 243] width 8 height 27
click at [493, 239] on icon at bounding box center [495, 243] width 9 height 28
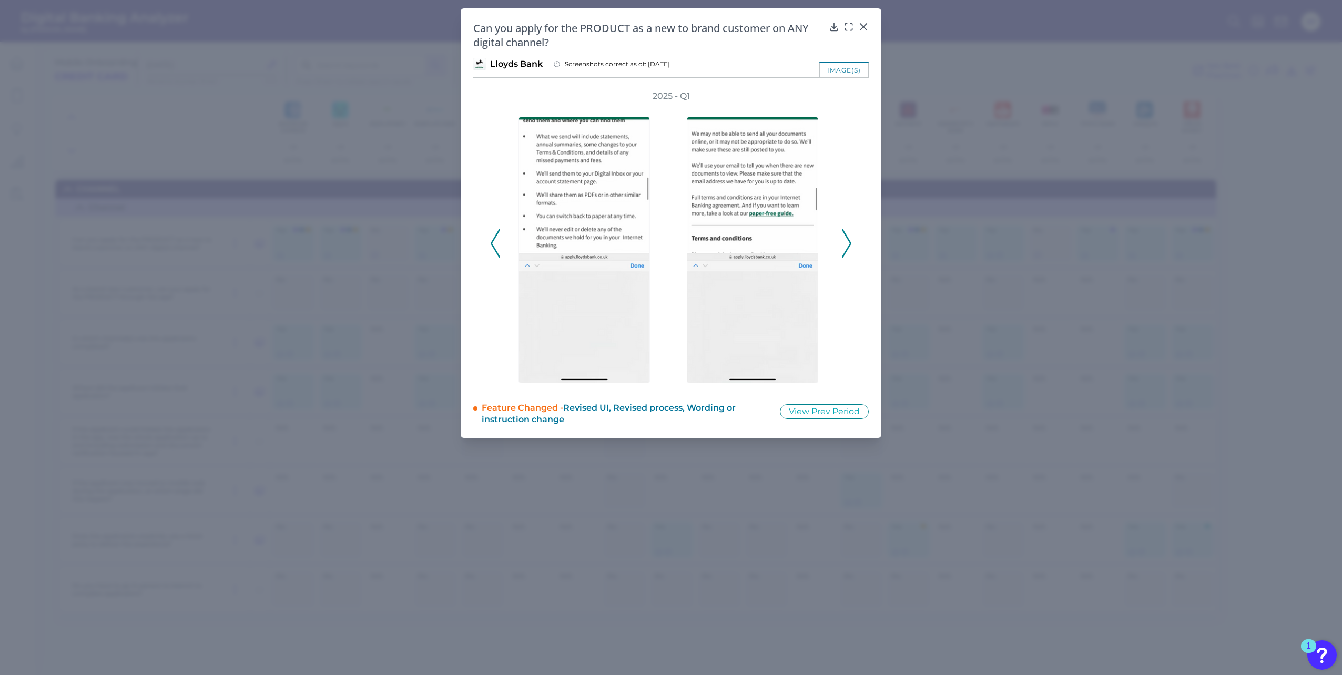
click at [492, 239] on icon at bounding box center [495, 243] width 9 height 28
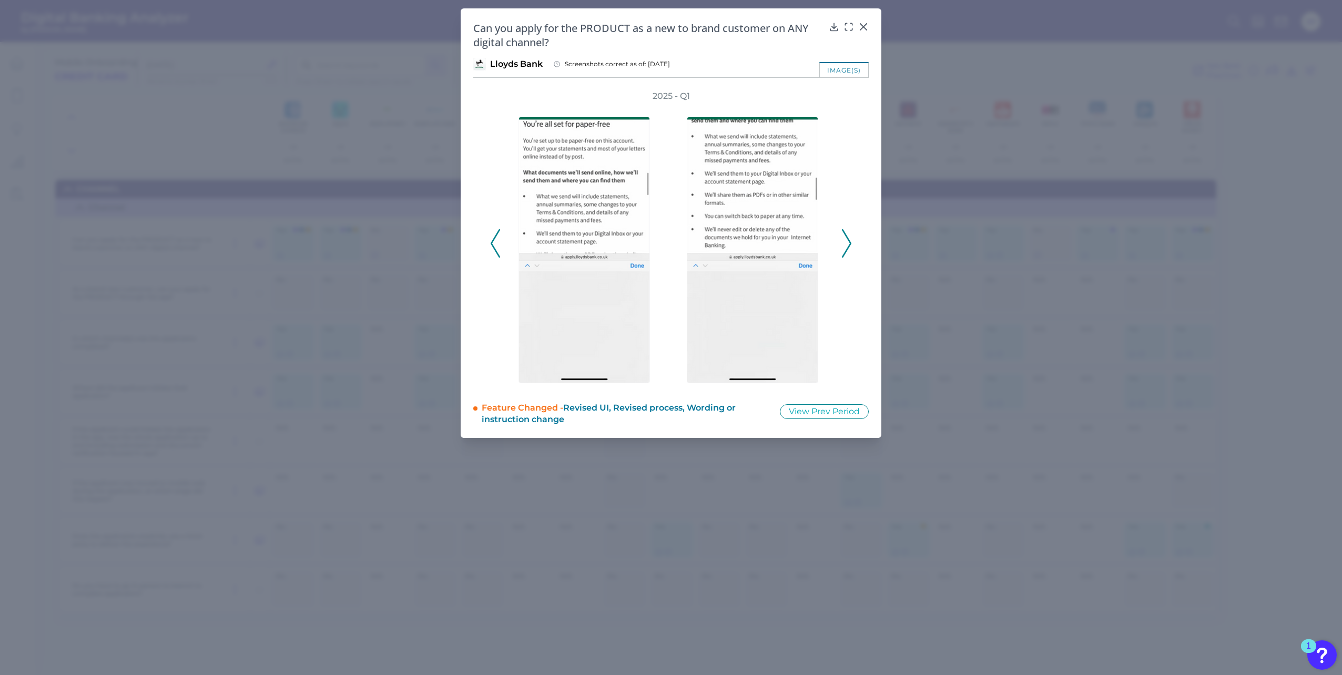
click at [492, 239] on icon at bounding box center [495, 243] width 9 height 28
click at [493, 238] on icon at bounding box center [495, 243] width 9 height 28
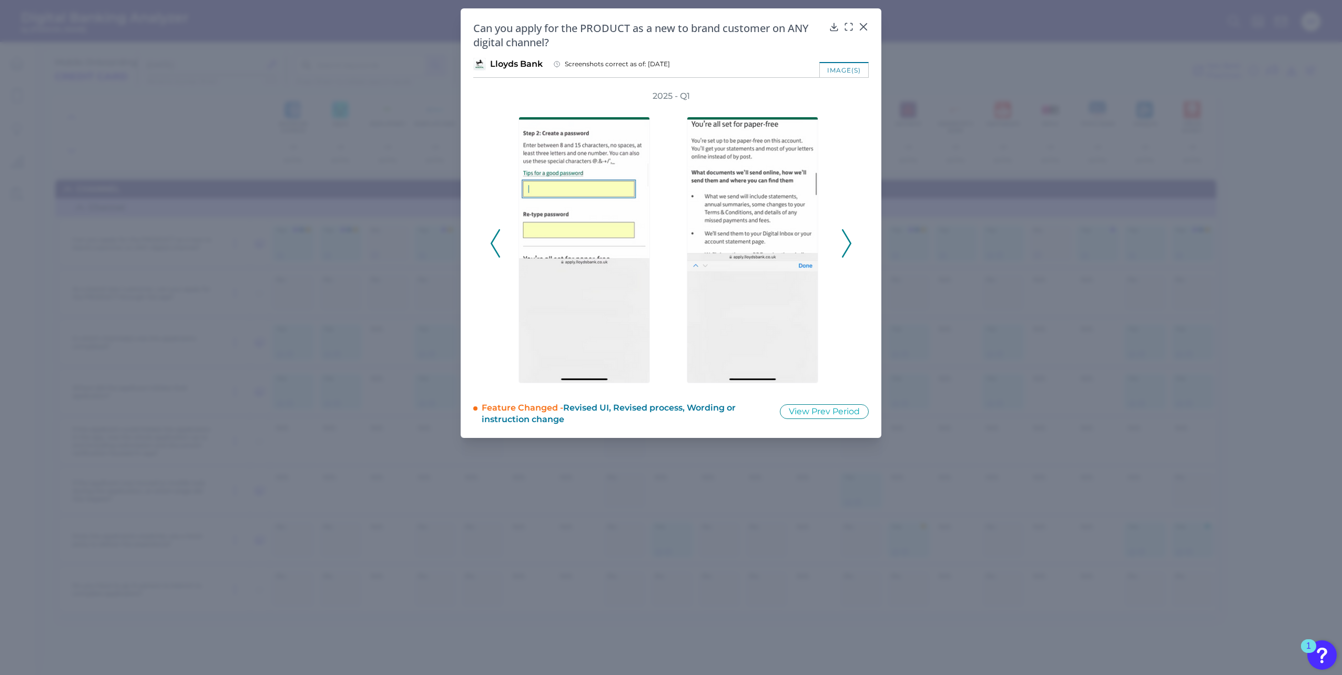
click at [493, 238] on icon at bounding box center [495, 243] width 9 height 28
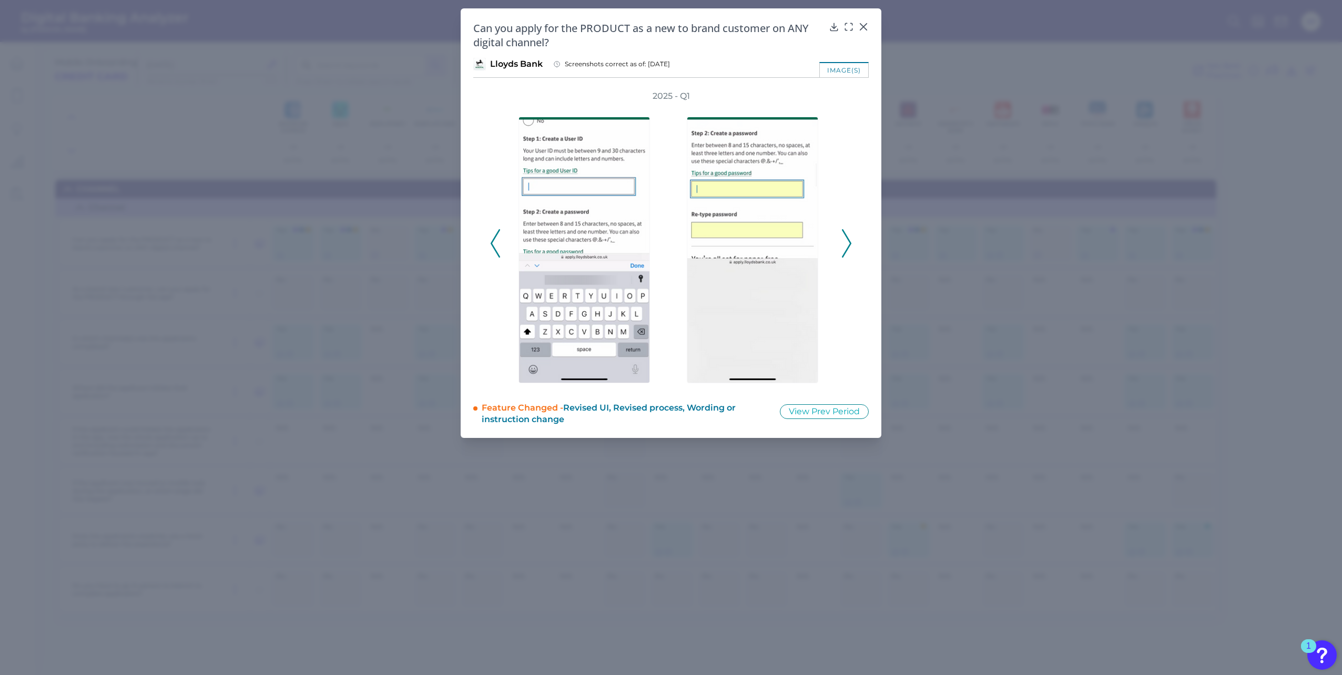
click at [493, 238] on icon at bounding box center [495, 243] width 9 height 28
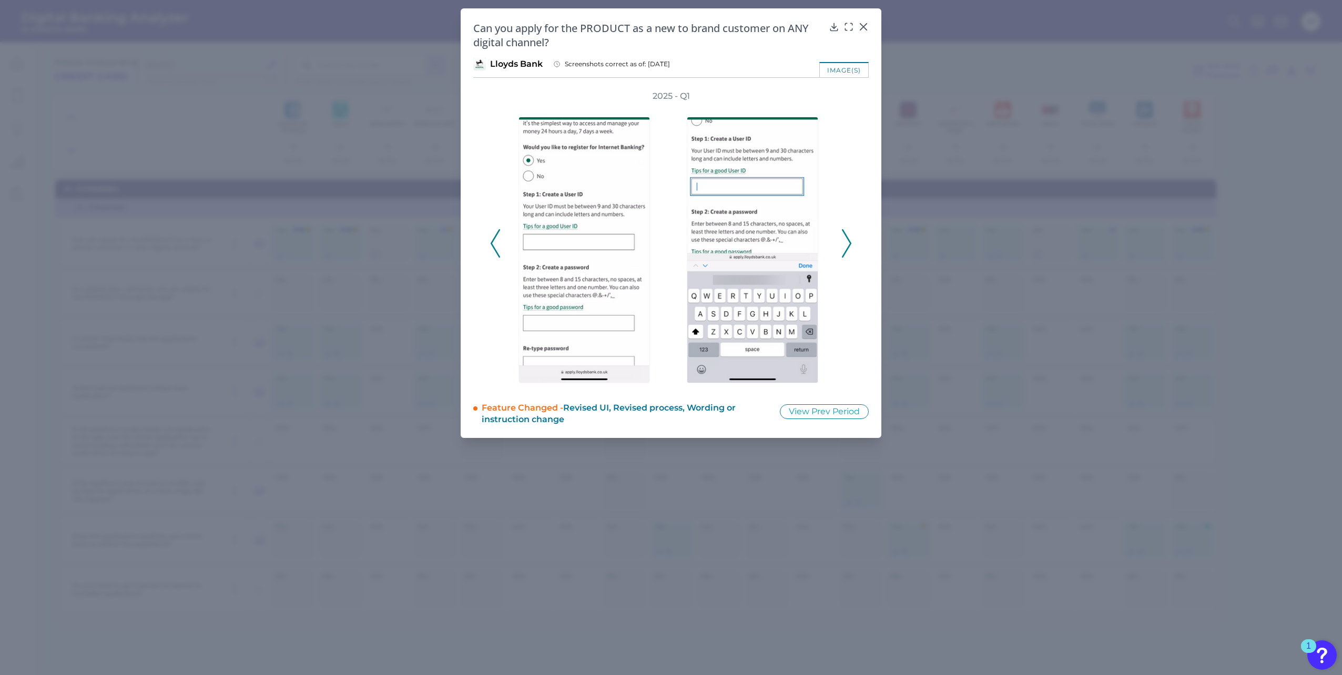
click at [493, 238] on icon at bounding box center [495, 243] width 9 height 28
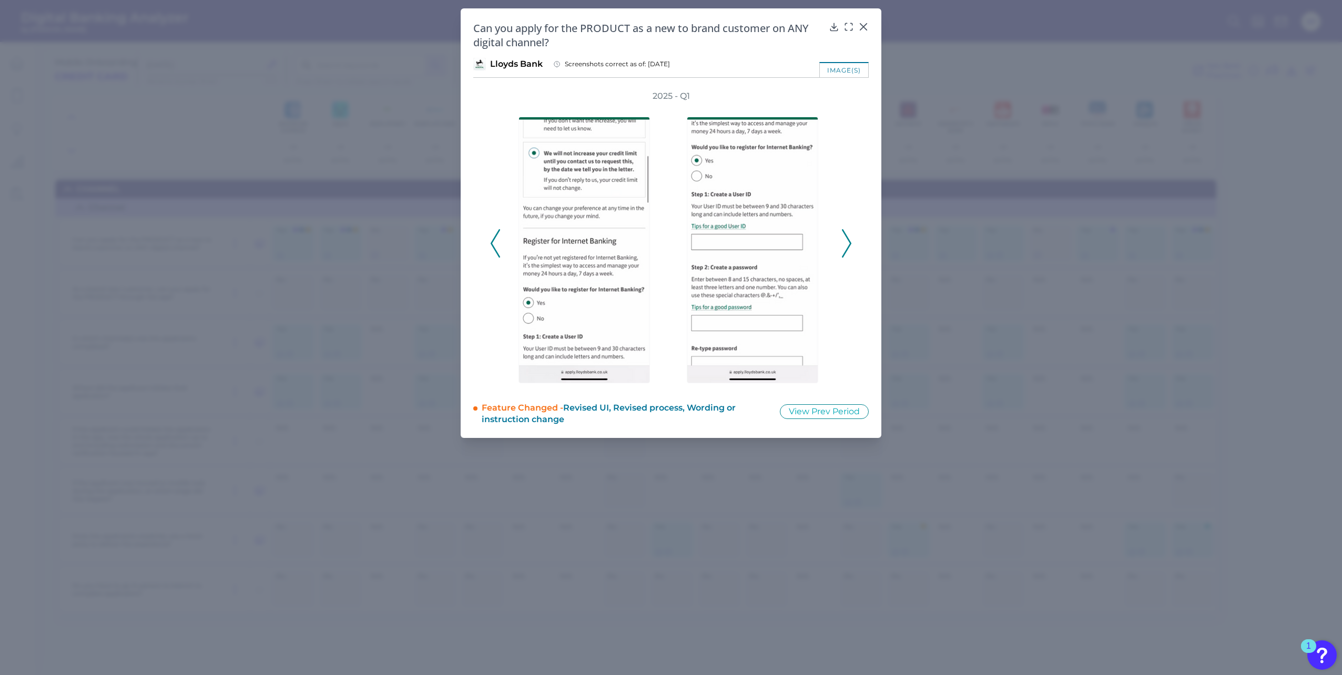
click at [493, 238] on icon at bounding box center [495, 243] width 9 height 28
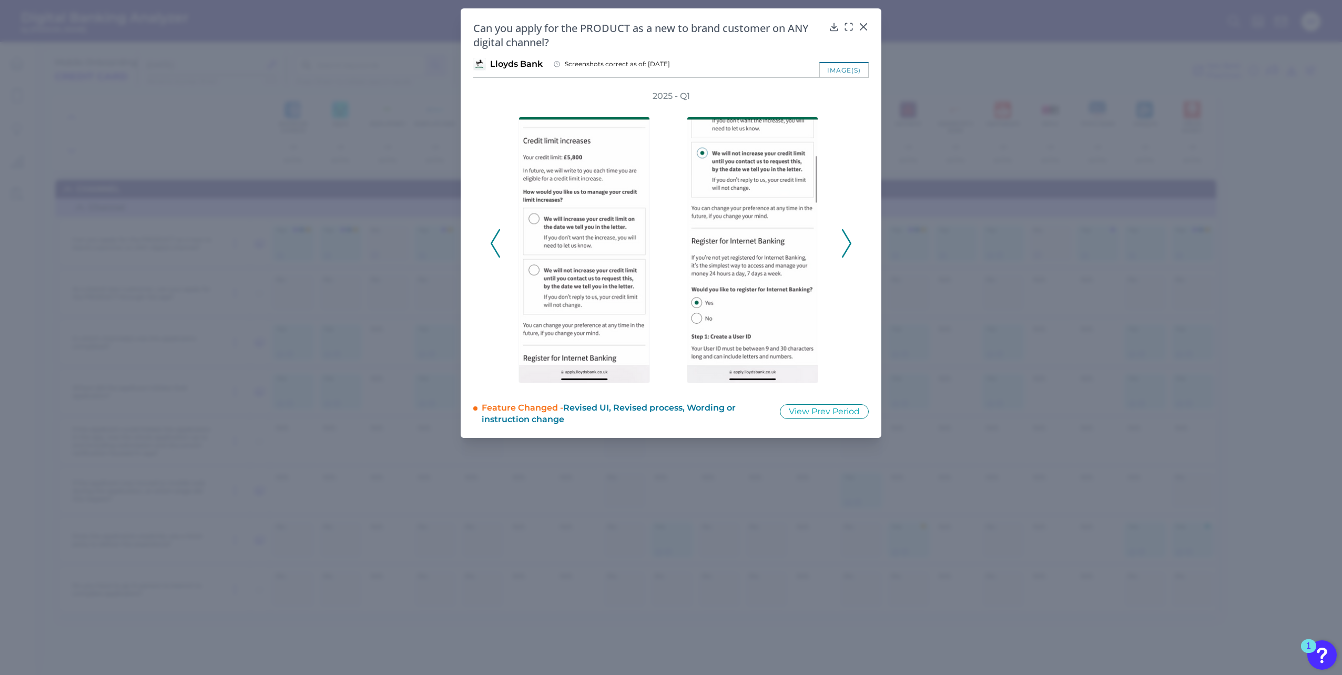
click at [493, 238] on icon at bounding box center [495, 243] width 9 height 28
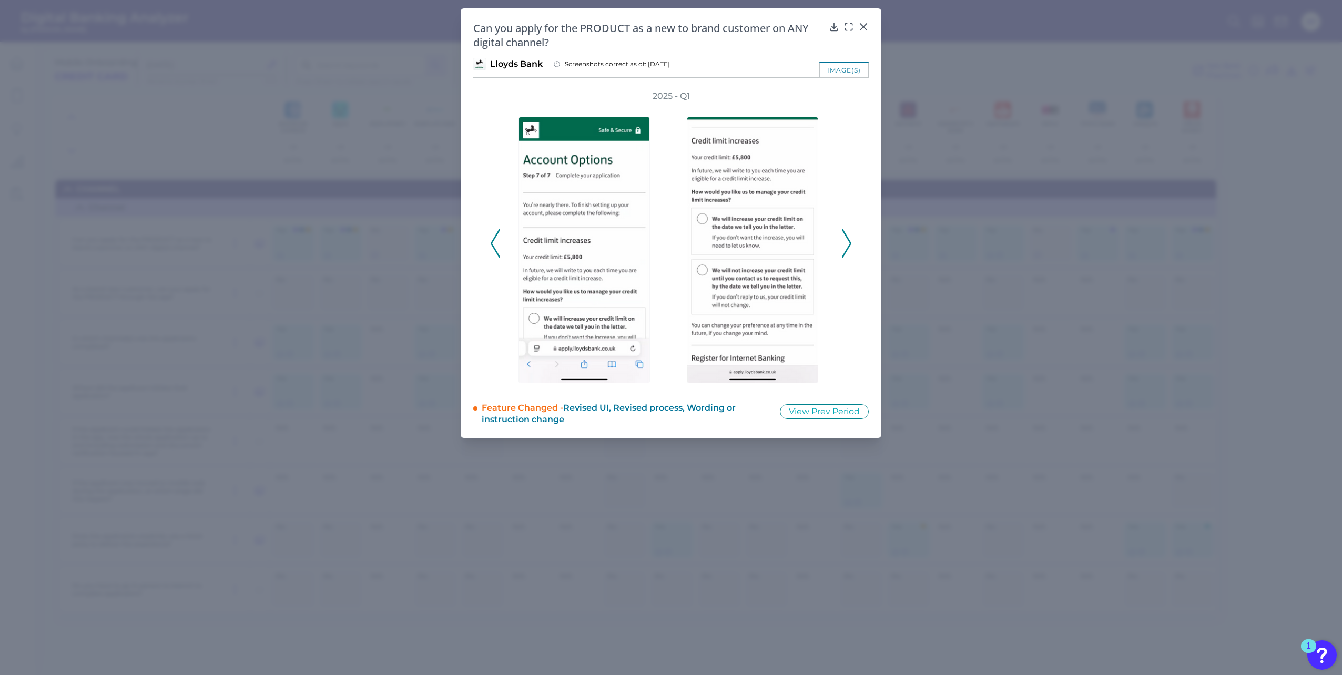
click at [493, 238] on icon at bounding box center [495, 243] width 9 height 28
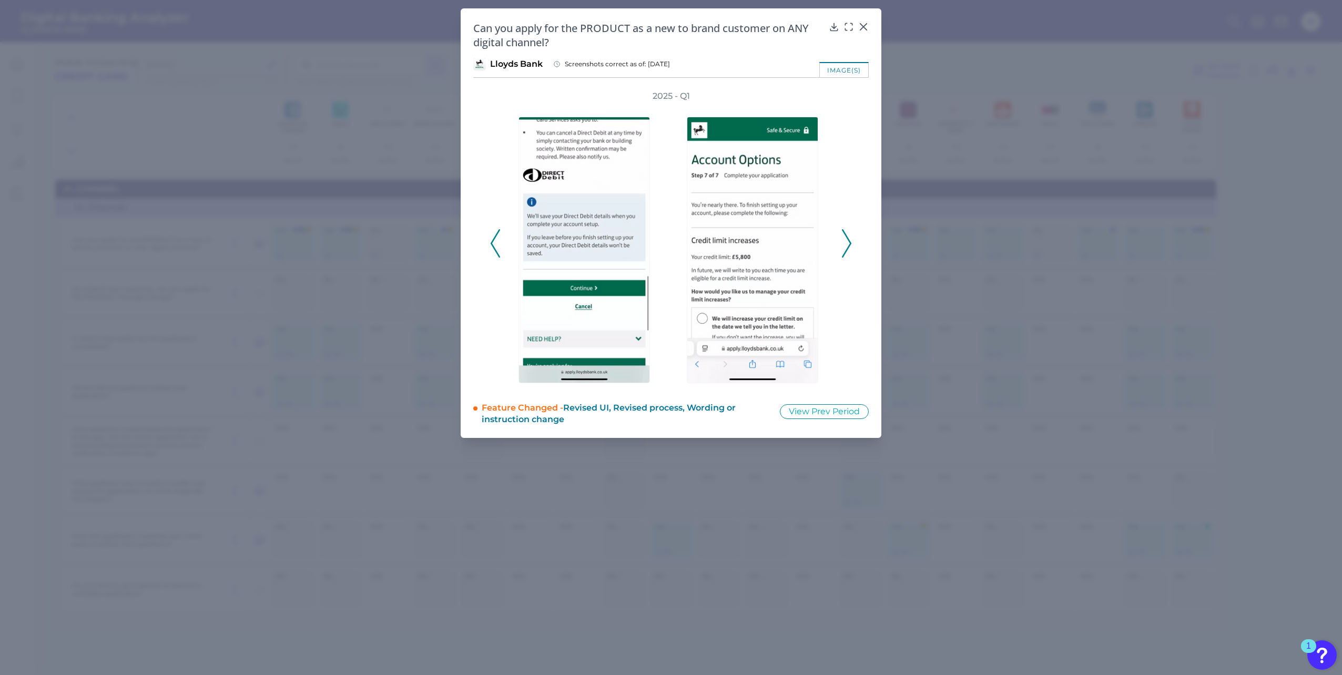
click at [493, 238] on icon at bounding box center [495, 243] width 9 height 28
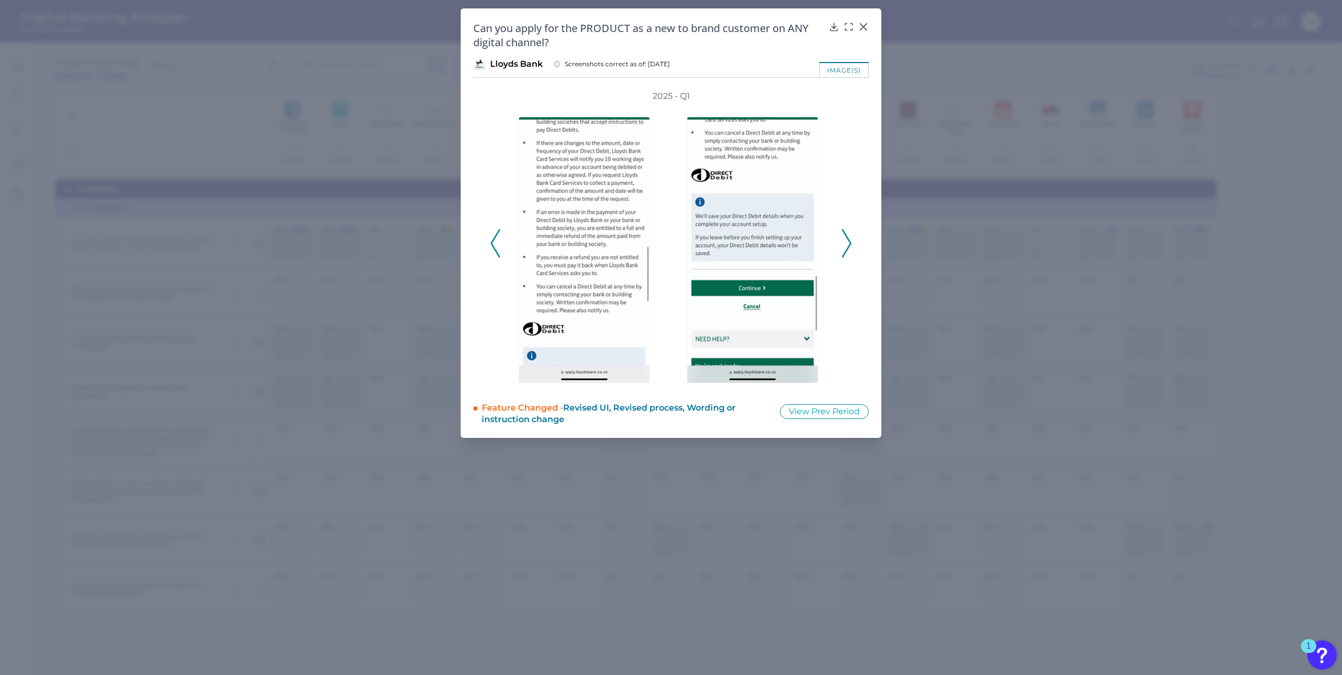
click at [493, 238] on icon at bounding box center [495, 243] width 9 height 28
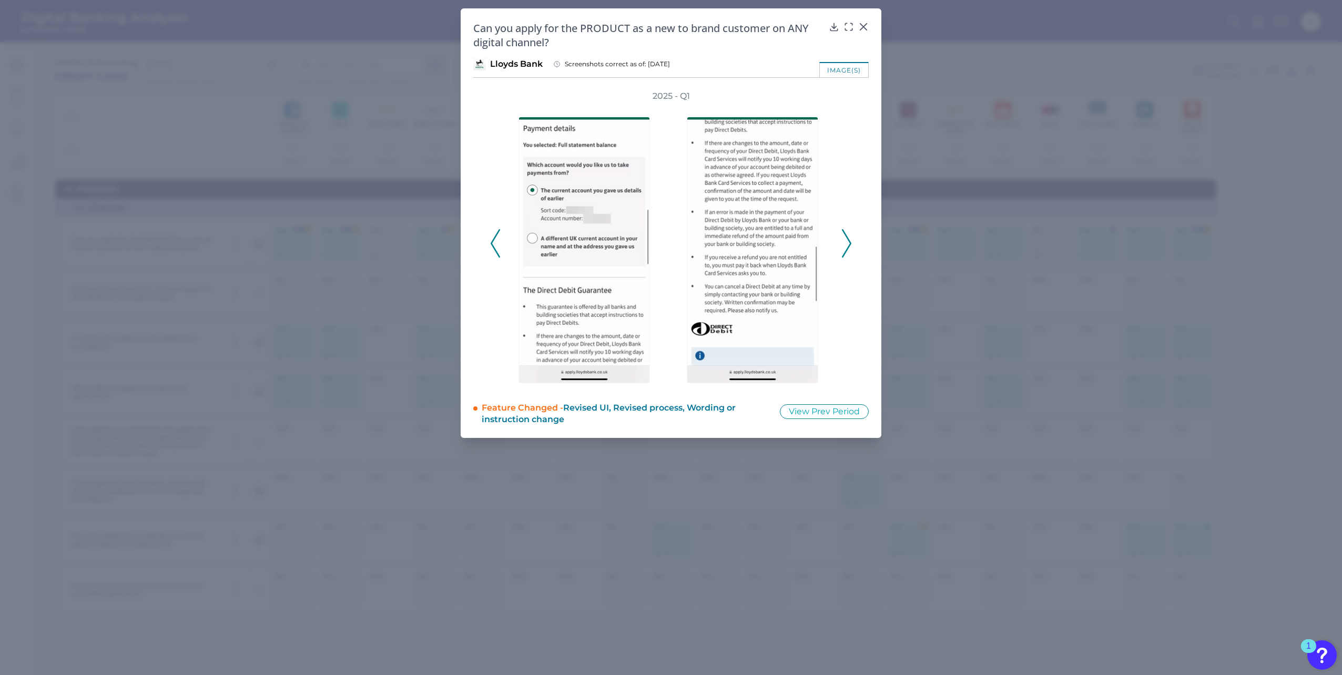
click at [493, 238] on icon at bounding box center [495, 243] width 9 height 28
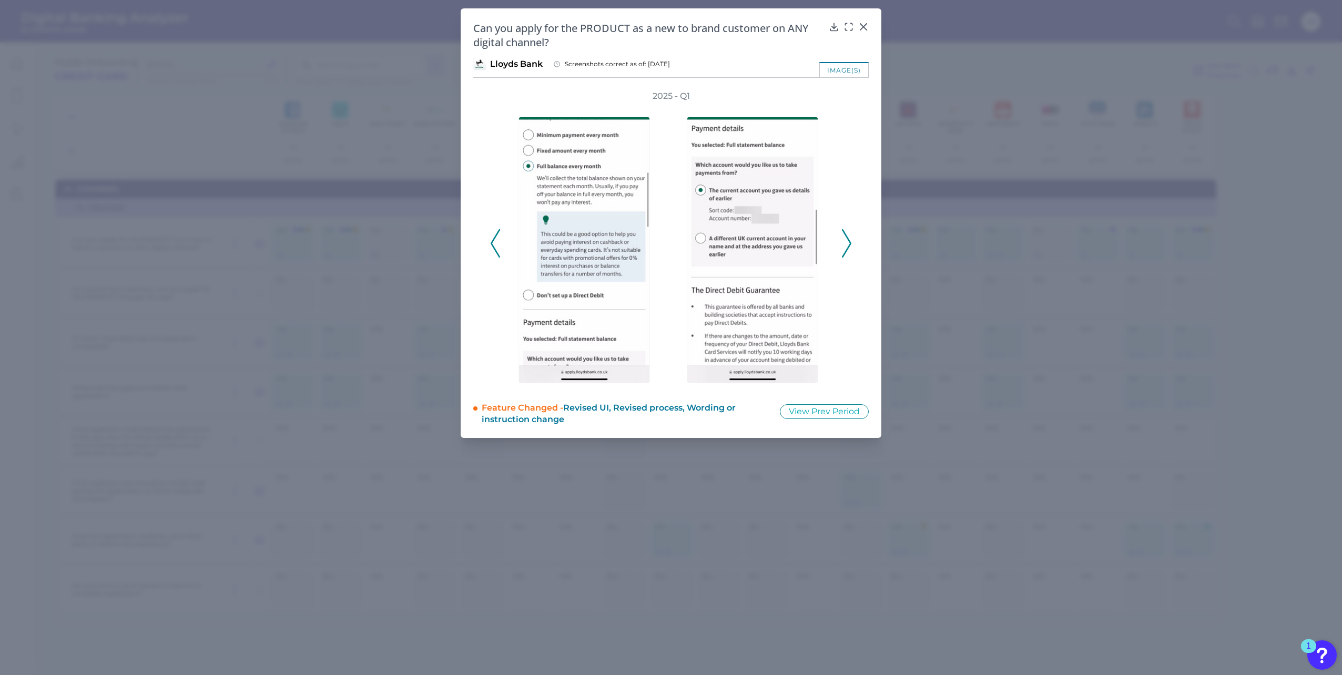
click at [493, 238] on icon at bounding box center [495, 243] width 9 height 28
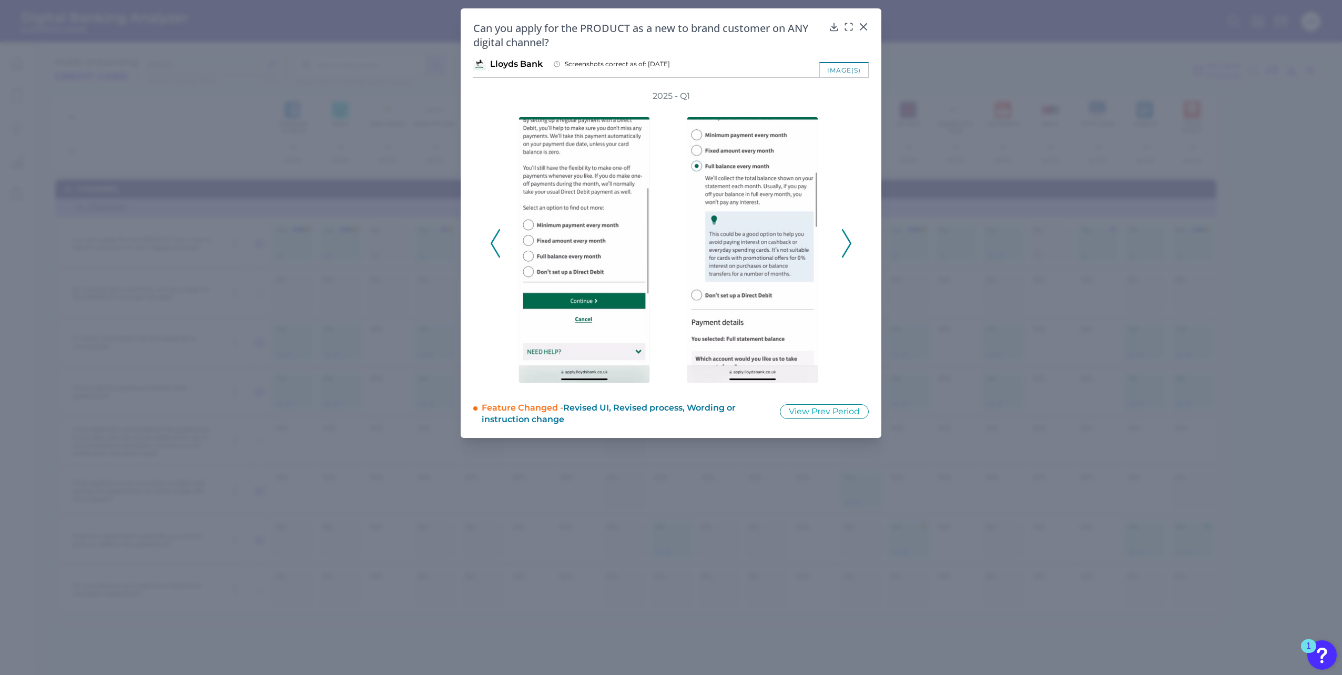
click at [493, 238] on icon at bounding box center [495, 243] width 9 height 28
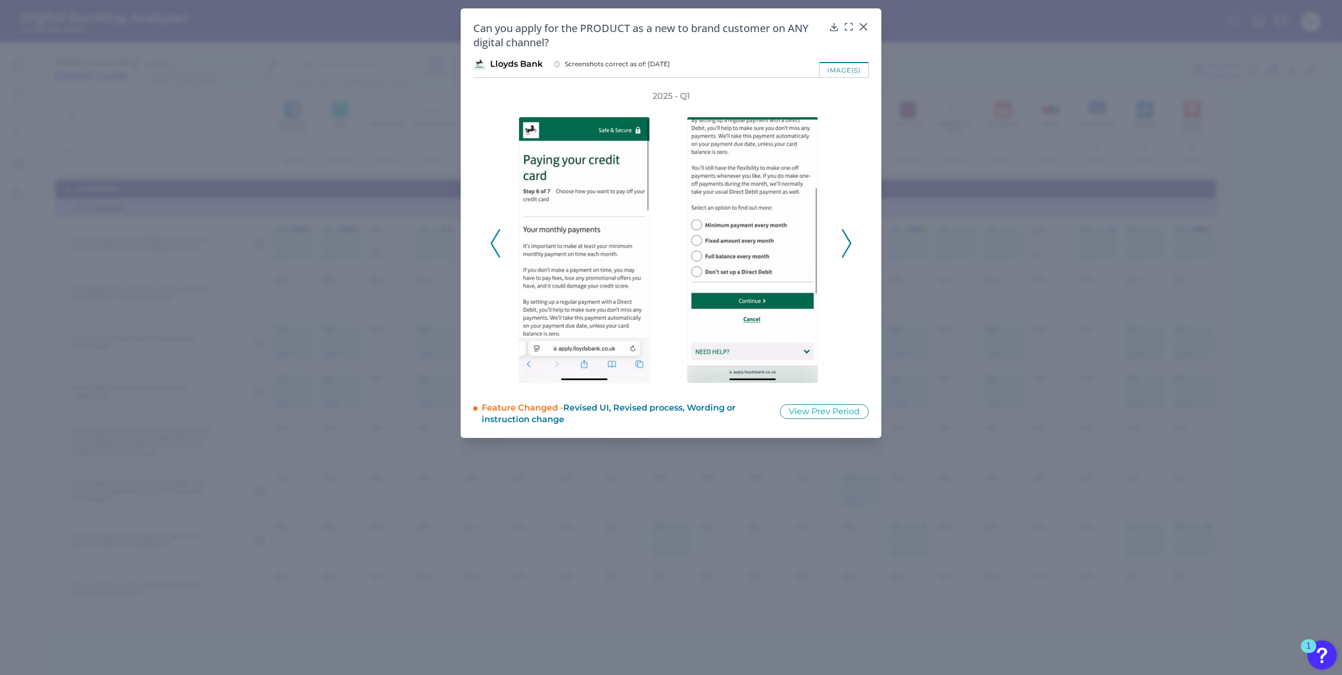
click at [493, 238] on icon at bounding box center [495, 243] width 9 height 28
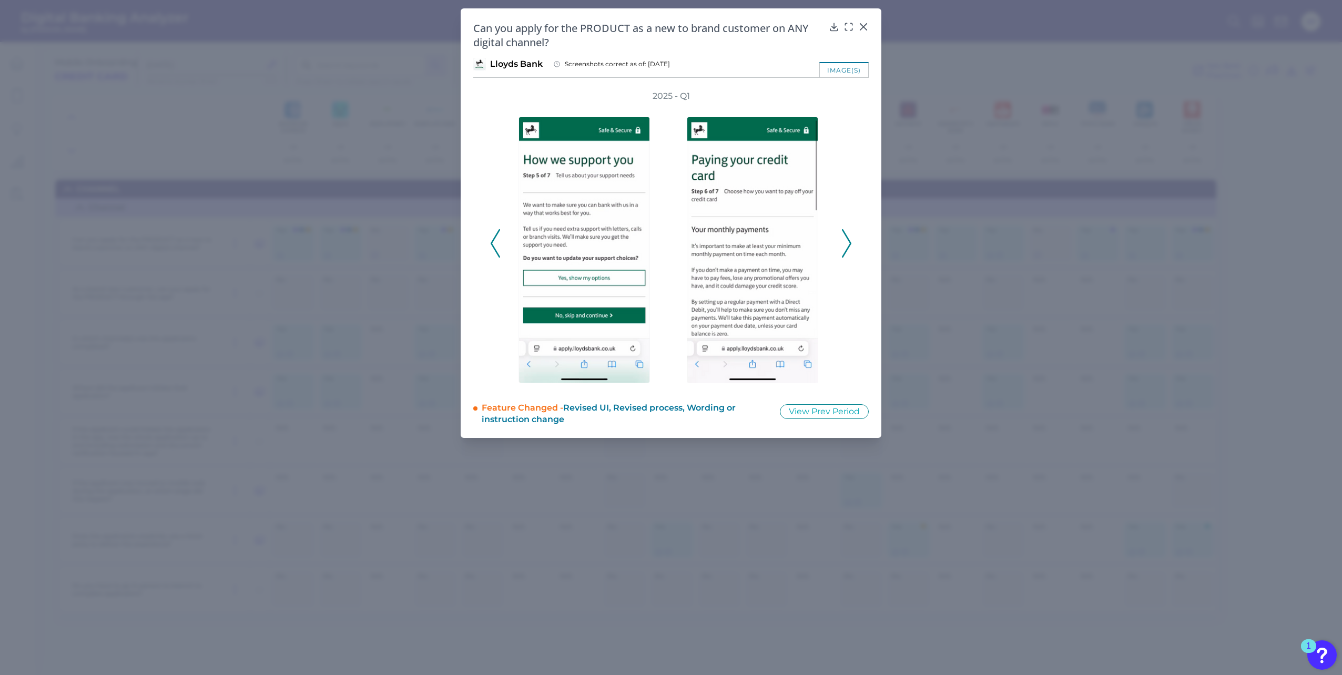
click at [493, 238] on icon at bounding box center [495, 243] width 9 height 28
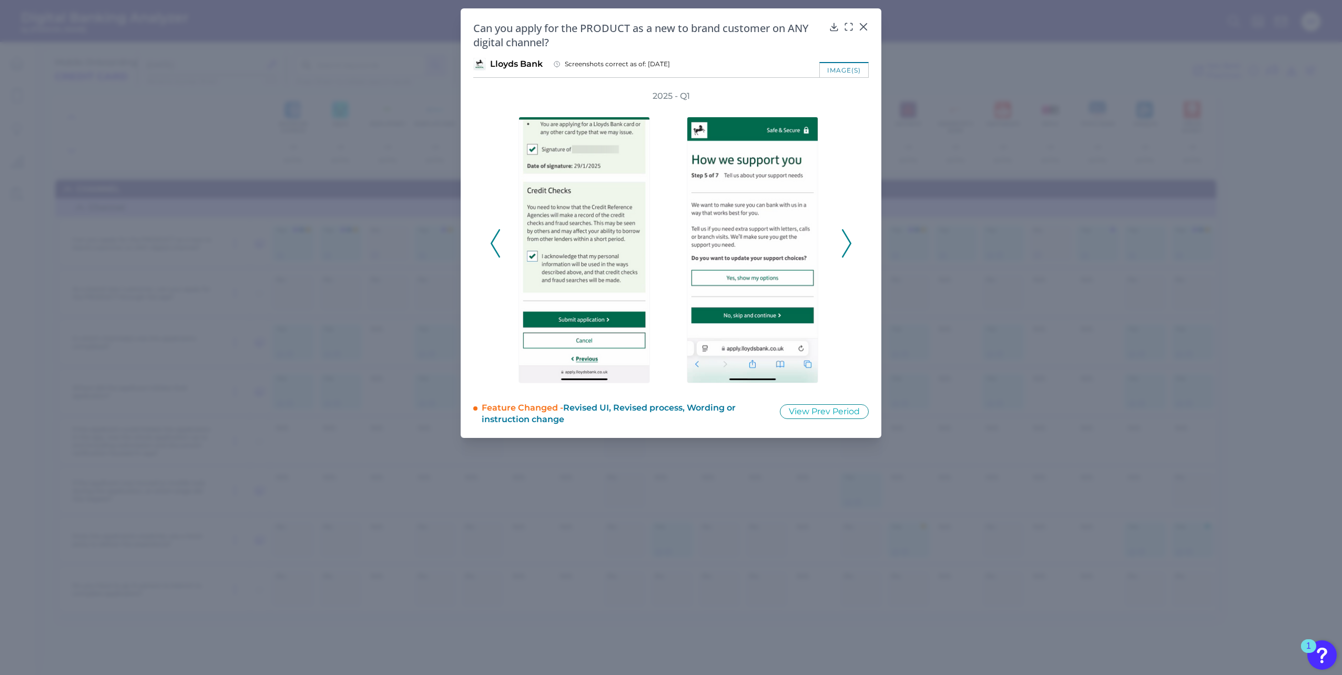
click at [496, 246] on icon at bounding box center [495, 243] width 9 height 28
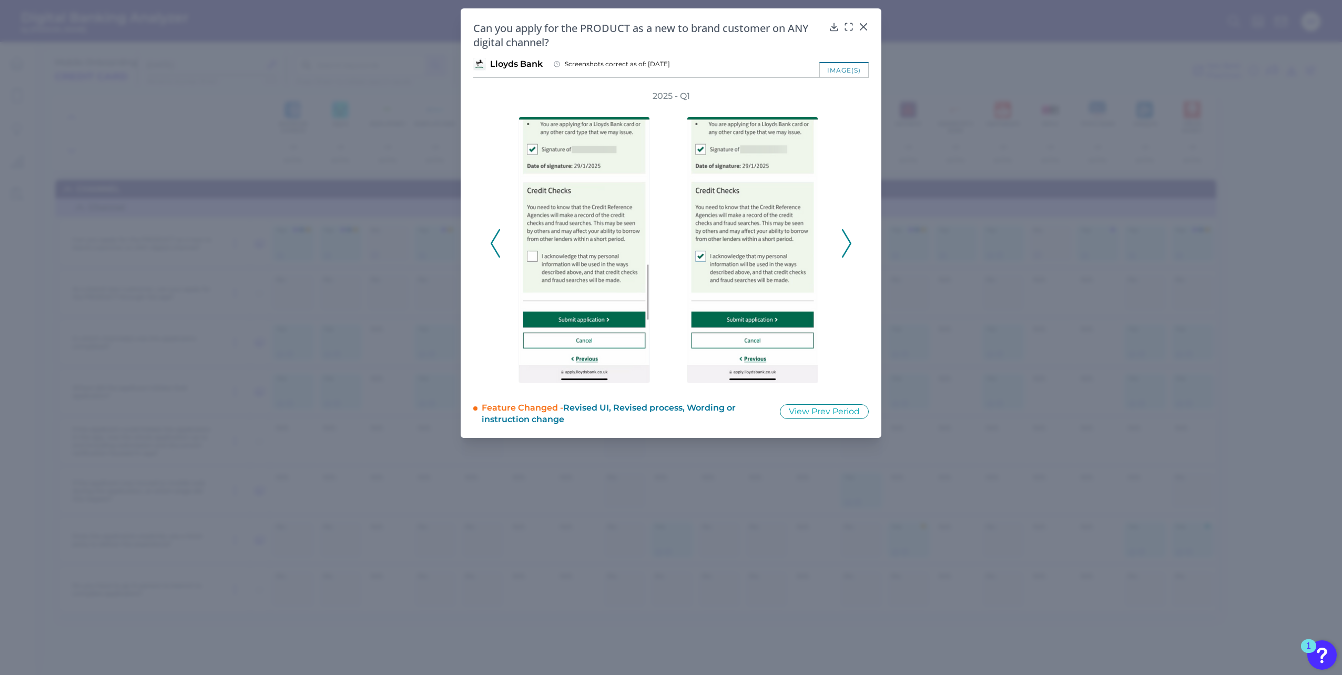
click at [496, 246] on icon at bounding box center [495, 243] width 9 height 28
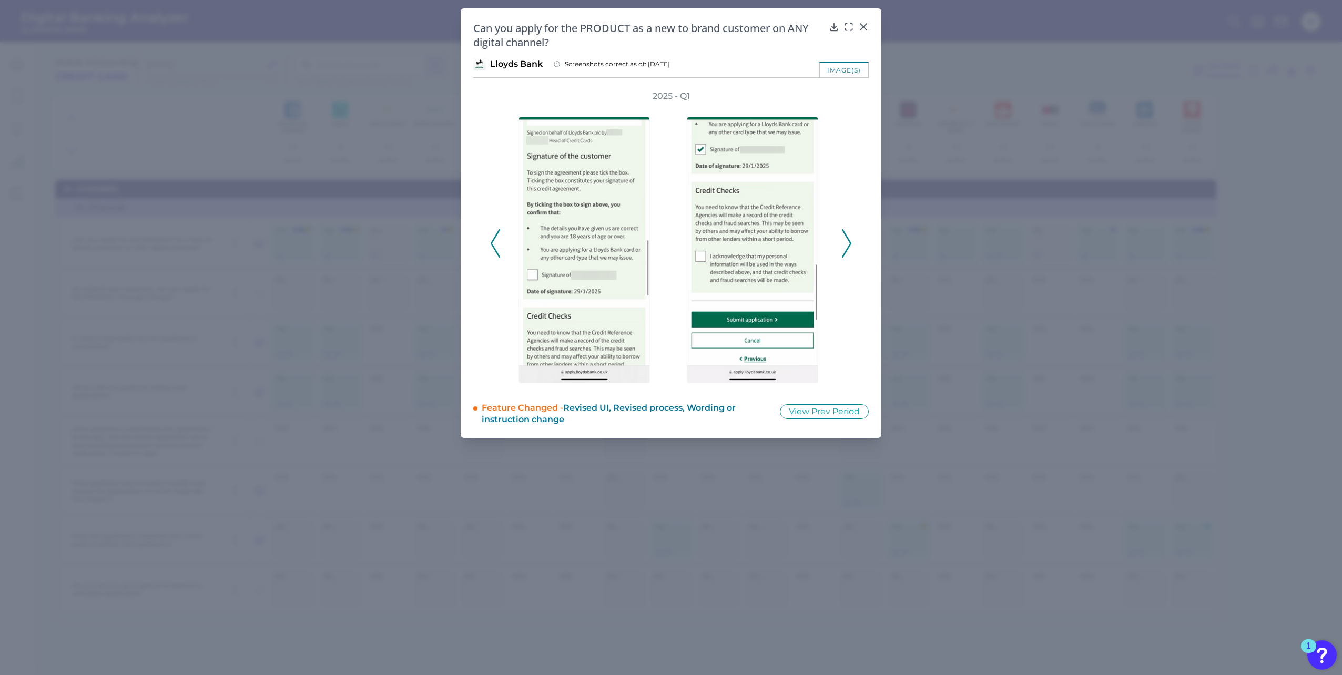
click at [844, 241] on icon at bounding box center [846, 243] width 9 height 28
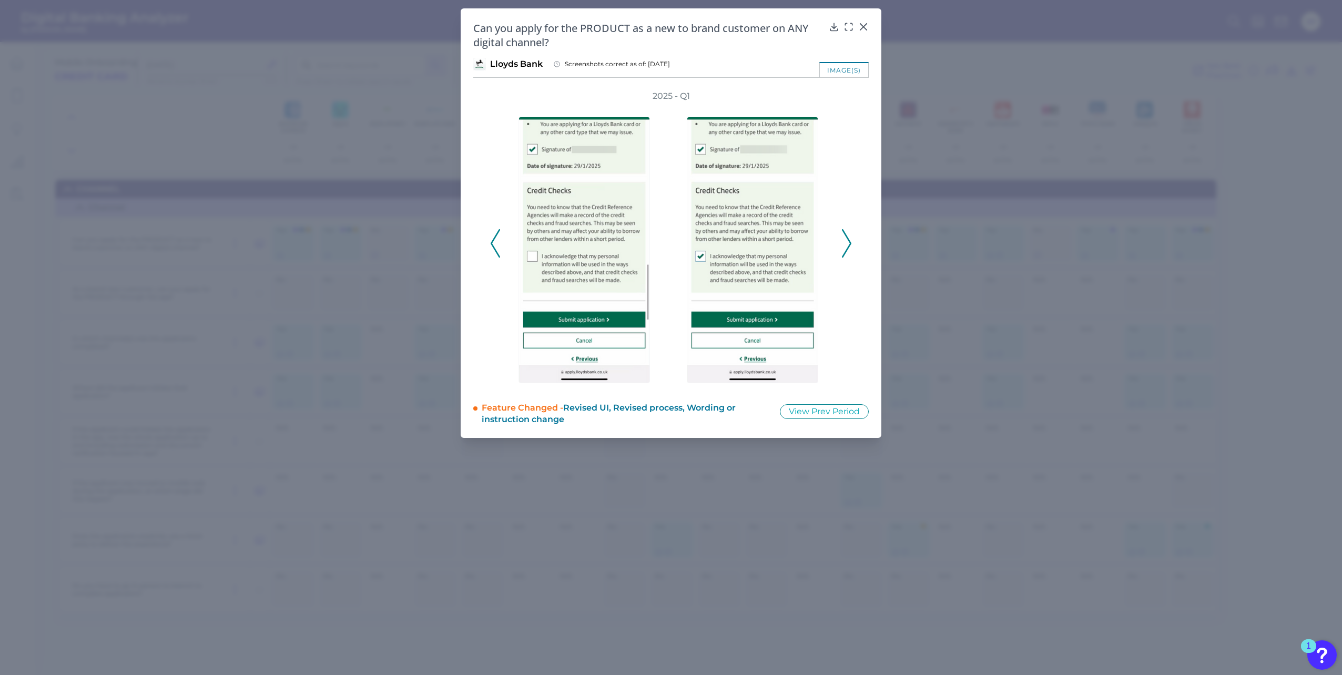
click at [846, 246] on icon at bounding box center [846, 243] width 9 height 28
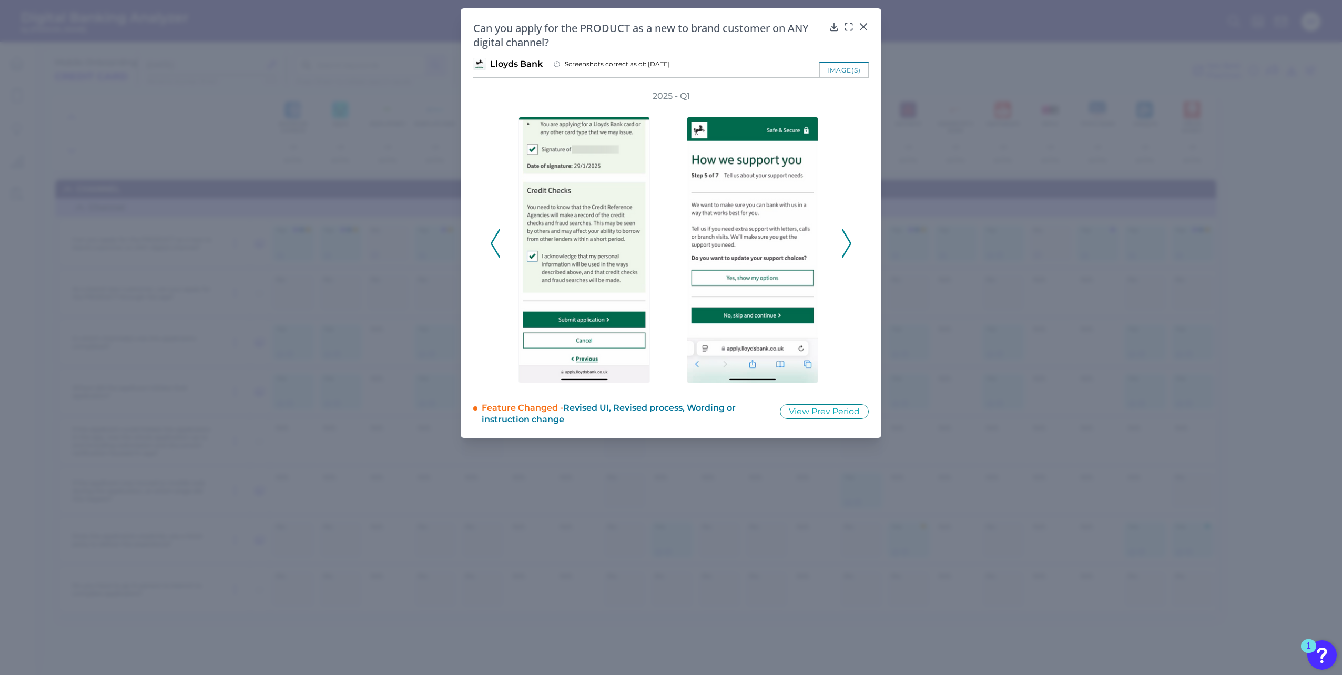
click at [850, 243] on icon at bounding box center [846, 243] width 9 height 28
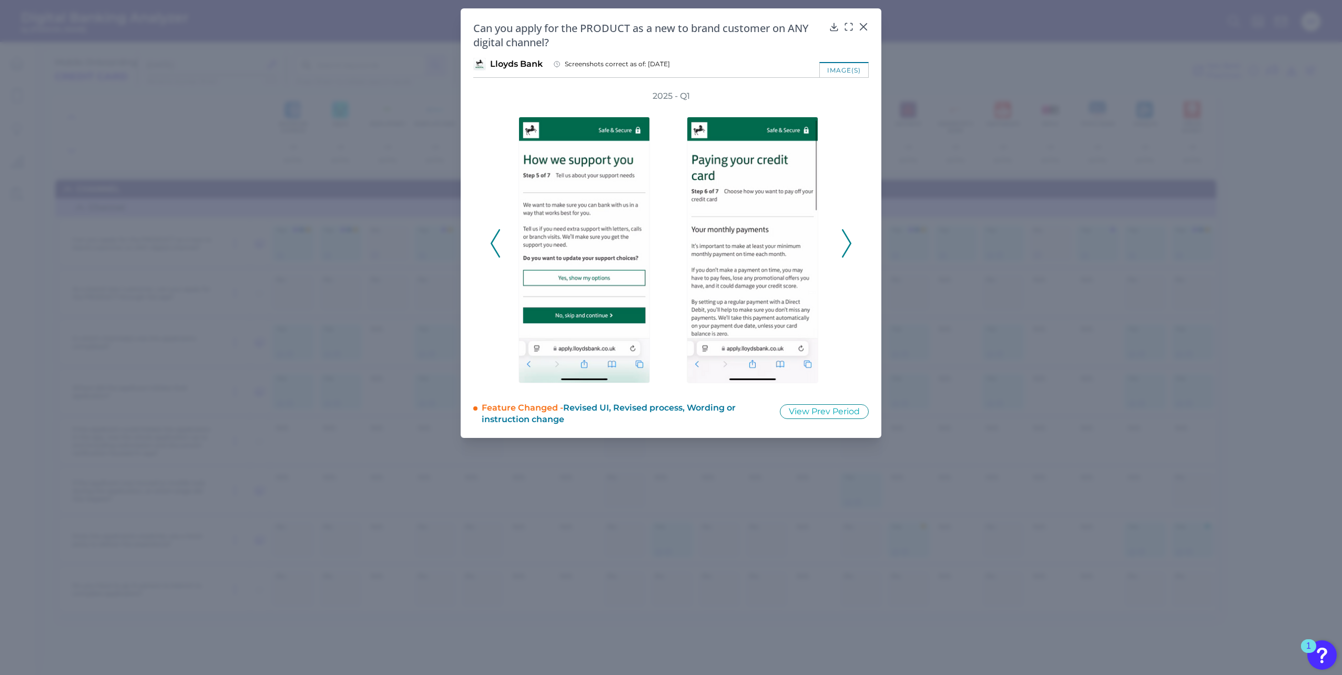
click at [850, 243] on icon at bounding box center [846, 243] width 9 height 28
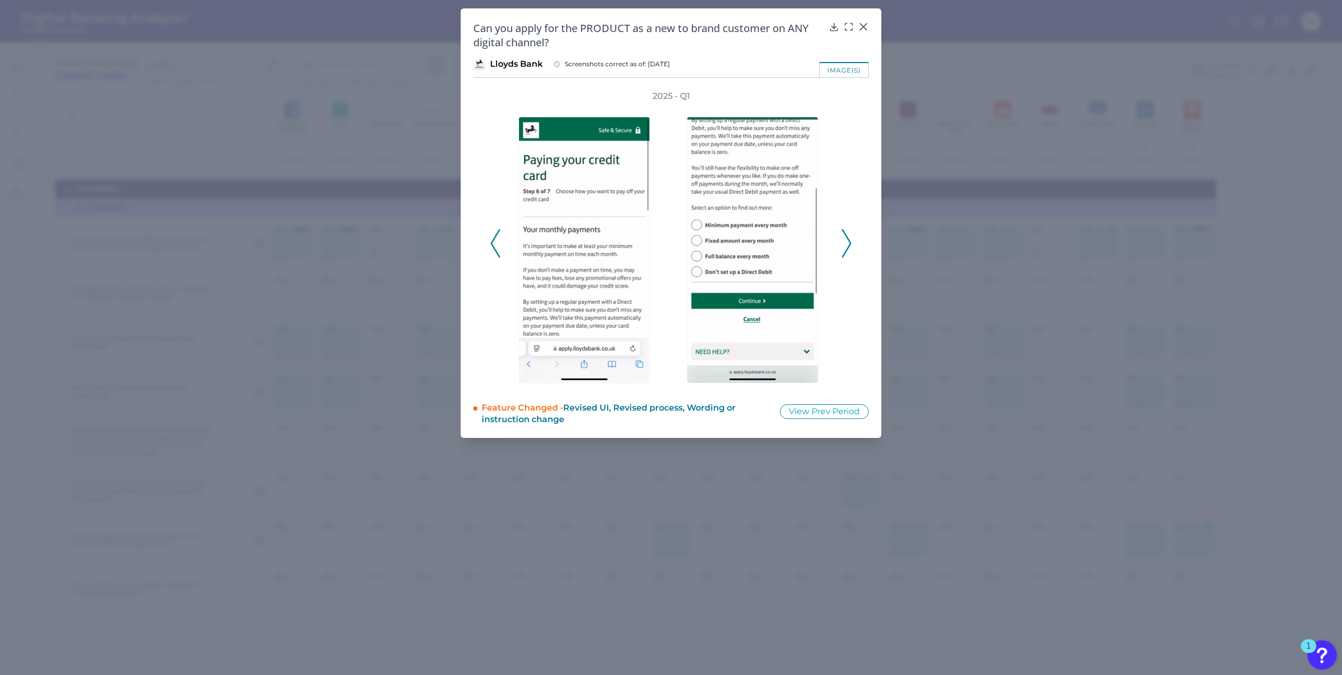
click at [850, 243] on icon at bounding box center [846, 243] width 9 height 28
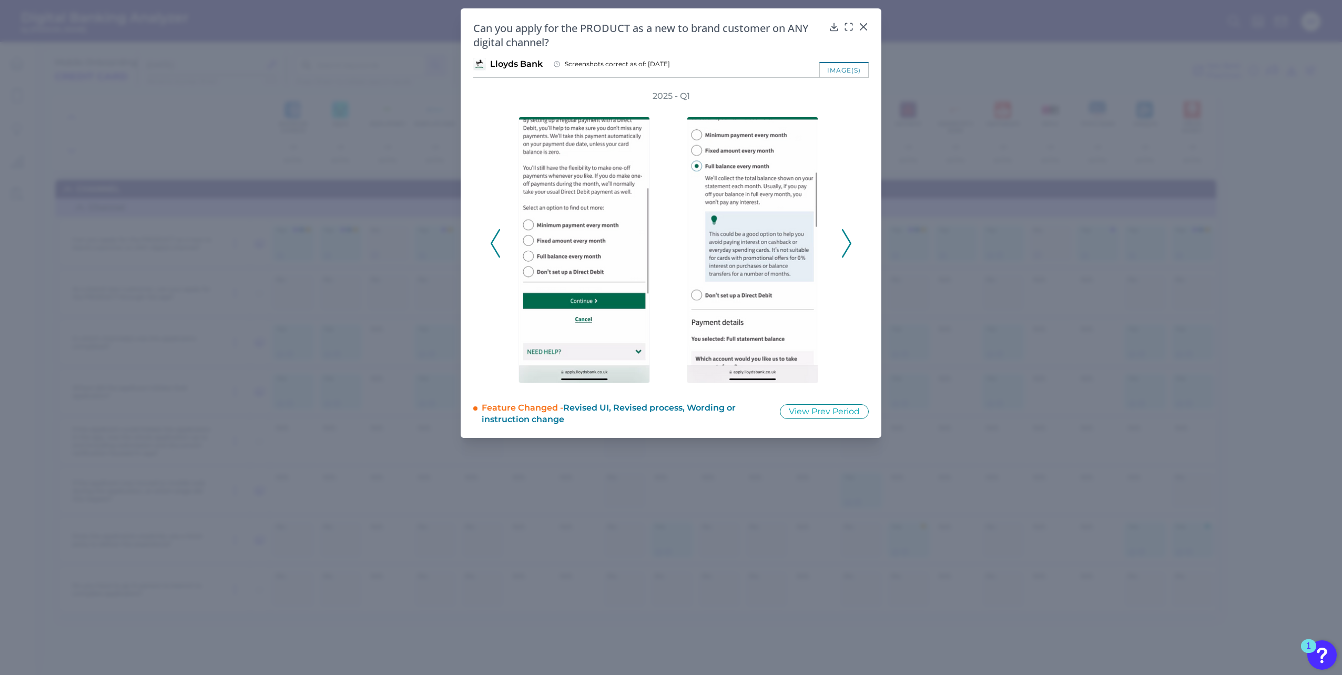
click at [849, 244] on icon at bounding box center [846, 243] width 9 height 28
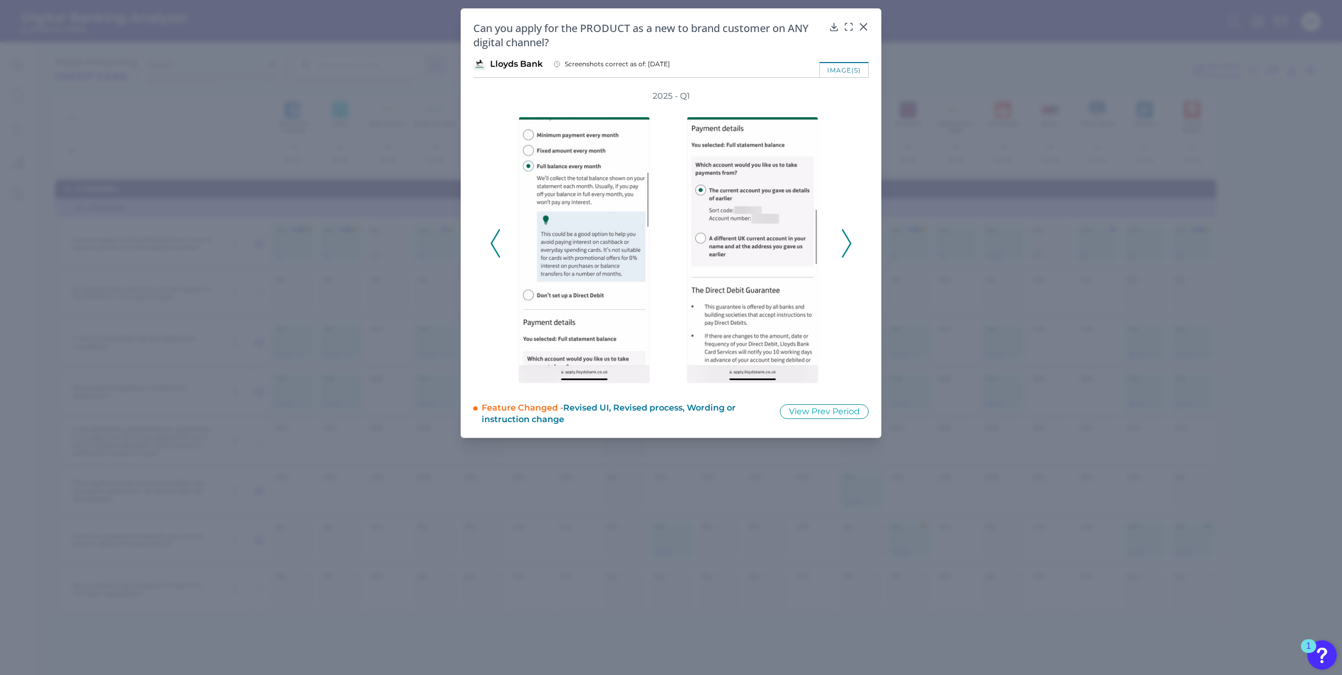
click at [849, 244] on icon at bounding box center [846, 243] width 9 height 28
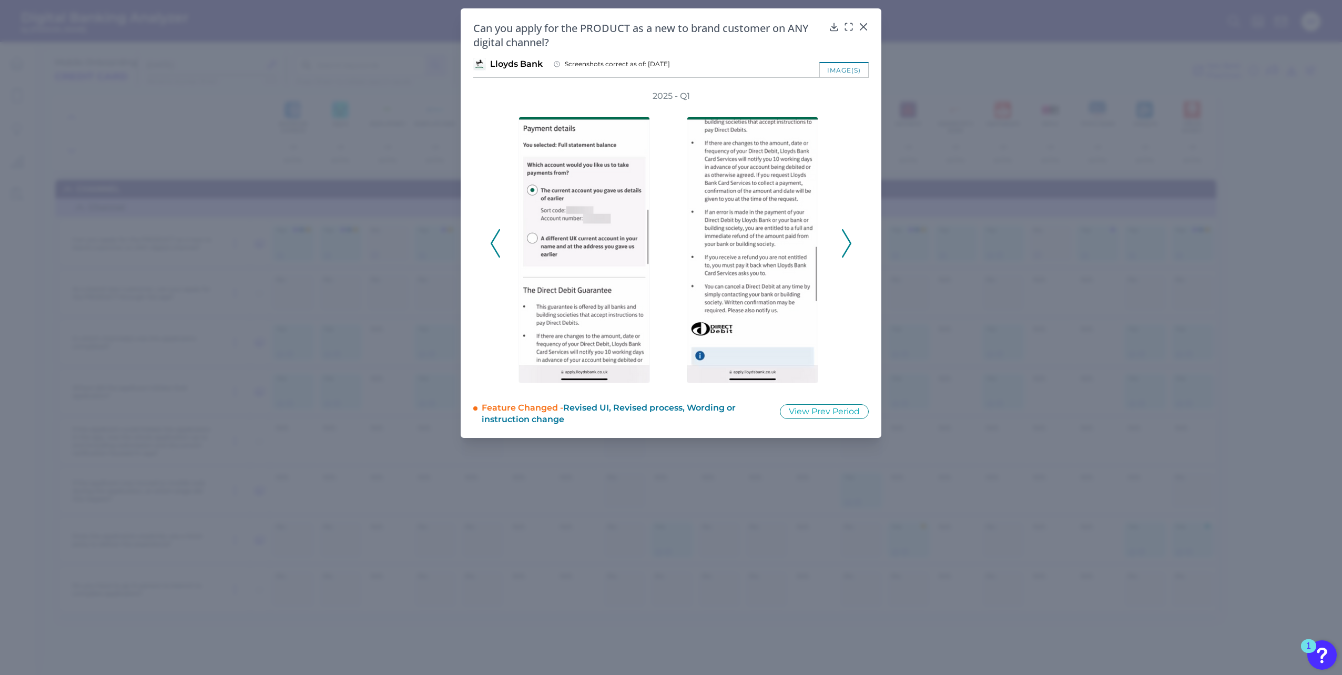
click at [849, 244] on icon at bounding box center [846, 243] width 9 height 28
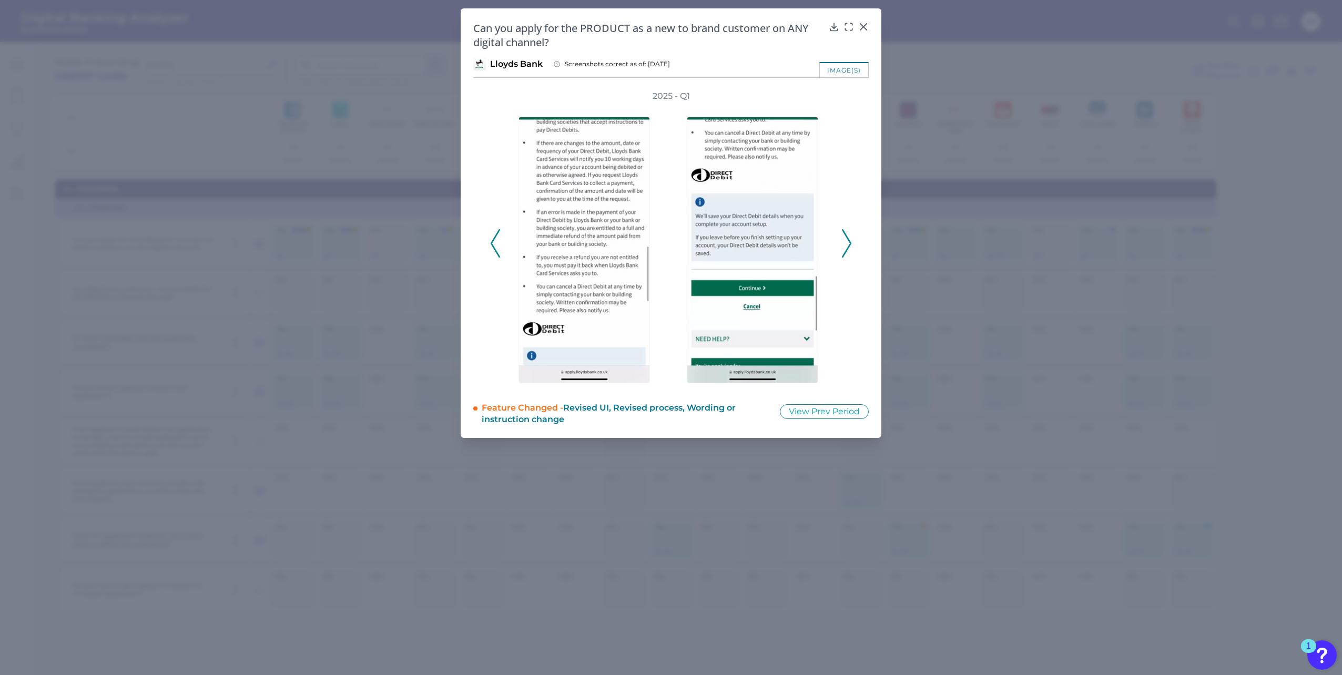
click at [849, 244] on icon at bounding box center [846, 243] width 9 height 28
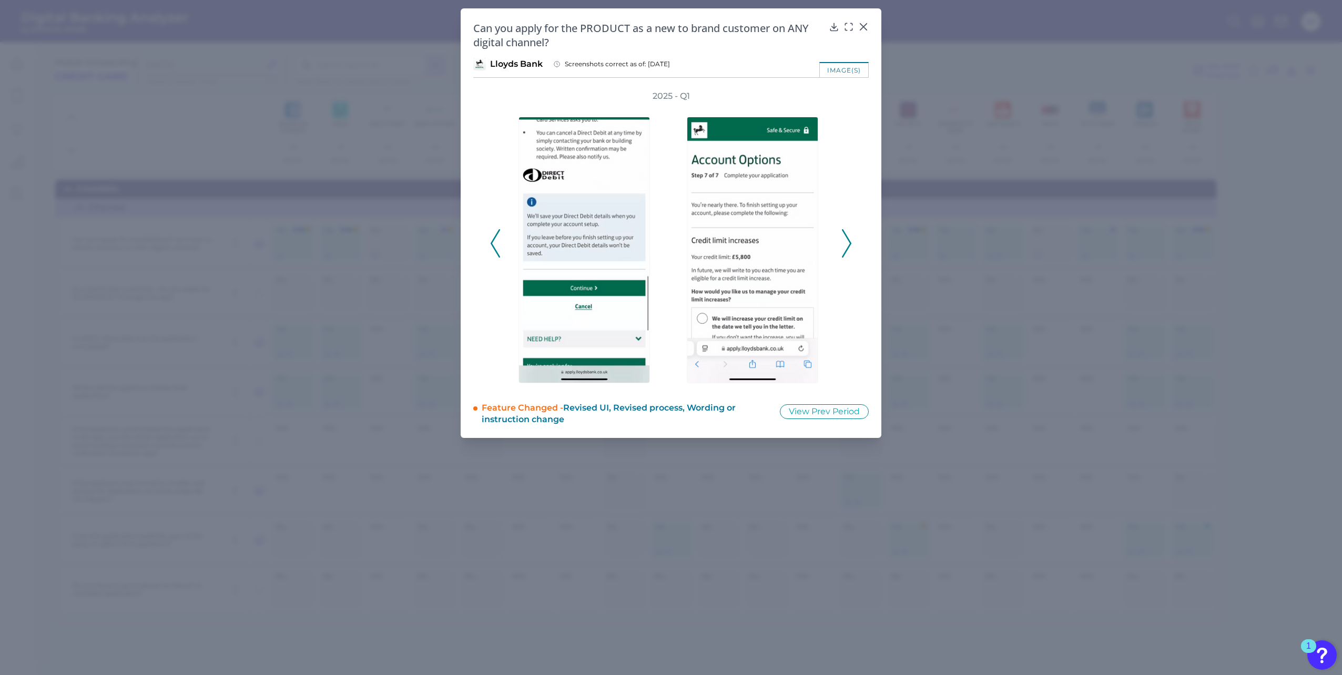
click at [849, 244] on icon at bounding box center [846, 243] width 9 height 28
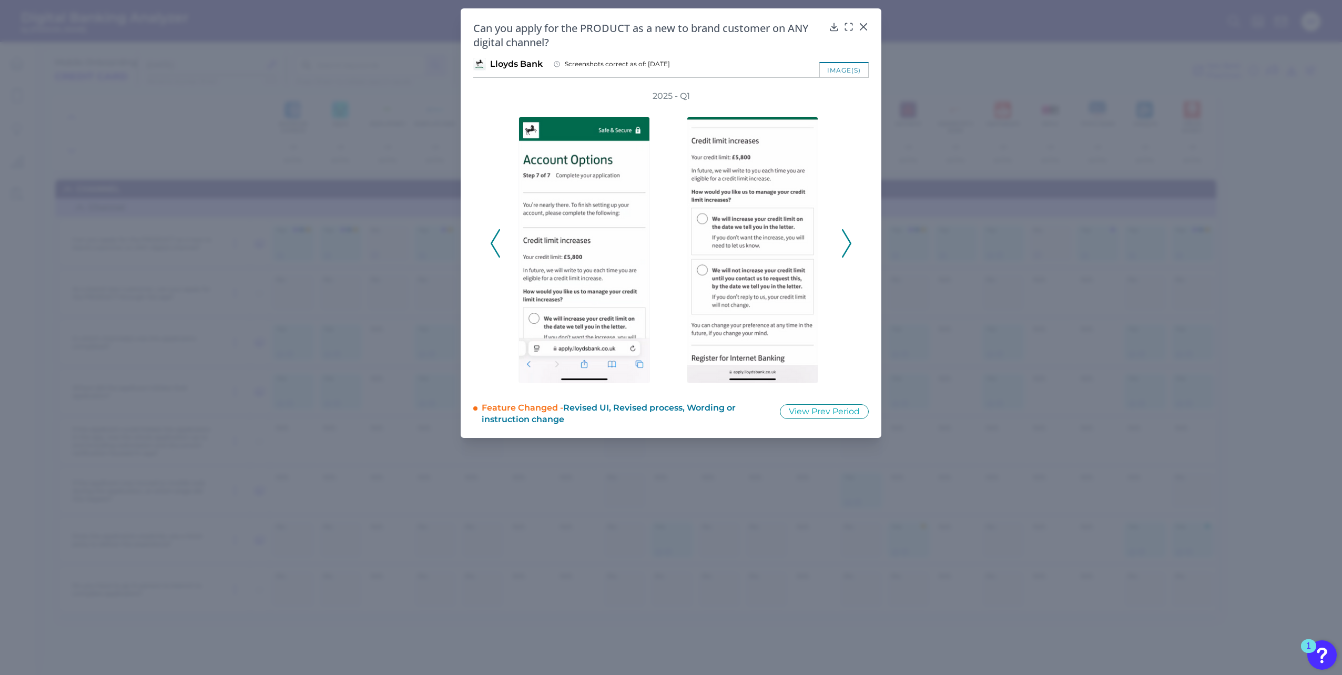
click at [849, 244] on icon at bounding box center [846, 243] width 9 height 28
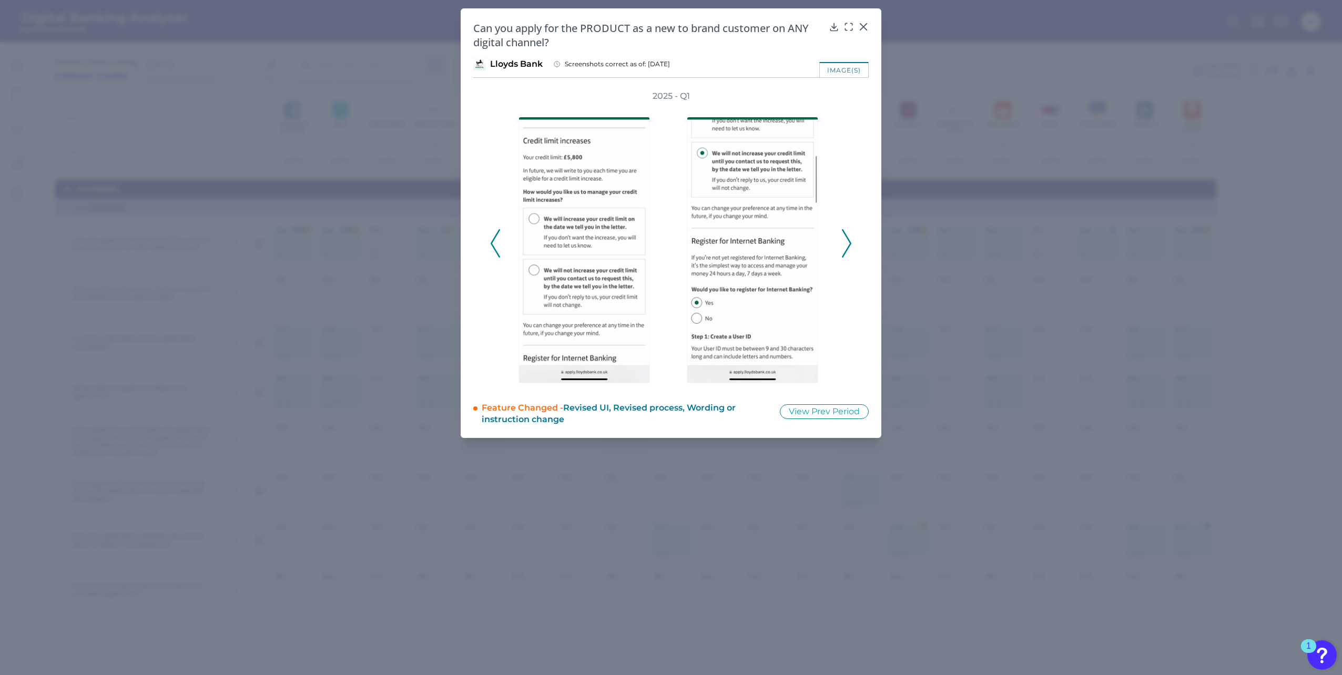
click at [850, 242] on polyline at bounding box center [847, 243] width 8 height 27
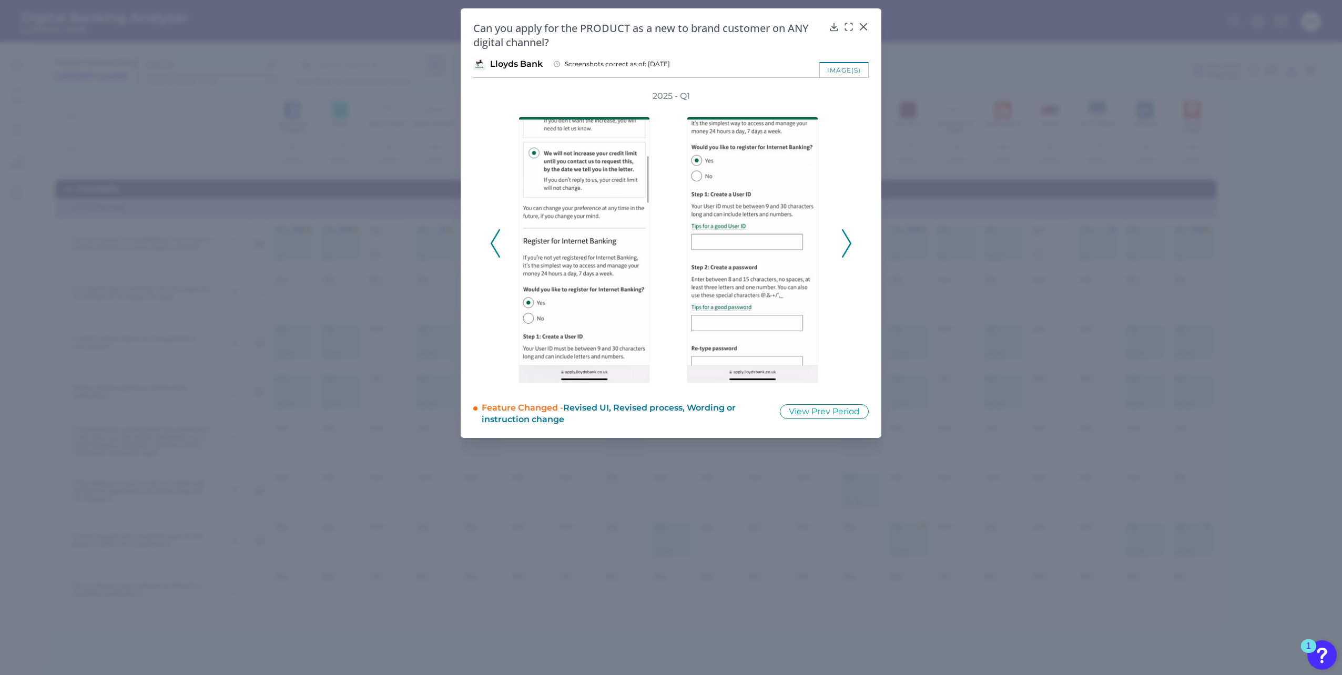
click at [848, 242] on icon at bounding box center [846, 243] width 9 height 28
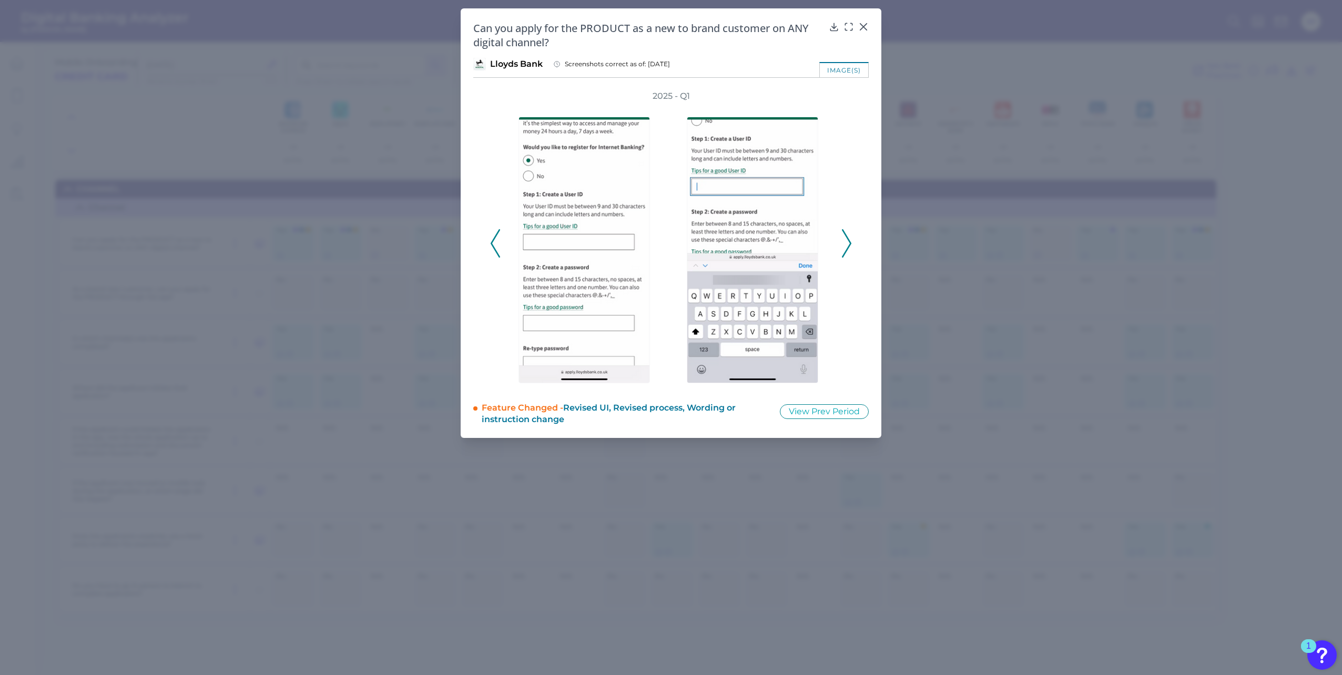
click at [844, 243] on icon at bounding box center [846, 243] width 9 height 28
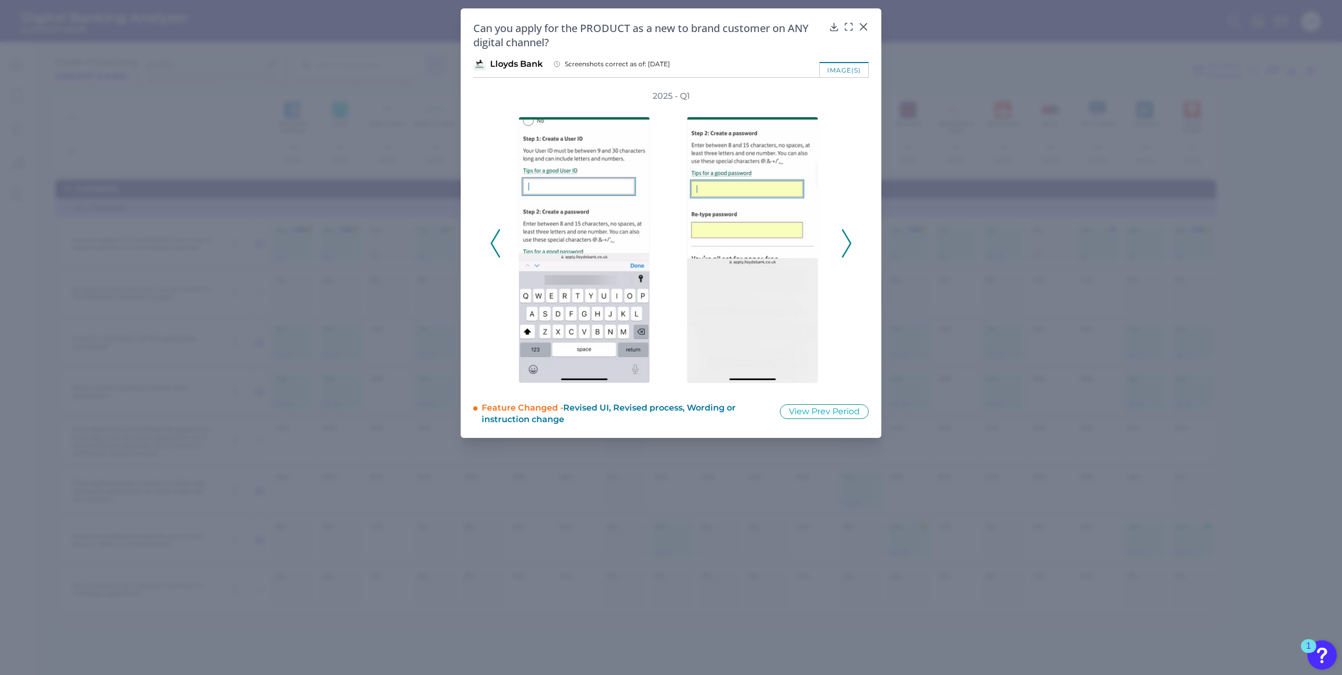
click at [840, 245] on div "2025 - Q1" at bounding box center [671, 237] width 362 height 295
click at [847, 242] on icon at bounding box center [846, 243] width 9 height 28
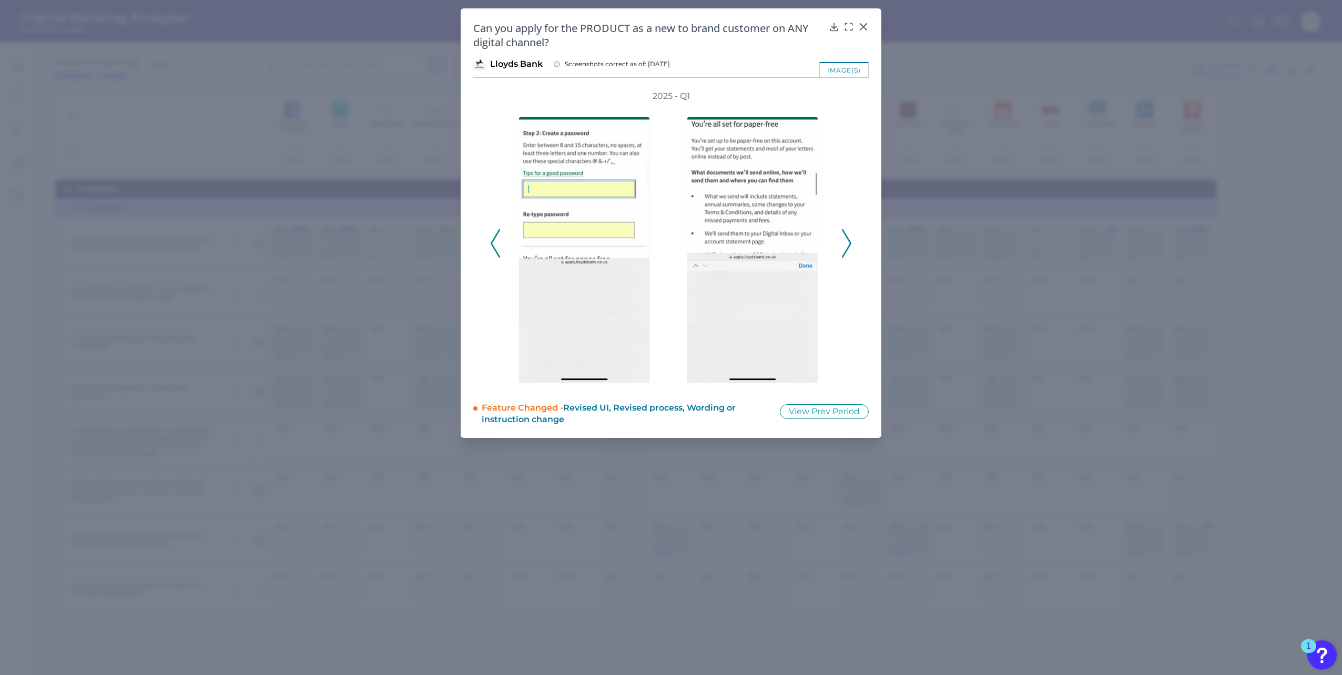
click at [850, 241] on polyline at bounding box center [847, 243] width 8 height 27
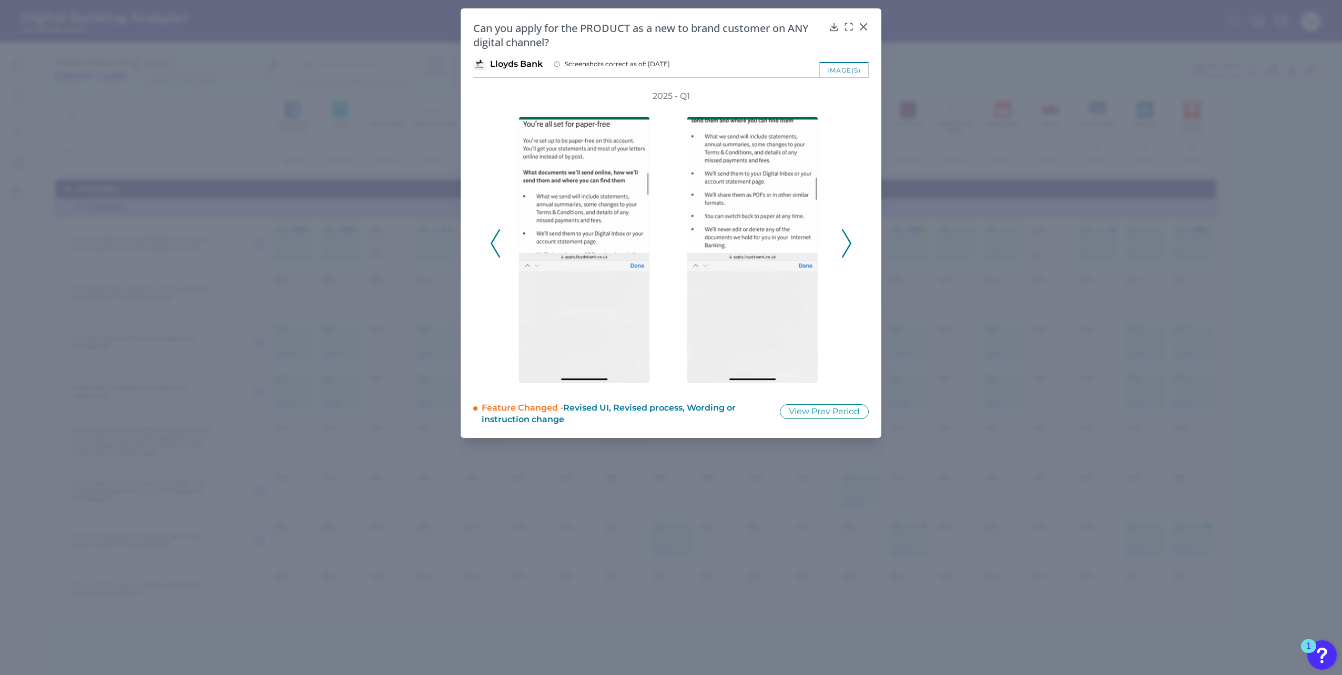
click at [853, 241] on div "2025 - Q1" at bounding box center [671, 237] width 396 height 295
click at [845, 244] on icon at bounding box center [846, 243] width 9 height 28
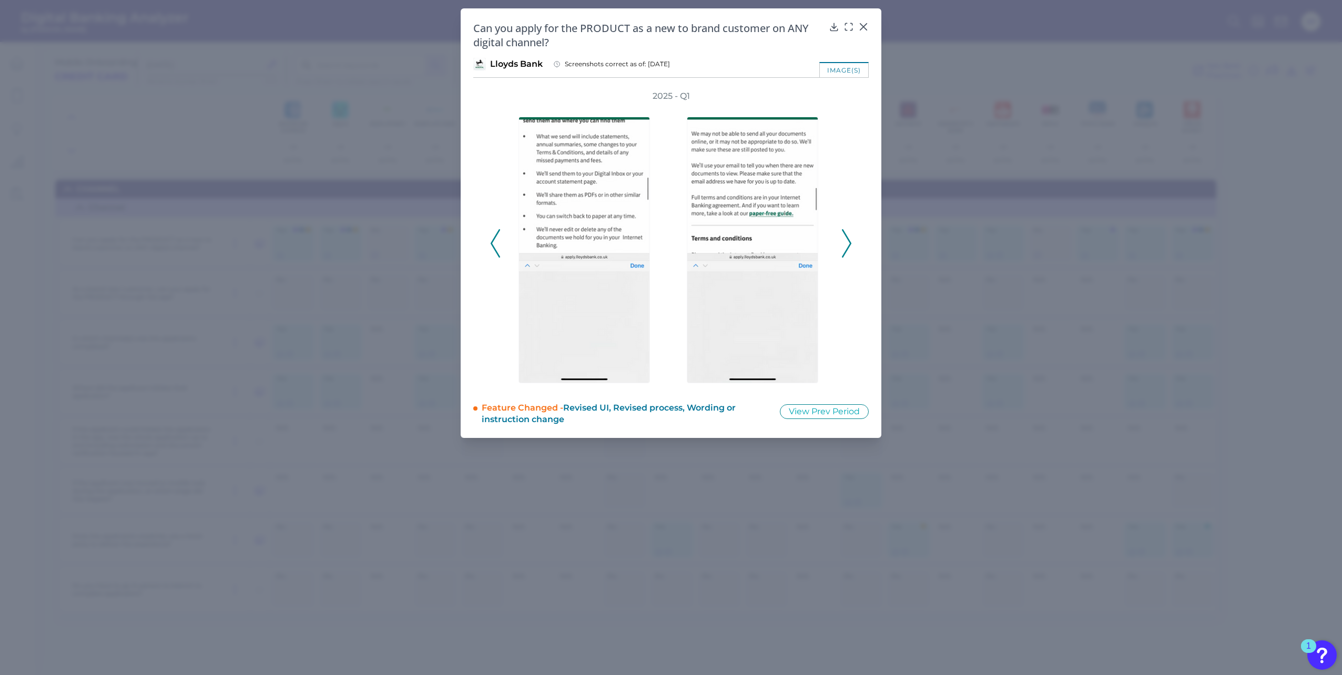
click at [852, 241] on div "2025 - Q1" at bounding box center [671, 237] width 396 height 295
click at [849, 242] on icon at bounding box center [846, 243] width 9 height 28
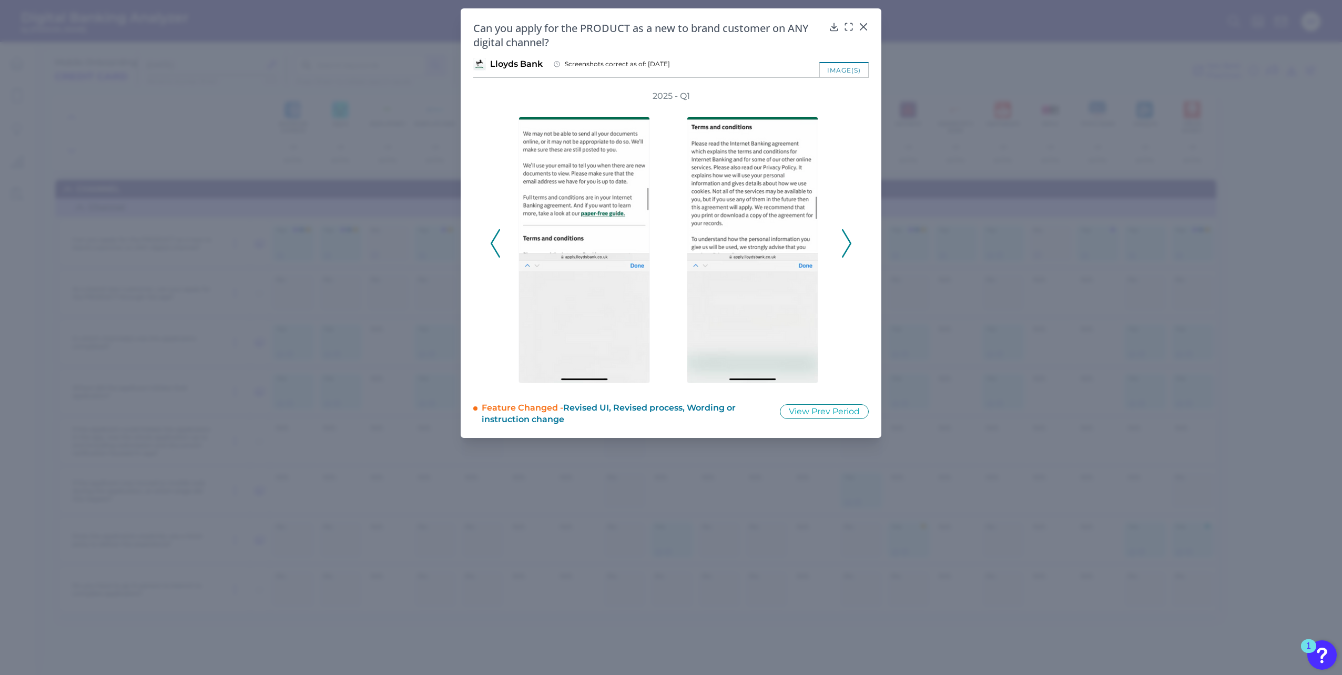
click at [849, 242] on icon at bounding box center [846, 243] width 9 height 28
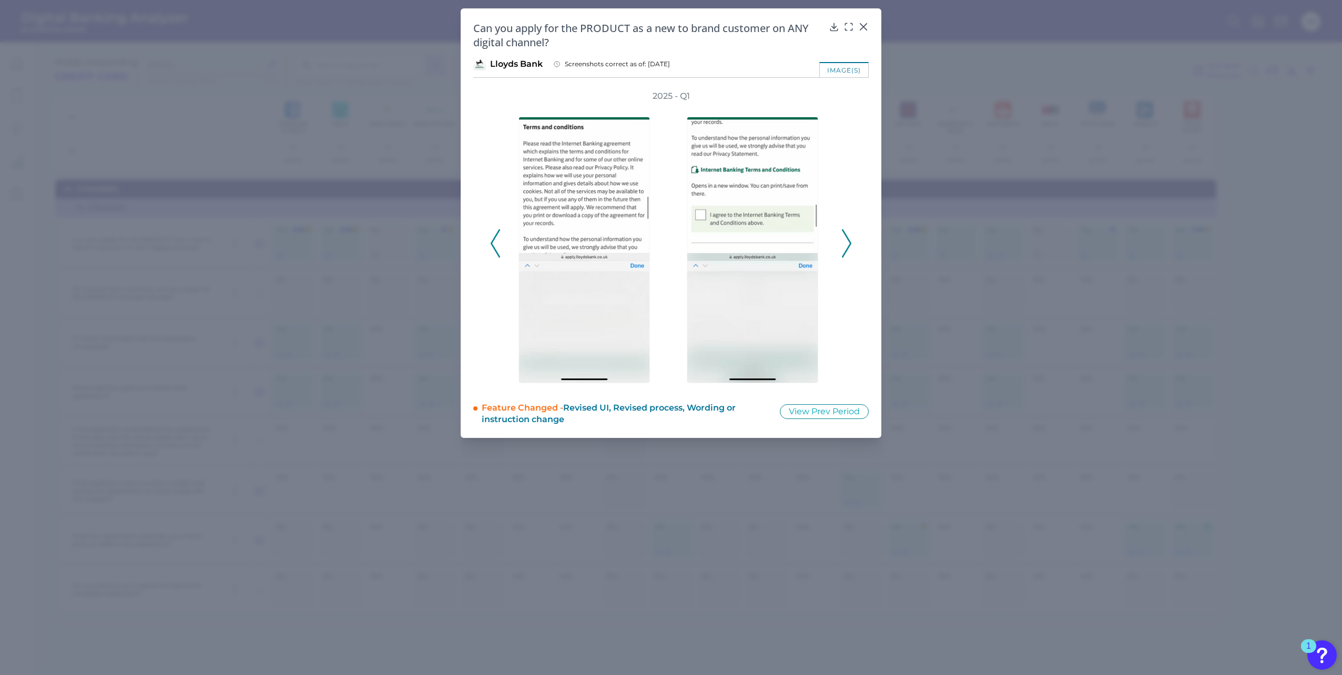
click at [848, 242] on icon at bounding box center [846, 243] width 9 height 28
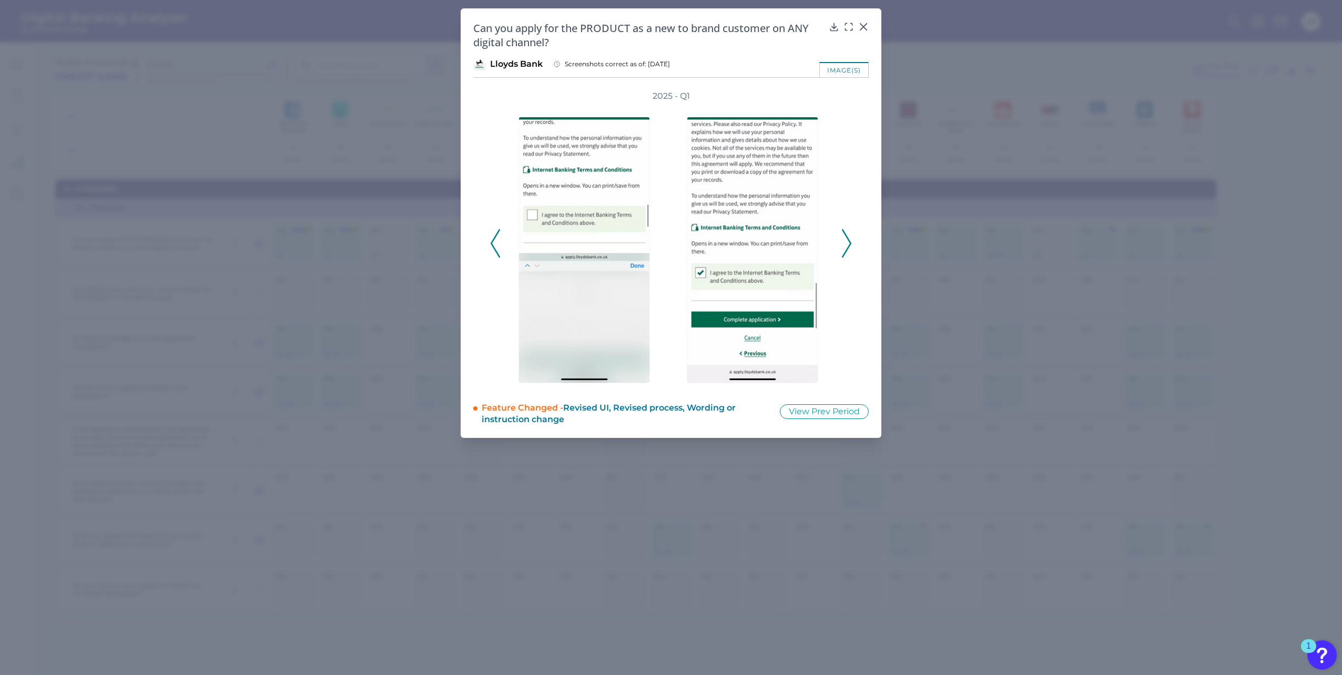
click at [852, 238] on button at bounding box center [847, 243] width 11 height 28
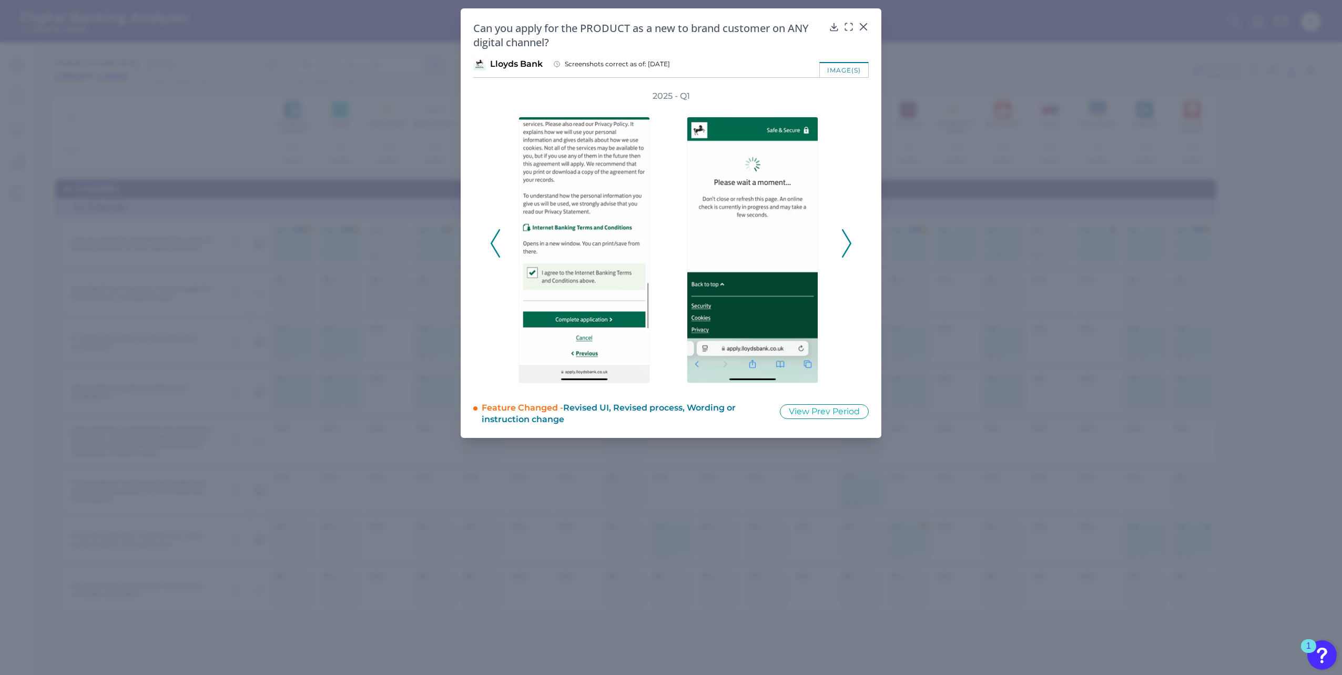
click at [851, 238] on button at bounding box center [847, 243] width 11 height 28
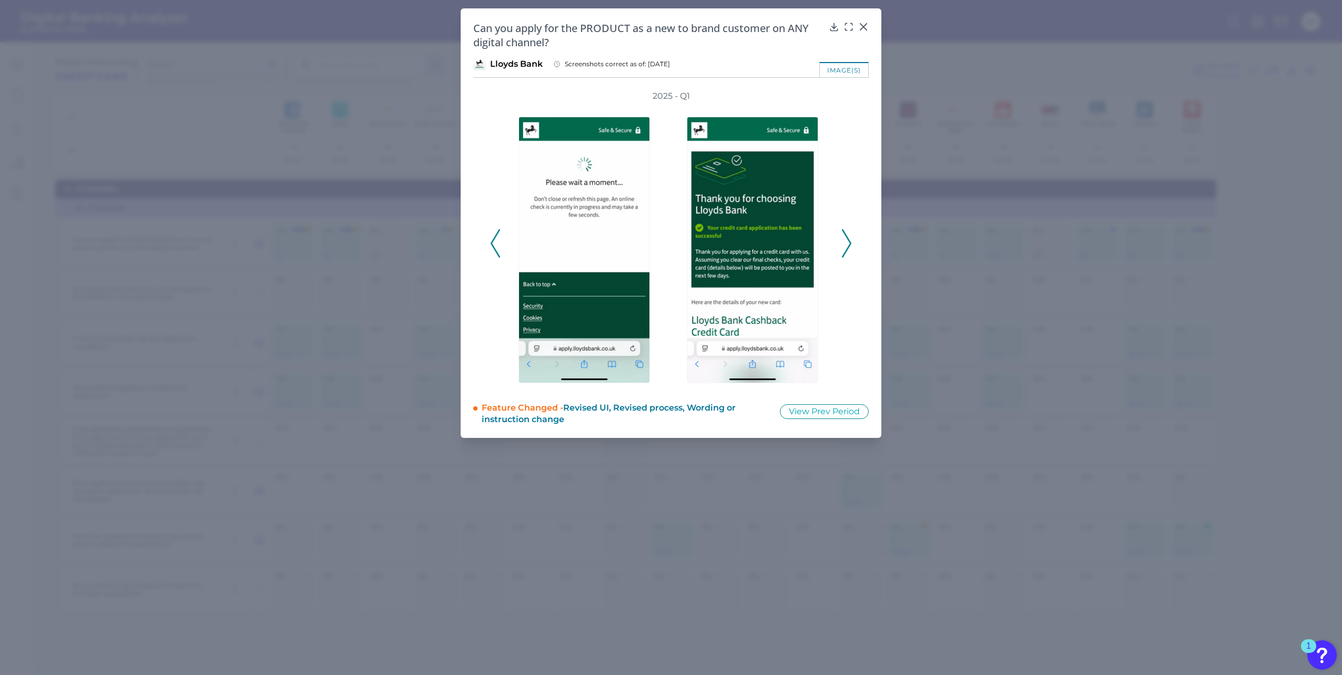
click at [849, 242] on icon at bounding box center [846, 243] width 9 height 28
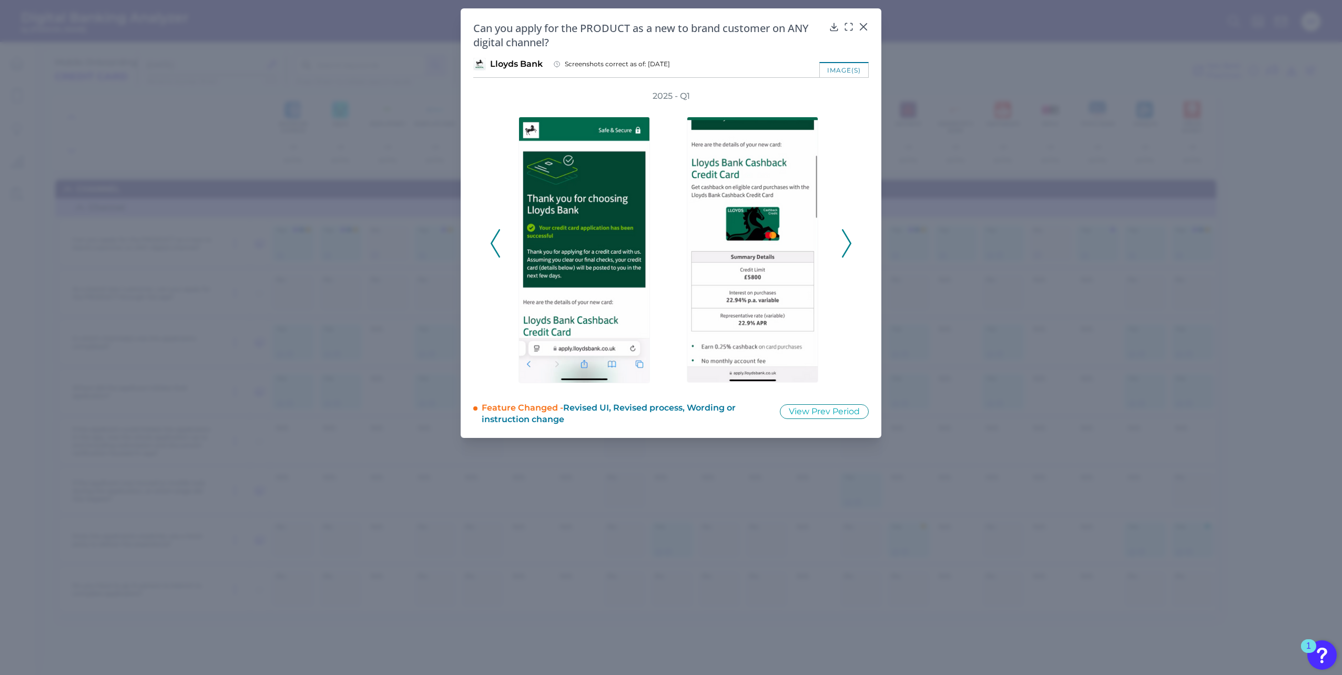
click at [493, 249] on icon at bounding box center [495, 243] width 9 height 28
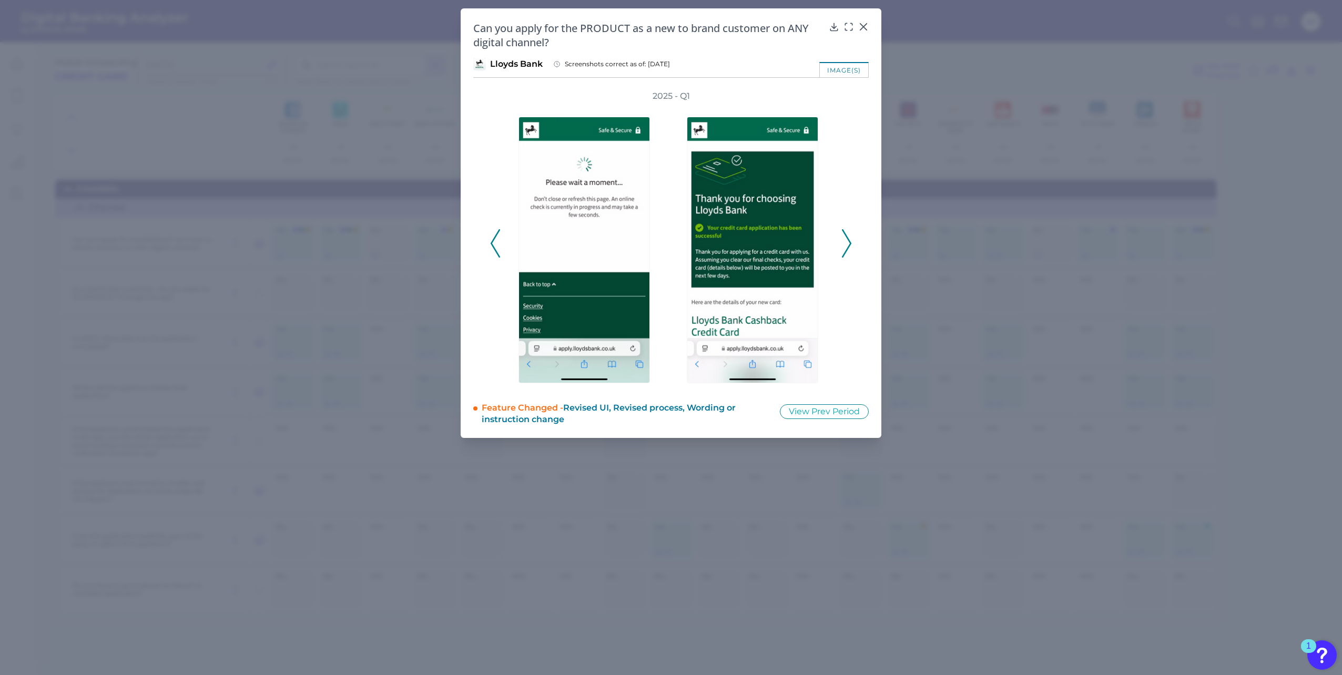
click at [499, 241] on icon at bounding box center [495, 243] width 9 height 28
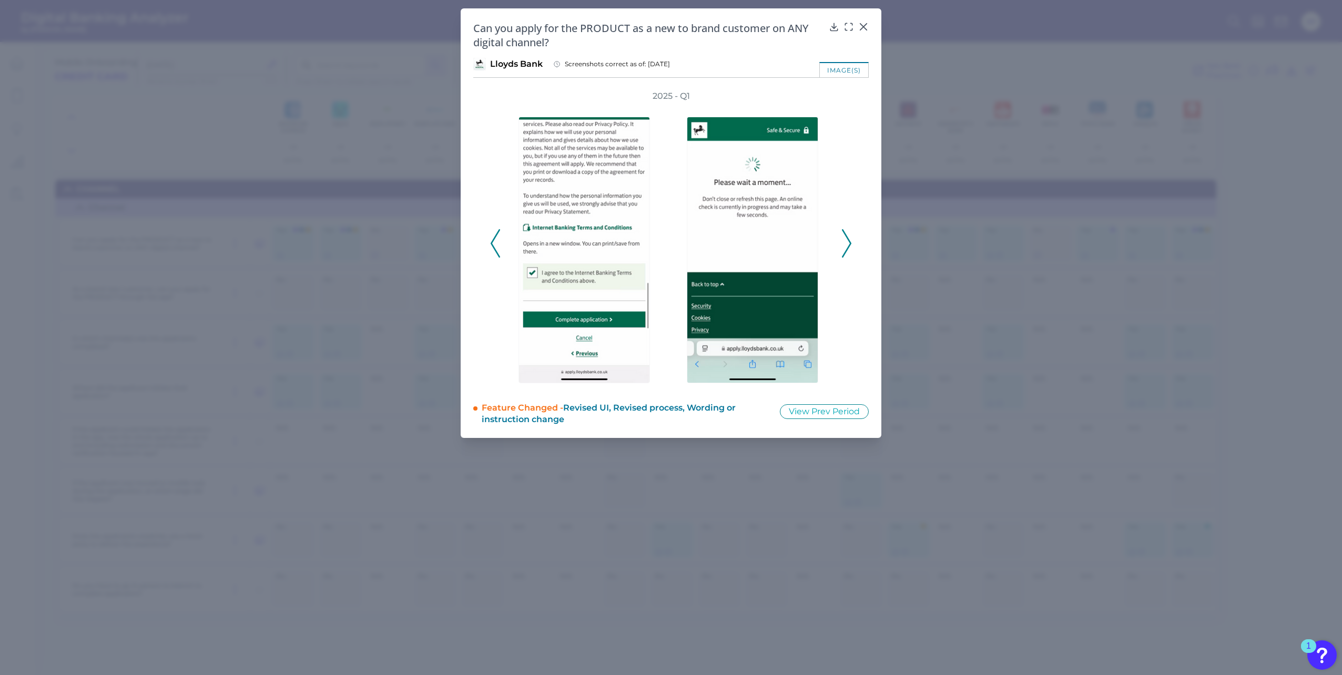
click at [845, 247] on icon at bounding box center [846, 243] width 9 height 28
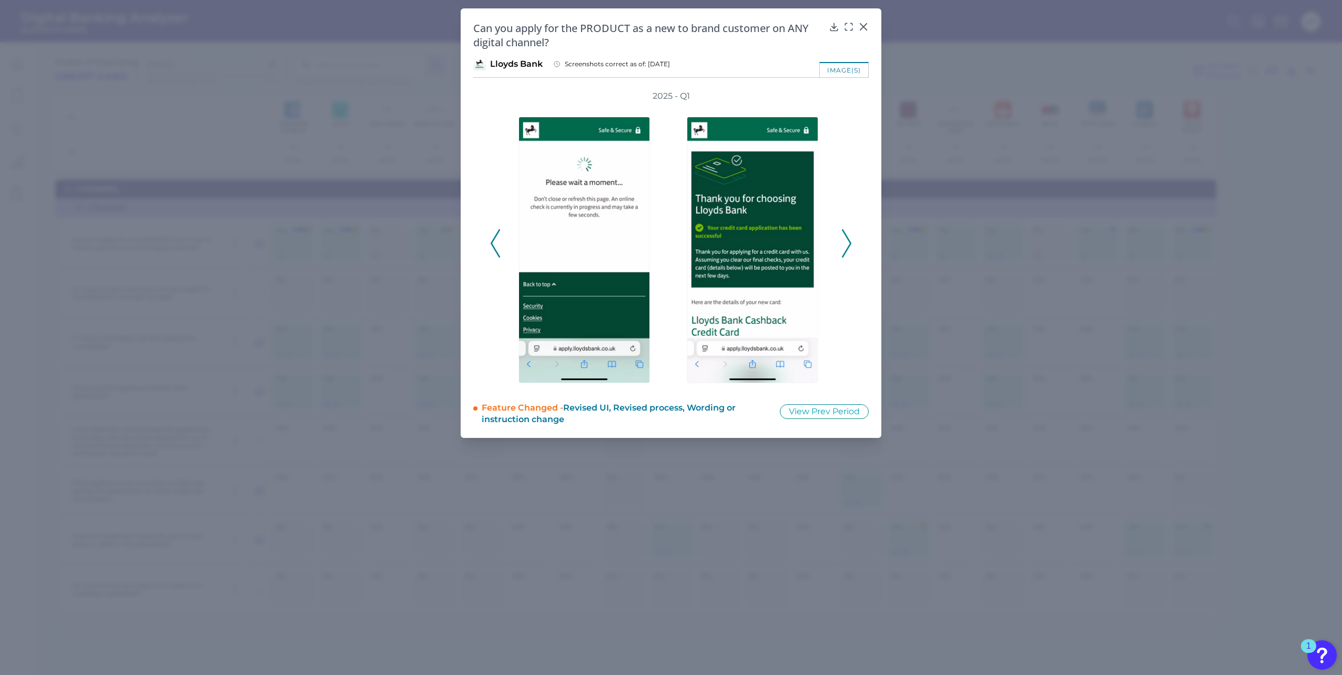
click at [844, 246] on icon at bounding box center [846, 243] width 9 height 28
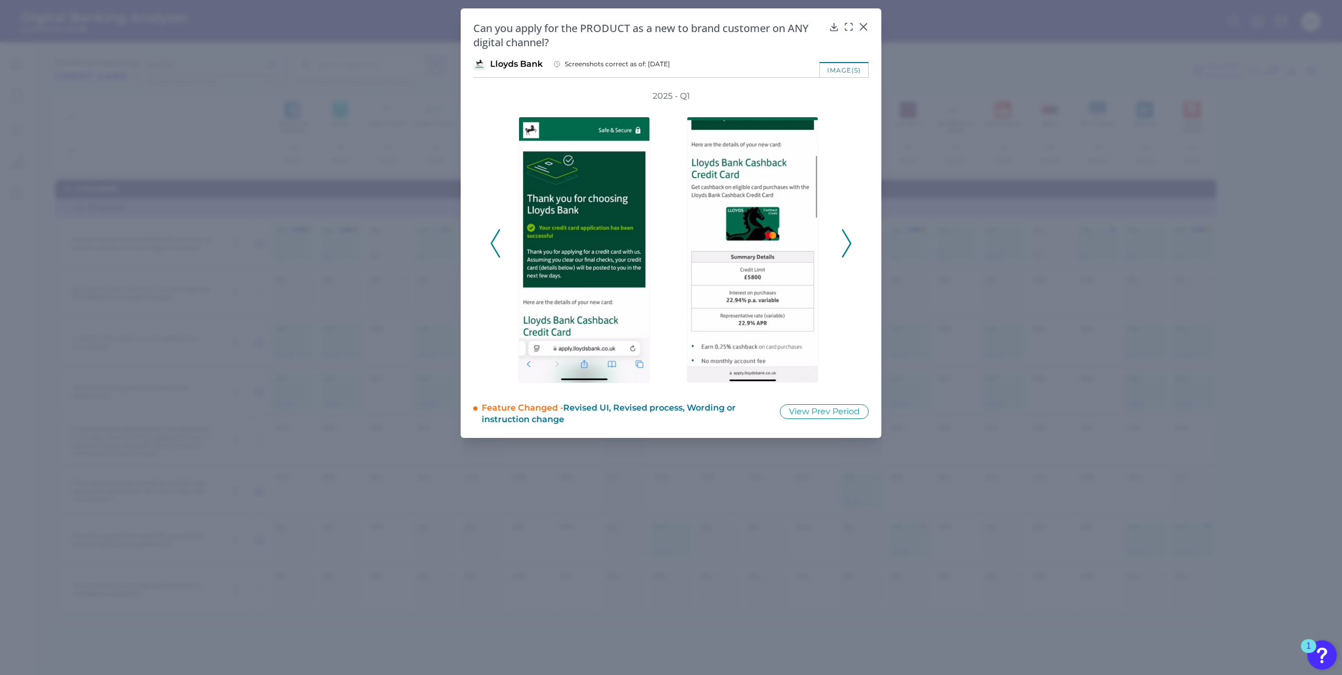
click at [845, 245] on icon at bounding box center [846, 243] width 9 height 28
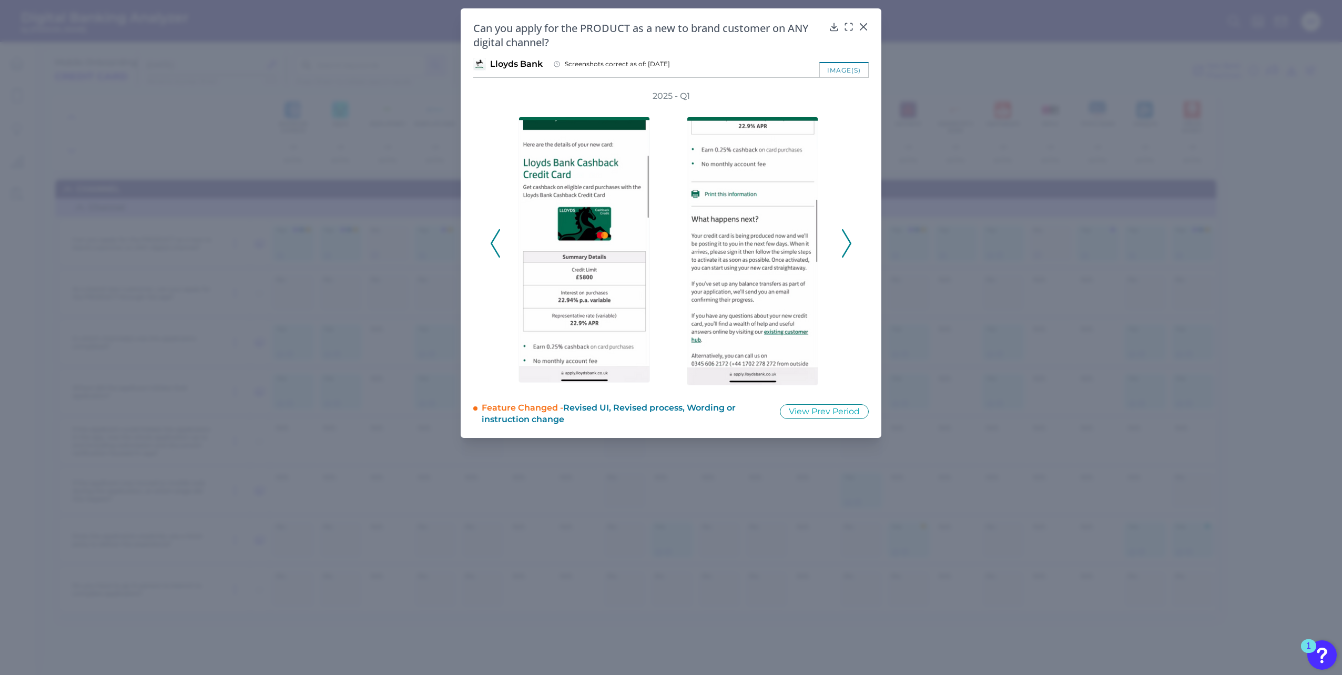
click at [846, 245] on icon at bounding box center [846, 243] width 9 height 28
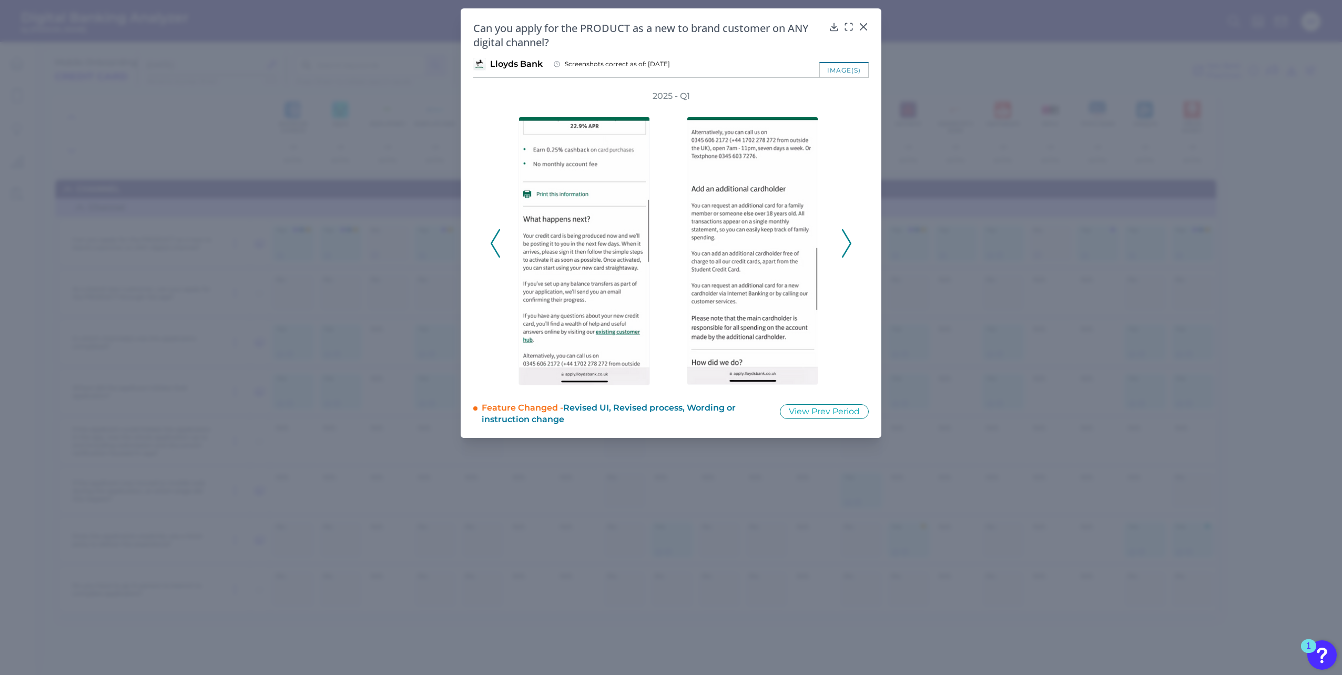
click at [846, 245] on icon at bounding box center [846, 243] width 9 height 28
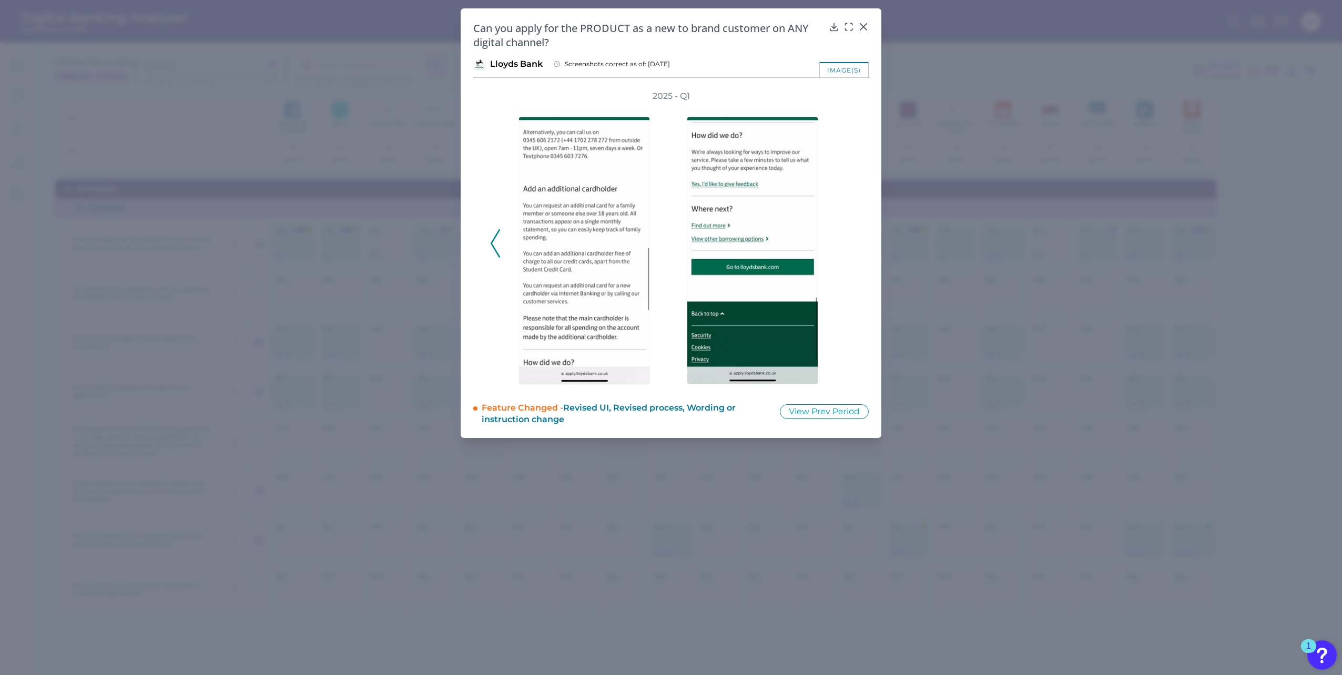
click at [846, 245] on div "2025 - Q1" at bounding box center [671, 237] width 362 height 295
click at [492, 238] on icon at bounding box center [495, 243] width 9 height 28
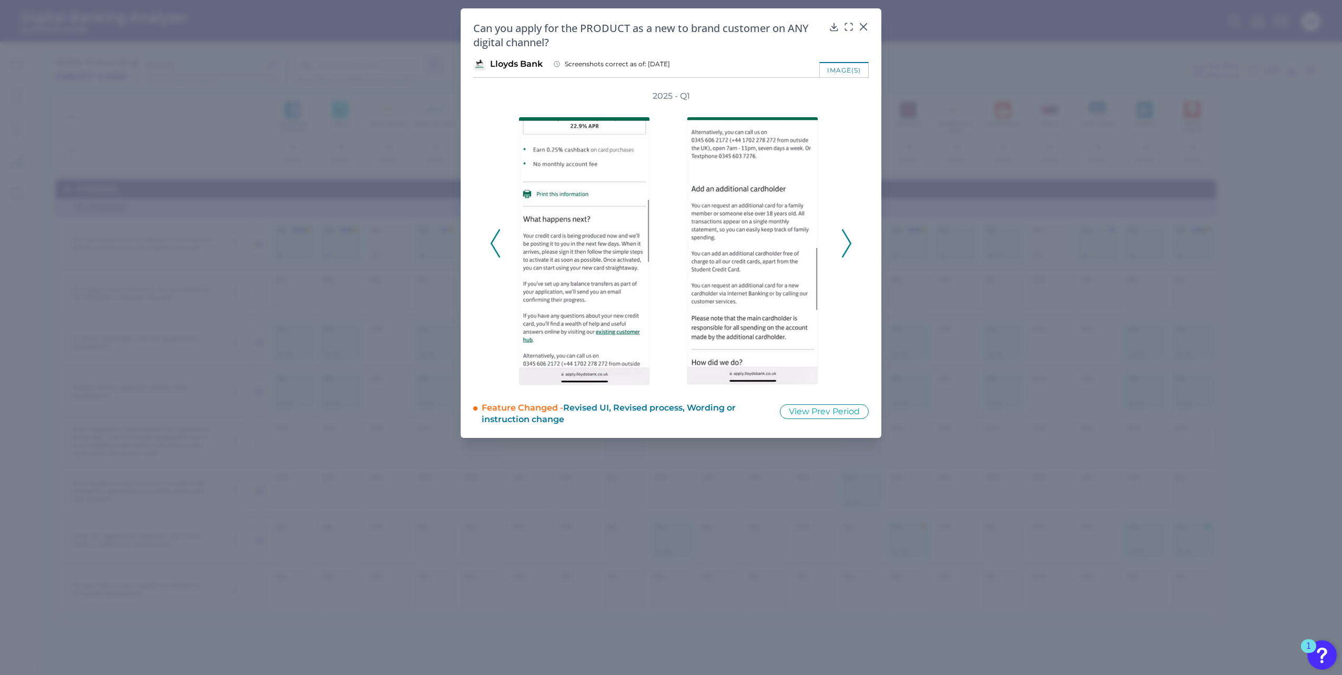
click at [492, 238] on icon at bounding box center [495, 243] width 9 height 28
